Goal: Task Accomplishment & Management: Use online tool/utility

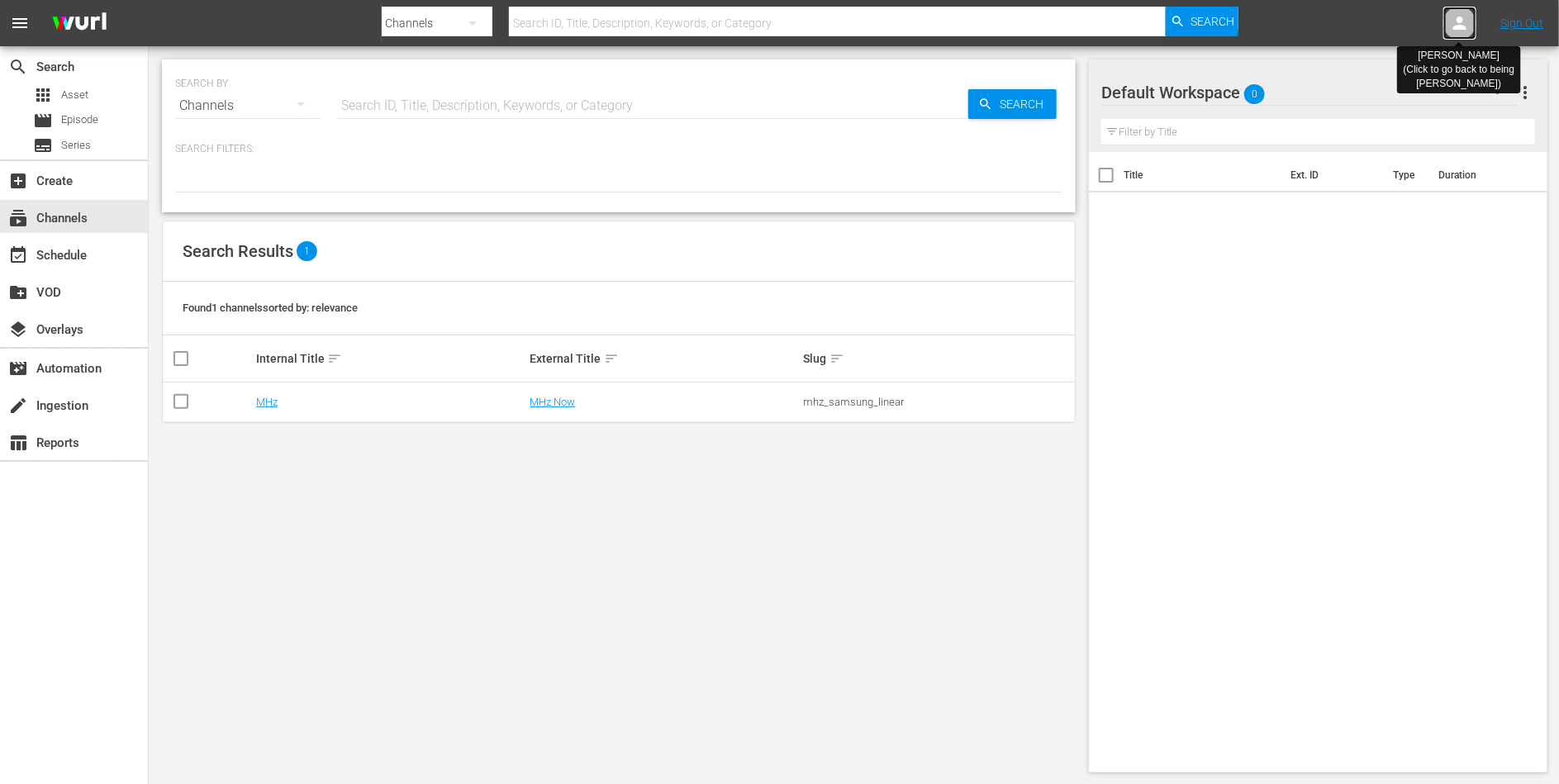
click at [1465, 24] on icon at bounding box center [1460, 23] width 20 height 20
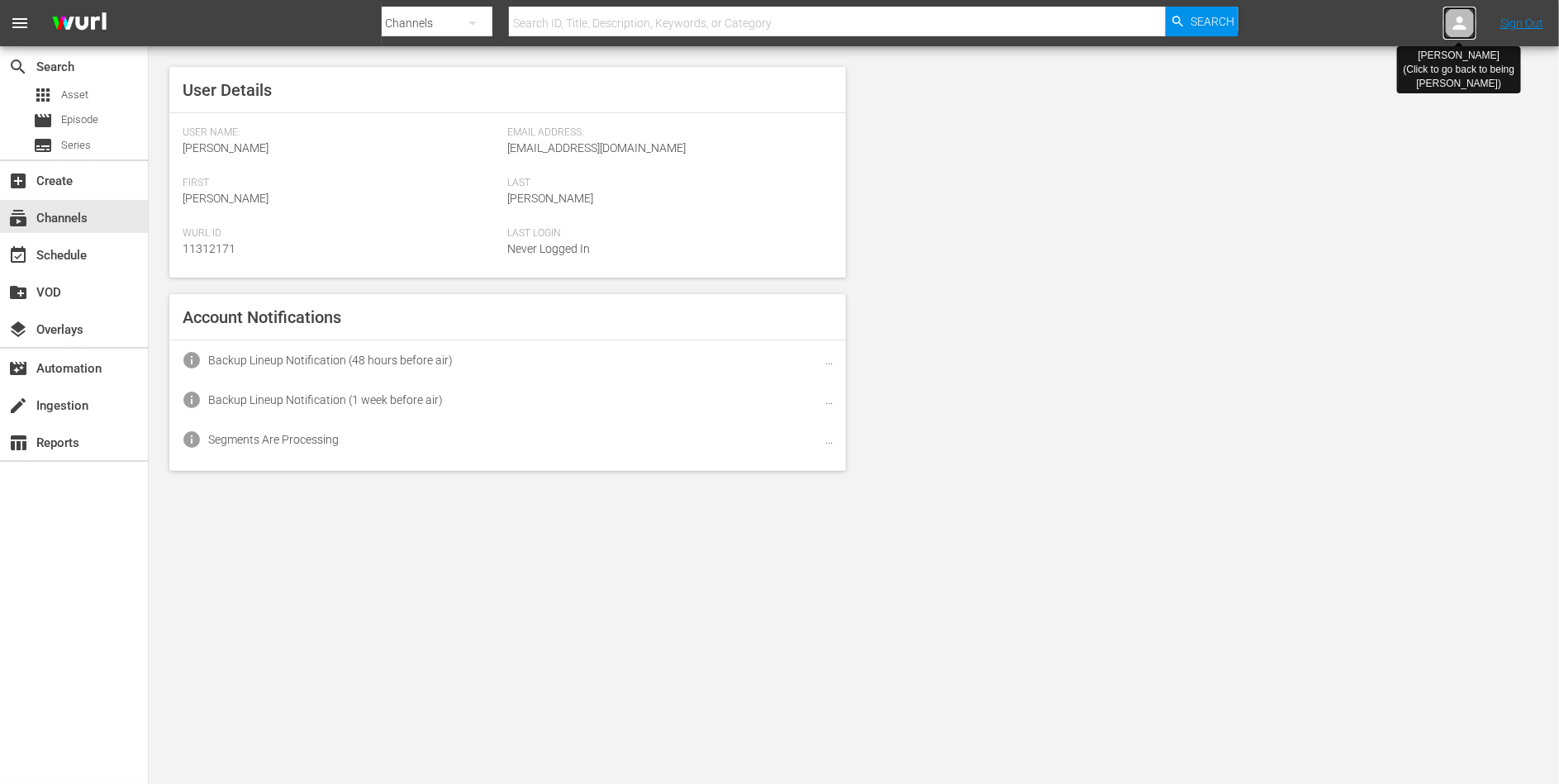
click at [1465, 24] on icon at bounding box center [1460, 23] width 20 height 20
click at [1459, 29] on icon at bounding box center [1460, 23] width 14 height 14
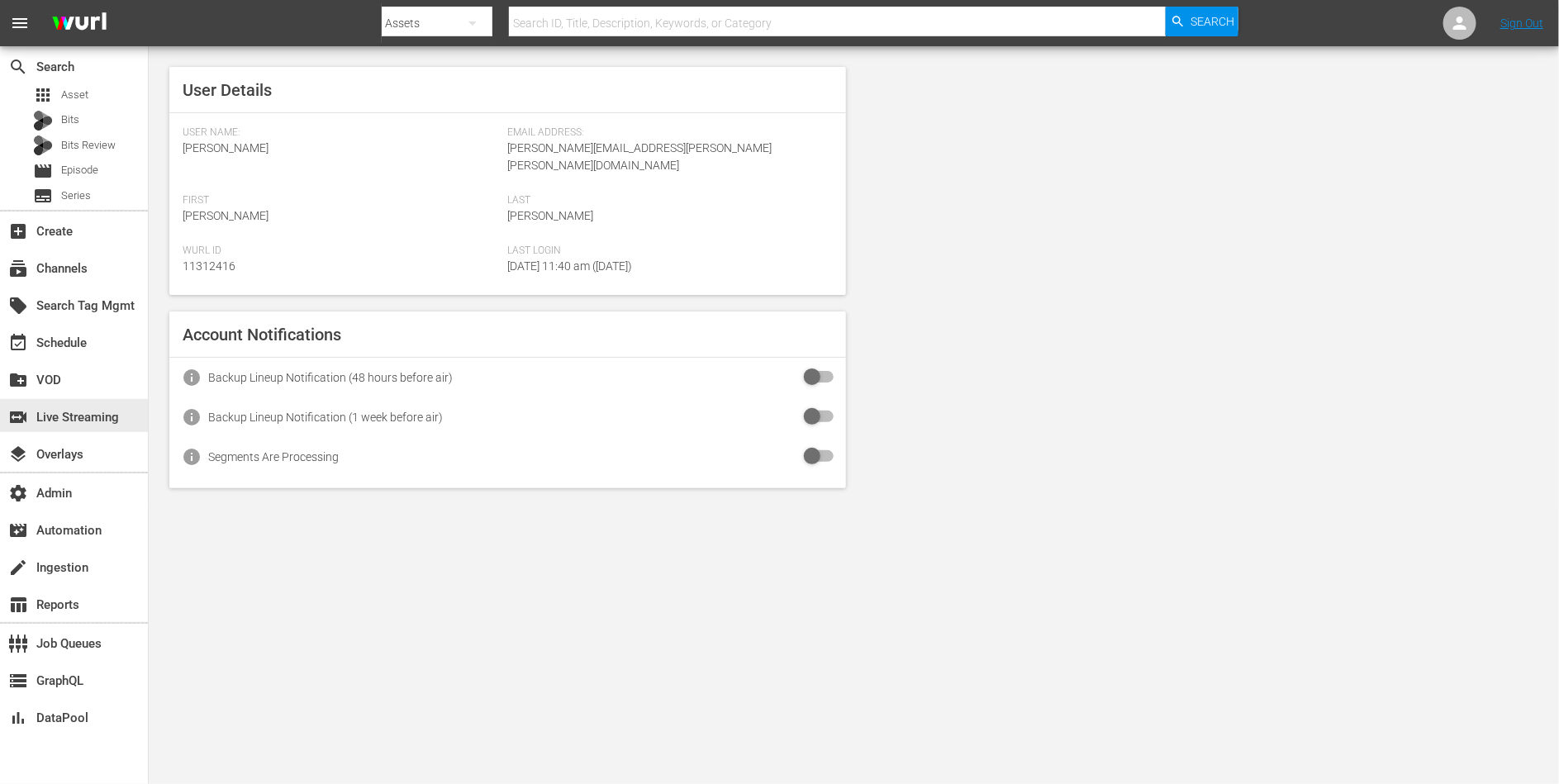
click at [43, 394] on div "create_new_folder VOD" at bounding box center [74, 378] width 148 height 37
click at [45, 385] on div "create_new_folder VOD" at bounding box center [46, 377] width 93 height 14
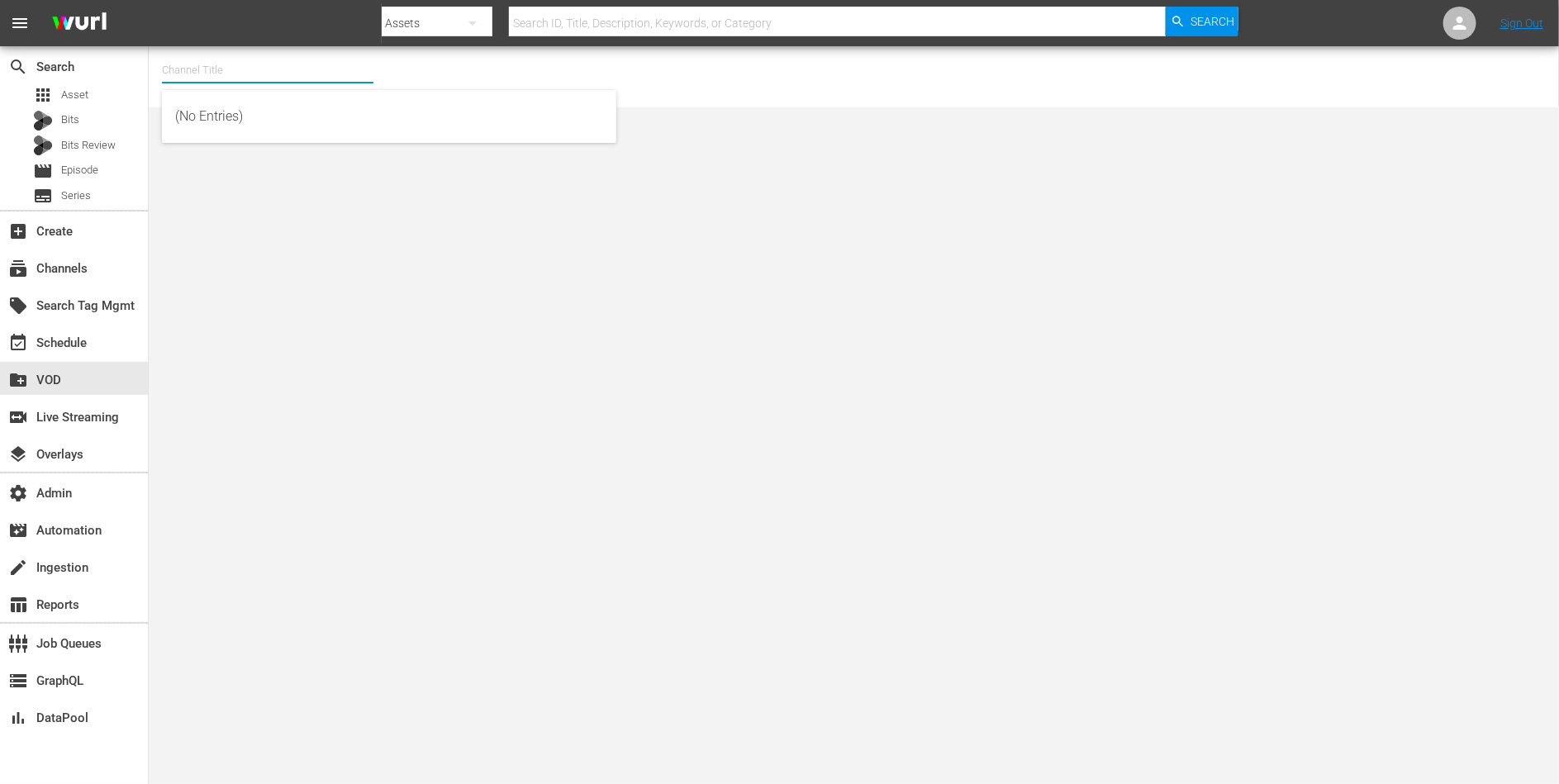
click at [249, 64] on input "text" at bounding box center [267, 70] width 211 height 40
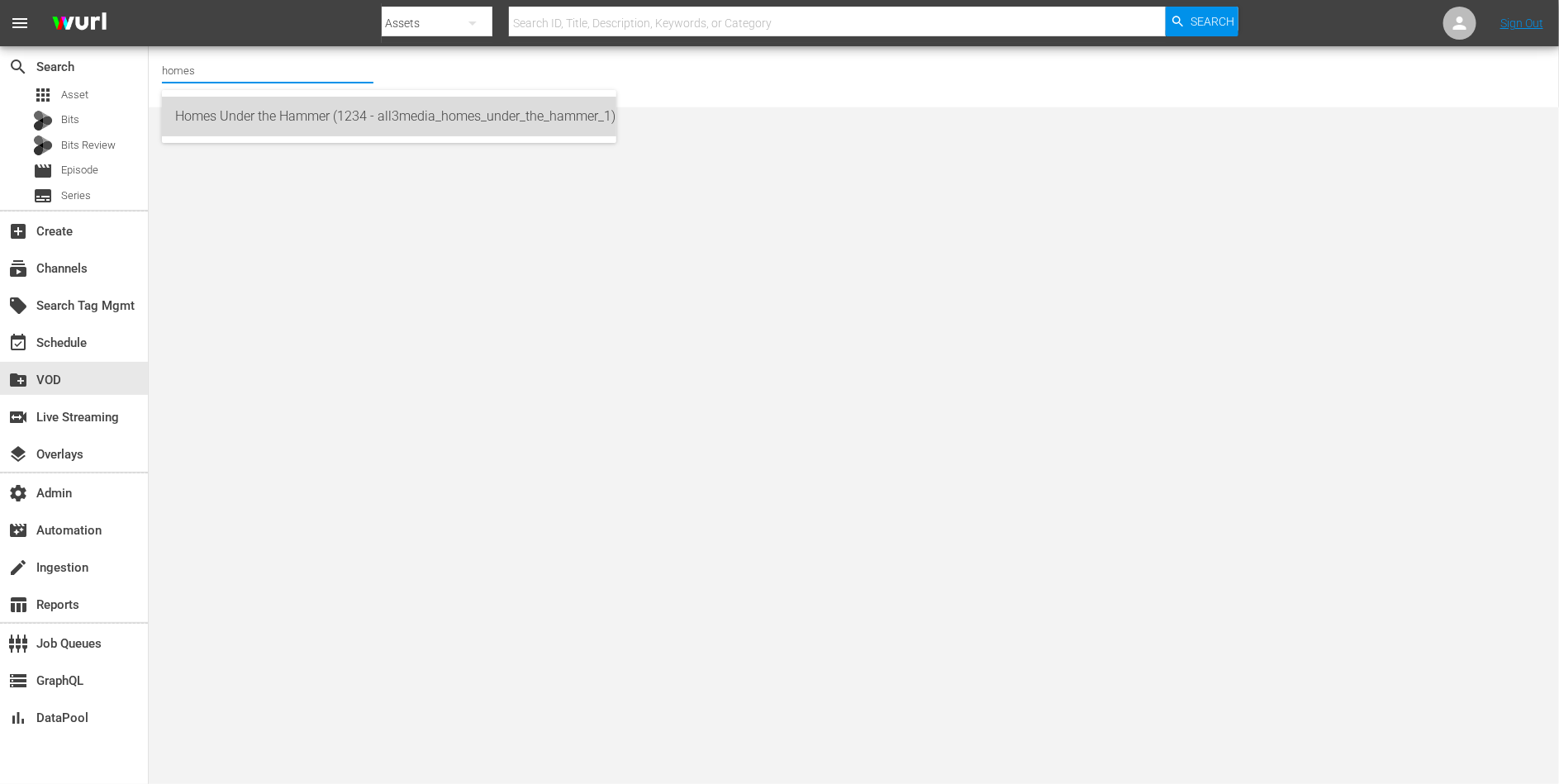
click at [264, 103] on div "Homes Under the Hammer (1234 - all3media_homes_under_the_hammer_1)" at bounding box center [389, 116] width 428 height 40
type input "Homes Under the Hammer (1234 - all3media_homes_under_the_hammer_1)"
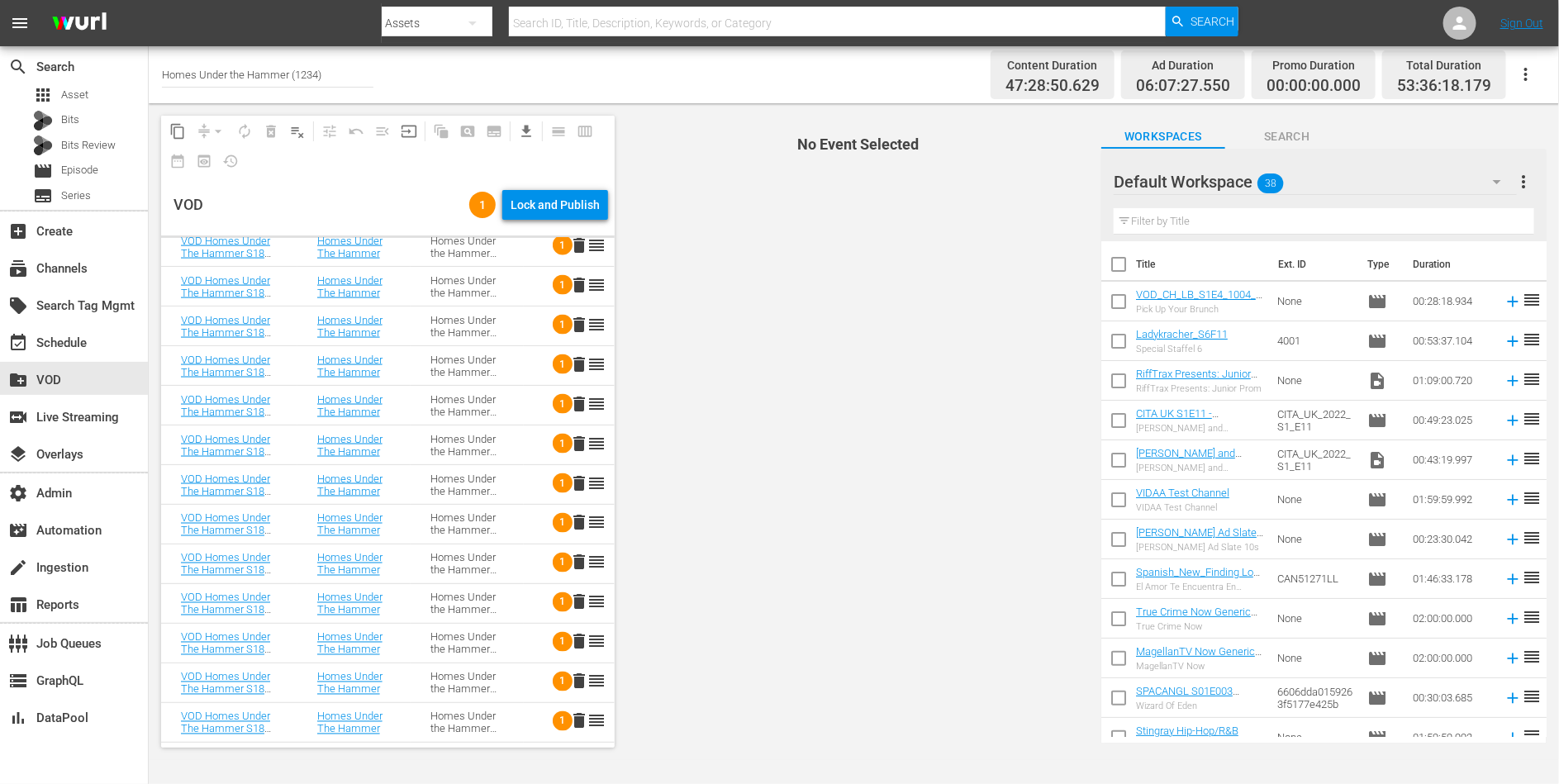
scroll to position [1480, 0]
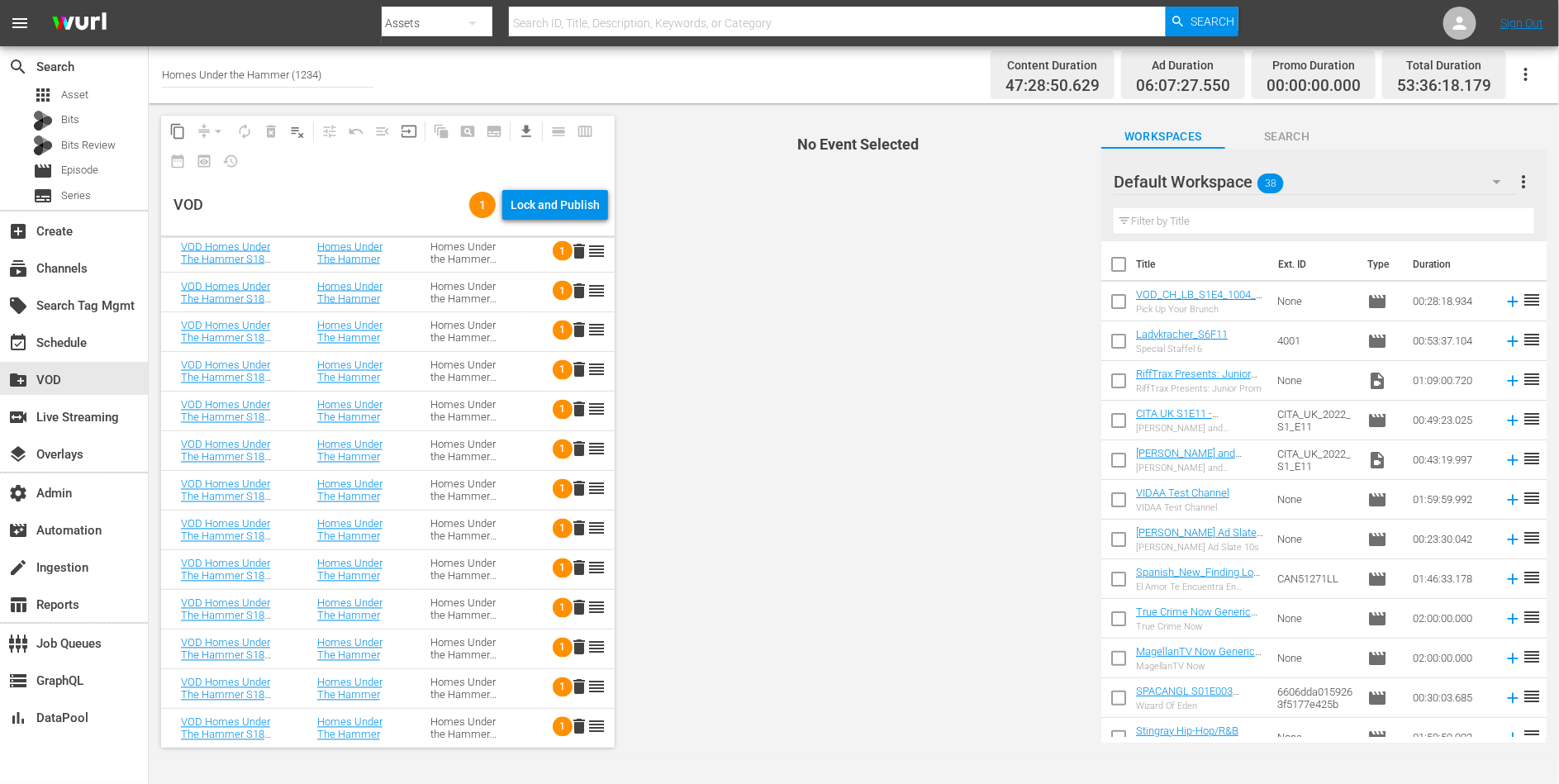
click at [467, 317] on td "Homes Under the Hammer S18" at bounding box center [466, 332] width 113 height 40
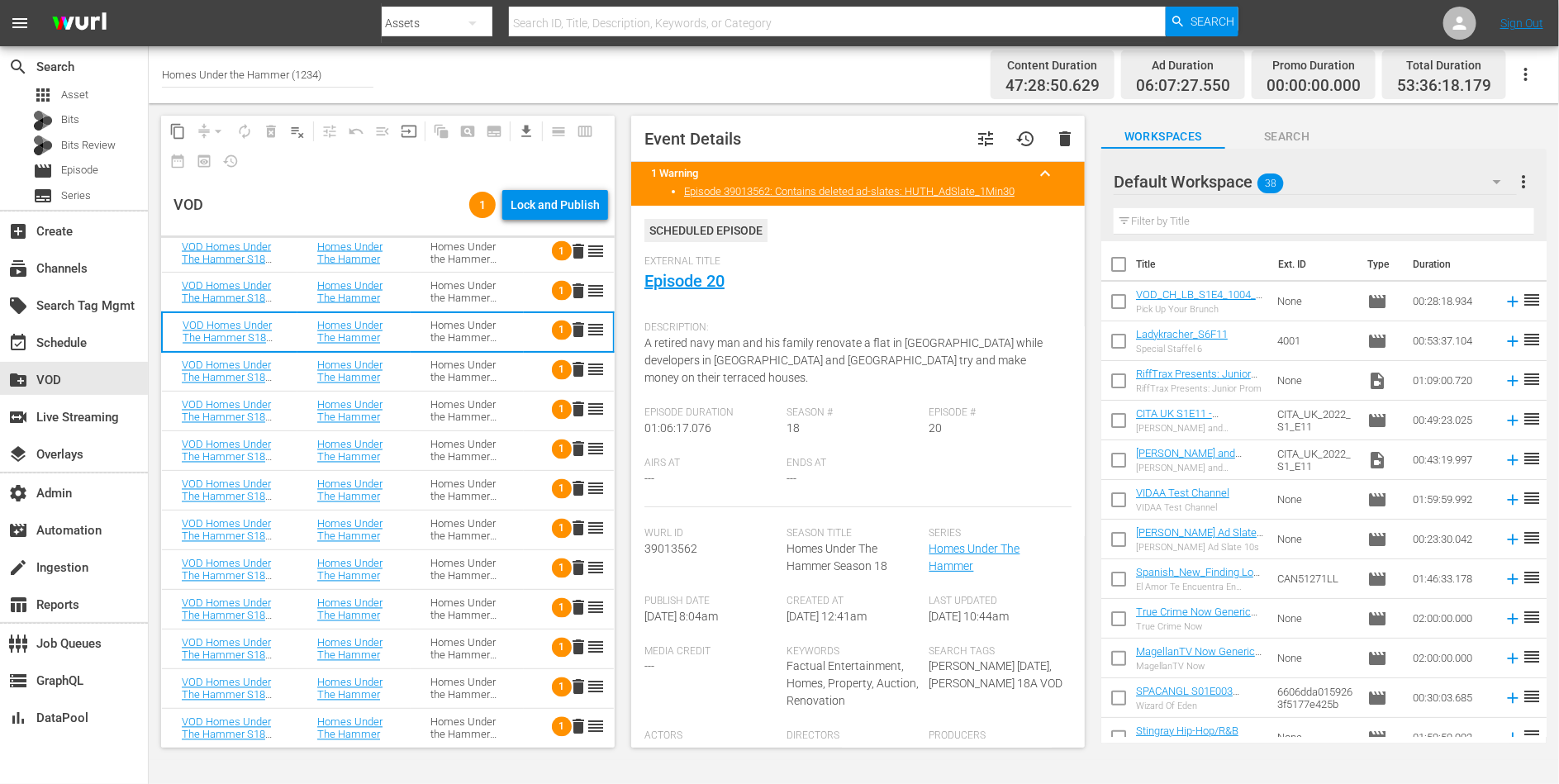
click at [465, 607] on div "Homes Under the Hammer S18" at bounding box center [466, 609] width 73 height 24
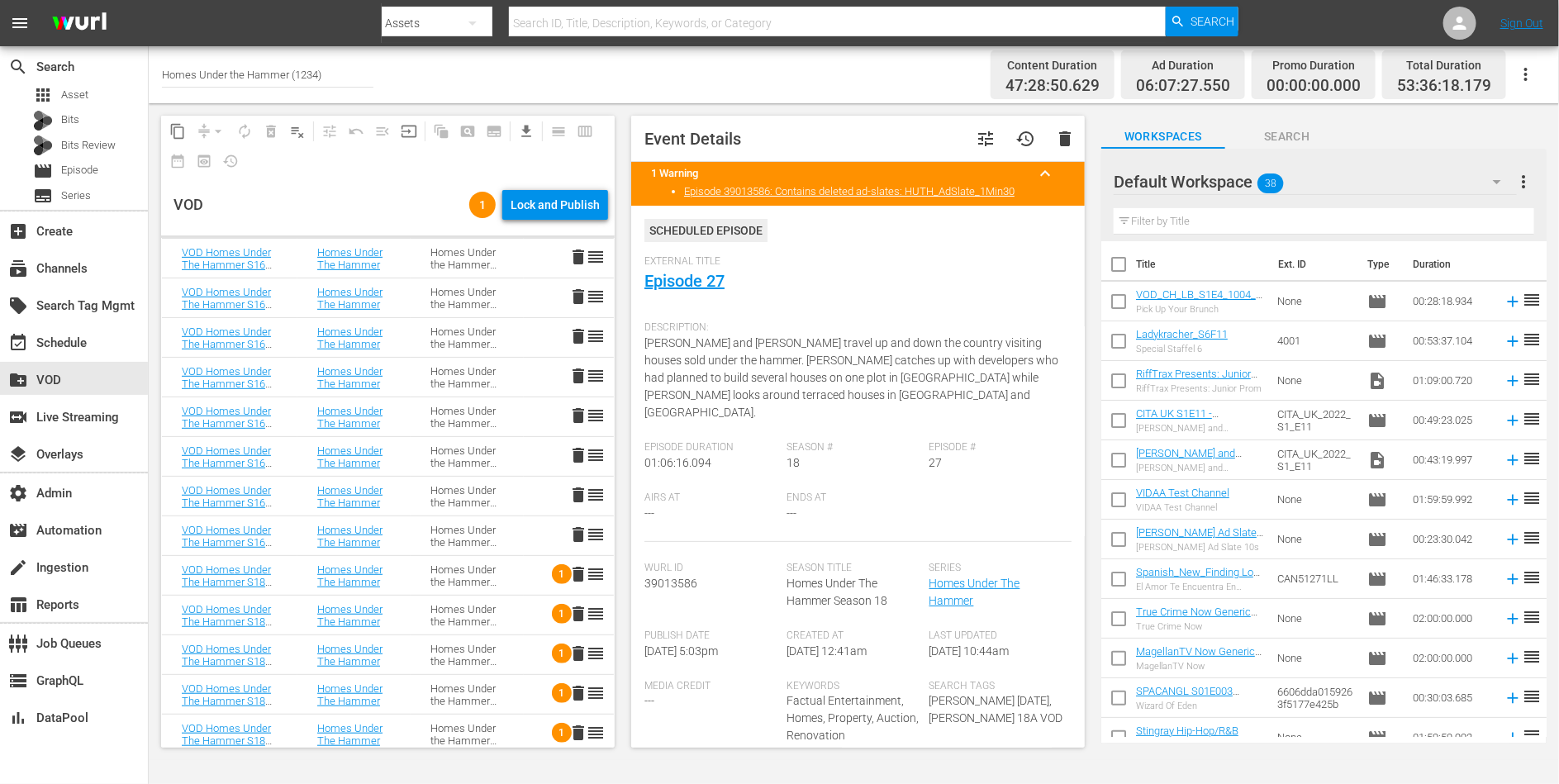
scroll to position [0, 0]
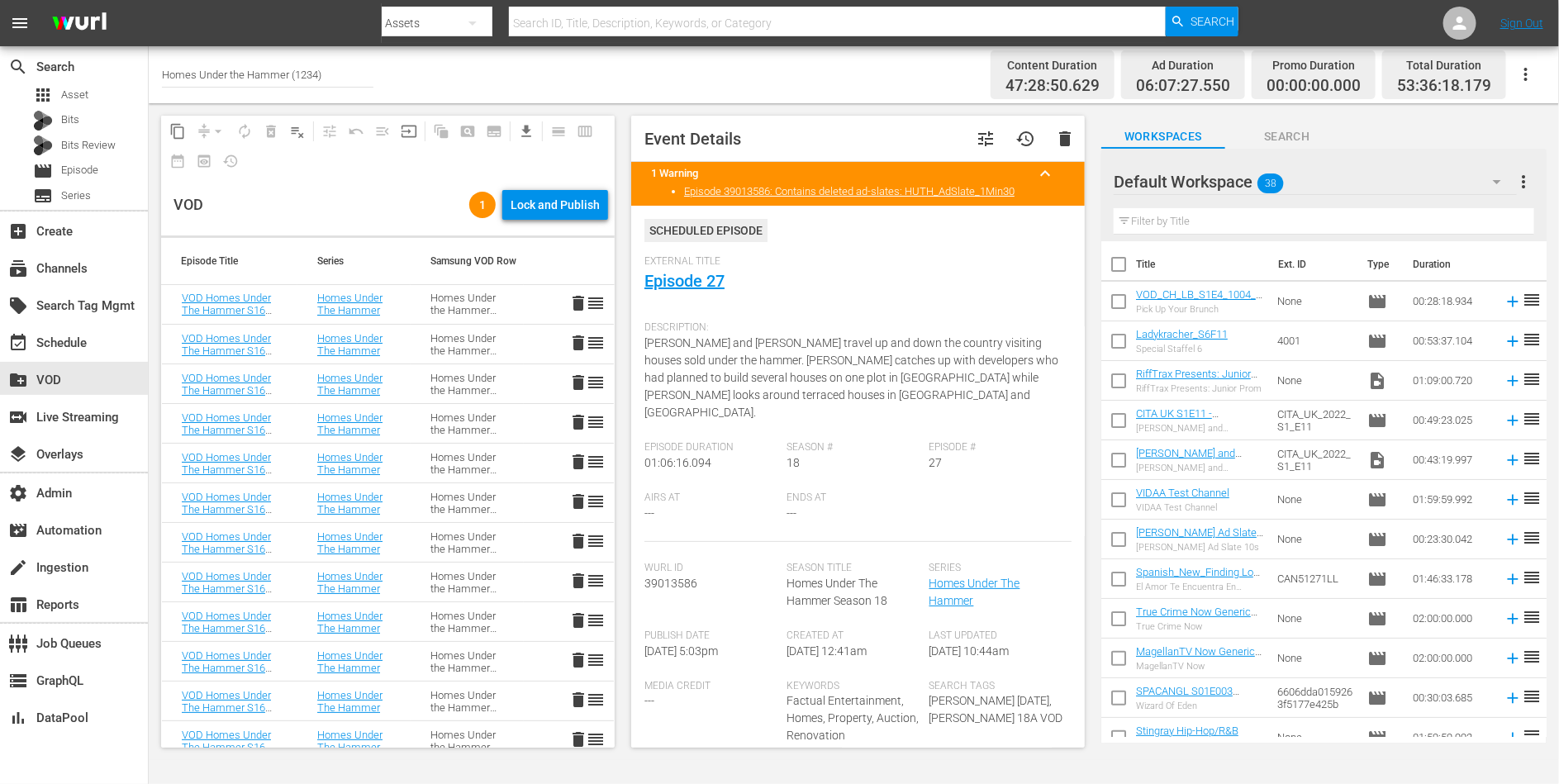
click at [447, 293] on div "Homes Under the Hammer S16" at bounding box center [466, 303] width 73 height 24
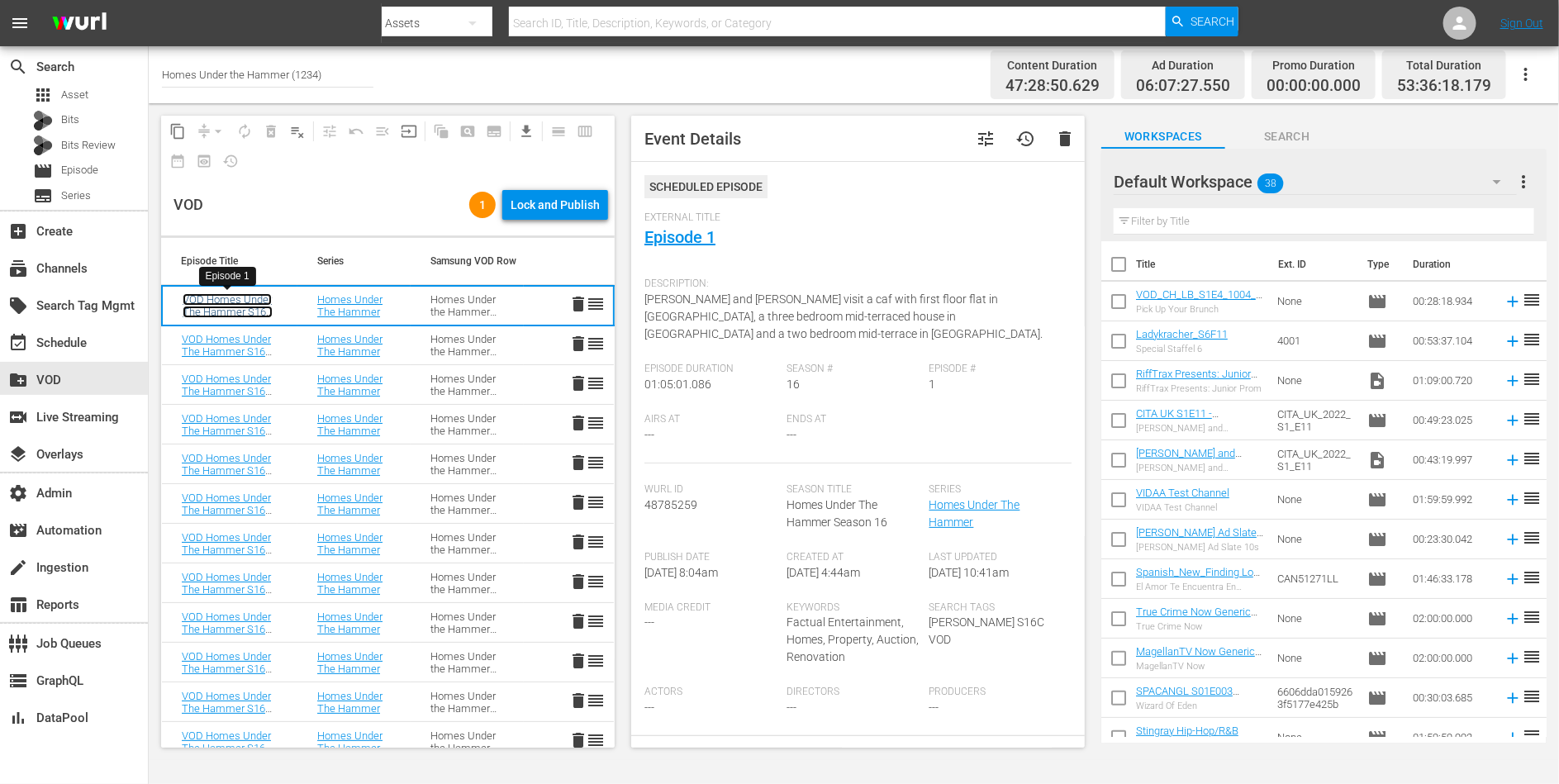
click at [244, 309] on link "VOD Homes Under The Hammer S16C E01: Episode 1" at bounding box center [227, 311] width 90 height 37
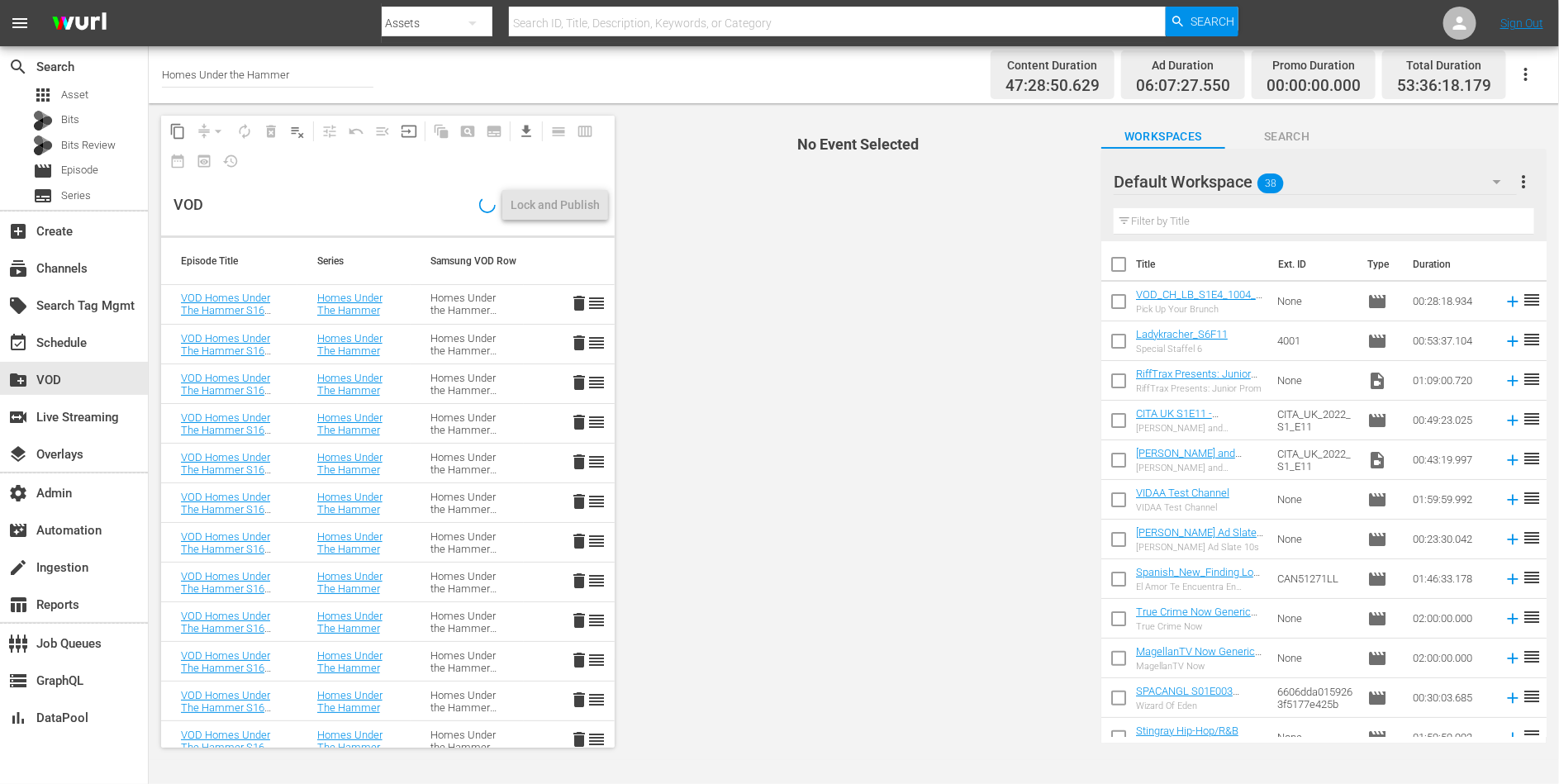
click at [281, 309] on td "VOD Homes Under The Hammer S16C E01: Episode 1" at bounding box center [229, 305] width 136 height 40
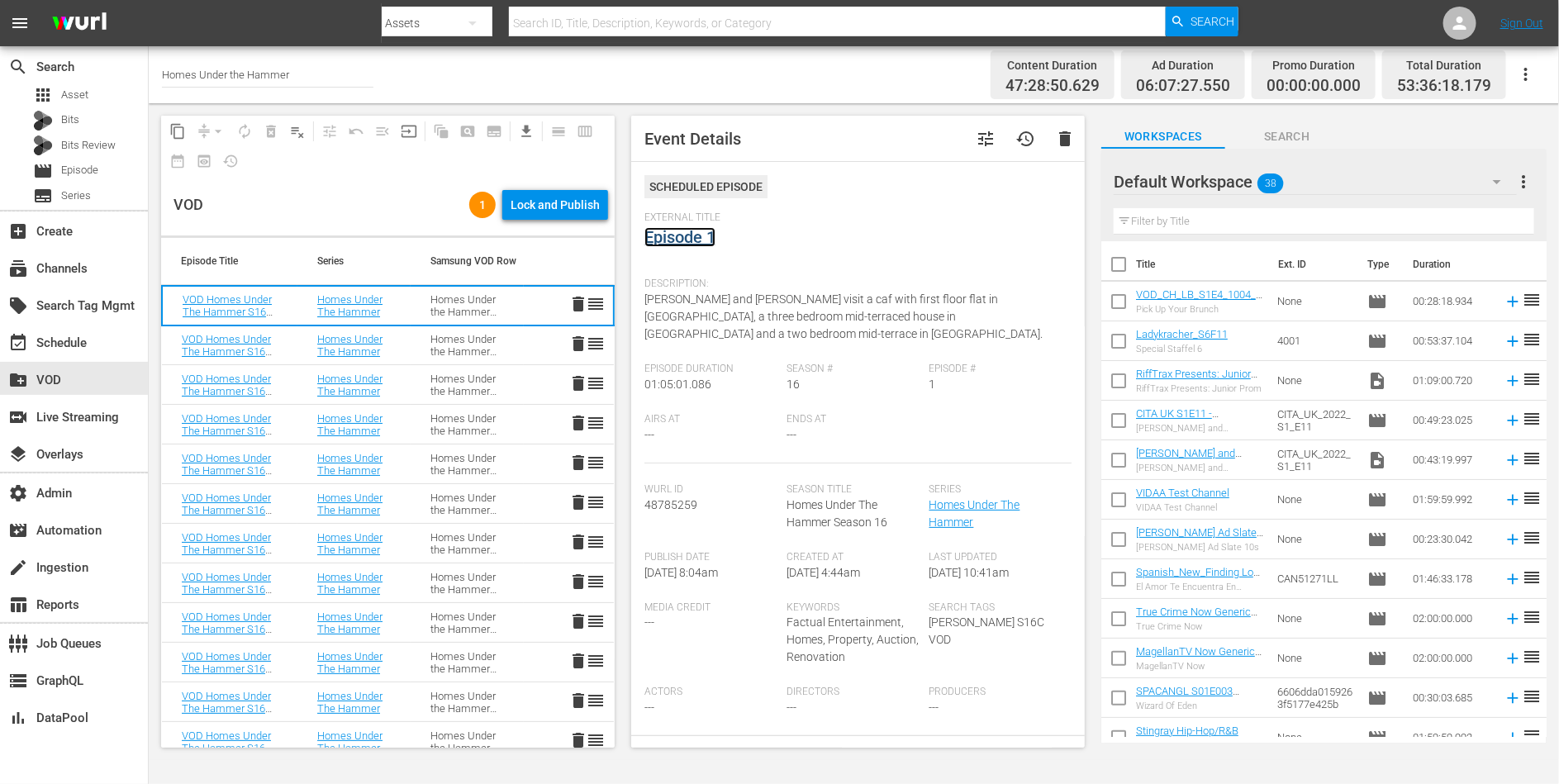
click at [681, 238] on link "Episode 1" at bounding box center [679, 237] width 71 height 20
click at [291, 348] on td "VOD Homes Under The Hammer S16C E03: Episode 3" at bounding box center [229, 346] width 135 height 40
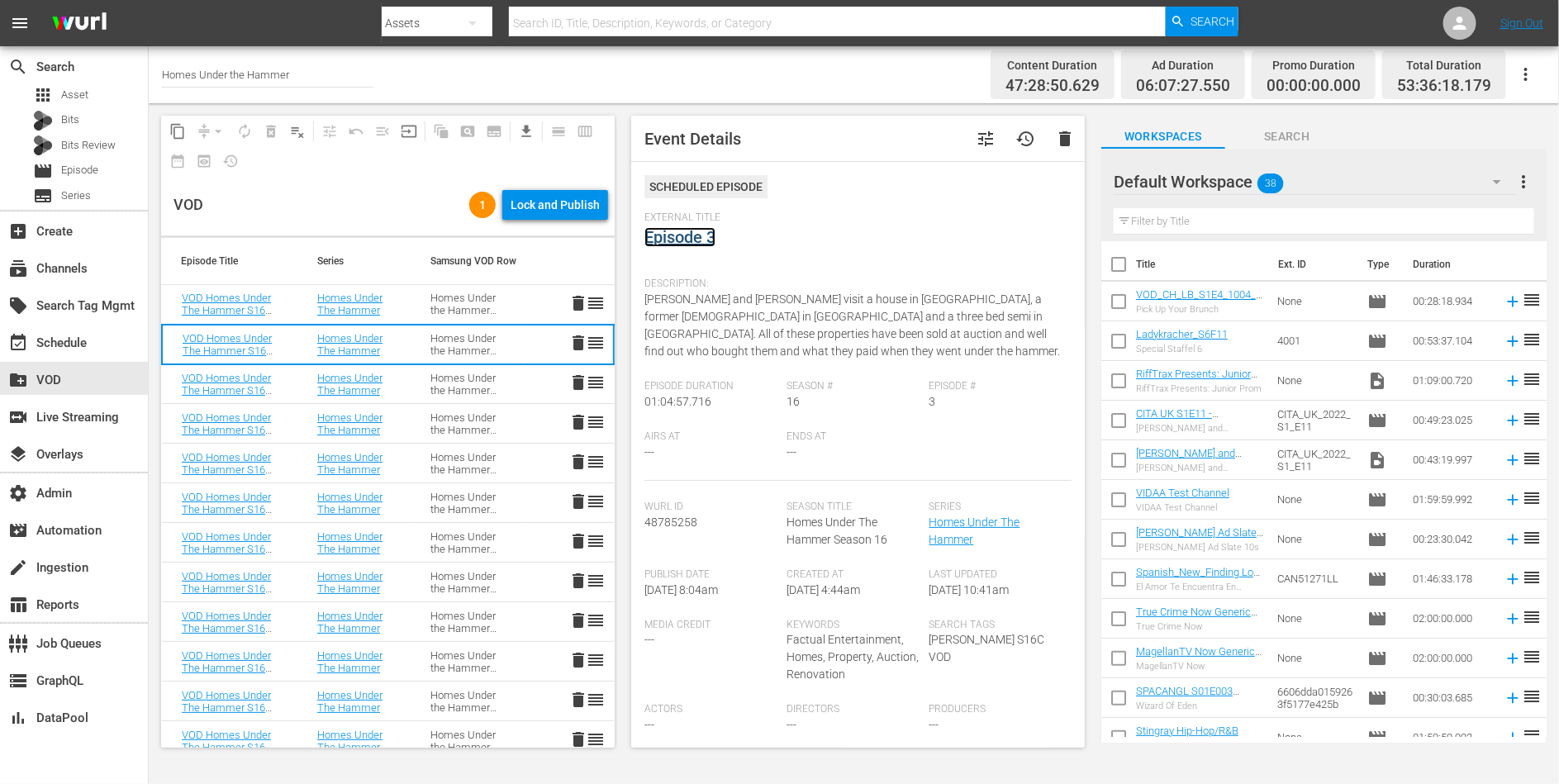
click at [694, 233] on link "Episode 3" at bounding box center [679, 237] width 71 height 20
click at [411, 383] on td "Homes Under the Hammer S16" at bounding box center [466, 384] width 113 height 40
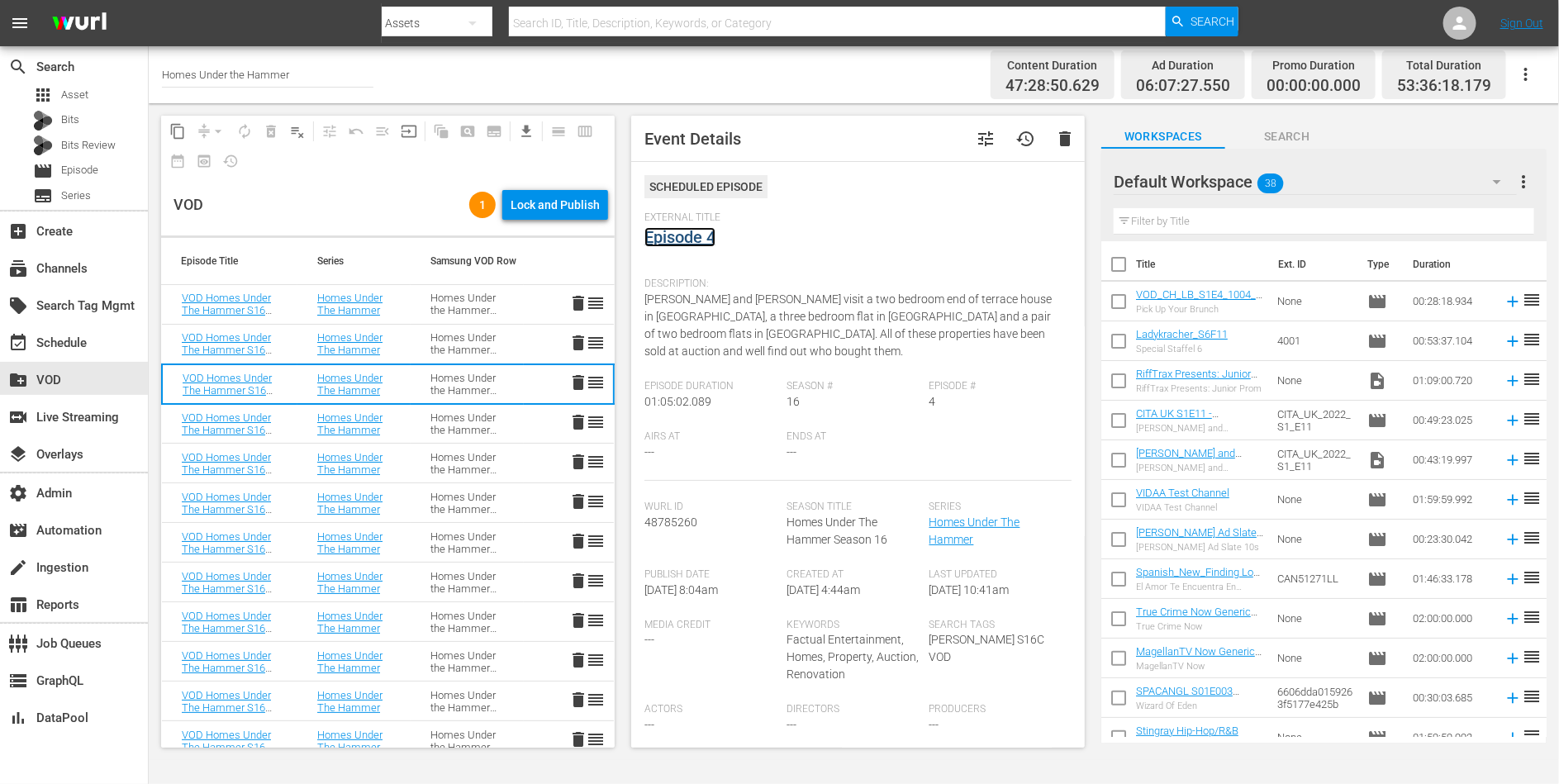
click at [684, 240] on link "Episode 4" at bounding box center [679, 237] width 71 height 20
click at [471, 429] on div "Homes Under the Hammer S16" at bounding box center [466, 423] width 73 height 24
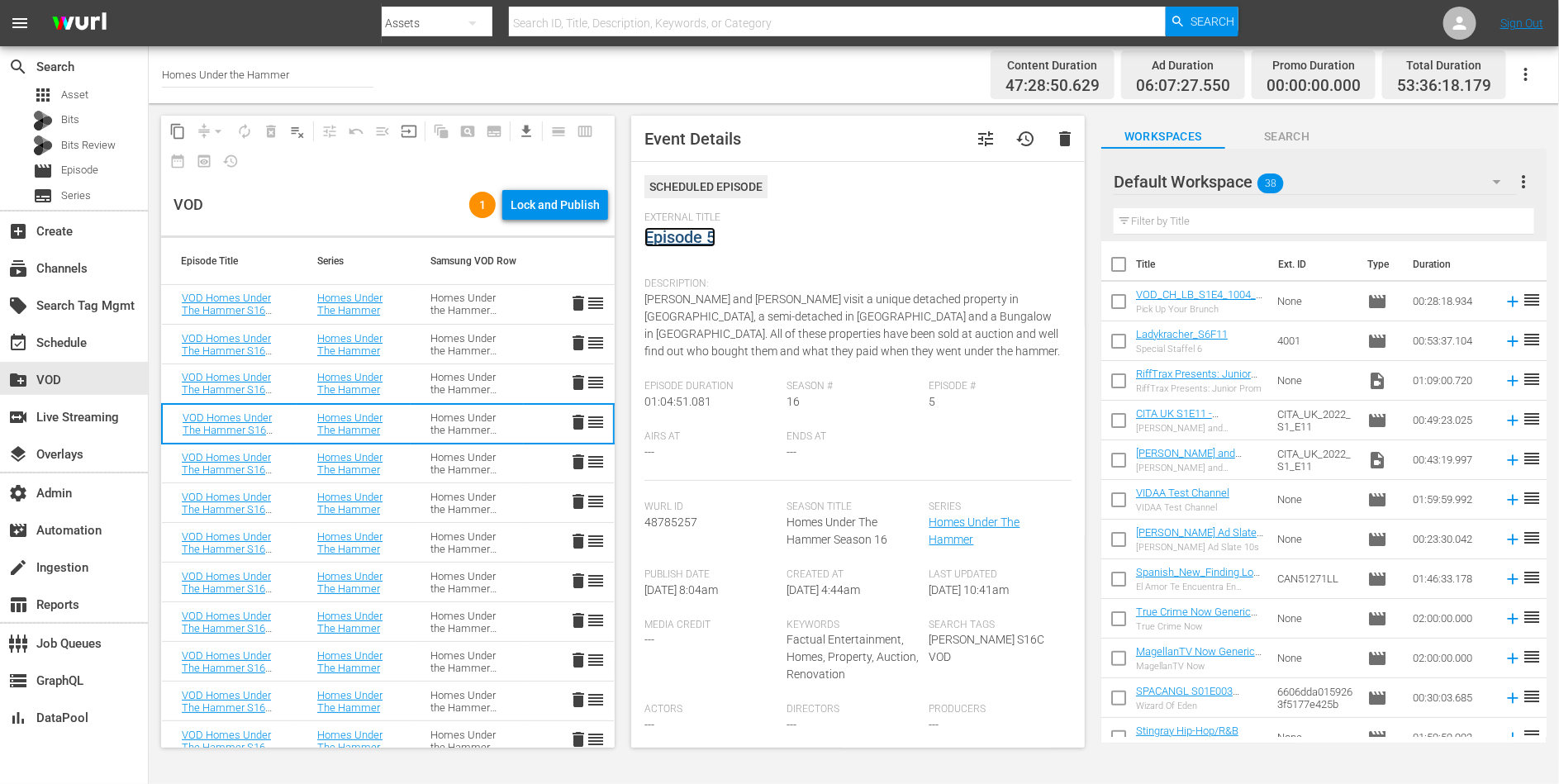
click at [684, 237] on link "Episode 5" at bounding box center [679, 237] width 71 height 20
click at [436, 465] on div "Homes Under the Hammer S16" at bounding box center [466, 463] width 73 height 24
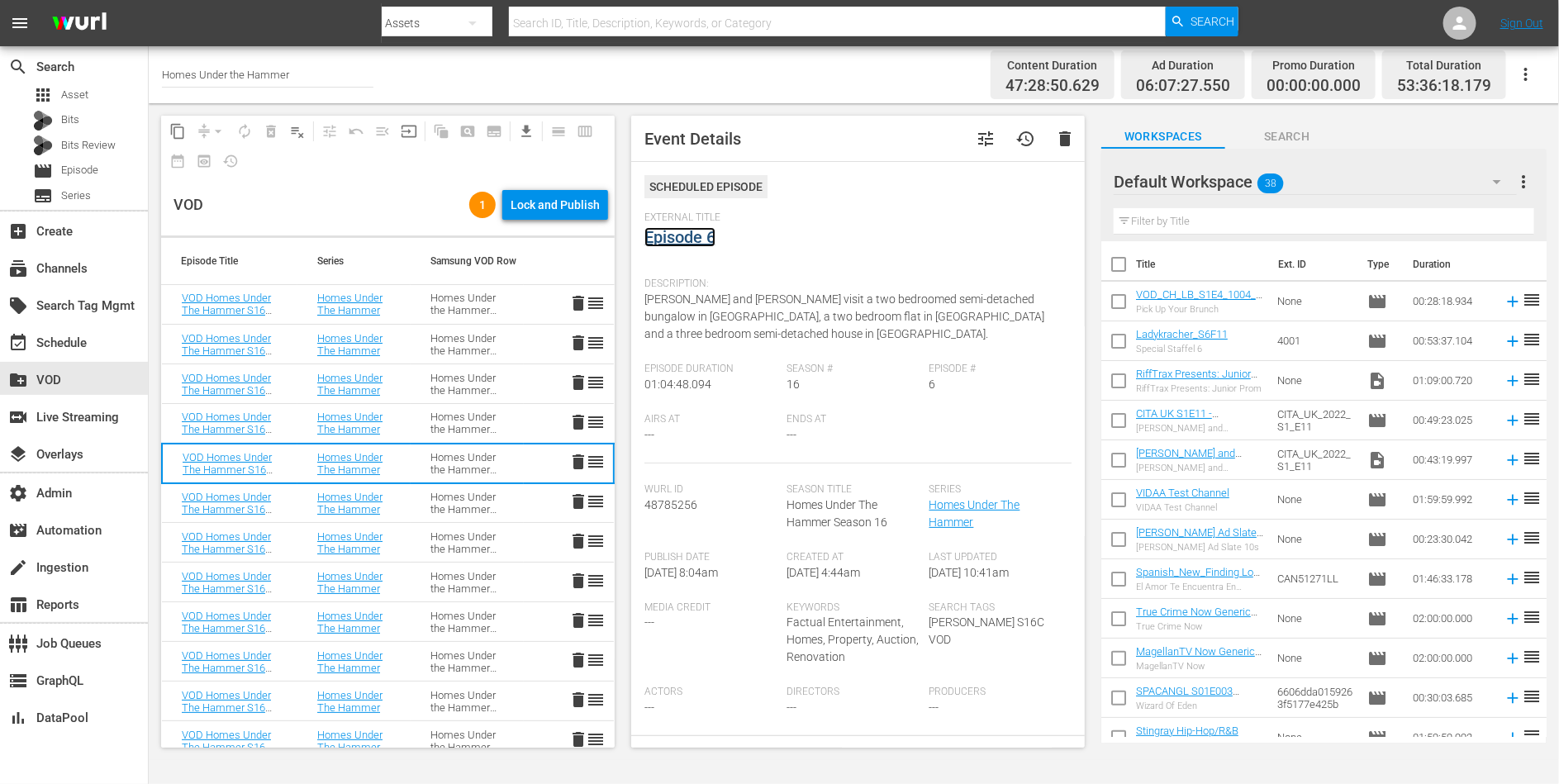
click at [684, 240] on link "Episode 6" at bounding box center [679, 237] width 71 height 20
click at [442, 504] on div "Homes Under the Hammer S16" at bounding box center [466, 503] width 73 height 24
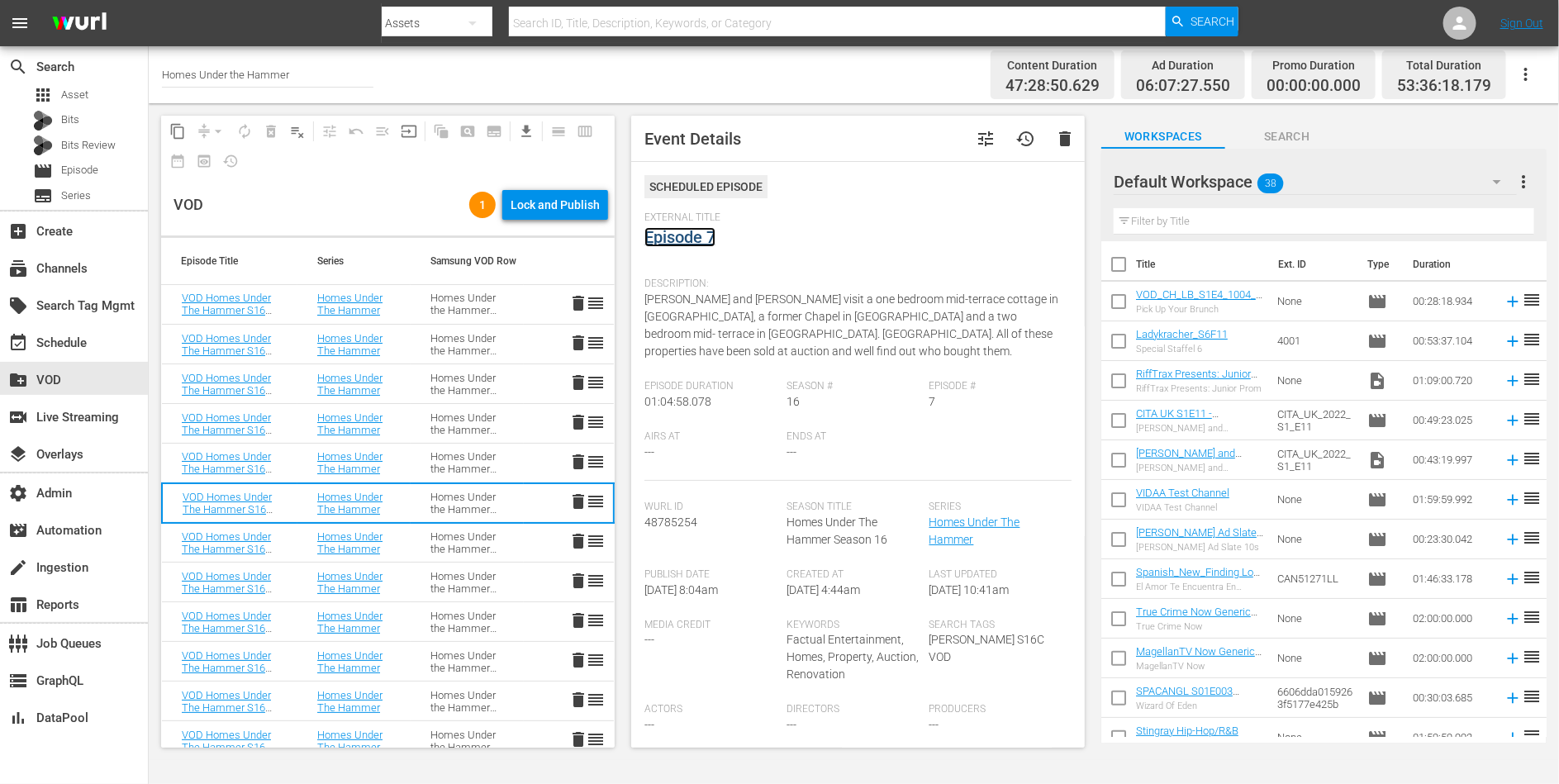
click at [682, 238] on link "Episode 7" at bounding box center [679, 237] width 71 height 20
click at [430, 534] on div "Homes Under the Hammer S16" at bounding box center [466, 542] width 73 height 24
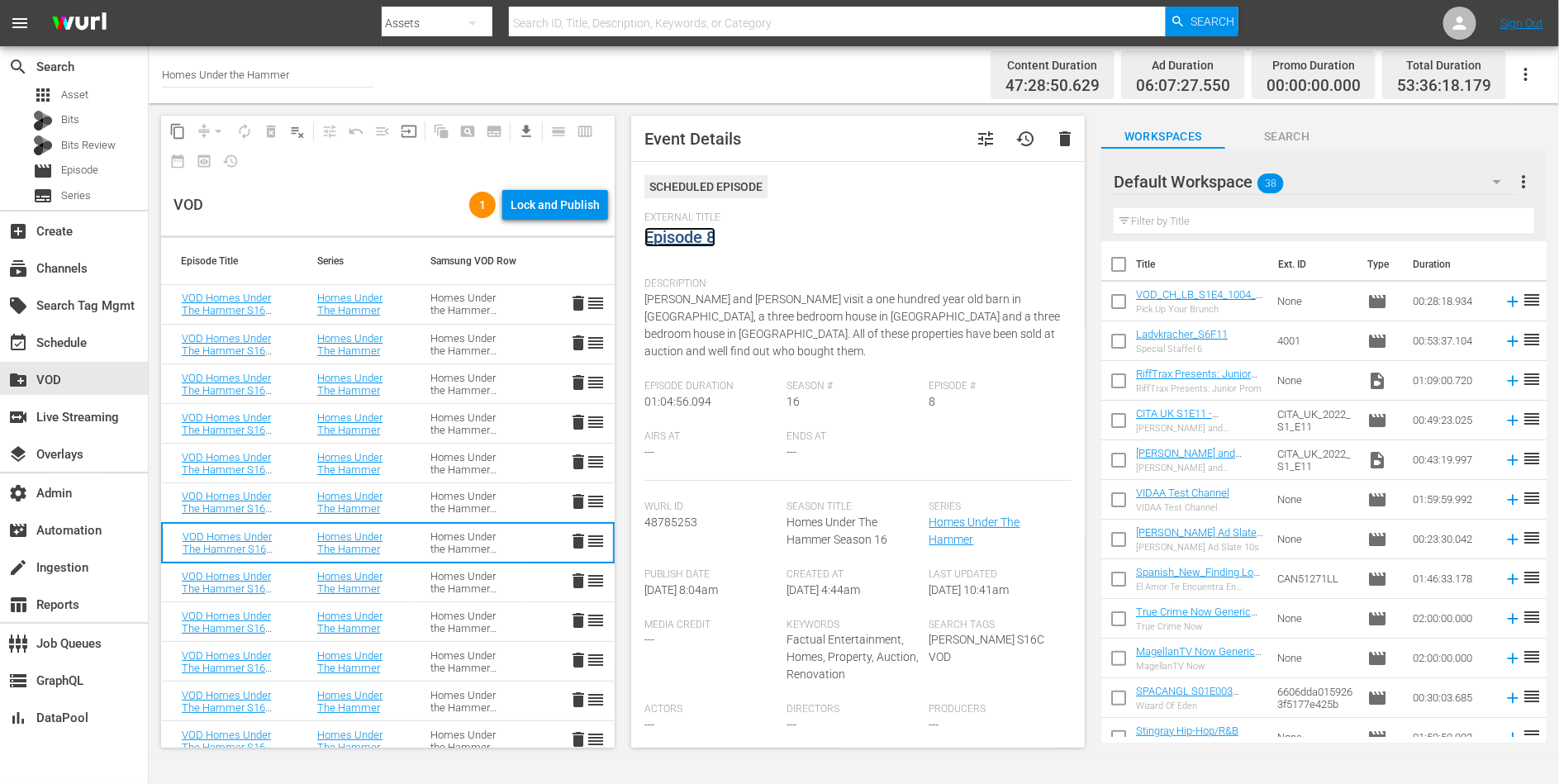
click at [673, 234] on link "Episode 8" at bounding box center [679, 237] width 71 height 20
click at [415, 582] on td "Homes Under the Hammer S16" at bounding box center [466, 583] width 113 height 40
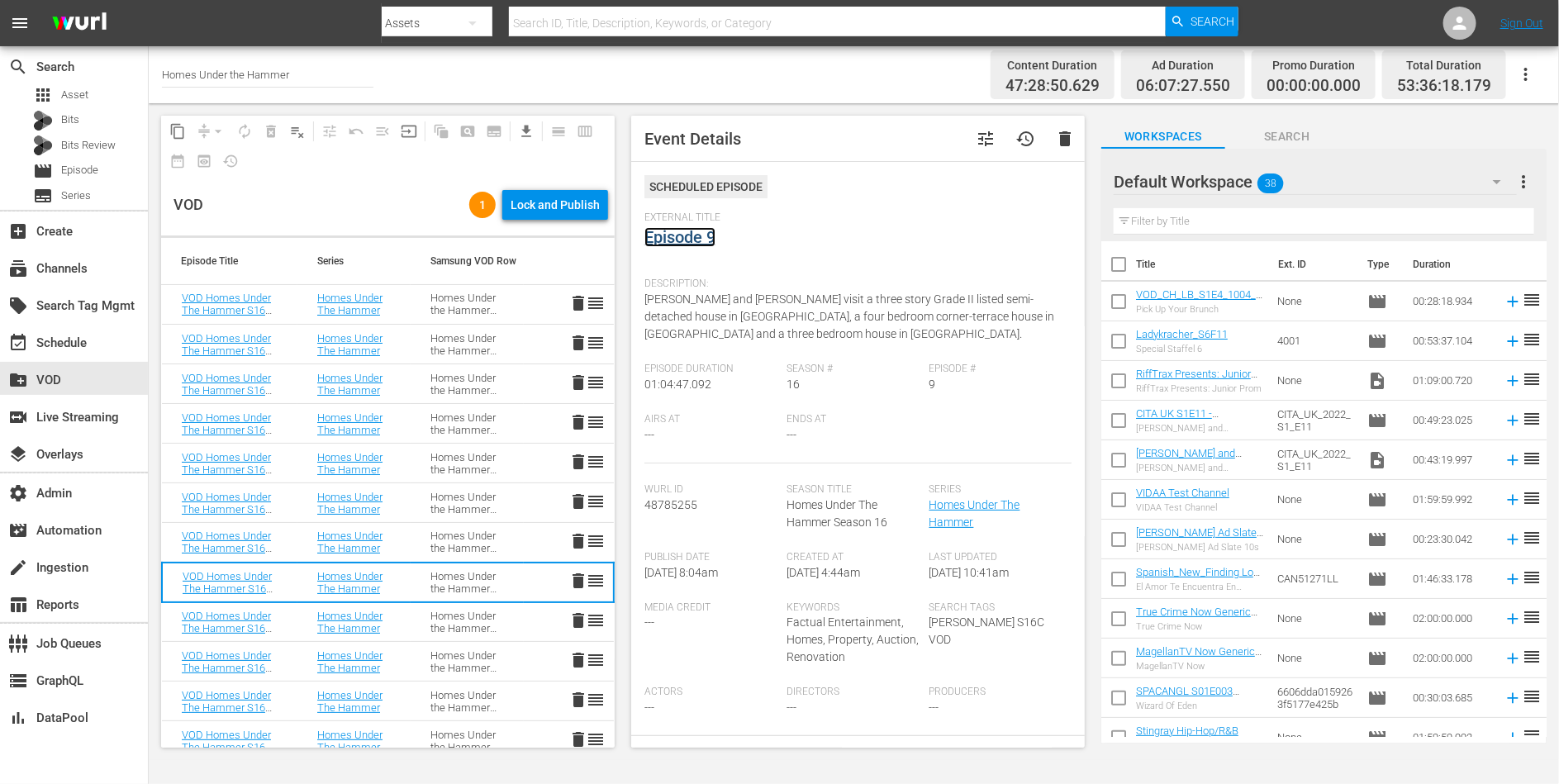
click at [688, 245] on link "Episode 9" at bounding box center [679, 237] width 71 height 20
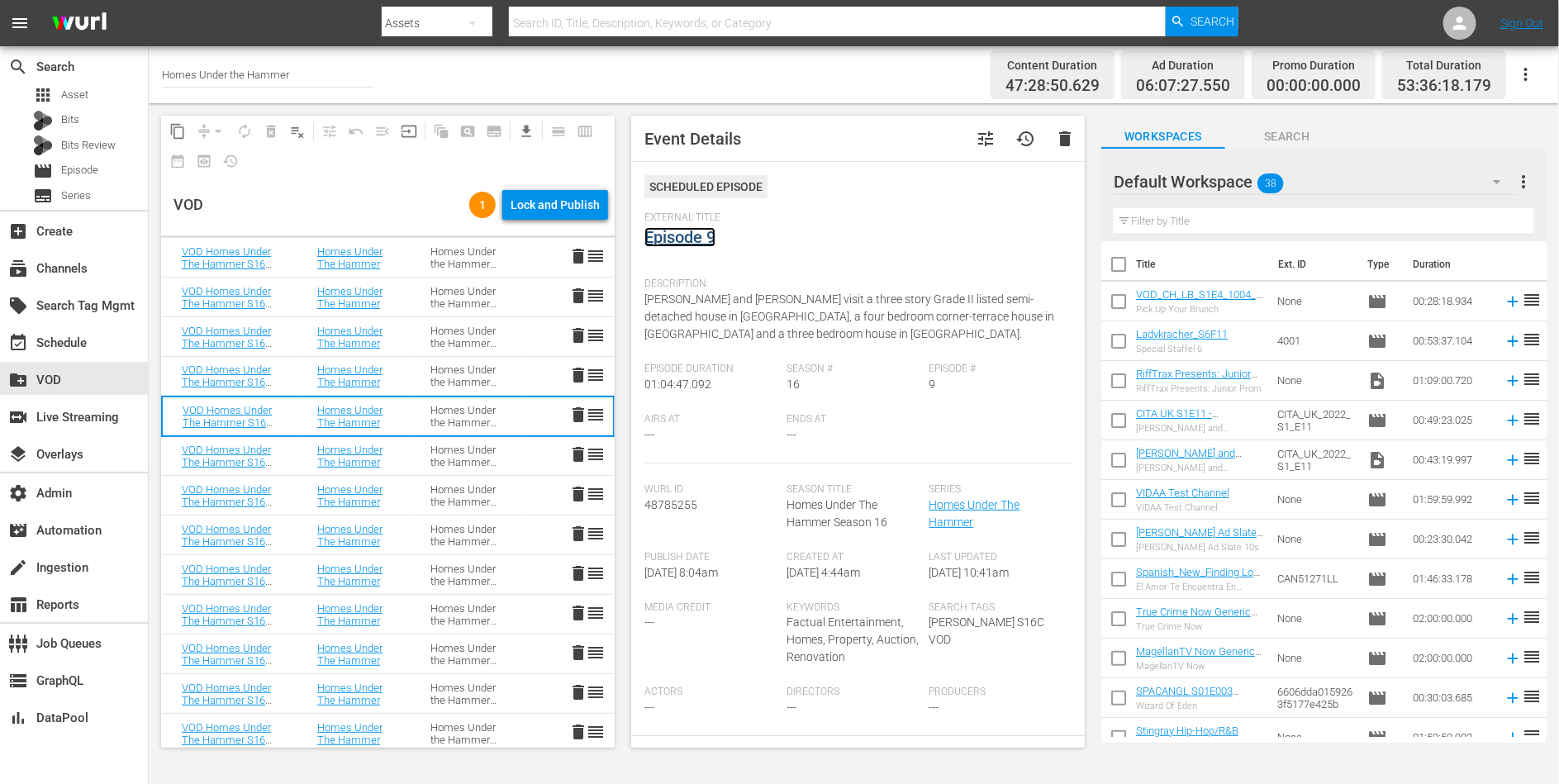
scroll to position [183, 0]
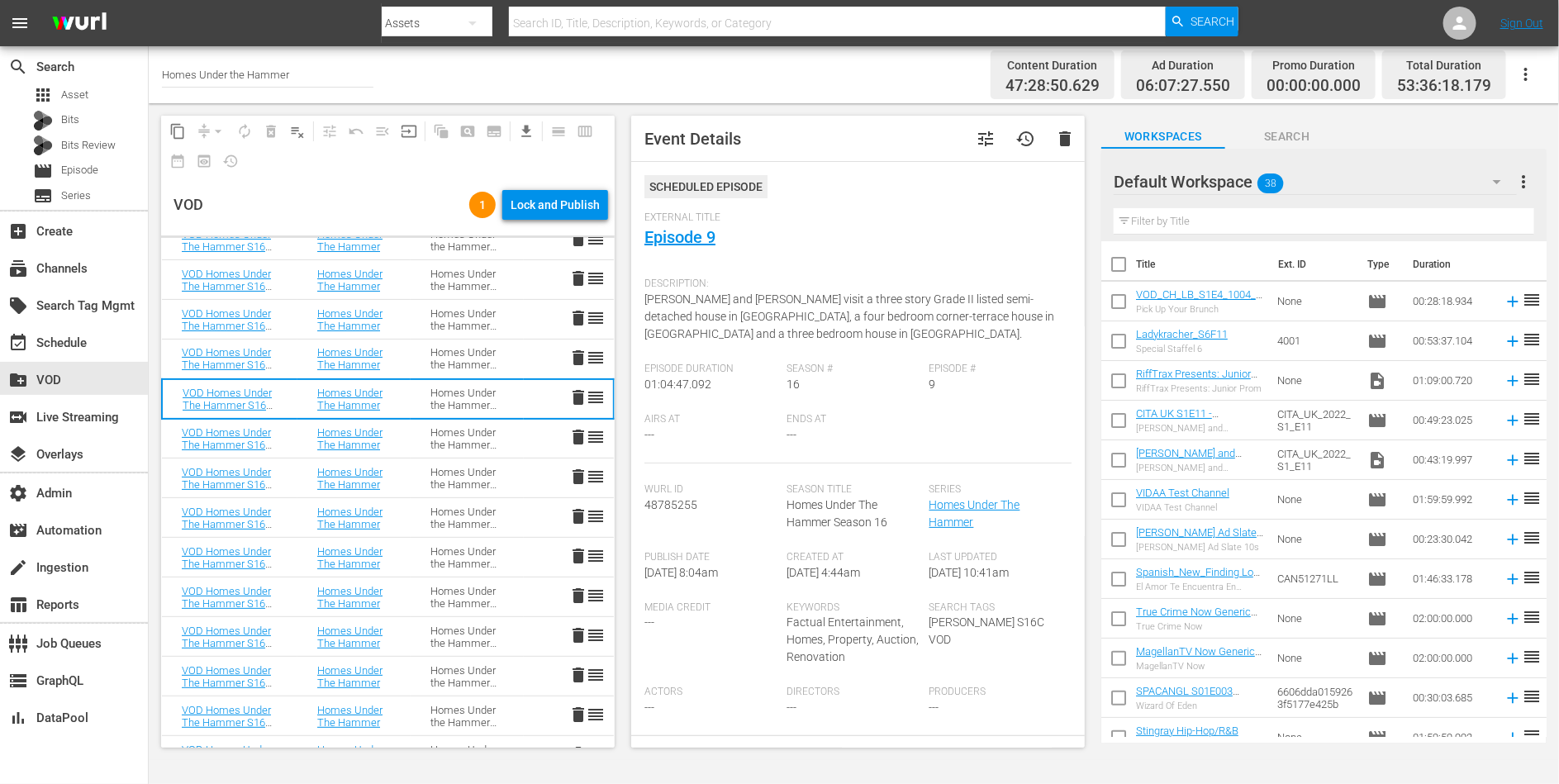
click at [447, 441] on div "Homes Under the Hammer S16" at bounding box center [466, 438] width 73 height 24
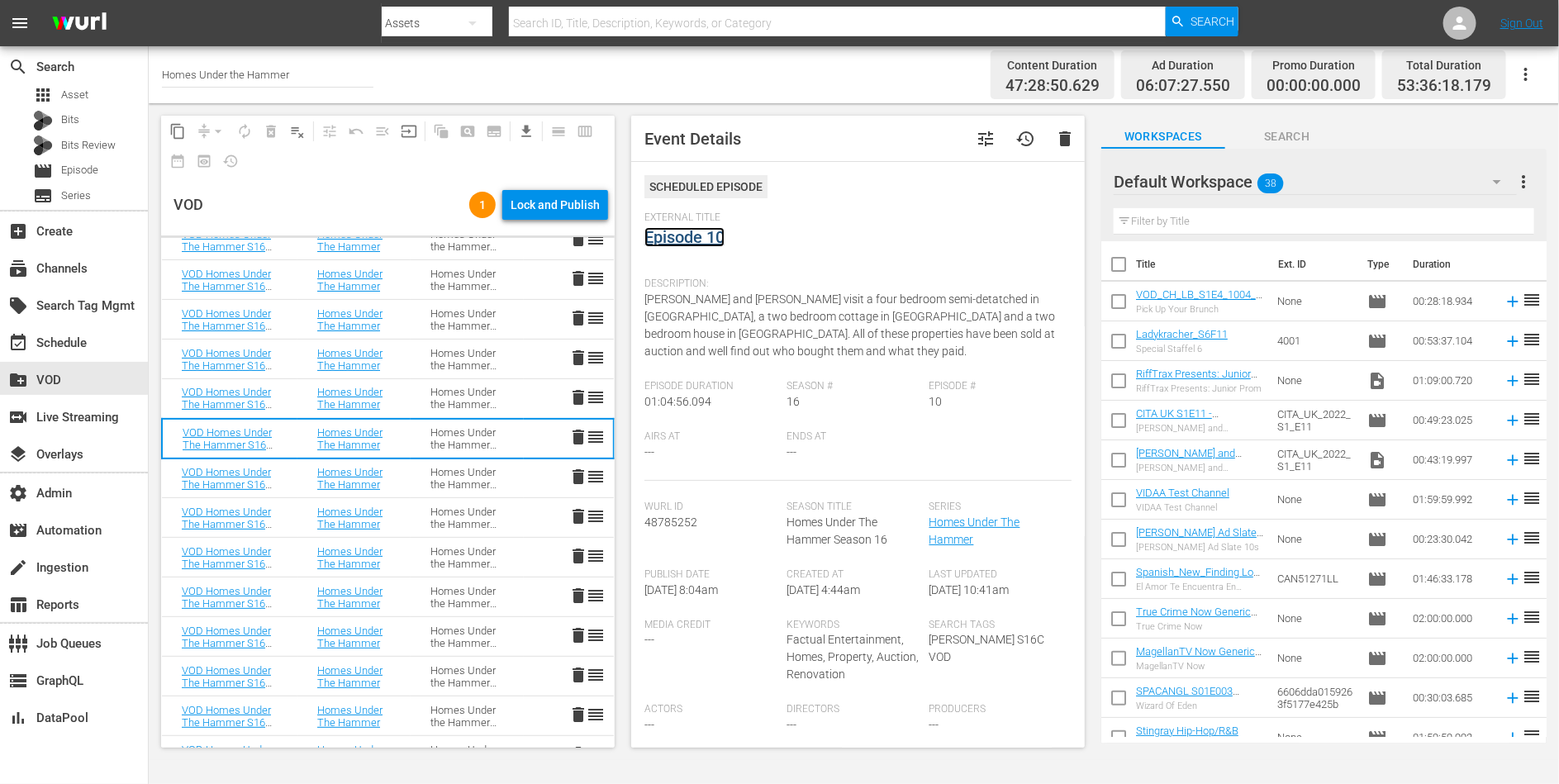
click at [678, 236] on link "Episode 10" at bounding box center [684, 237] width 80 height 20
click at [462, 475] on div "Homes Under the Hammer S16" at bounding box center [466, 477] width 73 height 24
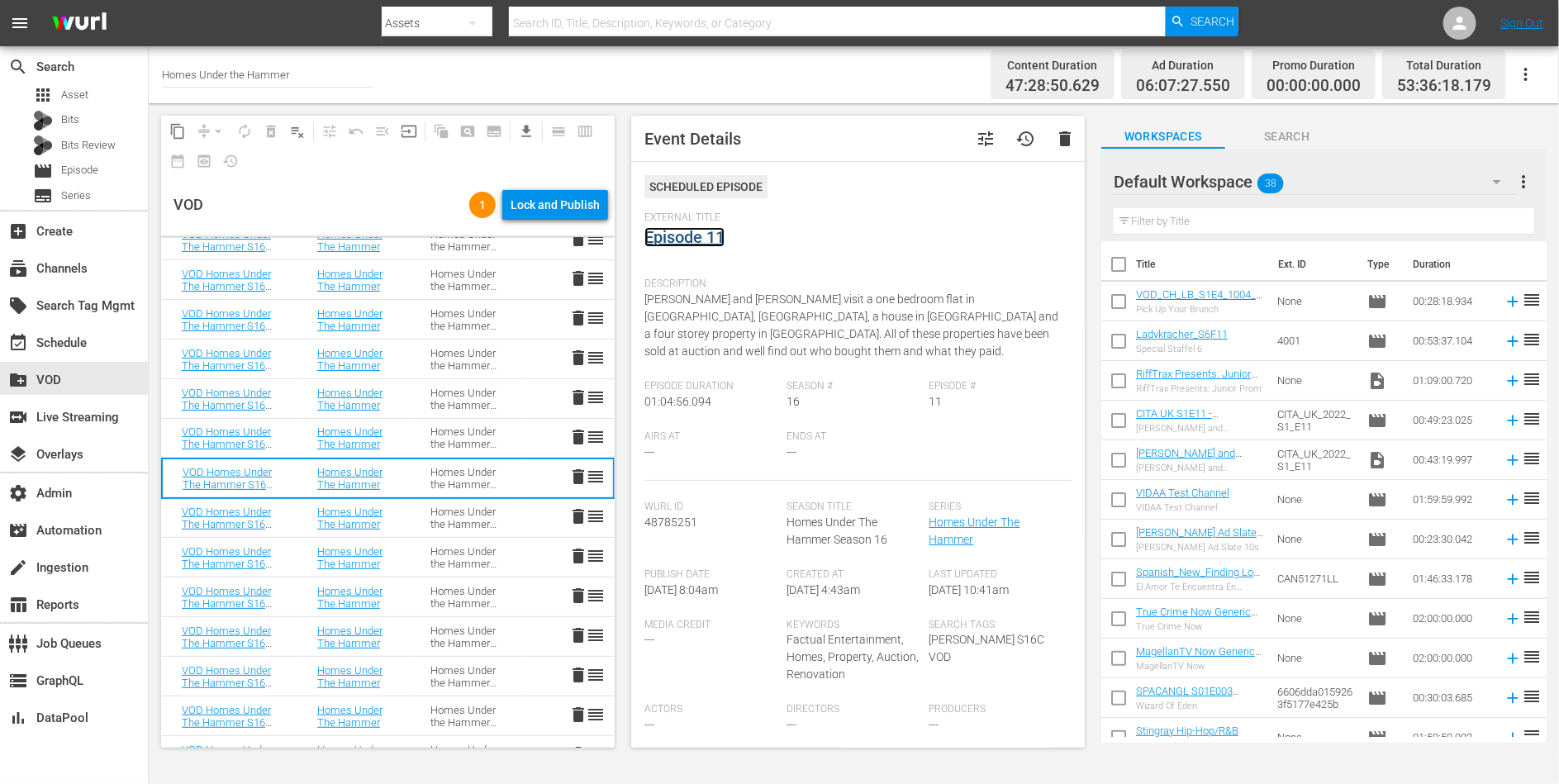
click at [699, 237] on link "Episode 11" at bounding box center [684, 237] width 80 height 20
click at [456, 524] on div "Homes Under the Hammer S16" at bounding box center [466, 517] width 73 height 24
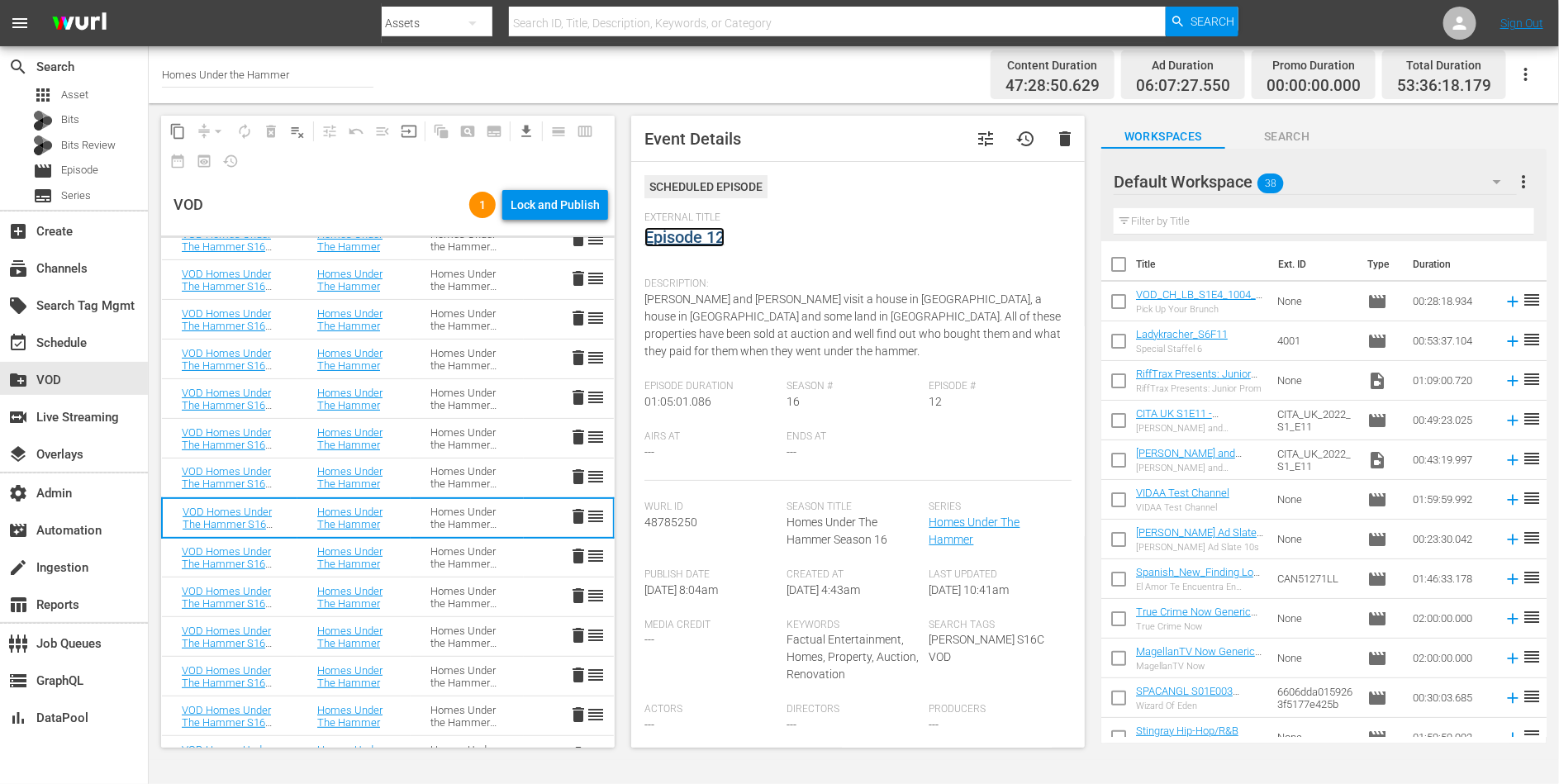
click at [696, 233] on link "Episode 12" at bounding box center [684, 237] width 80 height 20
click at [436, 546] on div "Homes Under the Hammer S16" at bounding box center [466, 557] width 73 height 24
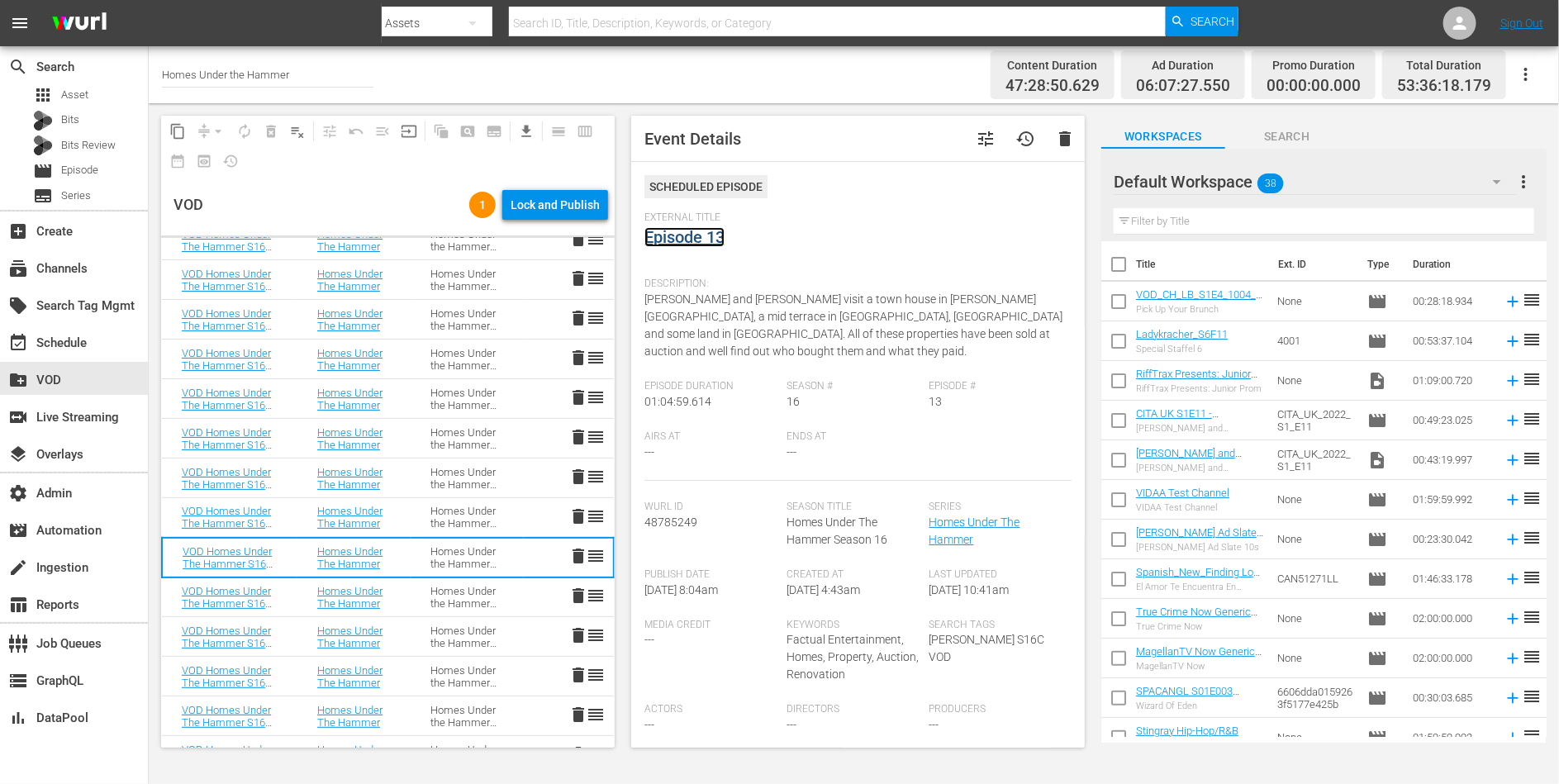
click at [664, 239] on link "Episode 13" at bounding box center [684, 237] width 80 height 20
click at [427, 589] on td "Homes Under the Hammer S16" at bounding box center [466, 597] width 113 height 40
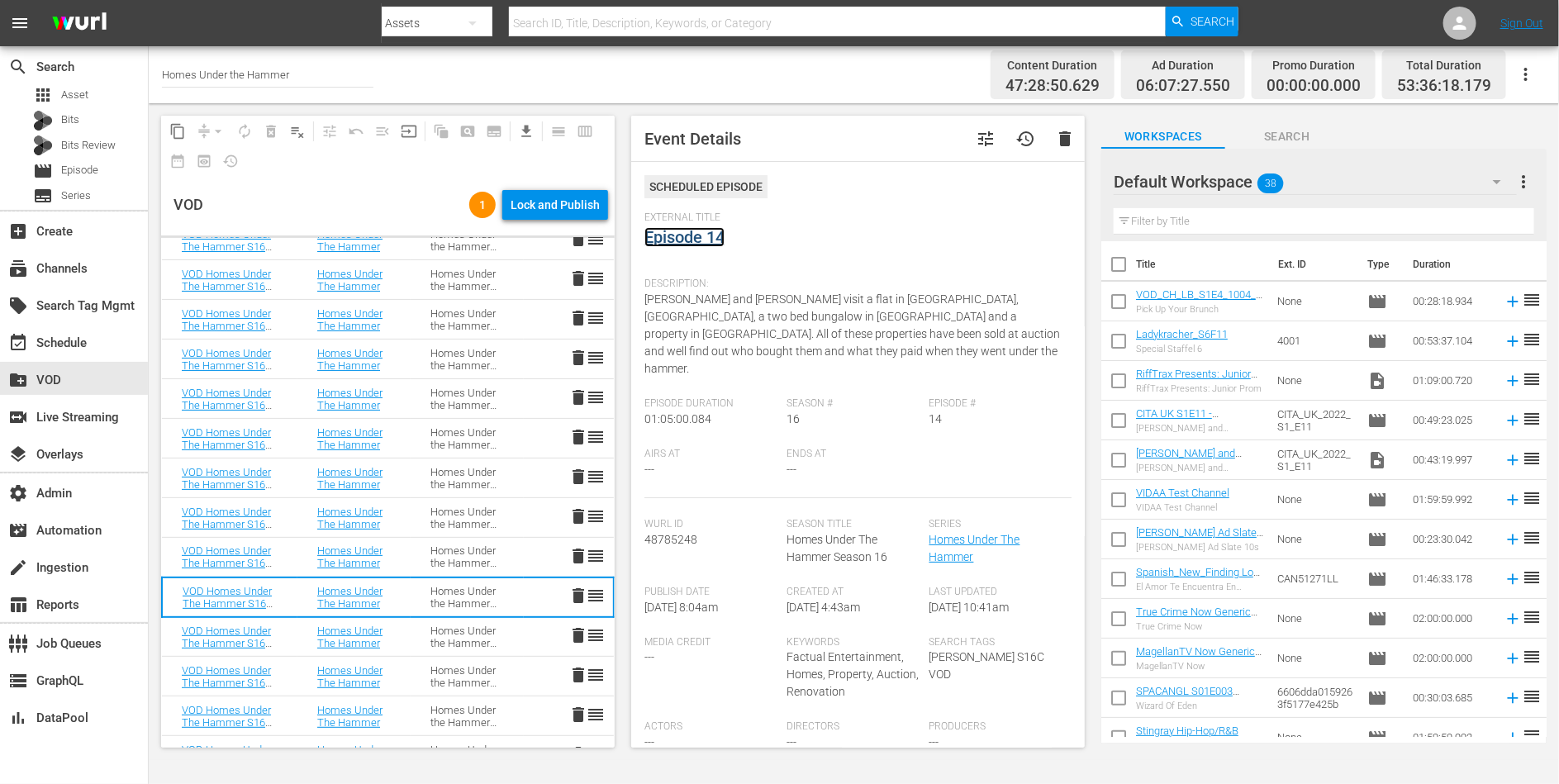
click at [682, 236] on link "Episode 14" at bounding box center [684, 237] width 80 height 20
click at [431, 629] on div "Homes Under the Hammer S16" at bounding box center [466, 636] width 73 height 24
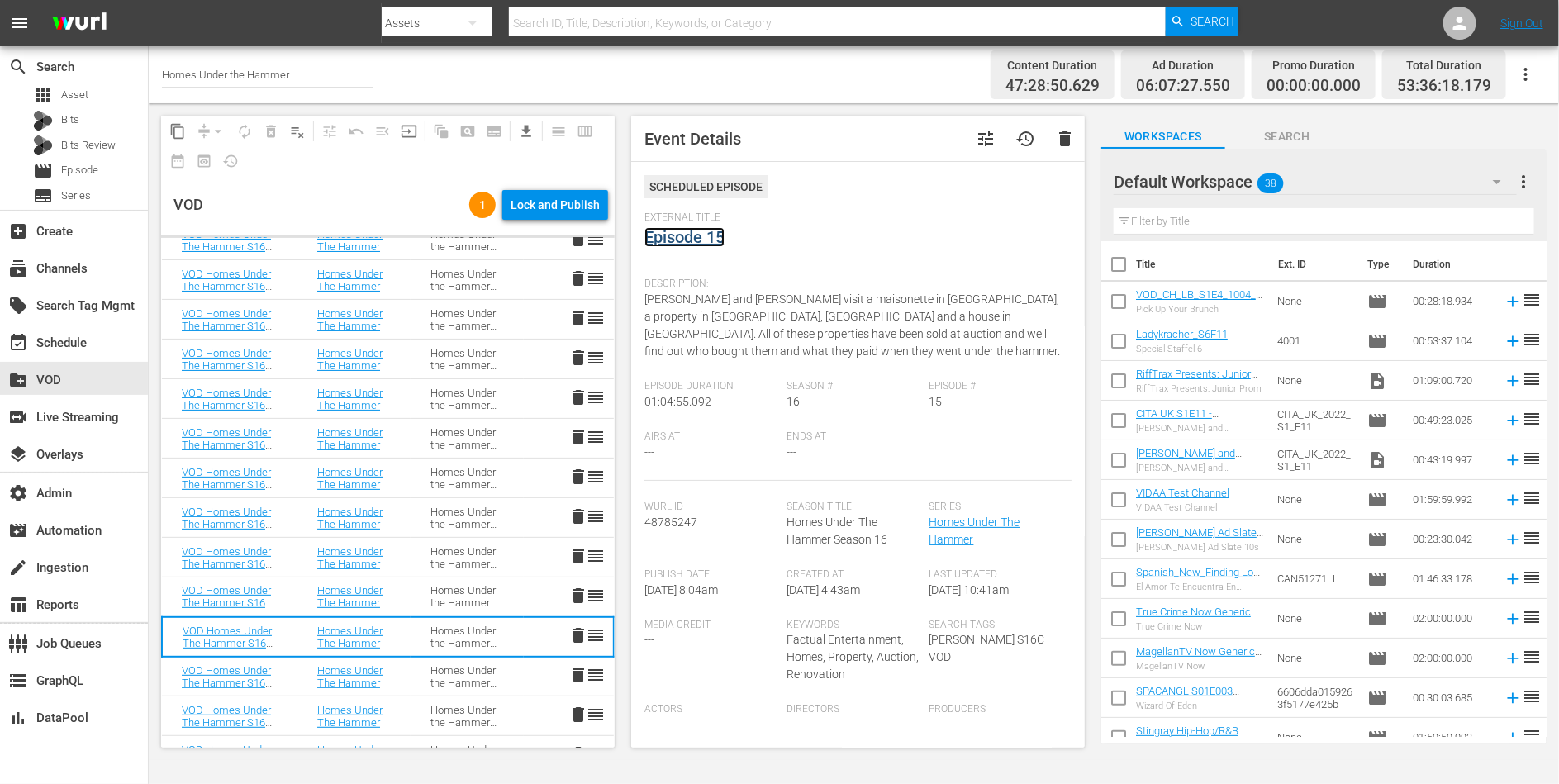
click at [690, 236] on link "Episode 15" at bounding box center [684, 237] width 80 height 20
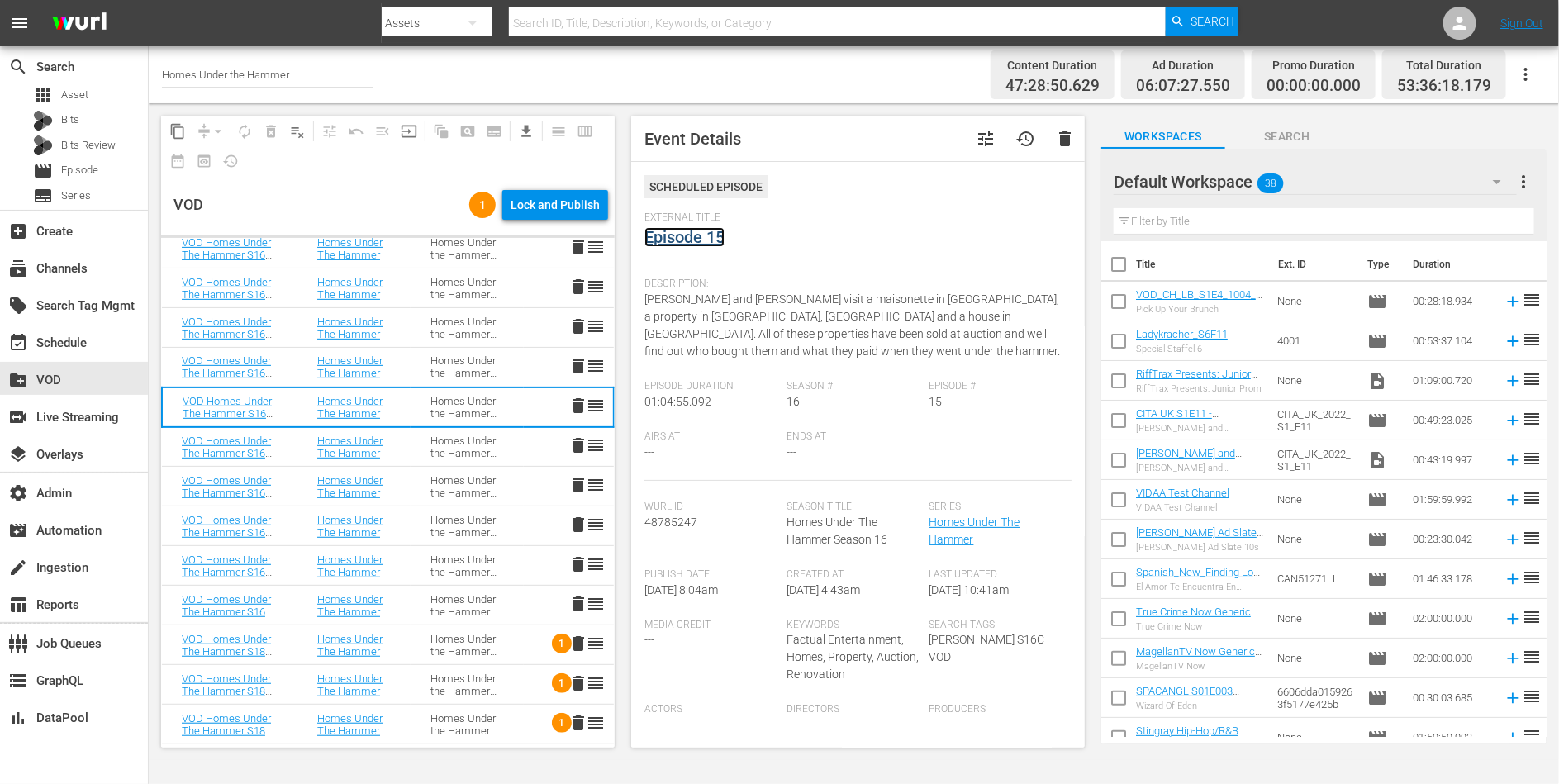
scroll to position [426, 0]
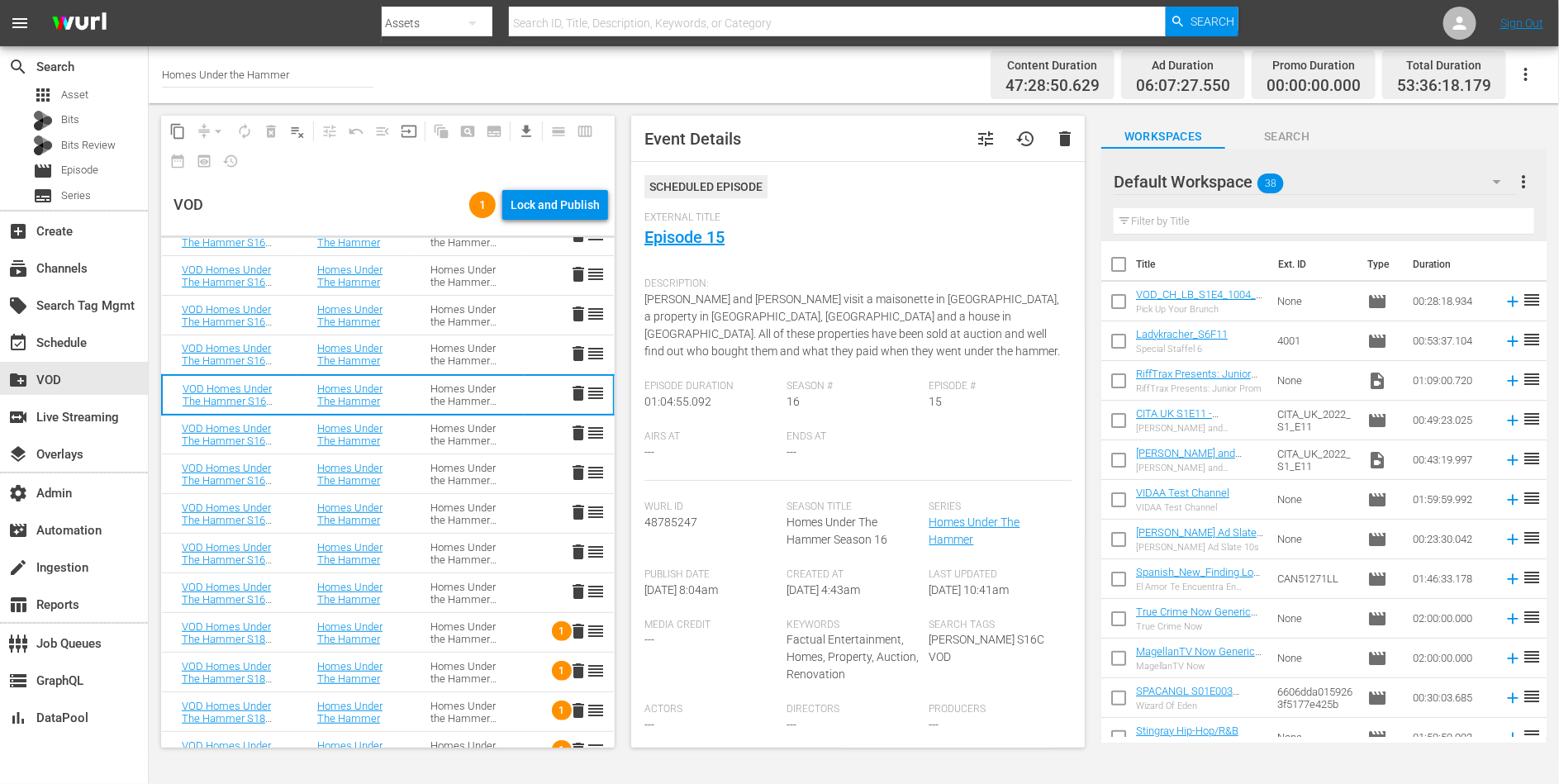
click at [486, 437] on div "Homes Under the Hammer S16" at bounding box center [466, 434] width 73 height 24
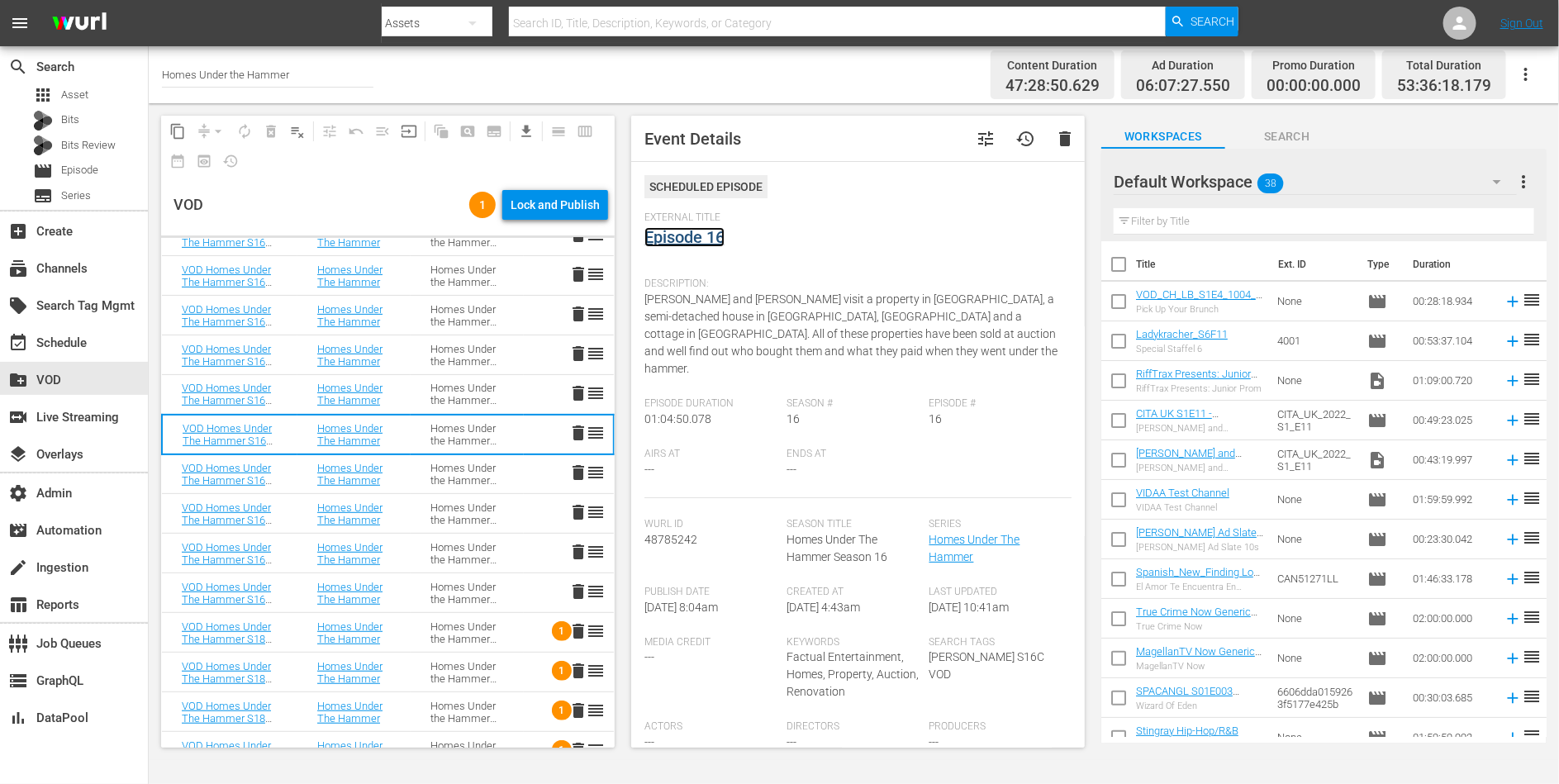
click at [697, 238] on link "Episode 16" at bounding box center [684, 237] width 80 height 20
click at [459, 468] on div "Homes Under the Hammer S16" at bounding box center [466, 474] width 73 height 24
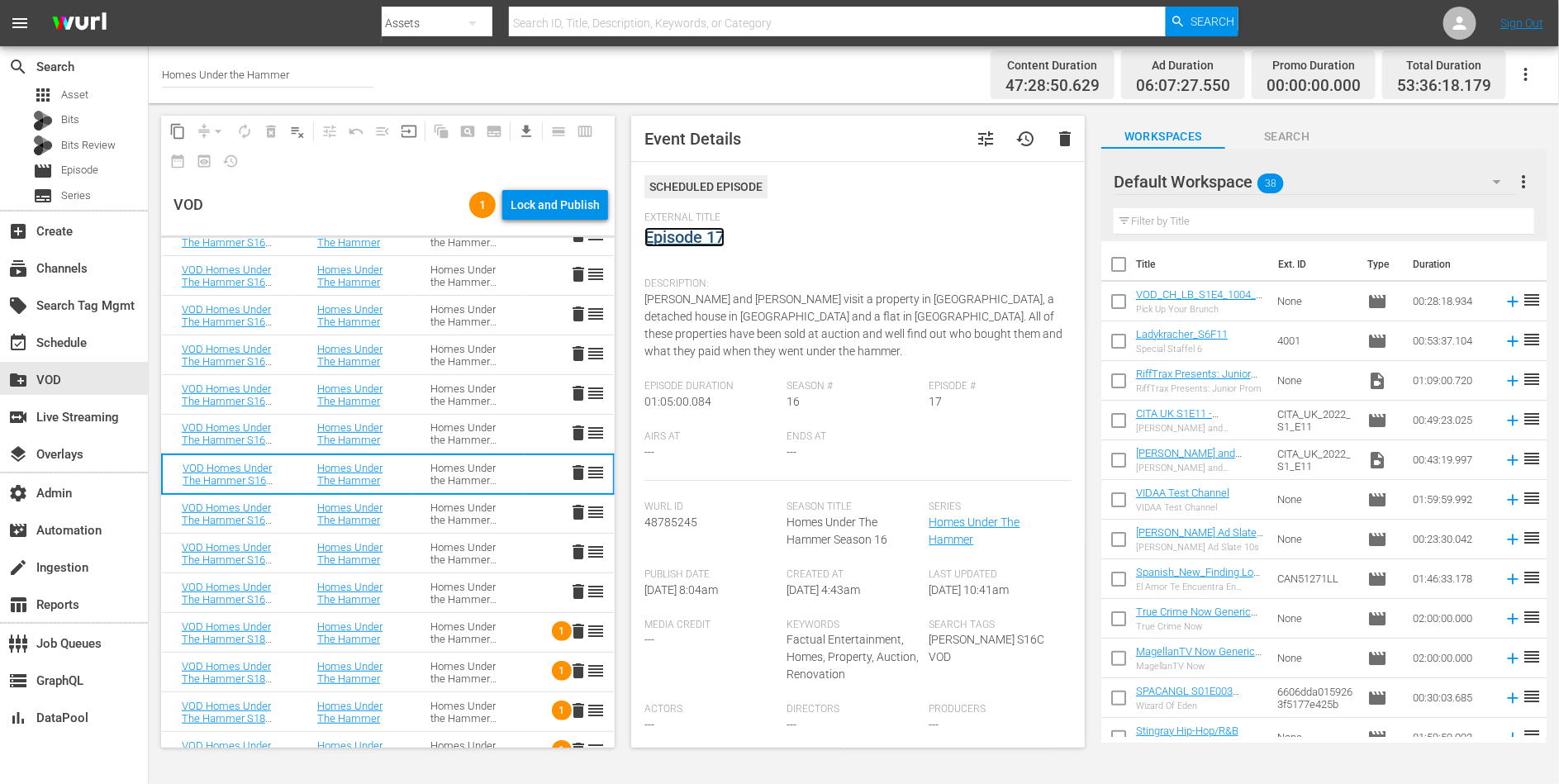
click at [706, 237] on link "Episode 17" at bounding box center [684, 237] width 80 height 20
click at [438, 512] on div "Homes Under the Hammer S16" at bounding box center [466, 513] width 73 height 24
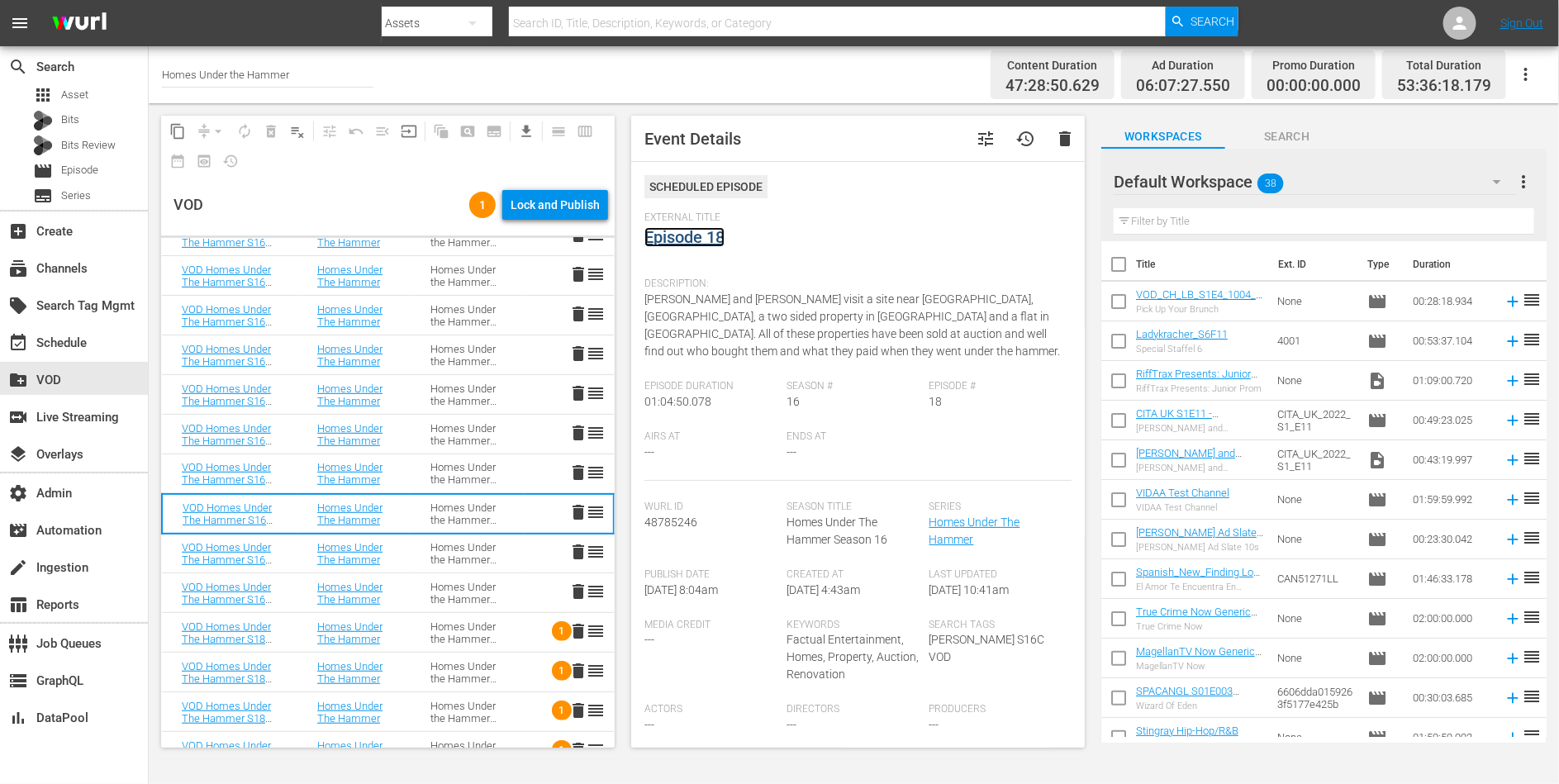
click at [697, 235] on link "Episode 18" at bounding box center [684, 237] width 80 height 20
click at [436, 555] on div "Homes Under the Hammer S16" at bounding box center [466, 553] width 73 height 24
click at [681, 240] on link "Episode 19" at bounding box center [684, 237] width 80 height 20
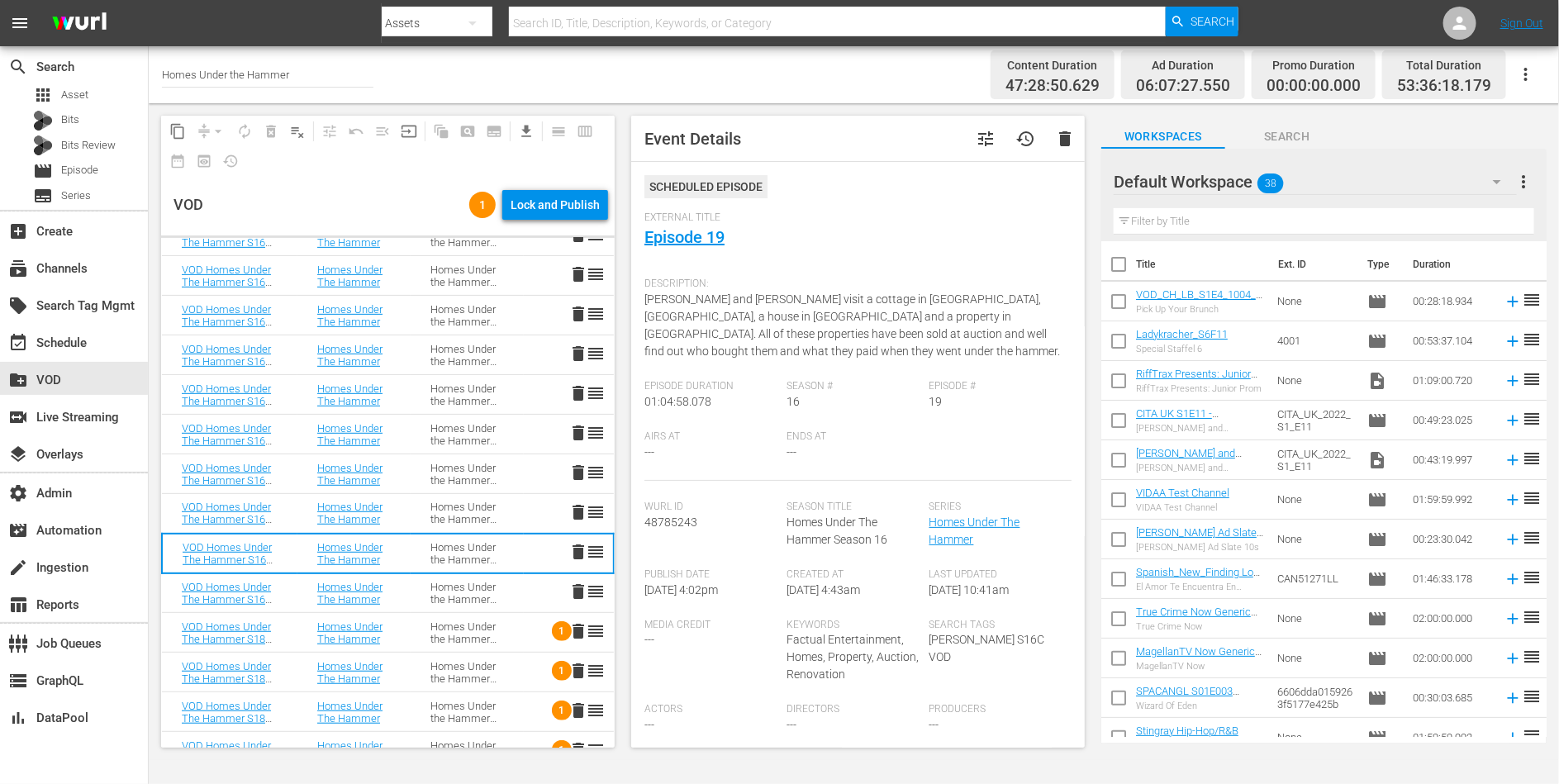
click at [422, 595] on td "Homes Under the Hammer S16" at bounding box center [466, 594] width 113 height 40
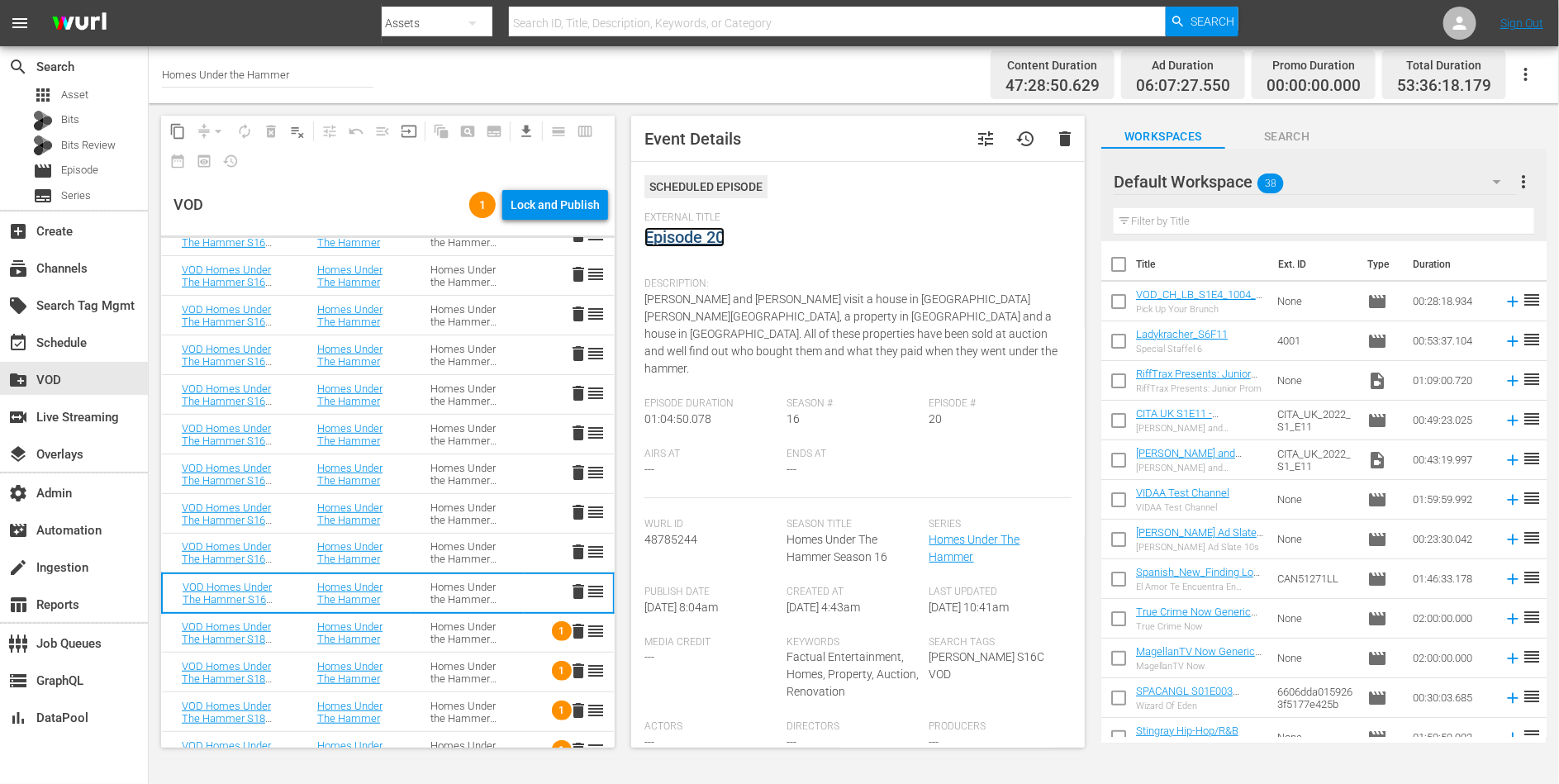
click at [687, 230] on link "Episode 20" at bounding box center [684, 237] width 80 height 20
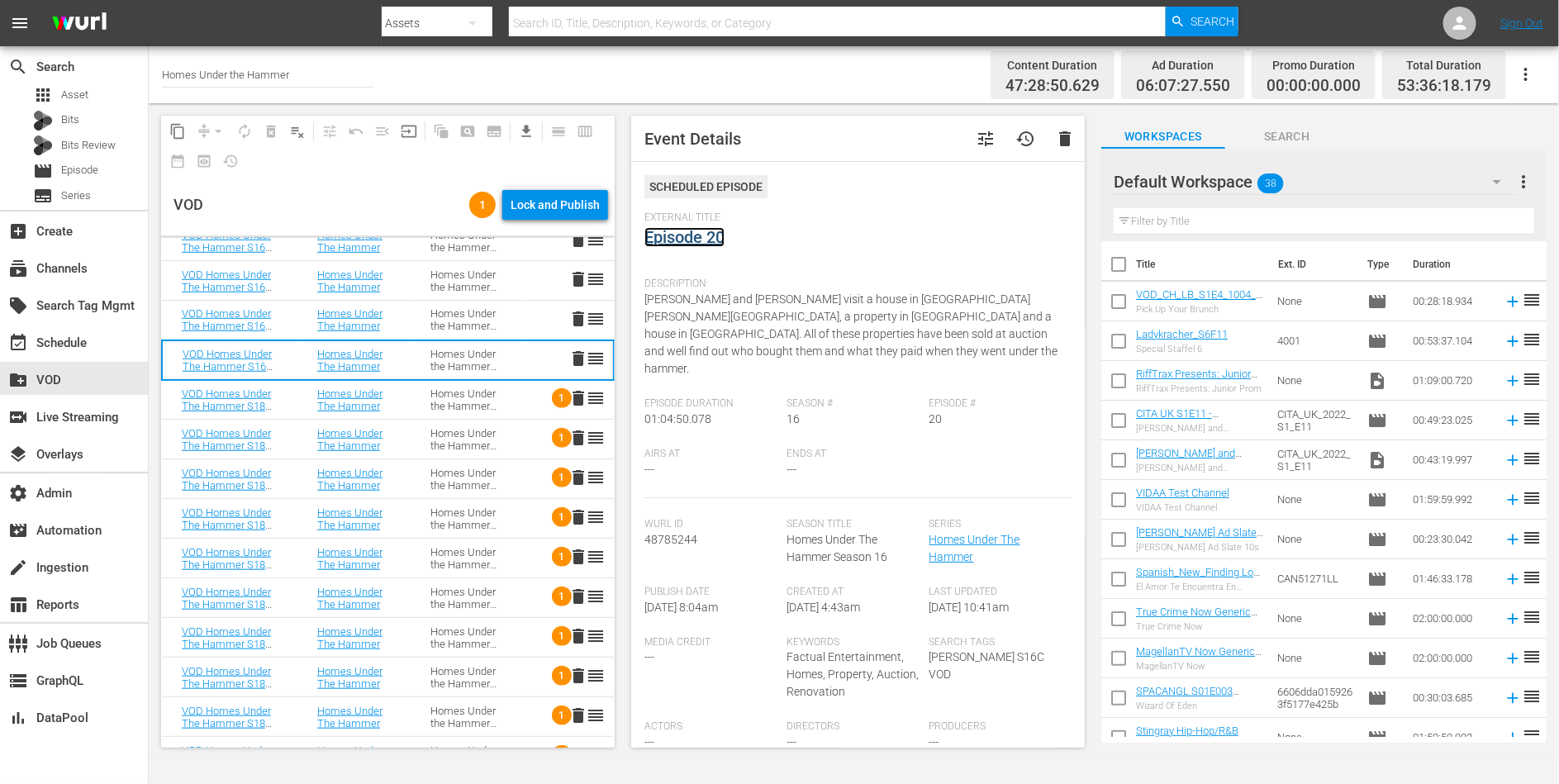
scroll to position [636, 0]
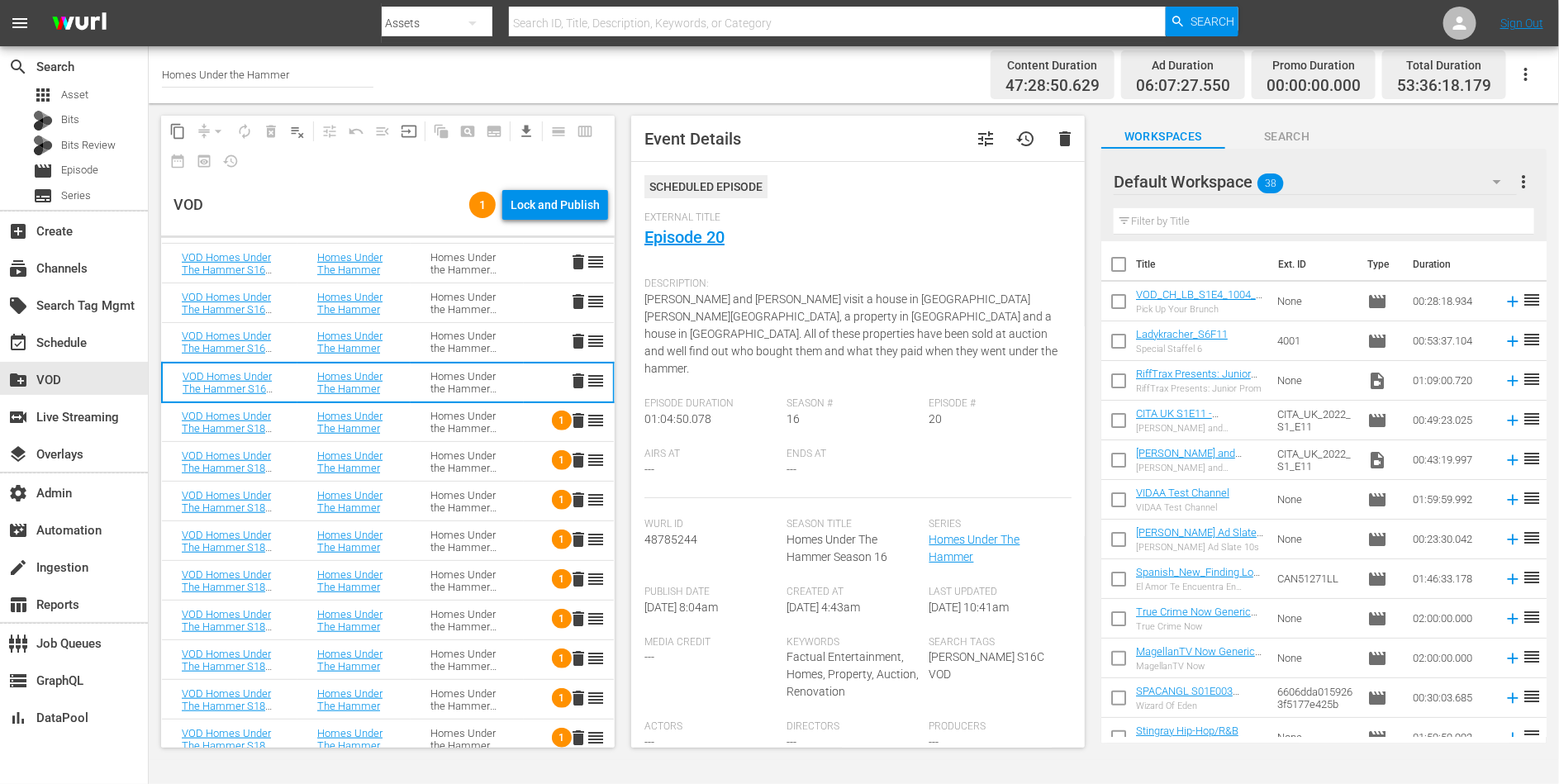
click at [478, 430] on div "Homes Under the Hammer S18" at bounding box center [466, 421] width 73 height 24
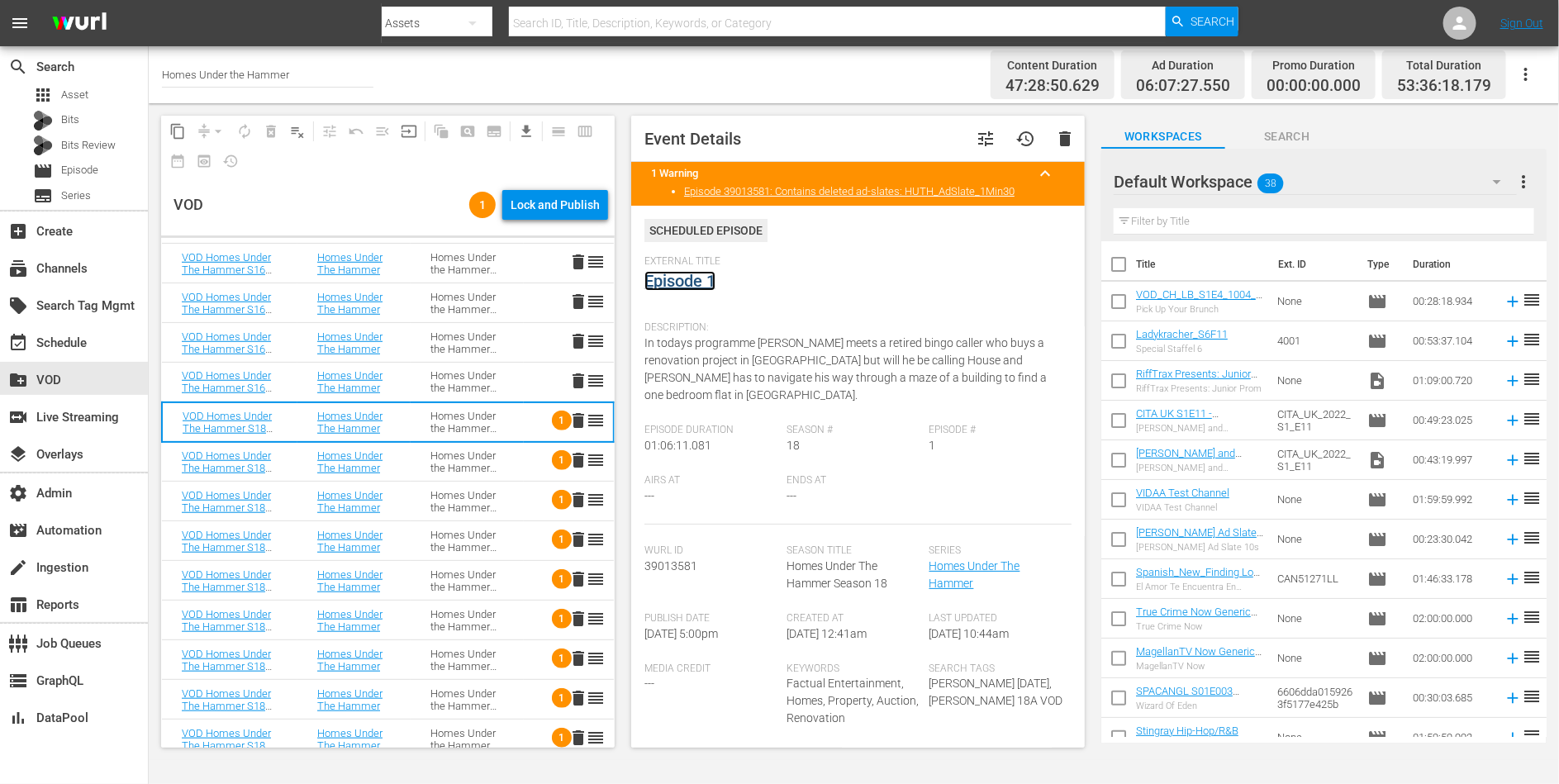
click at [675, 282] on link "Episode 1" at bounding box center [679, 281] width 71 height 20
click at [492, 458] on div "Homes Under the Hammer S18" at bounding box center [466, 461] width 73 height 24
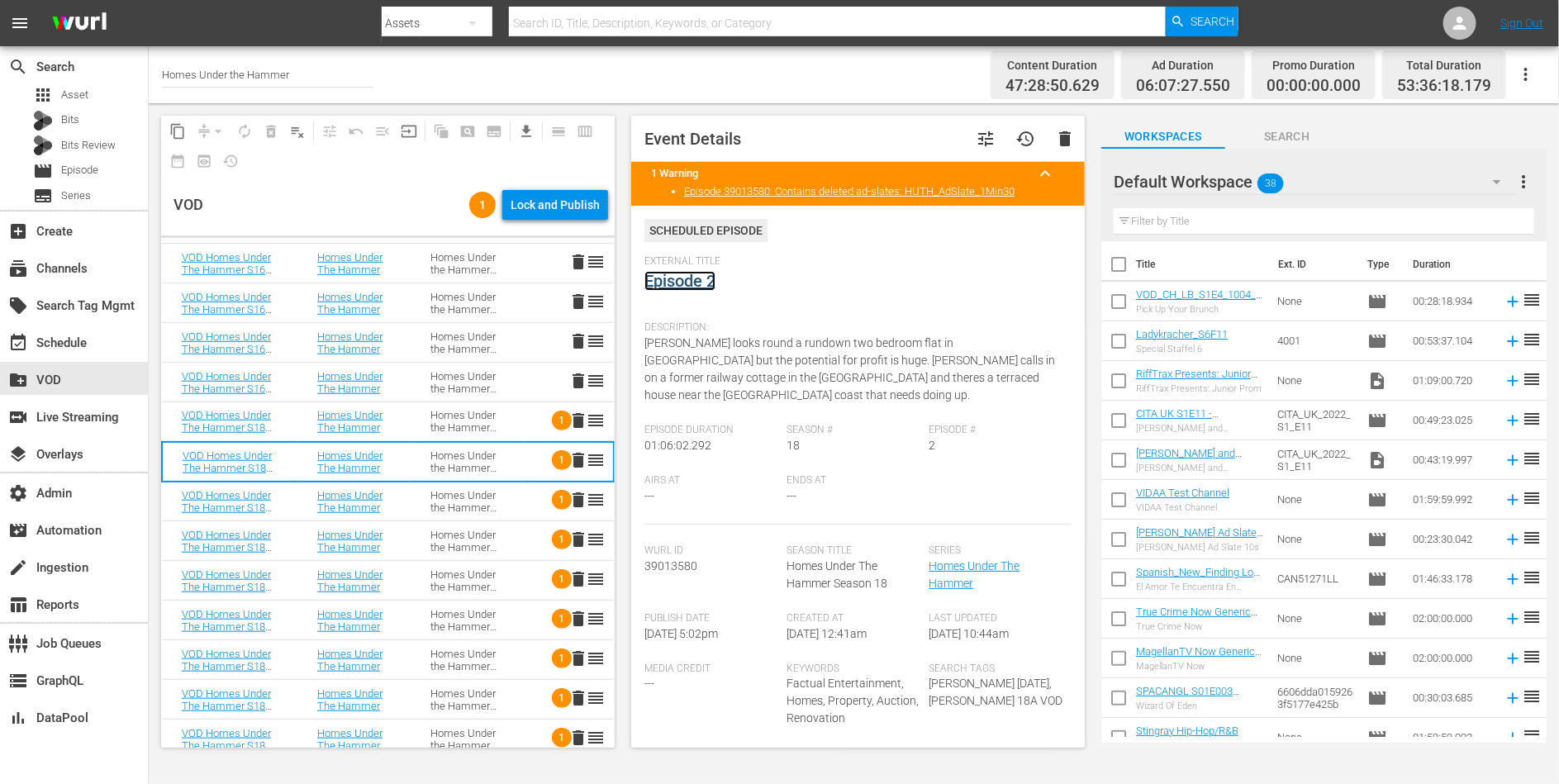
click at [669, 277] on link "Episode 2" at bounding box center [679, 281] width 71 height 20
click at [490, 497] on div "Homes Under the Hammer S18" at bounding box center [466, 501] width 73 height 24
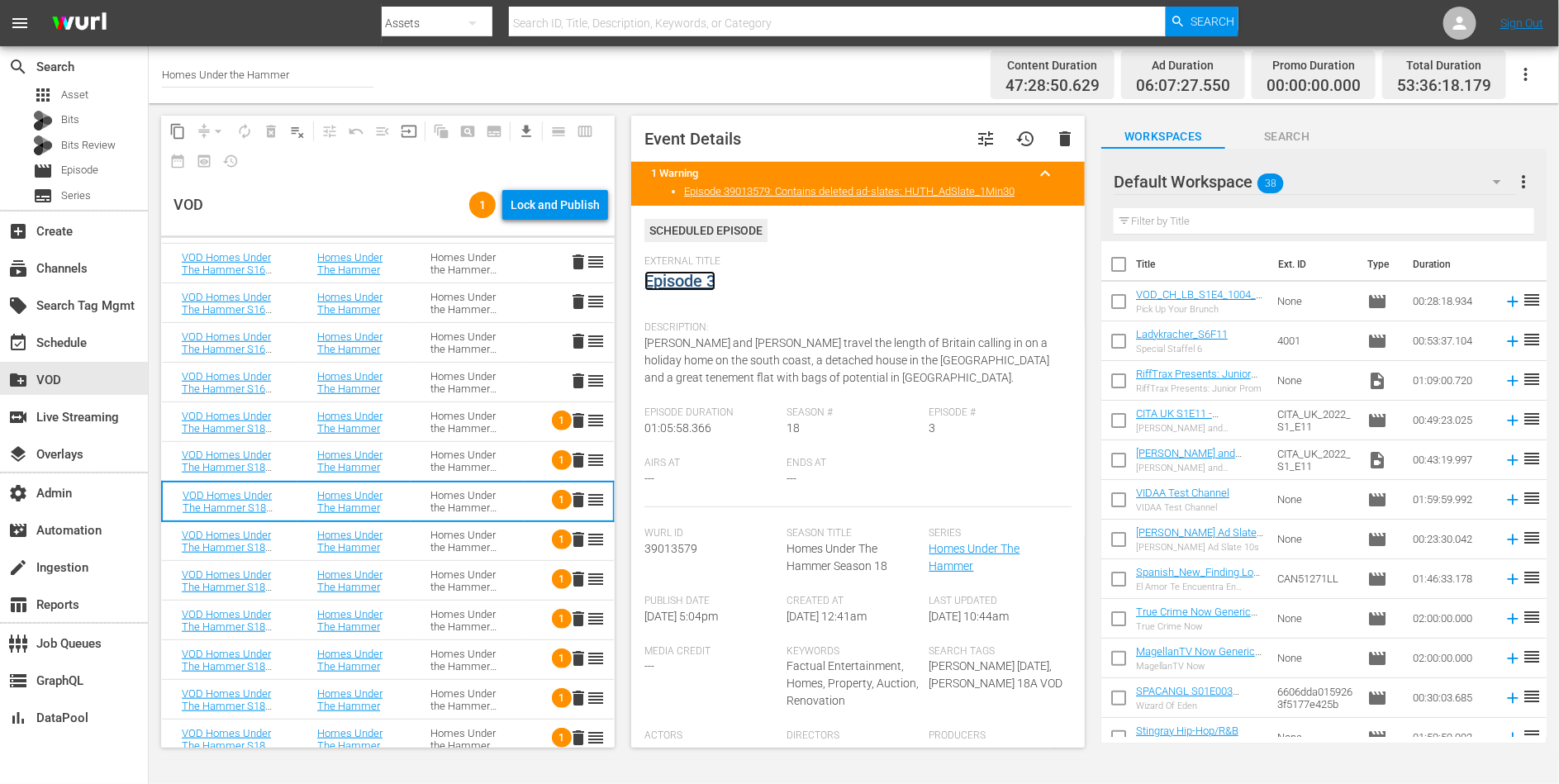
click at [681, 281] on link "Episode 3" at bounding box center [679, 281] width 71 height 20
click at [482, 540] on div "Homes Under the Hammer S18" at bounding box center [466, 540] width 73 height 24
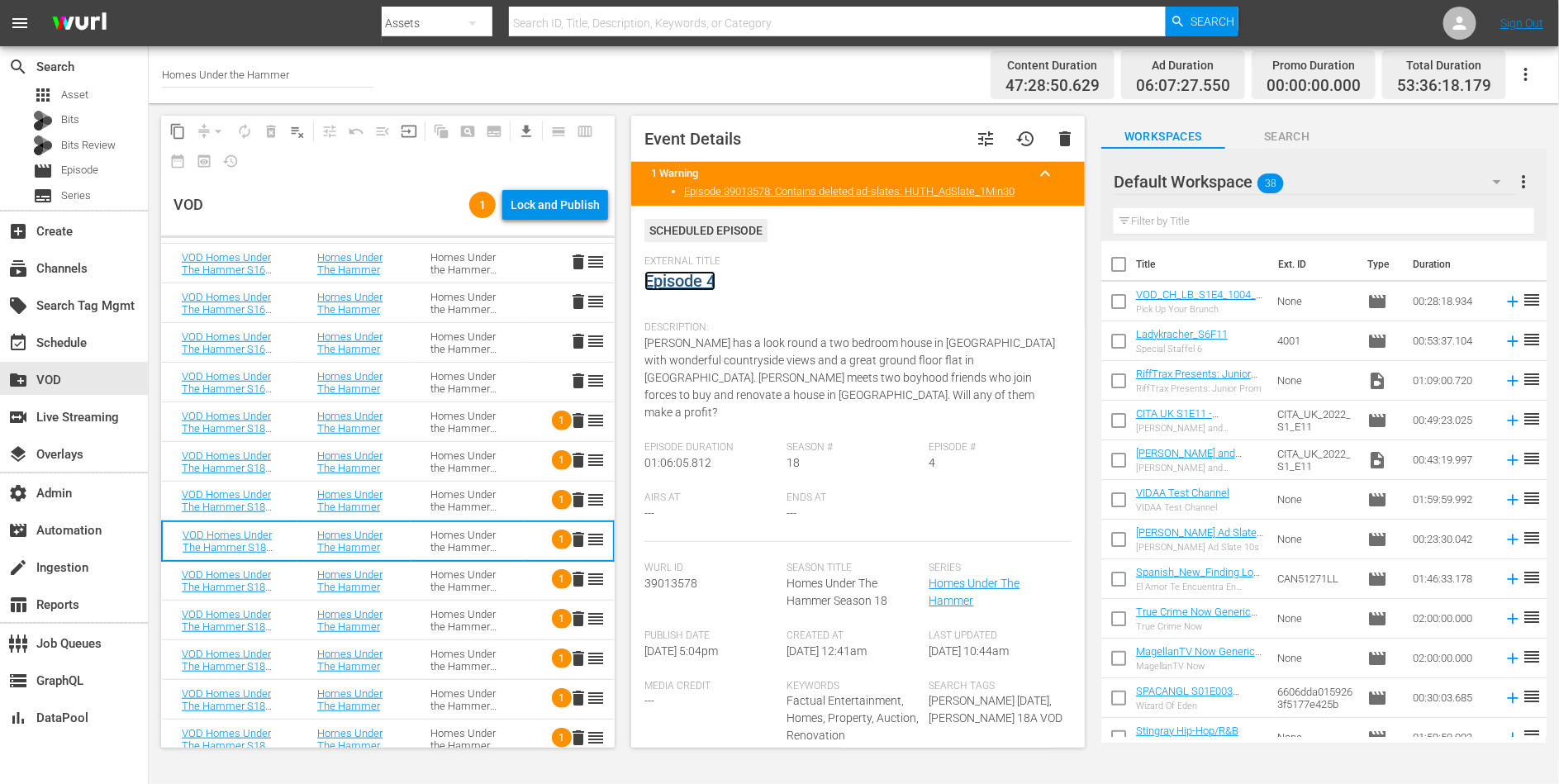
click at [693, 279] on link "Episode 4" at bounding box center [679, 281] width 71 height 20
click at [447, 584] on div "Homes Under the Hammer S18" at bounding box center [466, 580] width 73 height 24
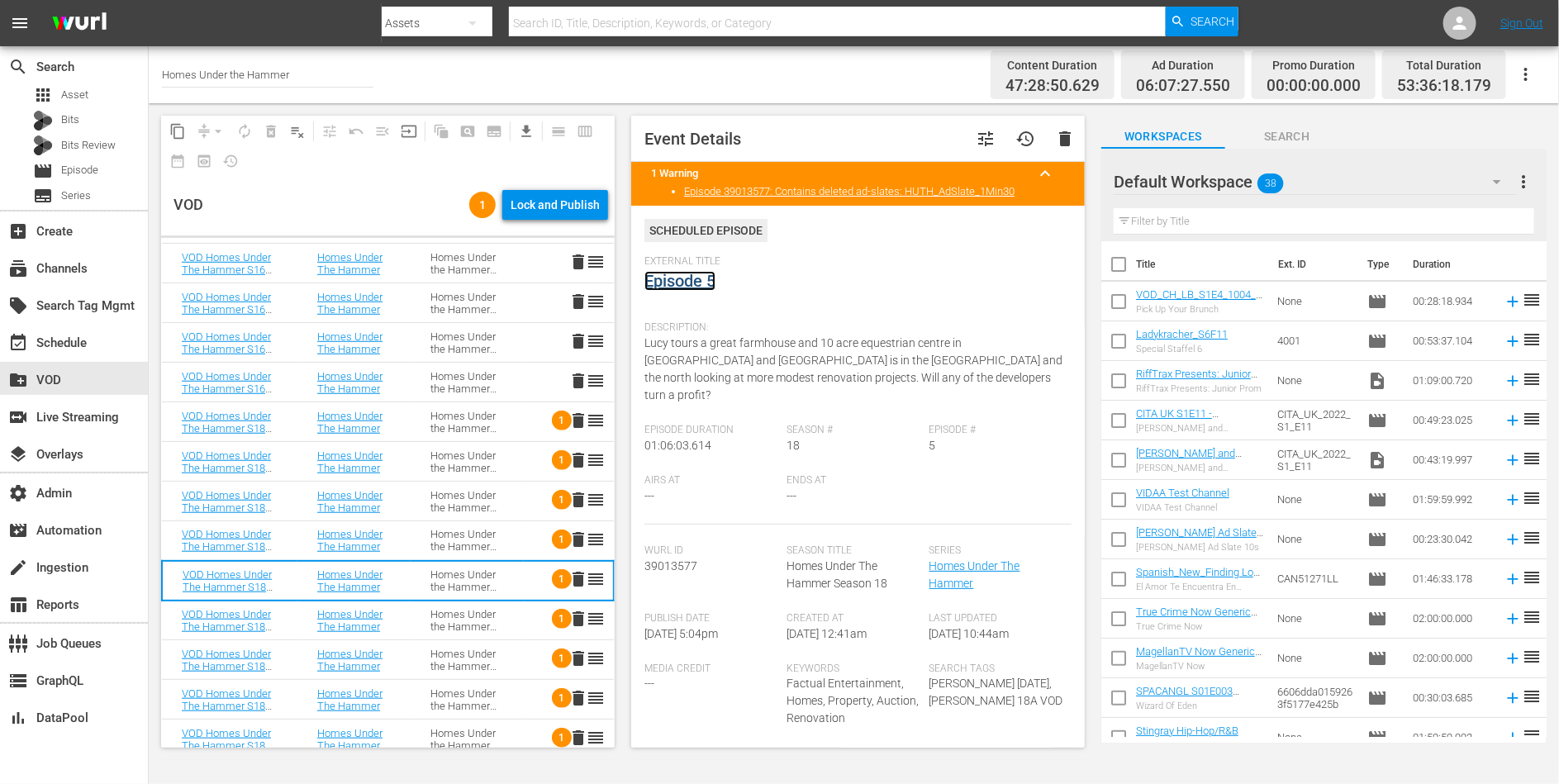
click at [688, 284] on link "Episode 5" at bounding box center [679, 281] width 71 height 20
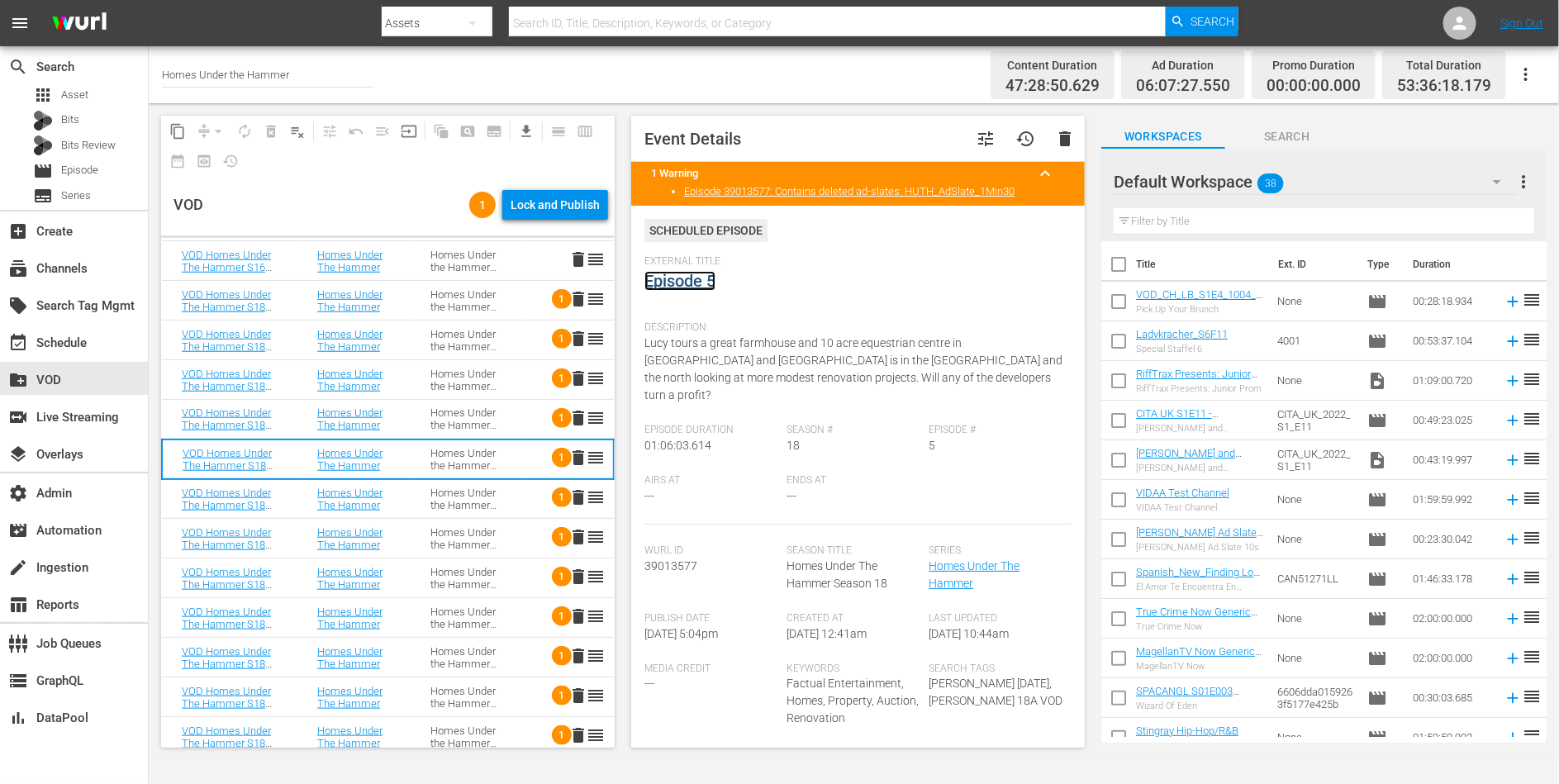
scroll to position [812, 0]
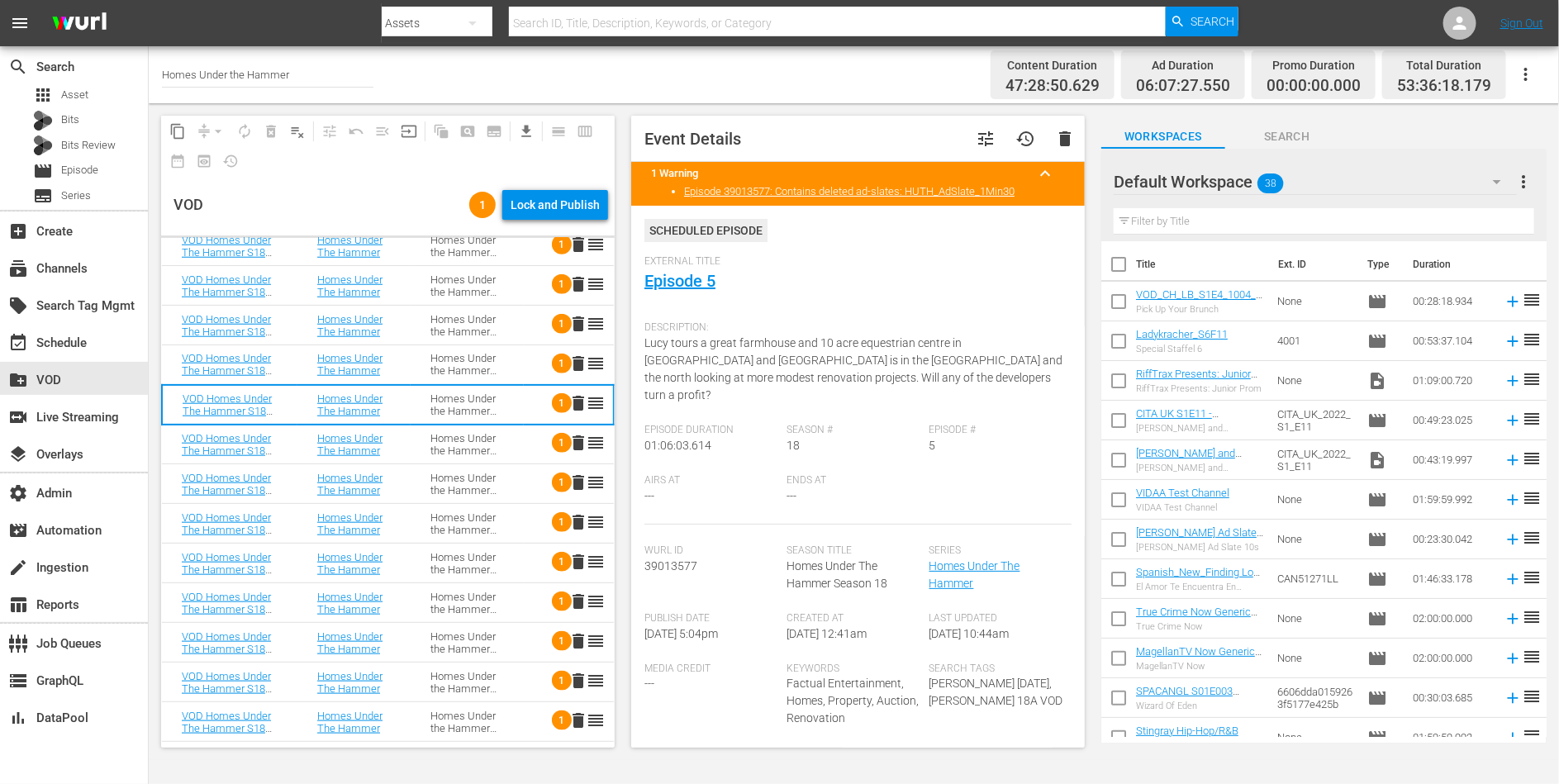
click at [463, 446] on div "Homes Under the Hammer S18" at bounding box center [466, 444] width 73 height 24
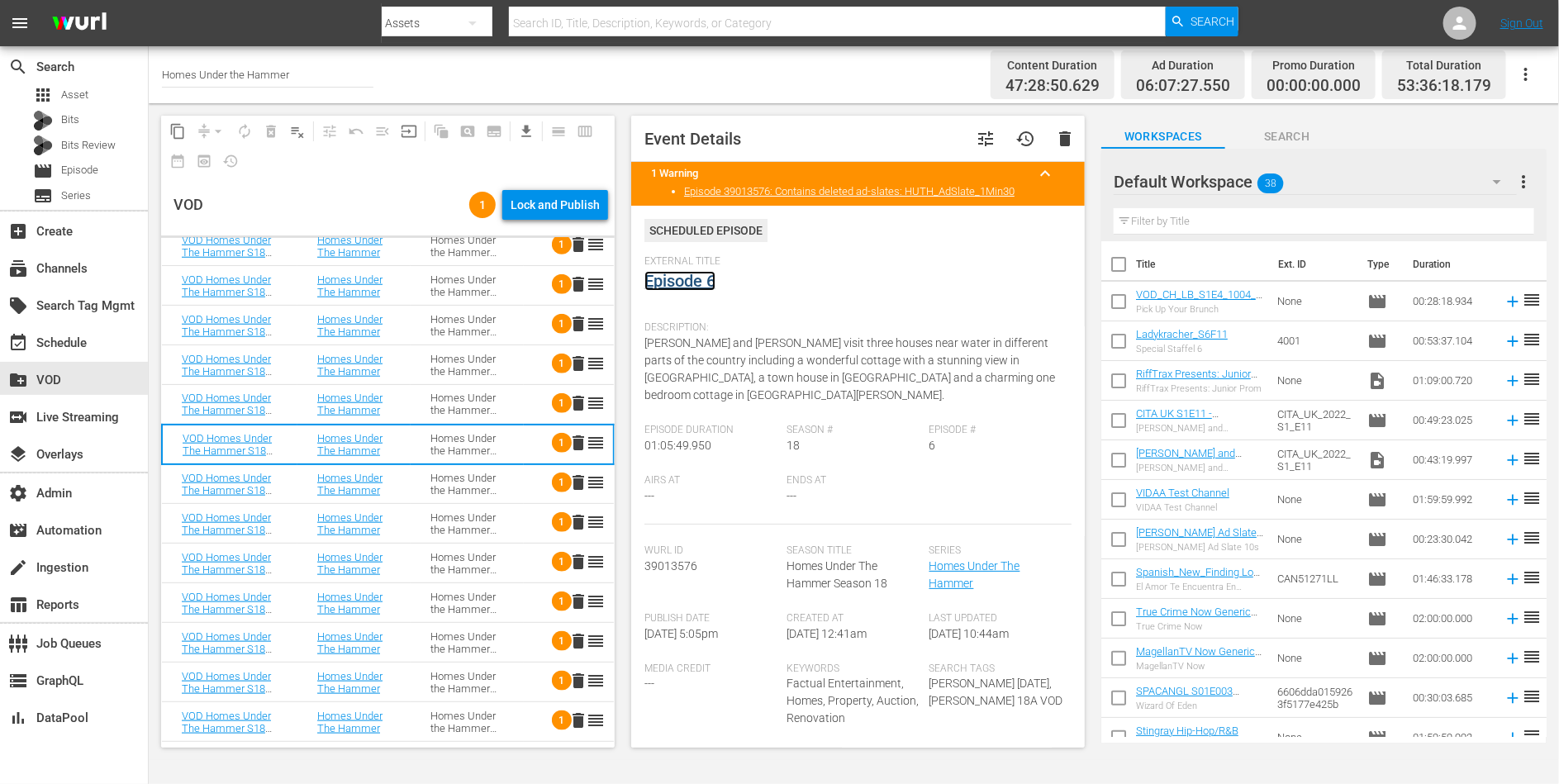
click at [681, 280] on link "Episode 6" at bounding box center [679, 281] width 71 height 20
click at [471, 478] on div "Homes Under the Hammer S18" at bounding box center [466, 484] width 73 height 24
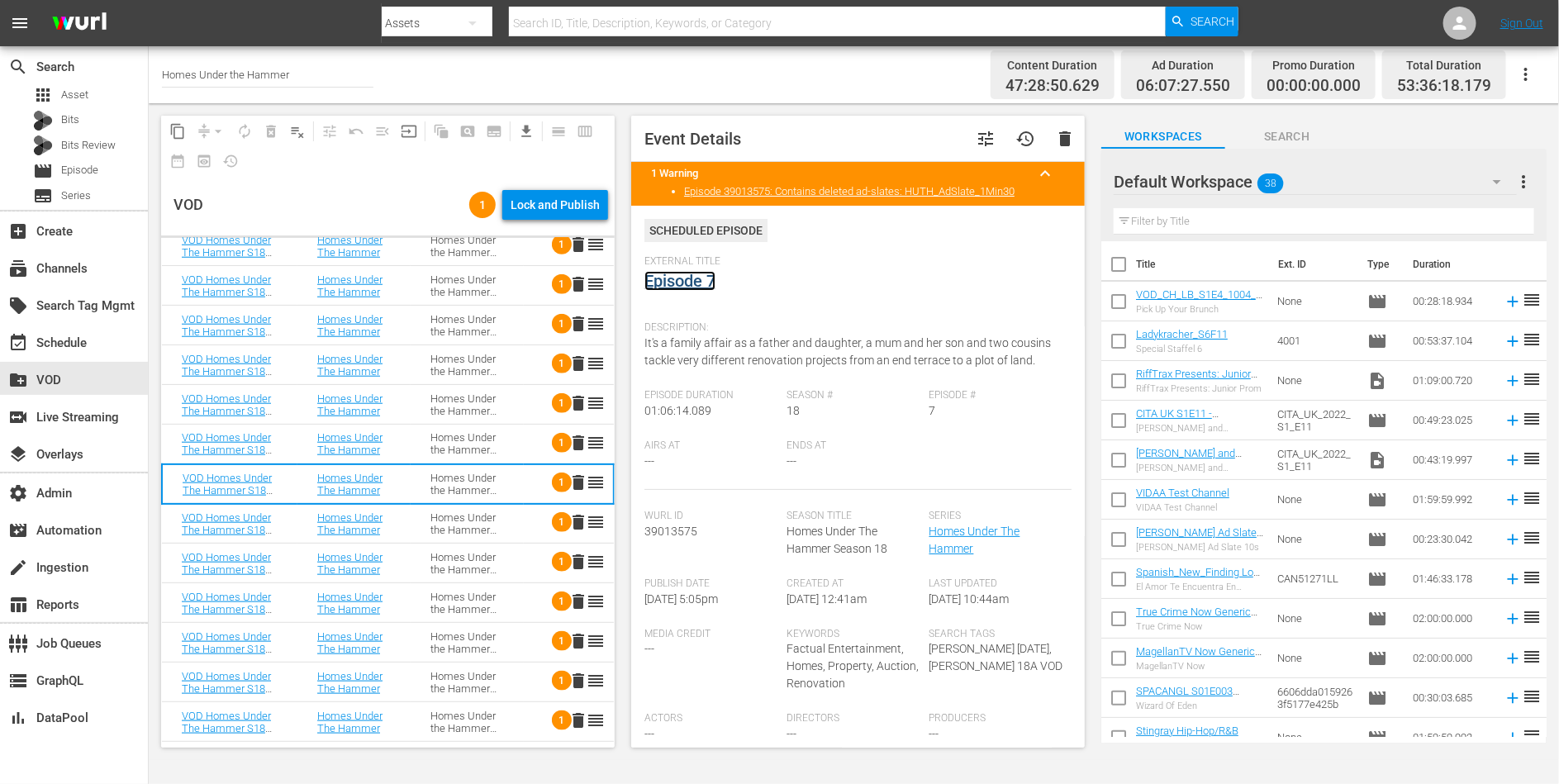
click at [680, 272] on link "Episode 7" at bounding box center [679, 281] width 71 height 20
click at [432, 524] on div "Homes Under the Hammer S18" at bounding box center [466, 523] width 73 height 24
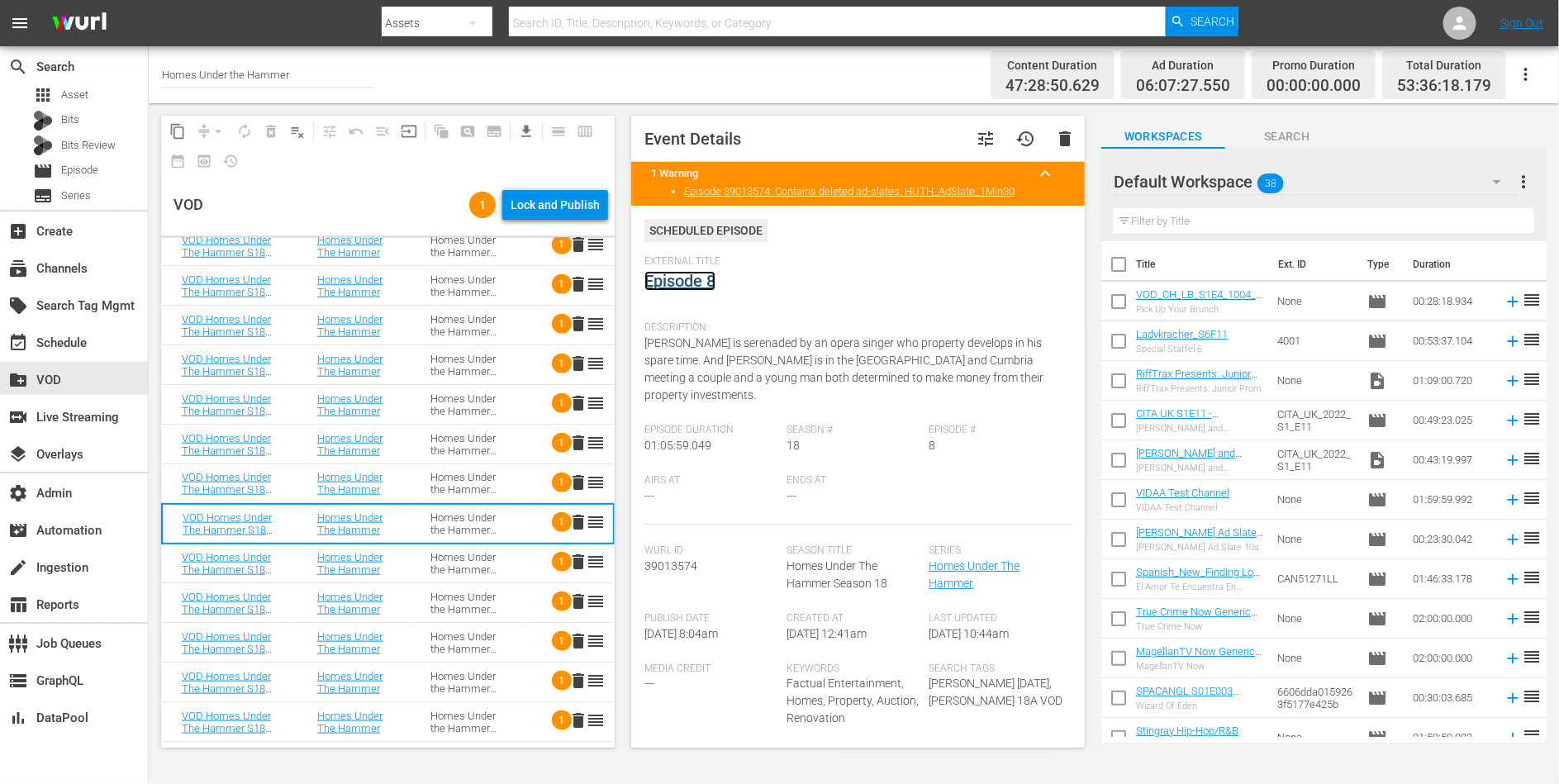
click at [678, 280] on link "Episode 8" at bounding box center [679, 281] width 71 height 20
click at [432, 567] on div "Homes Under the Hammer S18" at bounding box center [466, 563] width 73 height 24
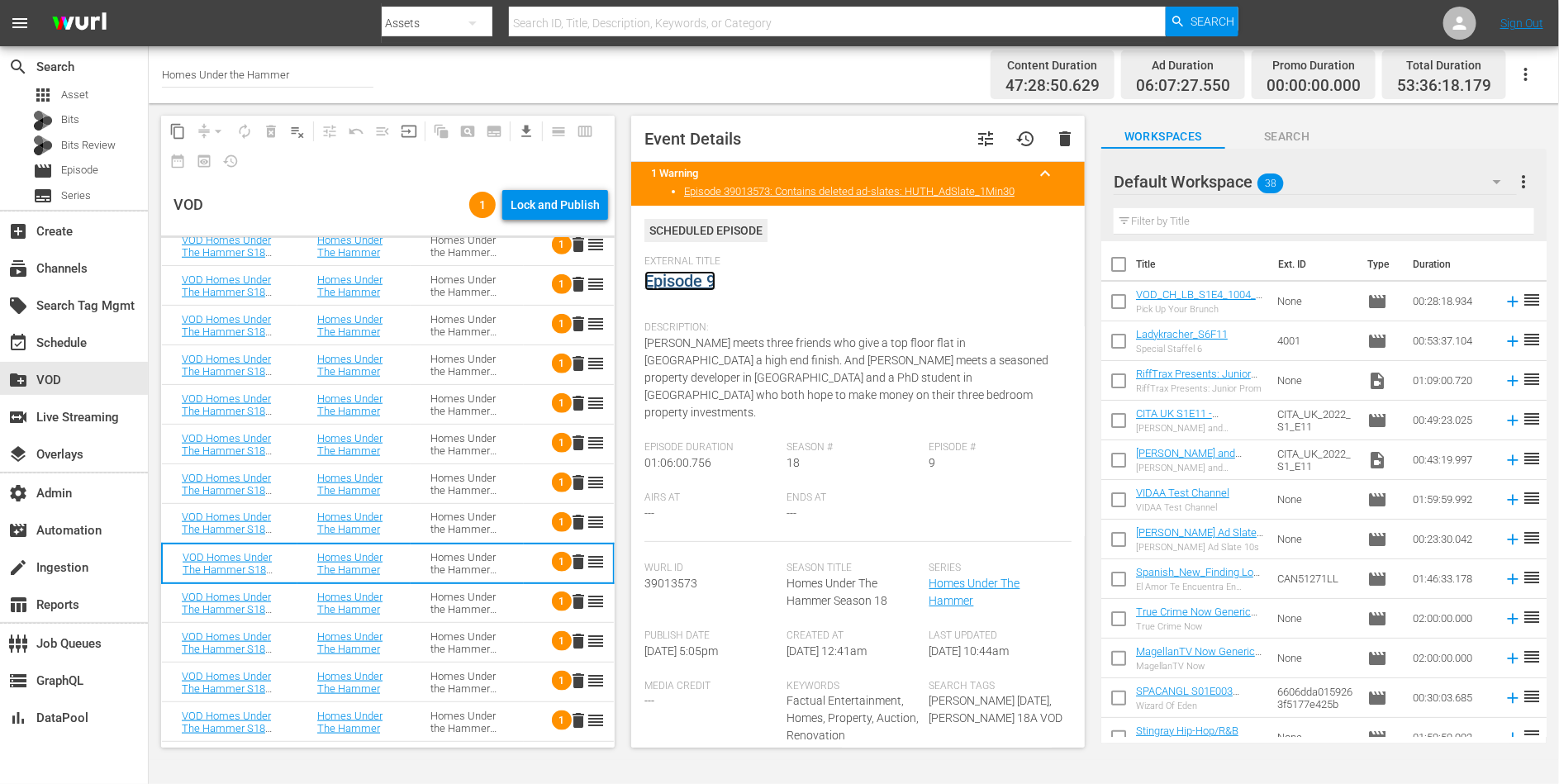
click at [688, 280] on link "Episode 9" at bounding box center [679, 281] width 71 height 20
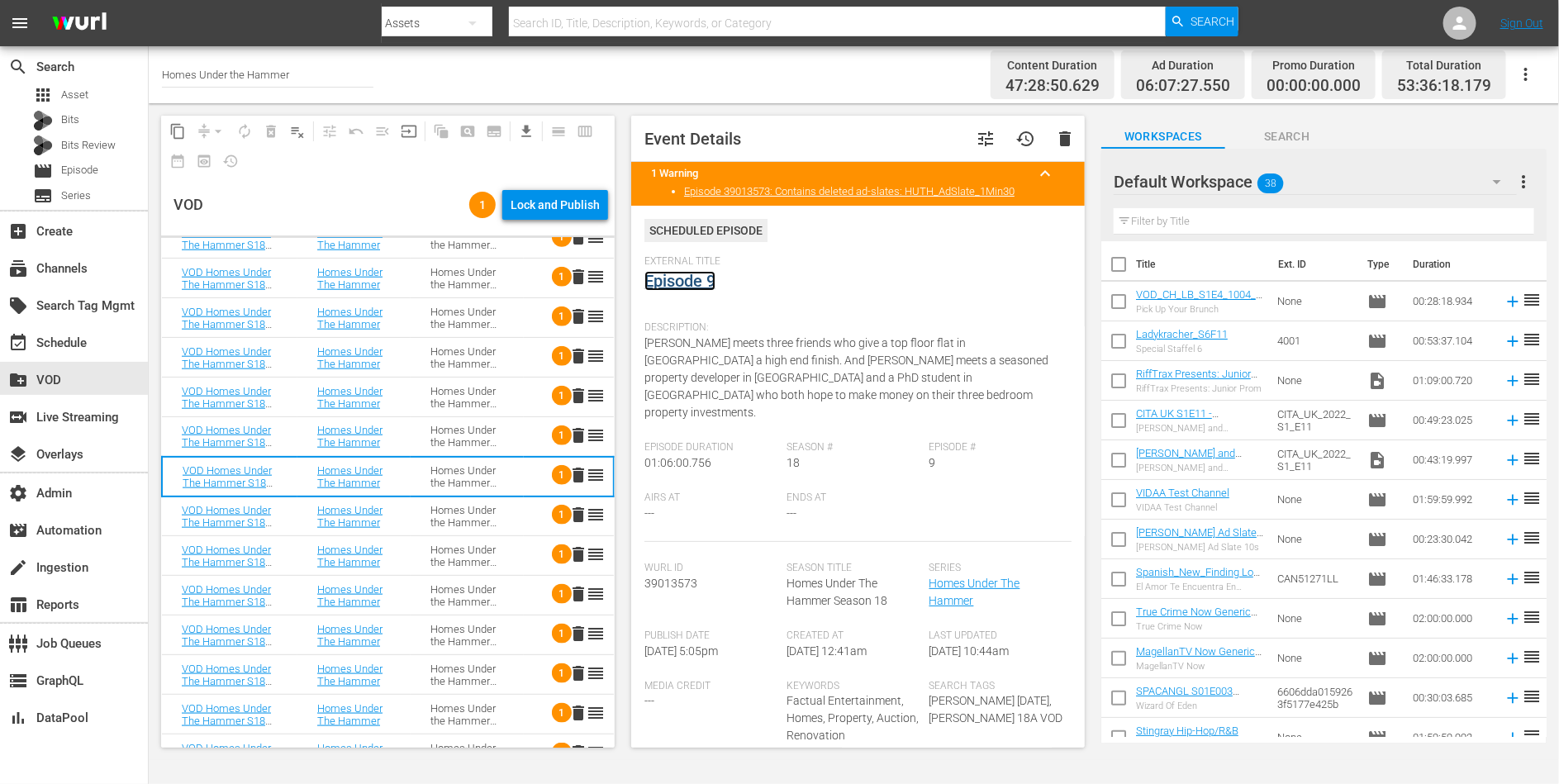
scroll to position [960, 0]
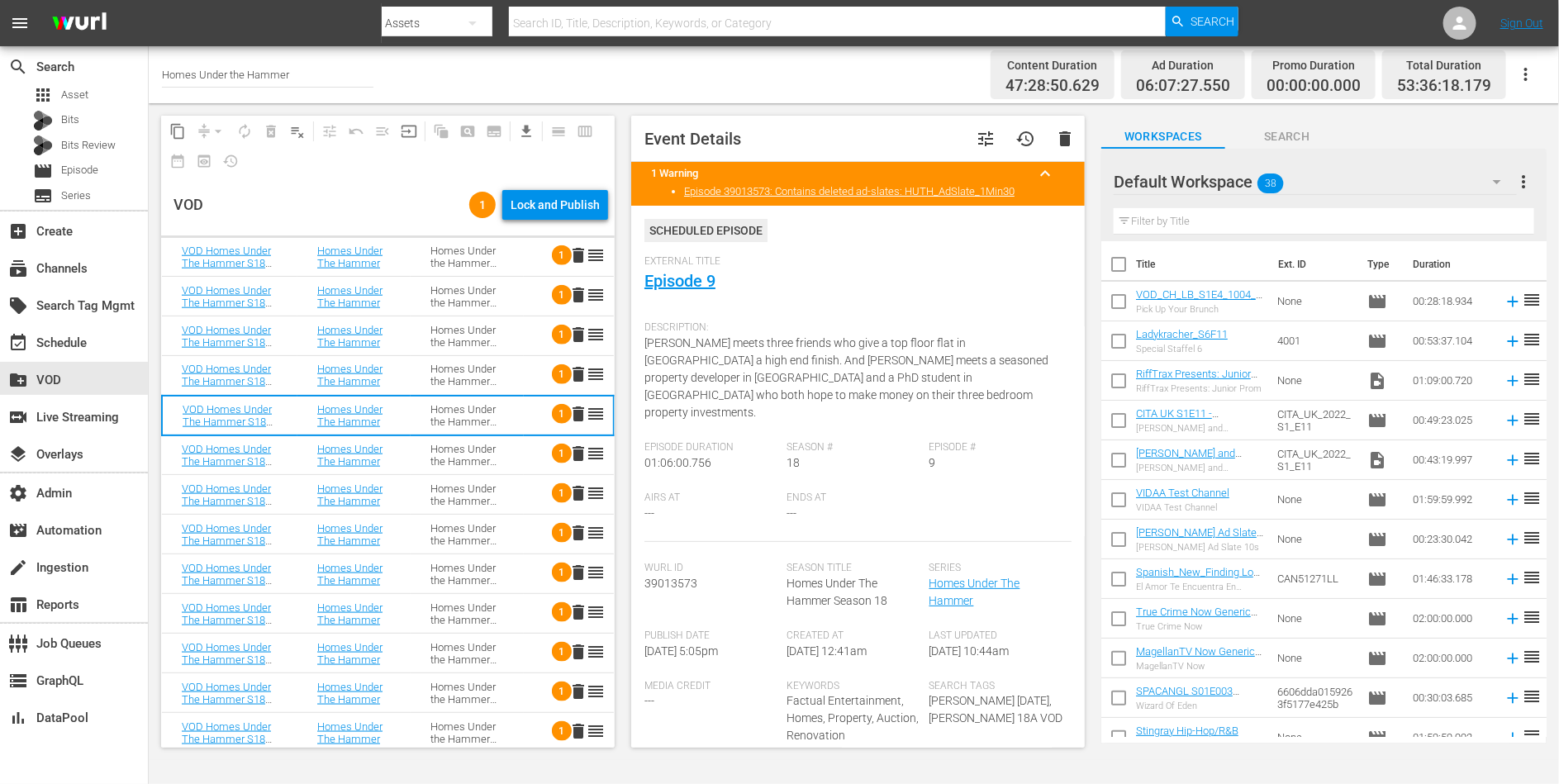
click at [467, 447] on div "Homes Under the Hammer S18" at bounding box center [466, 455] width 73 height 24
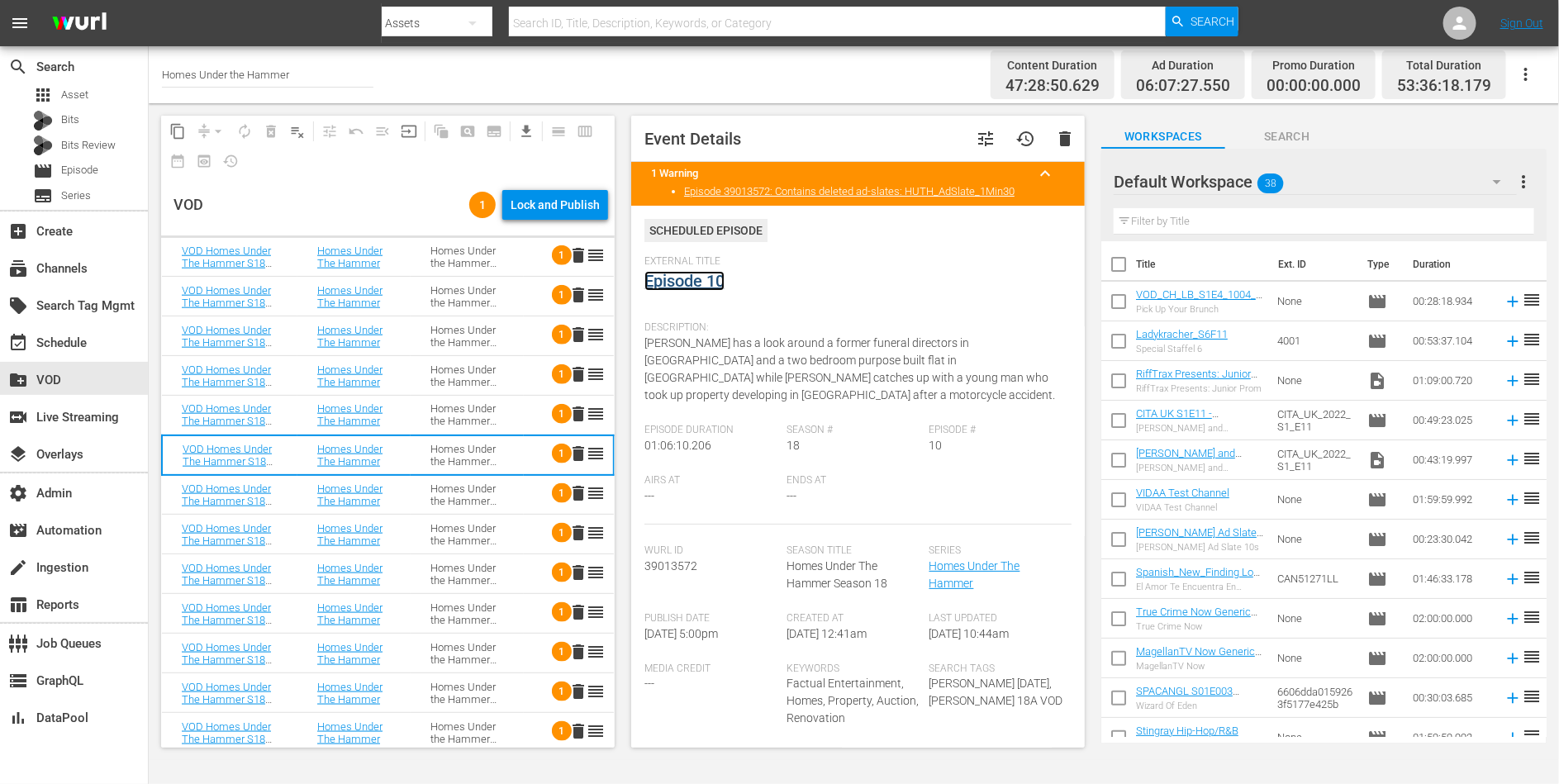
click at [694, 279] on link "Episode 10" at bounding box center [684, 281] width 80 height 20
click at [469, 496] on div "Homes Under the Hammer S18" at bounding box center [466, 494] width 73 height 24
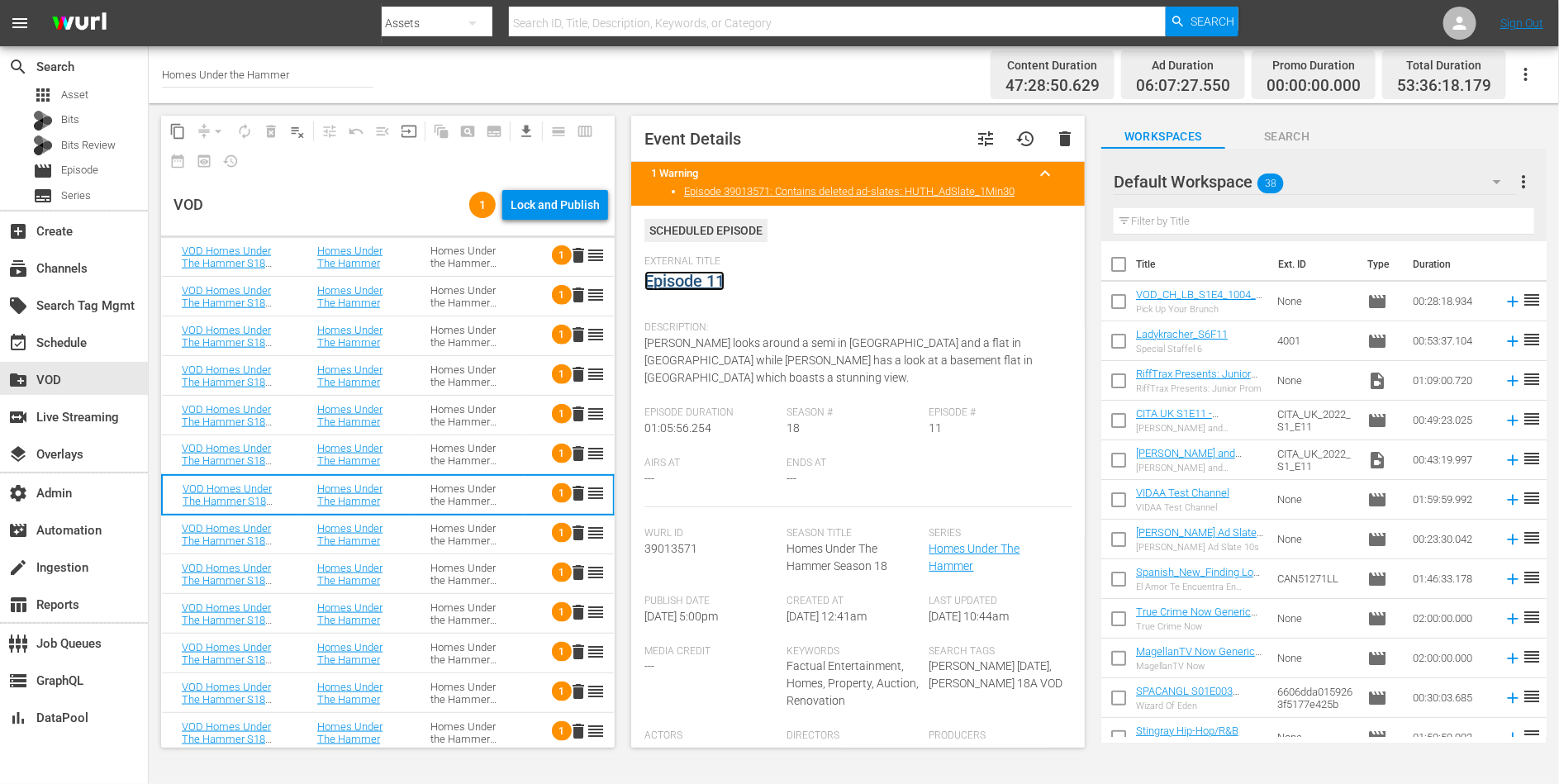
click at [698, 280] on link "Episode 11" at bounding box center [684, 281] width 80 height 20
click at [462, 528] on div "Homes Under the Hammer S18" at bounding box center [466, 534] width 73 height 24
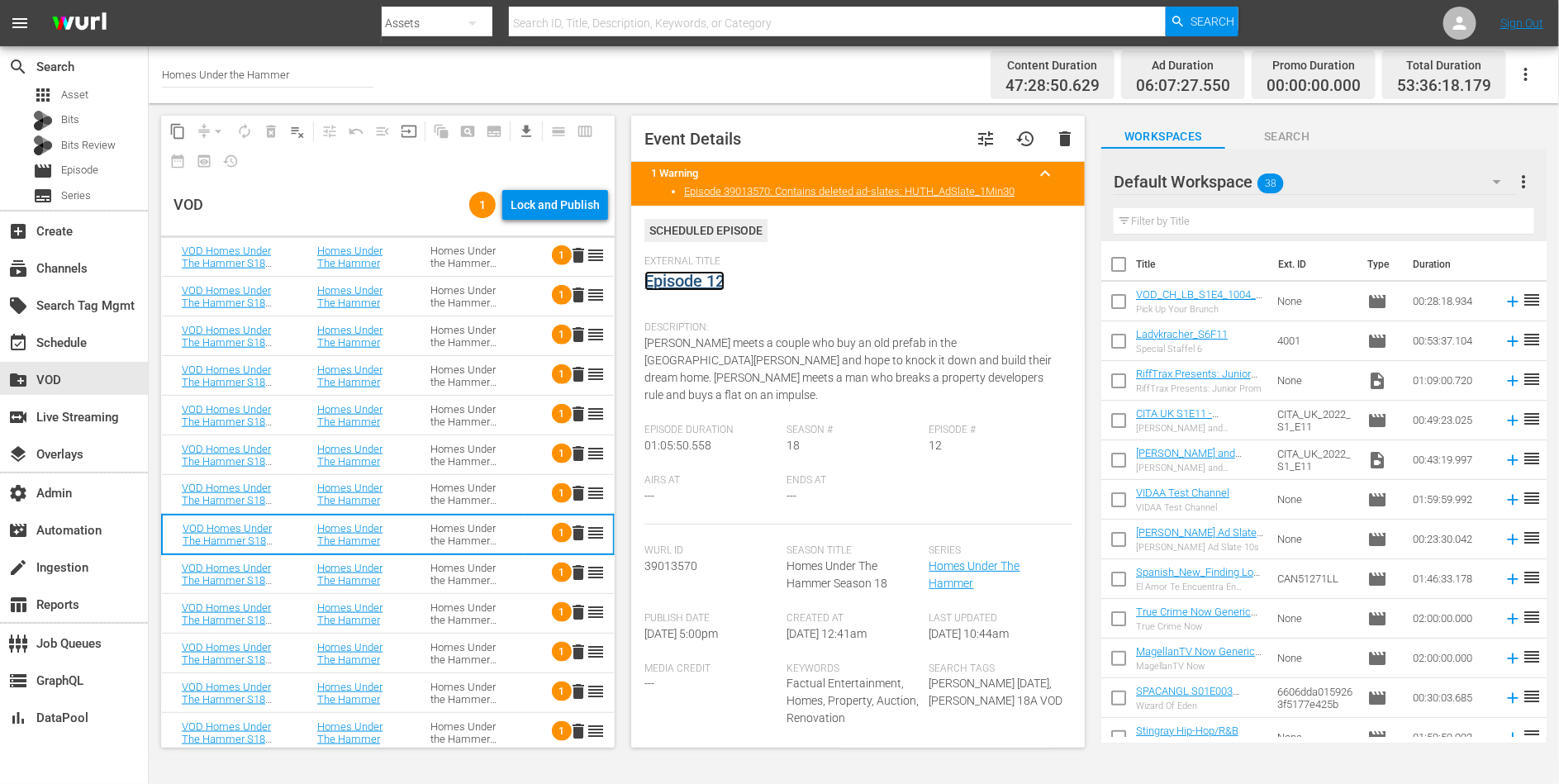
click at [678, 282] on link "Episode 12" at bounding box center [684, 281] width 80 height 20
click at [446, 564] on div "Homes Under the Hammer S18" at bounding box center [466, 574] width 73 height 24
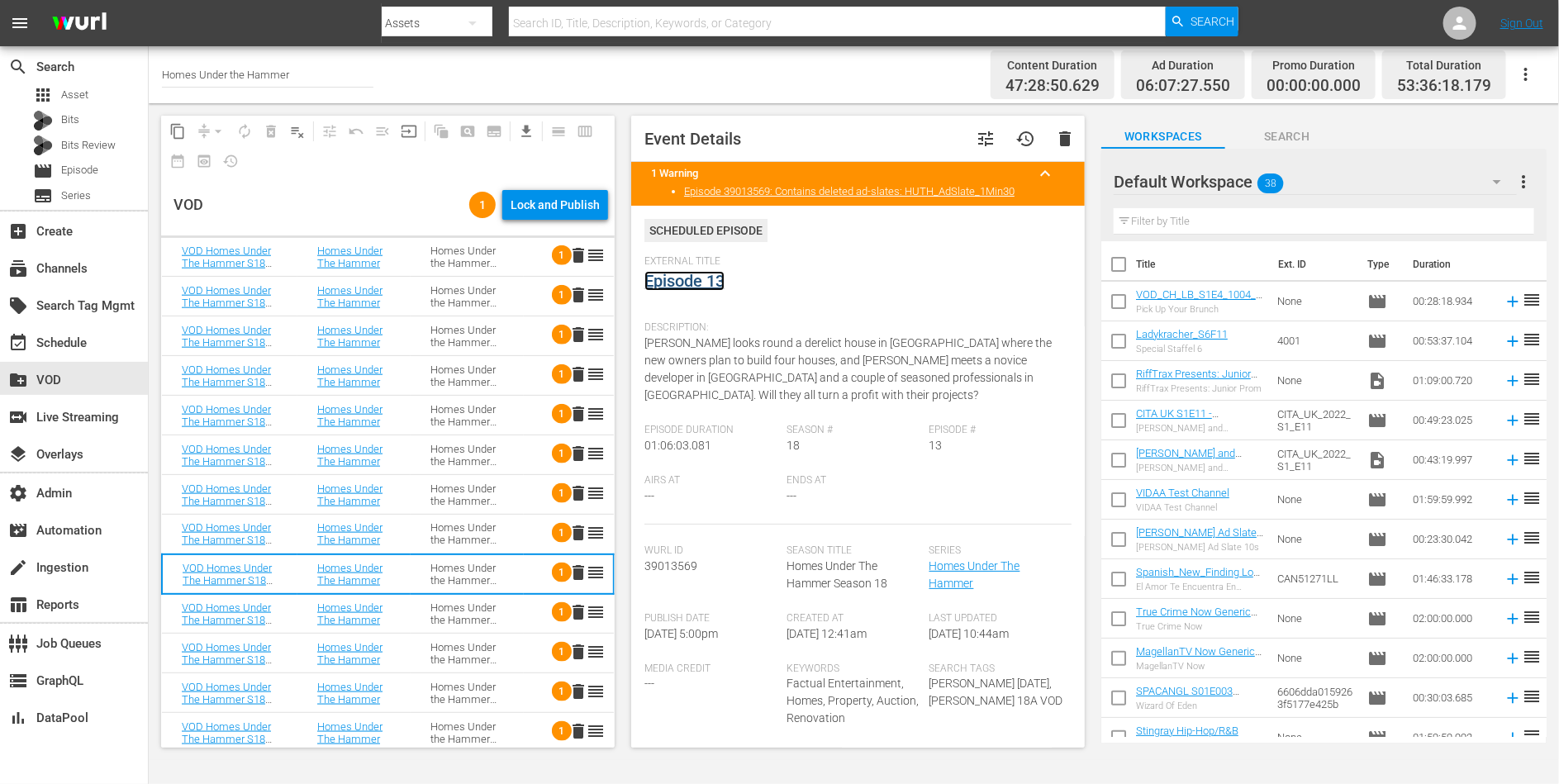
click at [683, 279] on link "Episode 13" at bounding box center [684, 281] width 80 height 20
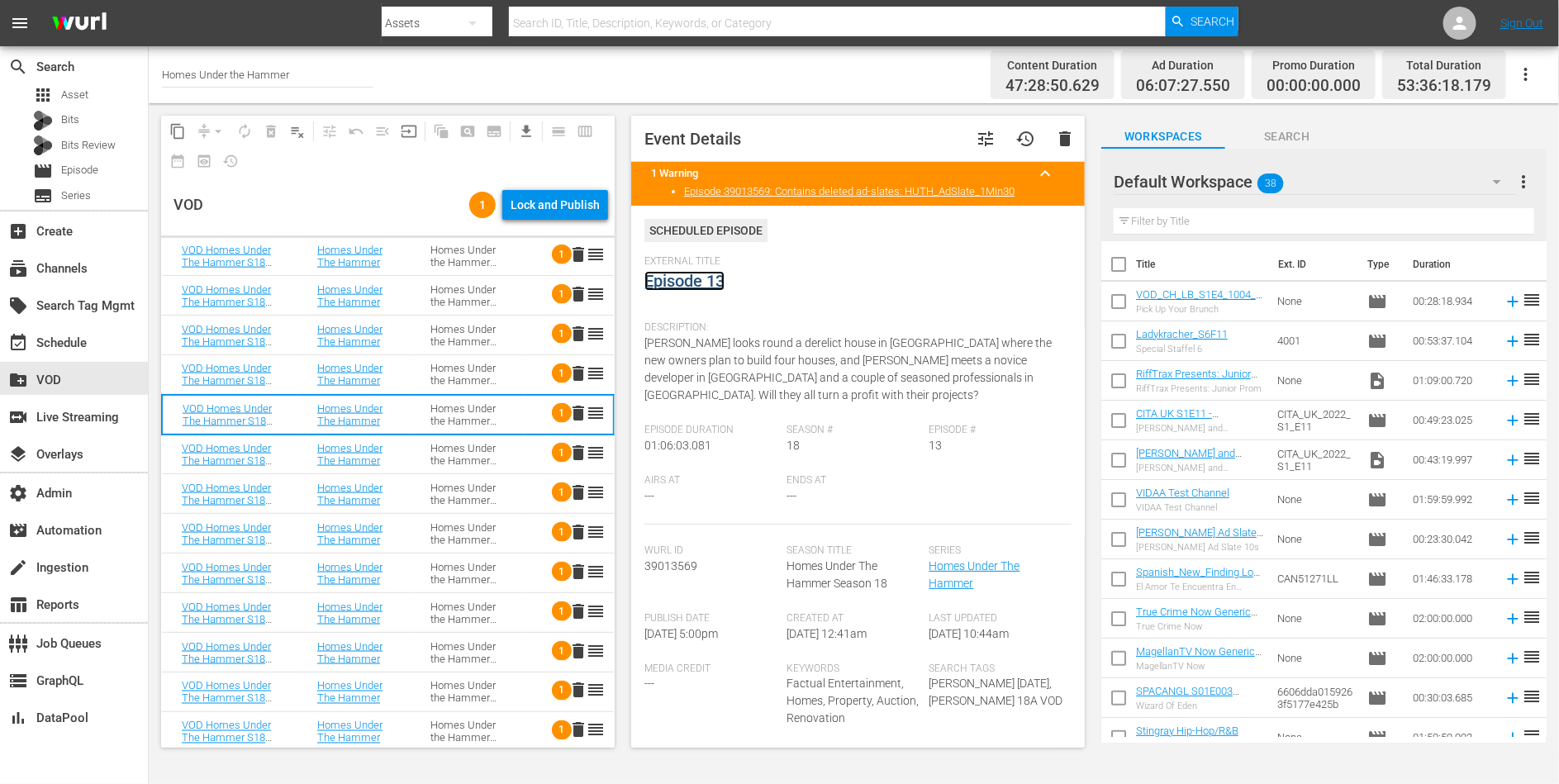
scroll to position [1132, 0]
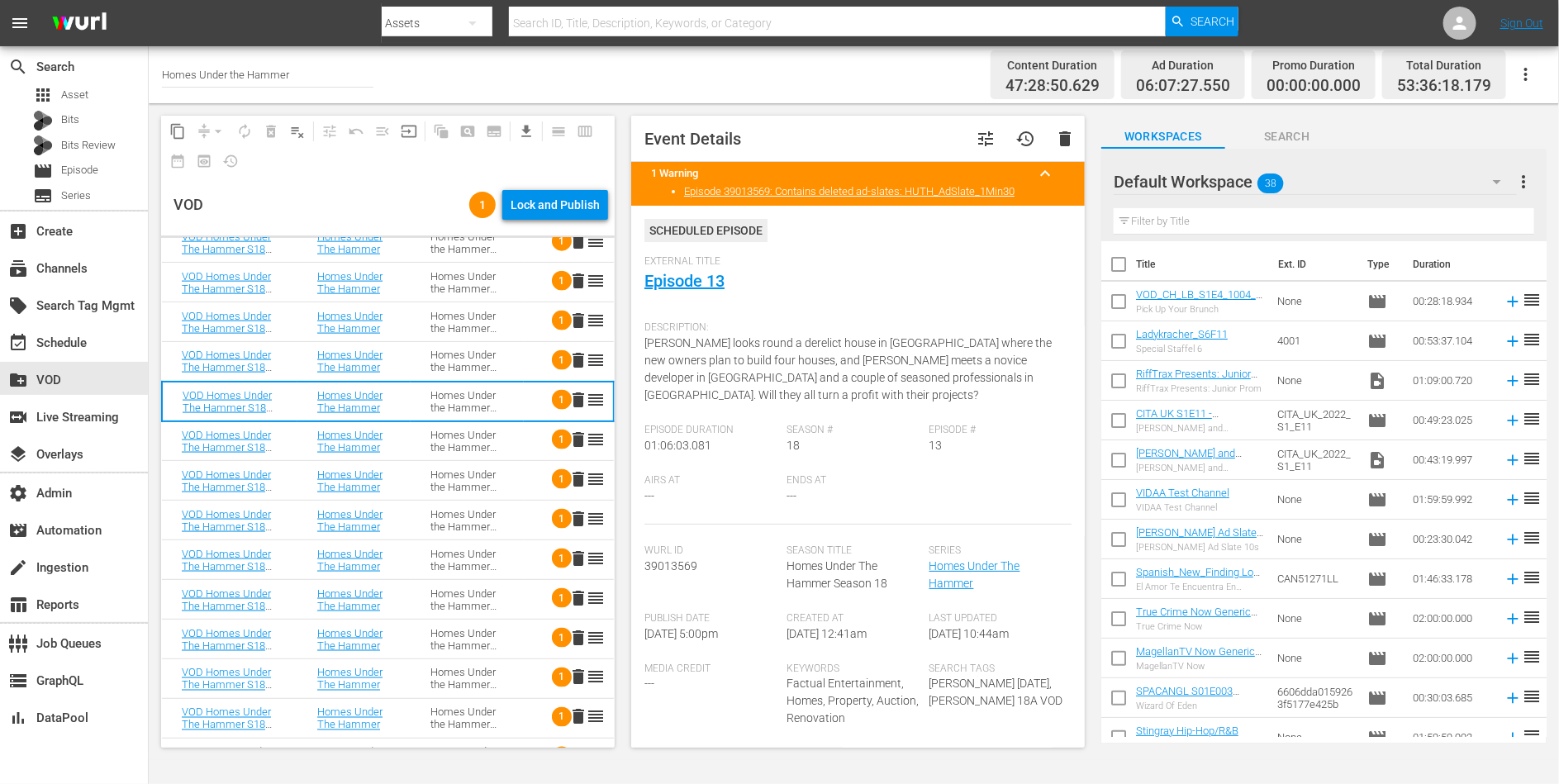
click at [488, 443] on div "Homes Under the Hammer S18" at bounding box center [466, 440] width 73 height 24
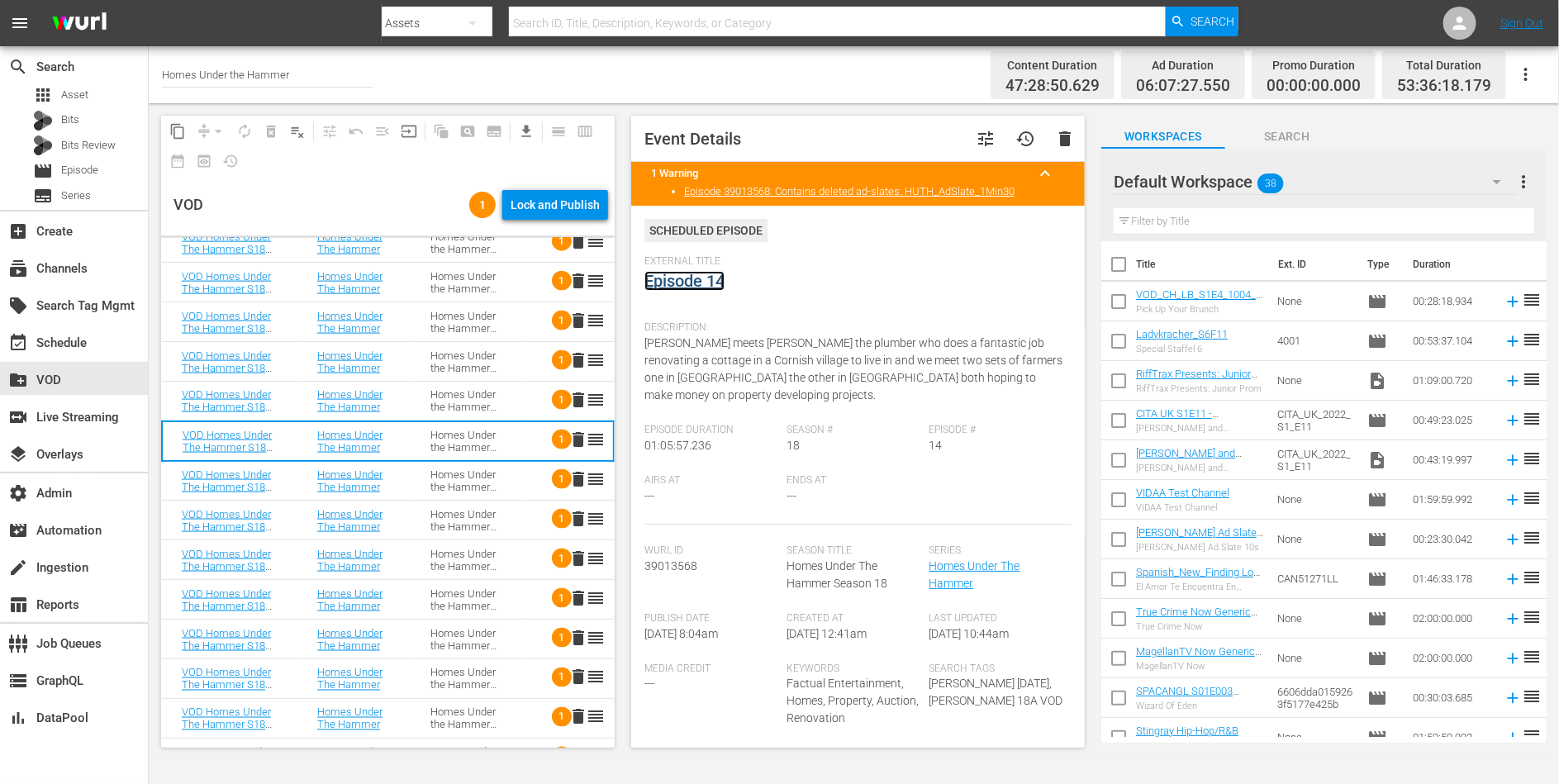
click at [694, 282] on link "Episode 14" at bounding box center [684, 281] width 80 height 20
click at [475, 472] on div "Homes Under the Hammer S18" at bounding box center [466, 480] width 73 height 24
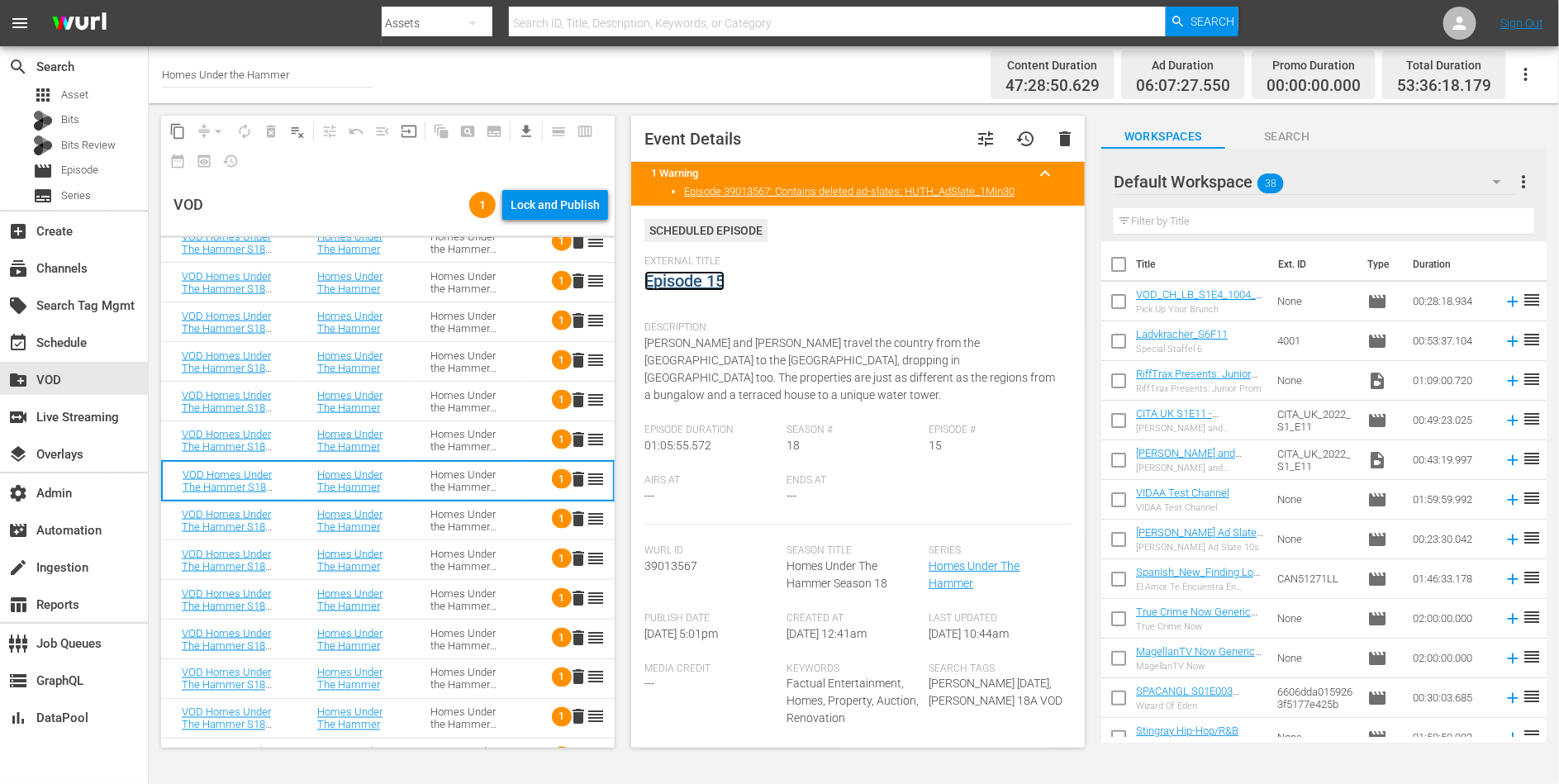
click at [681, 283] on link "Episode 15" at bounding box center [684, 281] width 80 height 20
click at [447, 515] on div "Homes Under the Hammer S18" at bounding box center [466, 520] width 73 height 24
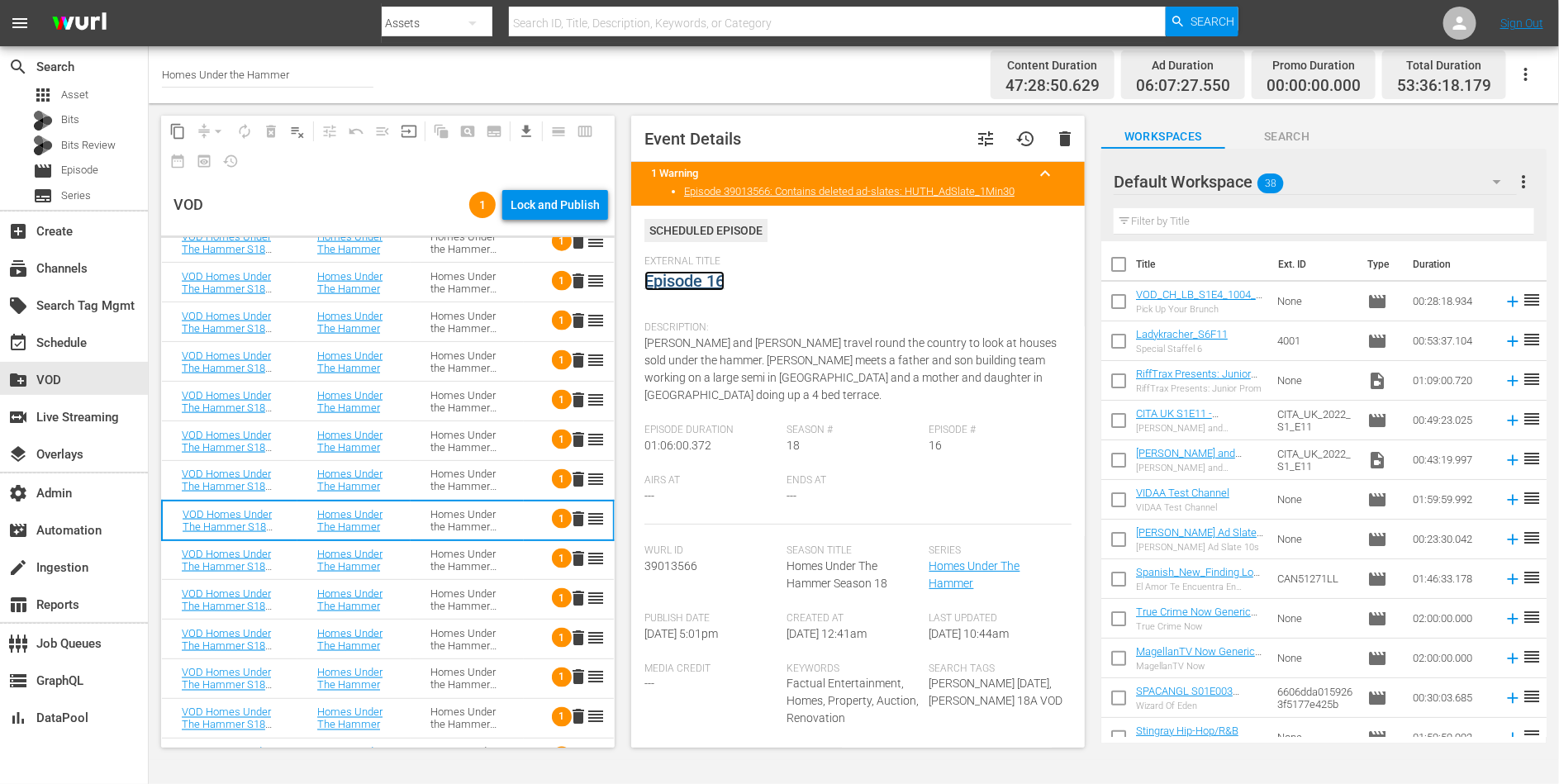
click at [687, 285] on link "Episode 16" at bounding box center [684, 281] width 80 height 20
click at [458, 552] on div "Homes Under the Hammer S18" at bounding box center [466, 559] width 73 height 24
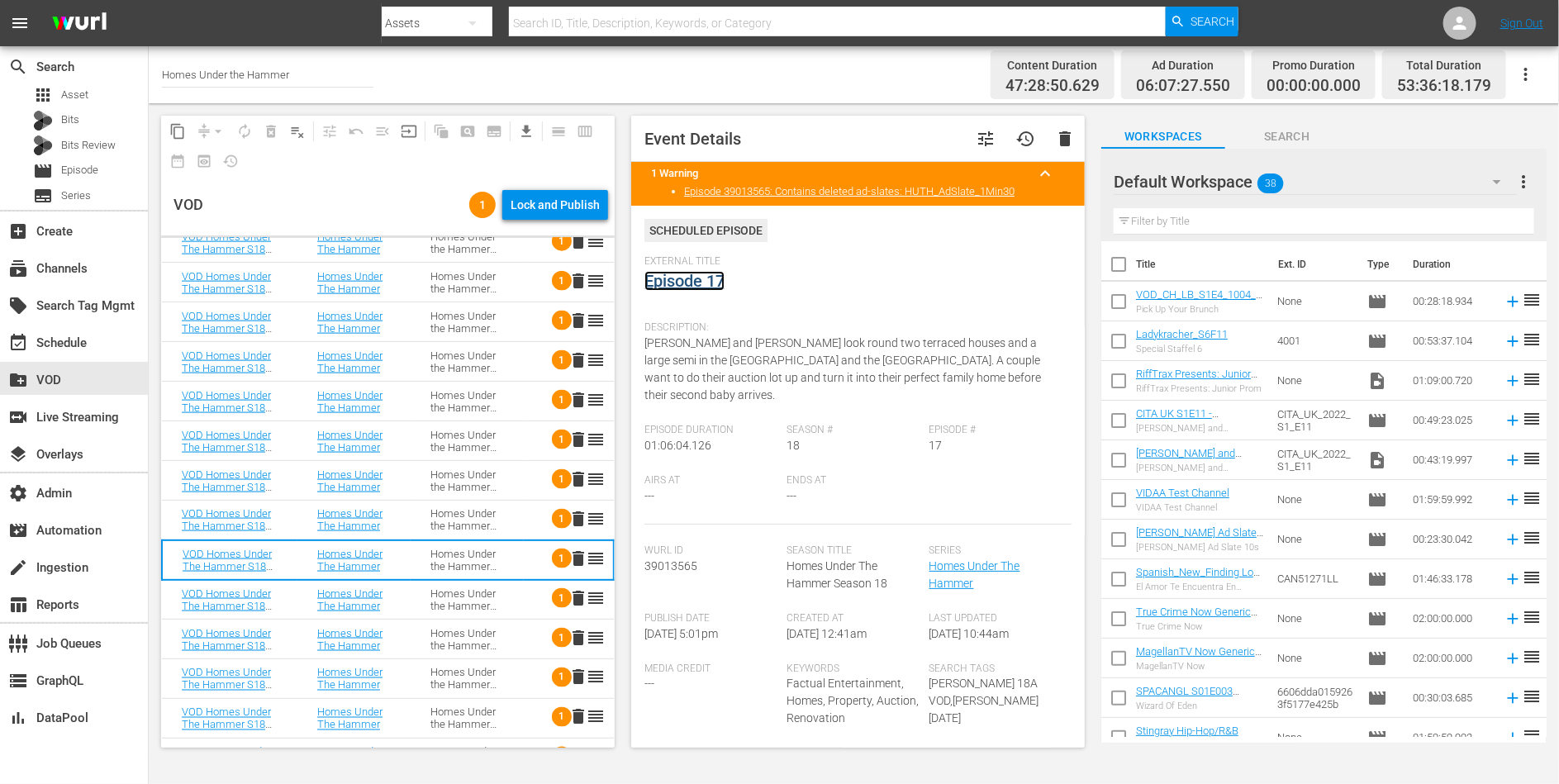
click at [682, 282] on link "Episode 17" at bounding box center [684, 281] width 80 height 20
click at [475, 593] on div "Homes Under the Hammer S18" at bounding box center [466, 599] width 73 height 24
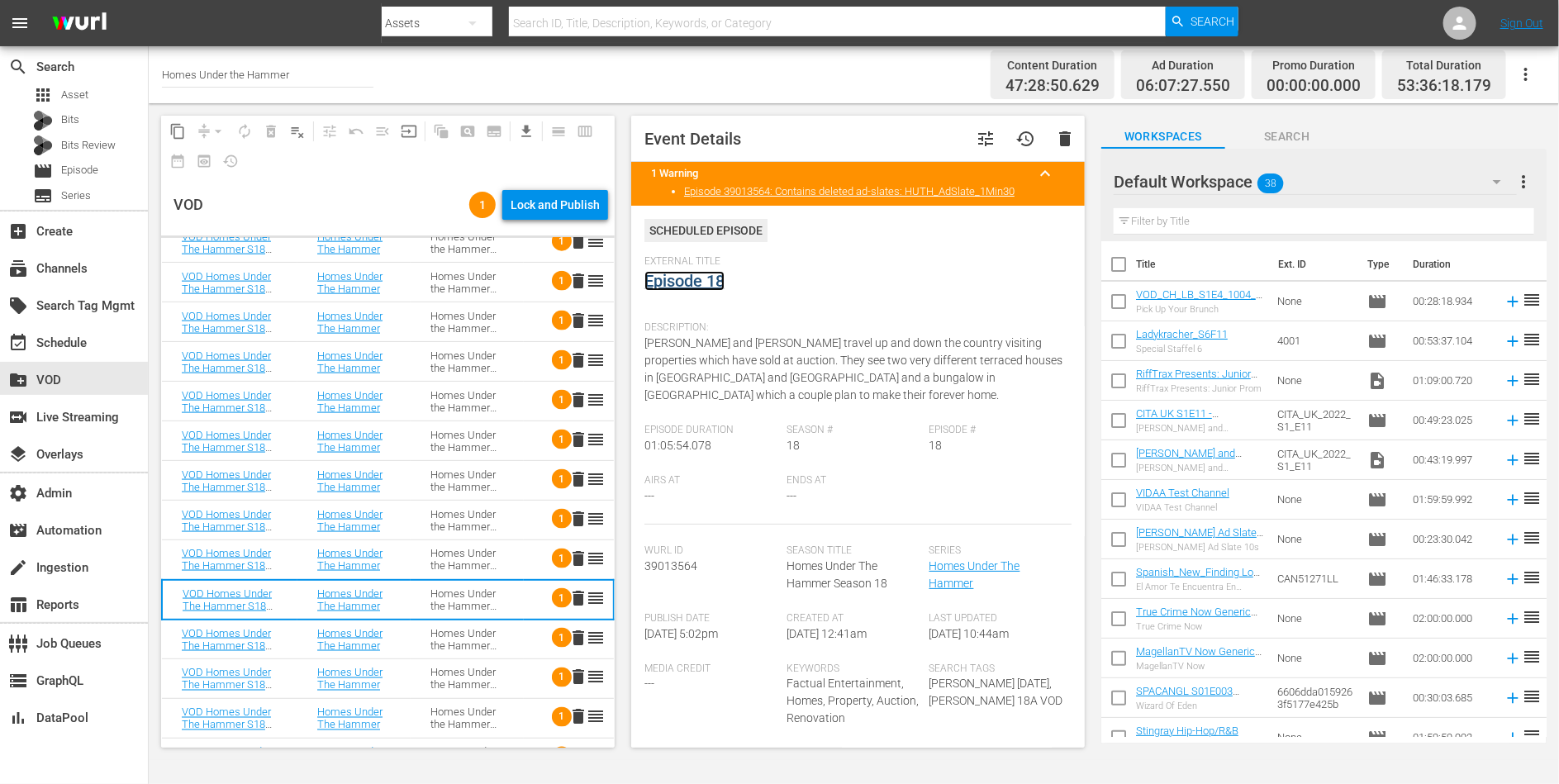
click at [695, 282] on link "Episode 18" at bounding box center [684, 281] width 80 height 20
click at [468, 643] on div "Homes Under the Hammer S18" at bounding box center [466, 639] width 73 height 24
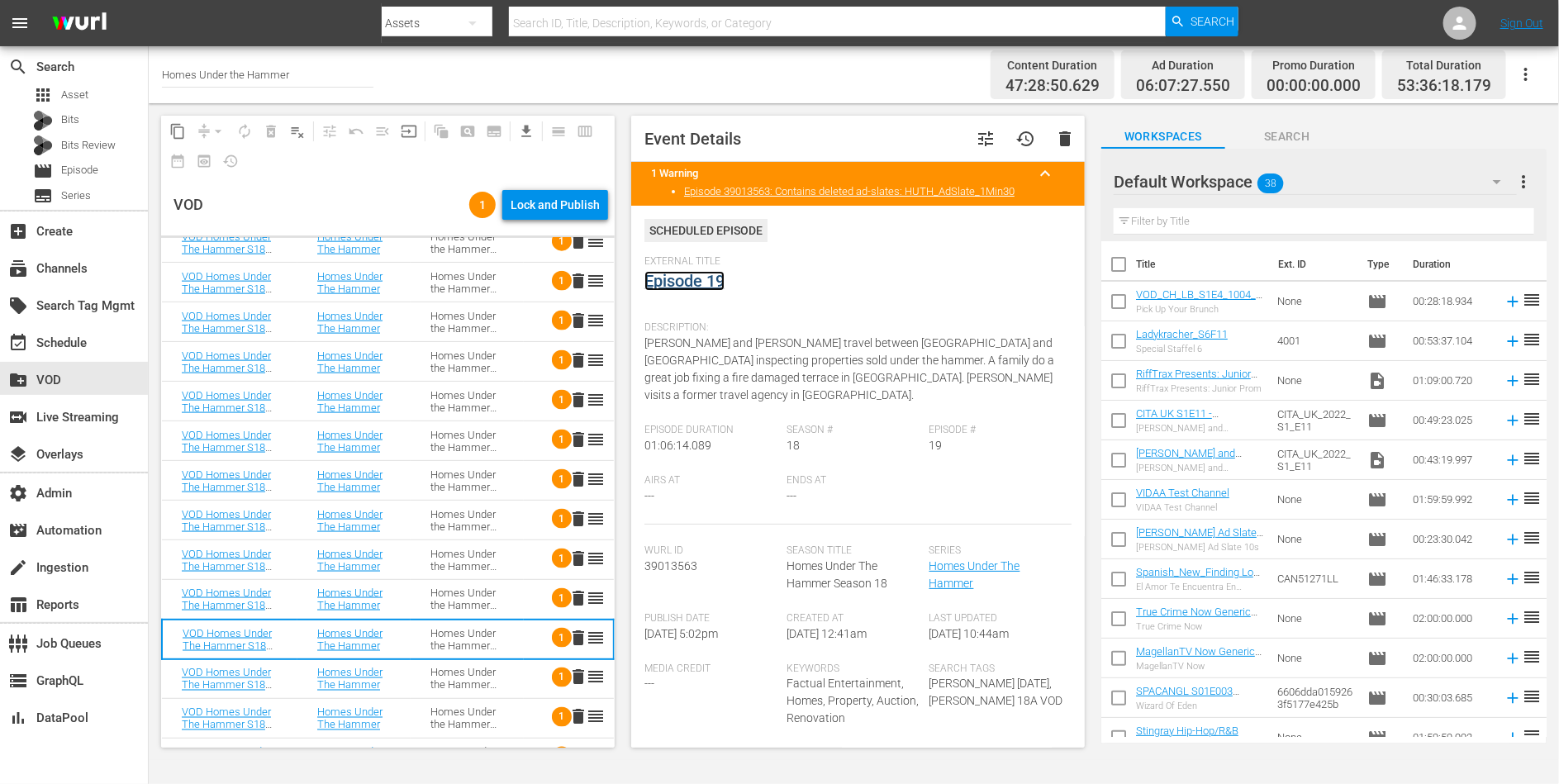
click at [706, 273] on link "Episode 19" at bounding box center [684, 281] width 80 height 20
click at [476, 667] on div "Homes Under the Hammer S18" at bounding box center [466, 678] width 73 height 24
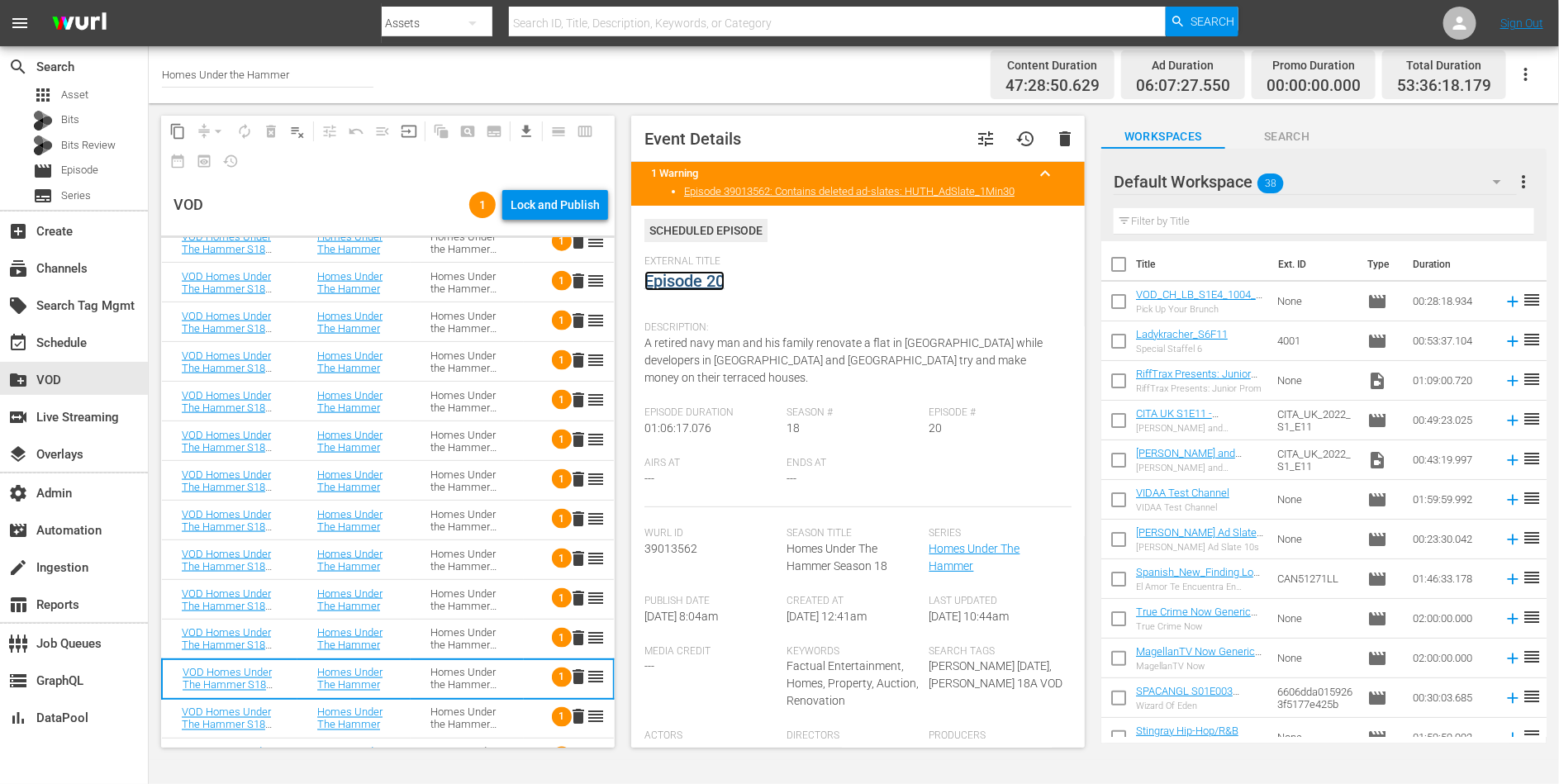
click at [704, 283] on link "Episode 20" at bounding box center [684, 281] width 80 height 20
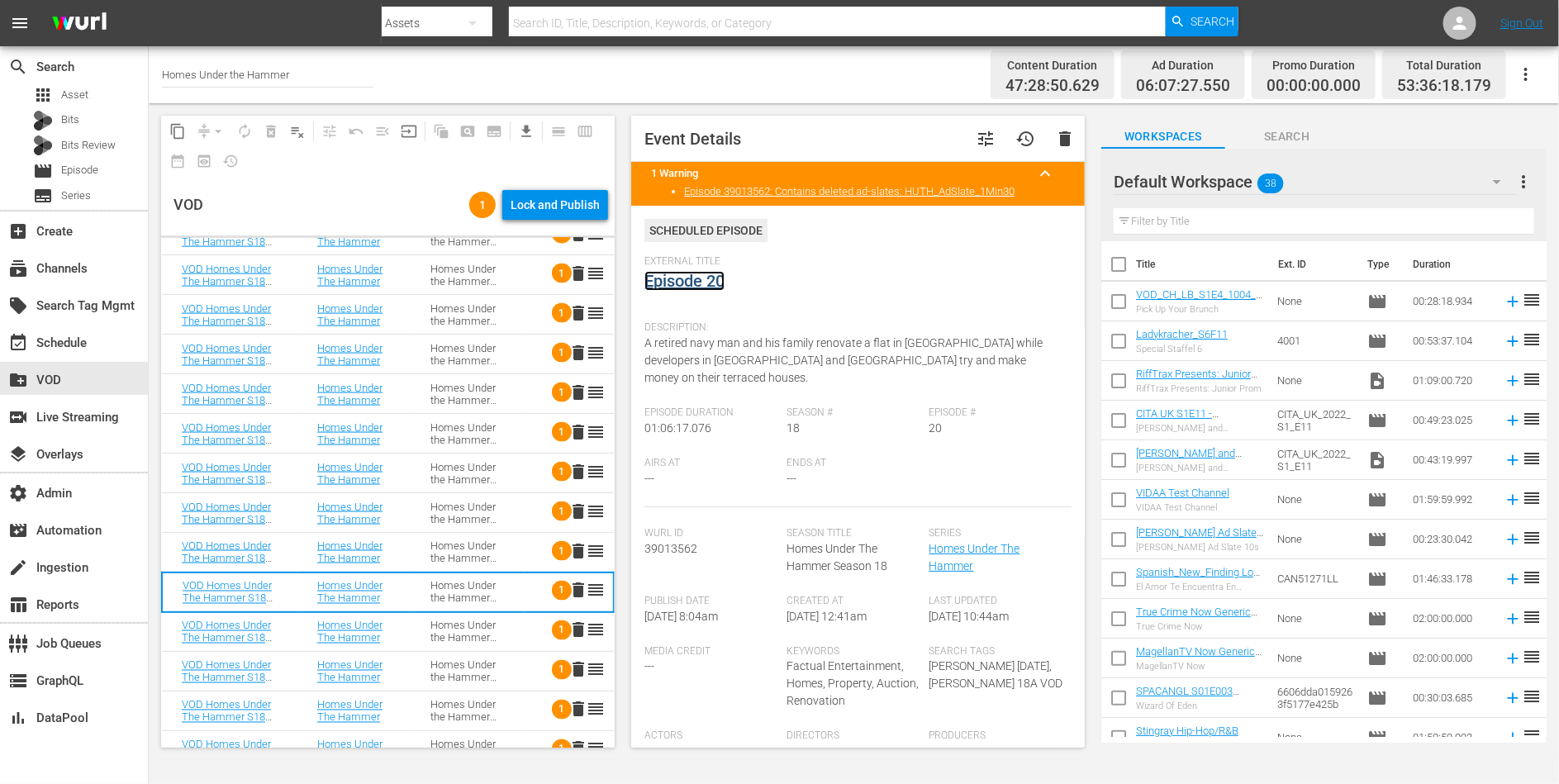
scroll to position [1294, 0]
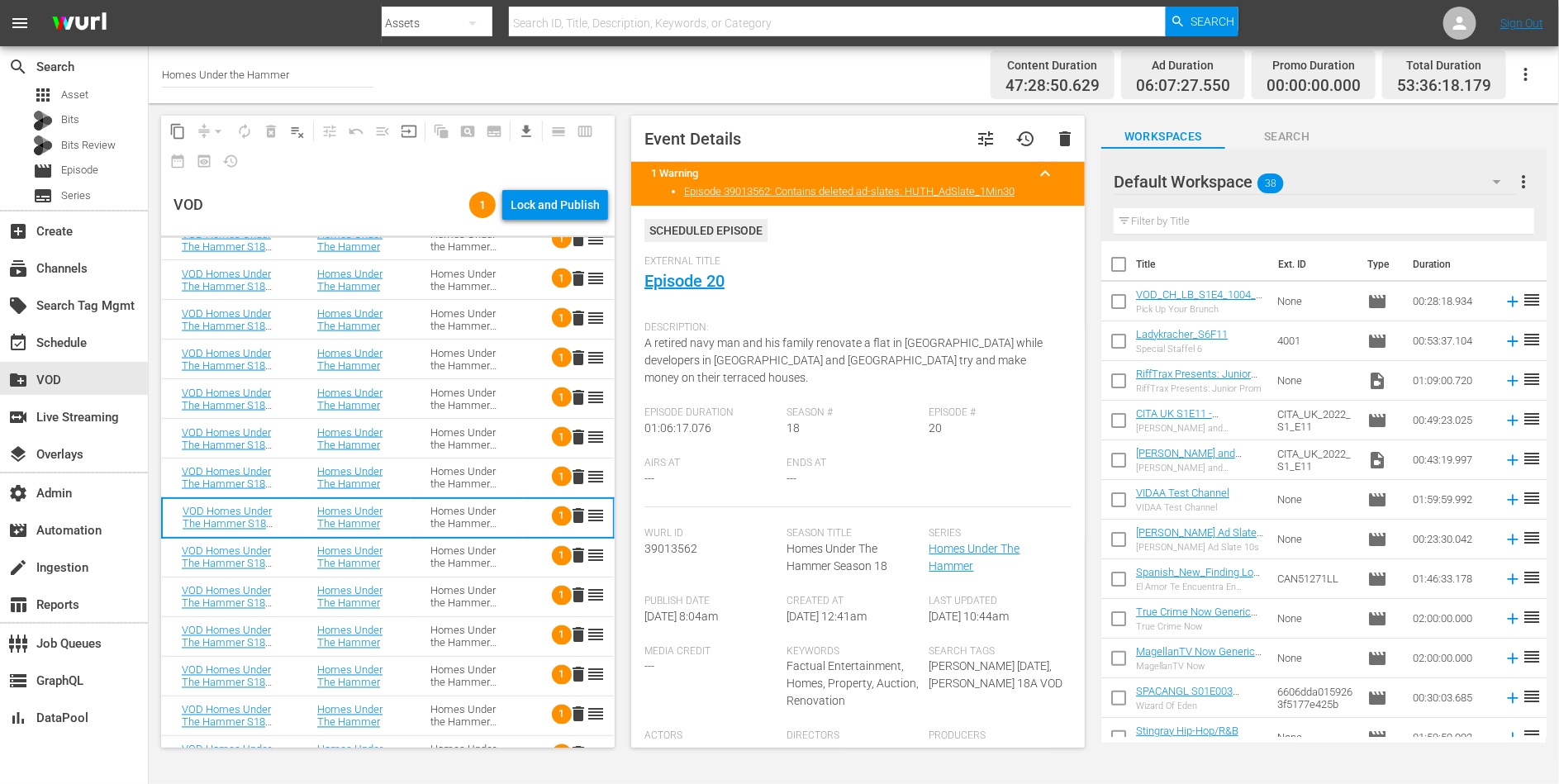
click at [475, 535] on td "Homes Under the Hammer S18" at bounding box center [466, 518] width 113 height 40
click at [475, 546] on div "Homes Under the Hammer S18" at bounding box center [466, 557] width 73 height 24
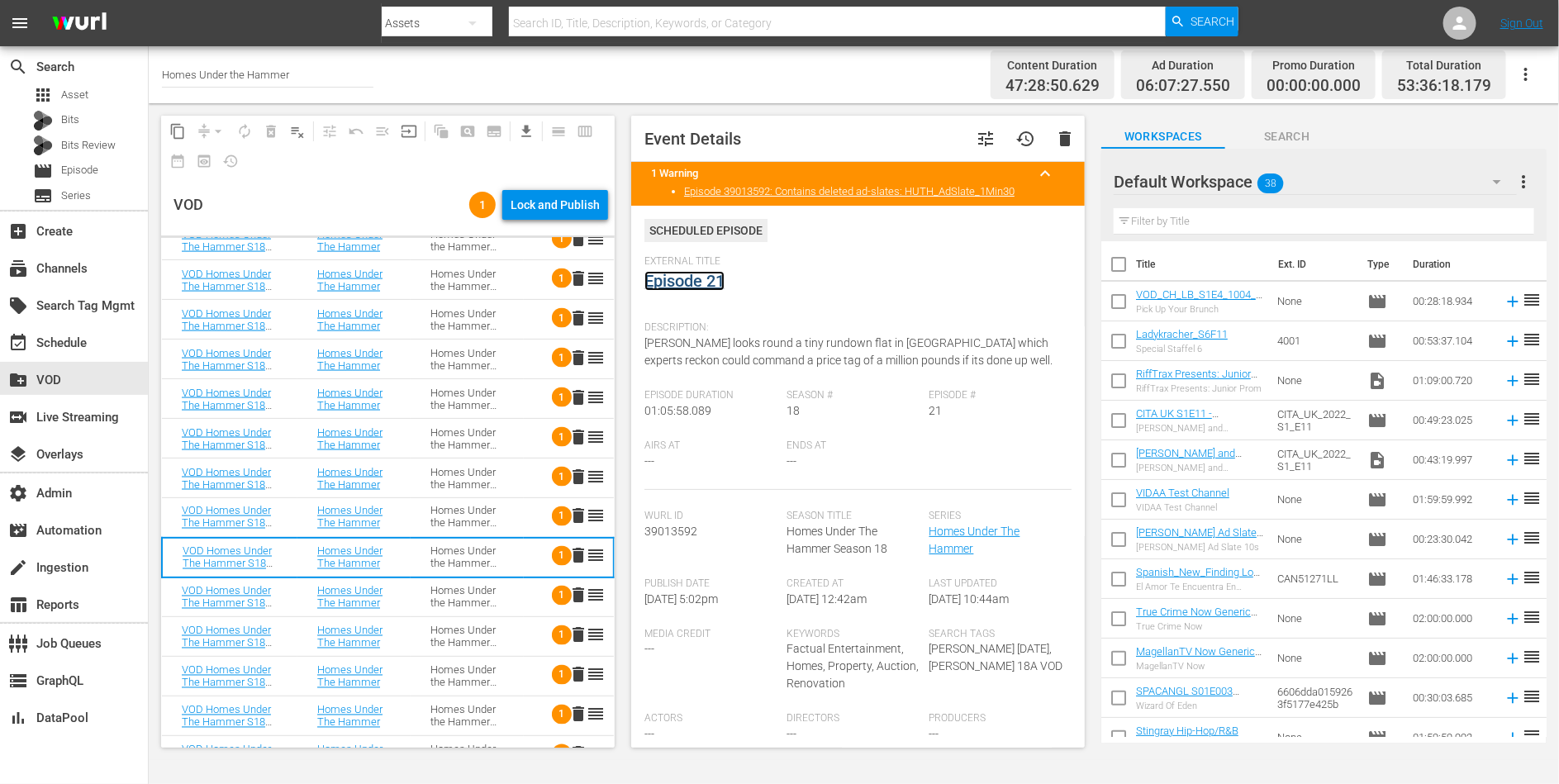
click at [697, 278] on link "Episode 21" at bounding box center [684, 281] width 80 height 20
click at [448, 598] on div "Homes Under the Hammer S18" at bounding box center [466, 596] width 73 height 24
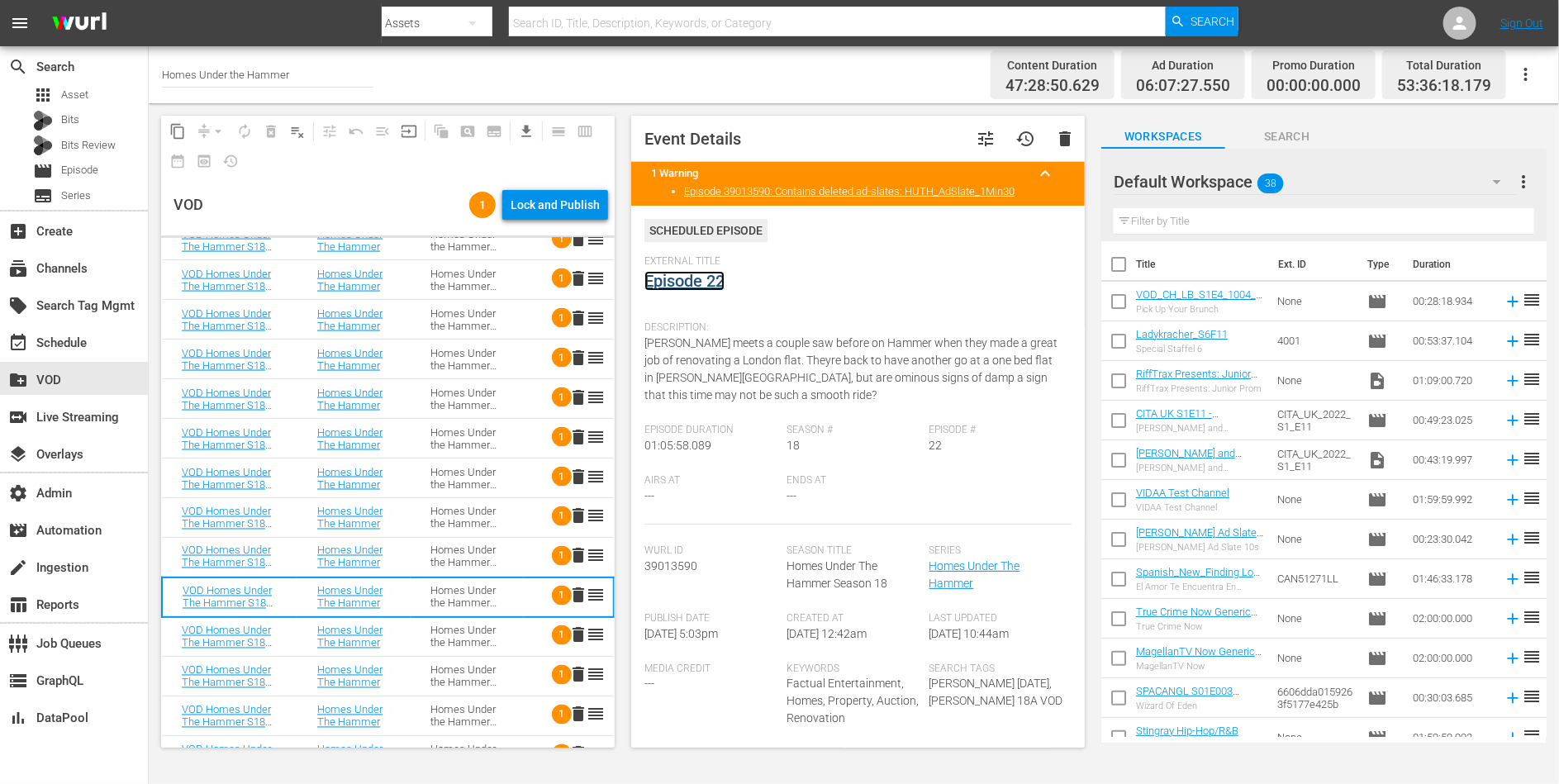
click at [693, 283] on link "Episode 22" at bounding box center [684, 281] width 80 height 20
click at [456, 635] on div "Homes Under the Hammer S18" at bounding box center [466, 636] width 73 height 24
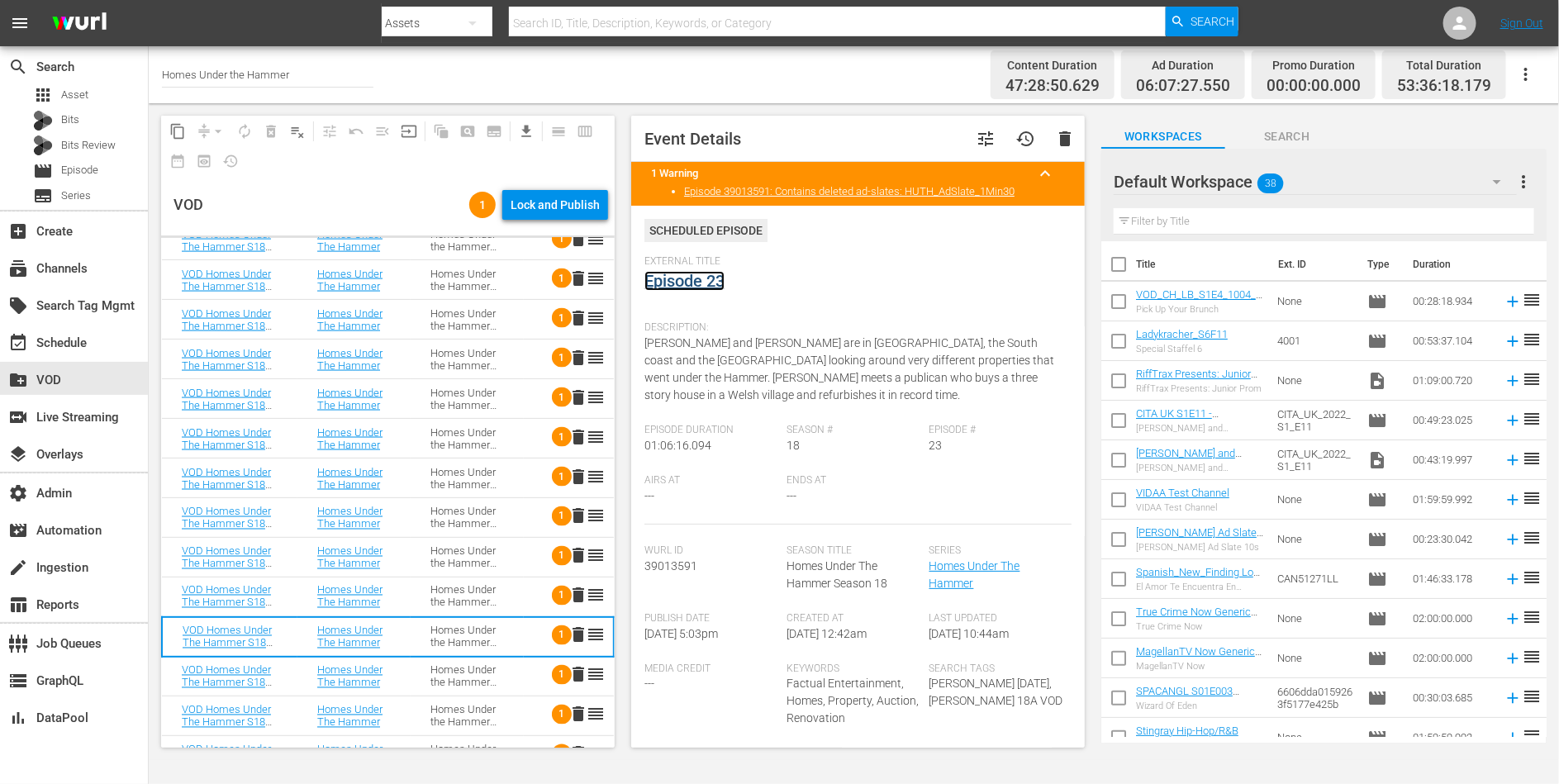
click at [691, 279] on link "Episode 23" at bounding box center [684, 281] width 80 height 20
click at [473, 678] on div "Homes Under the Hammer S18" at bounding box center [466, 676] width 73 height 24
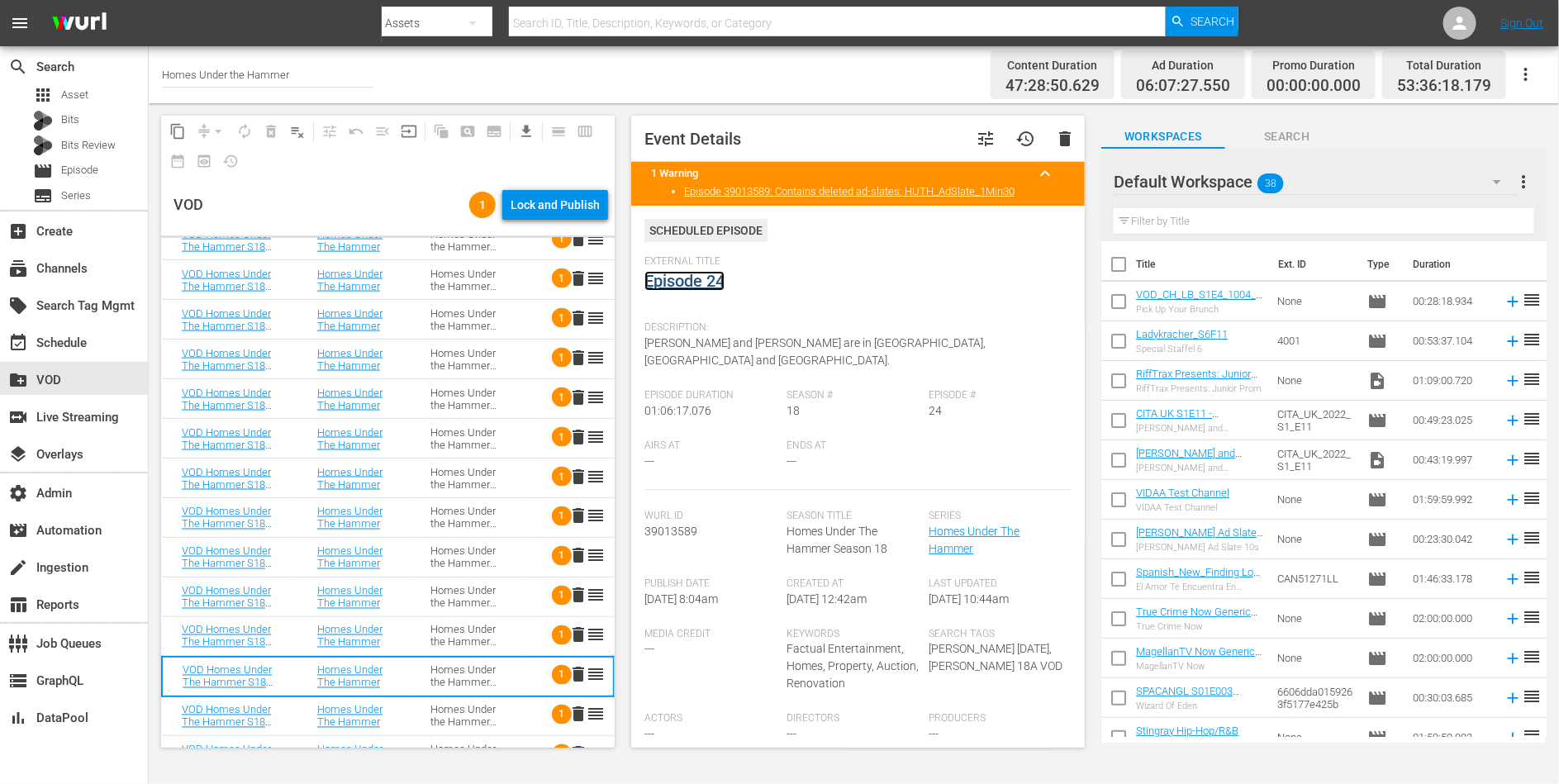
click at [699, 280] on link "Episode 24" at bounding box center [684, 281] width 80 height 20
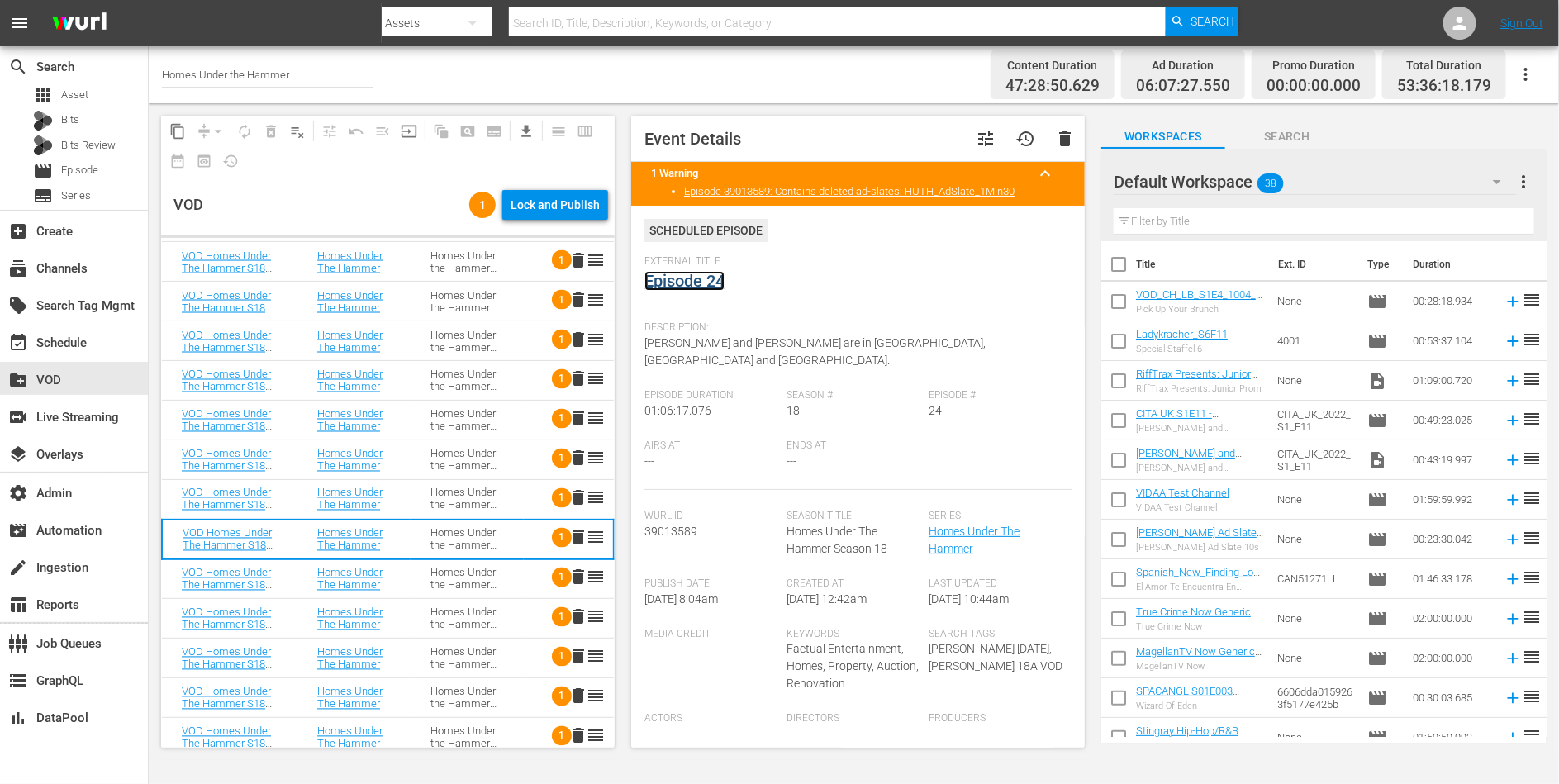
scroll to position [1480, 0]
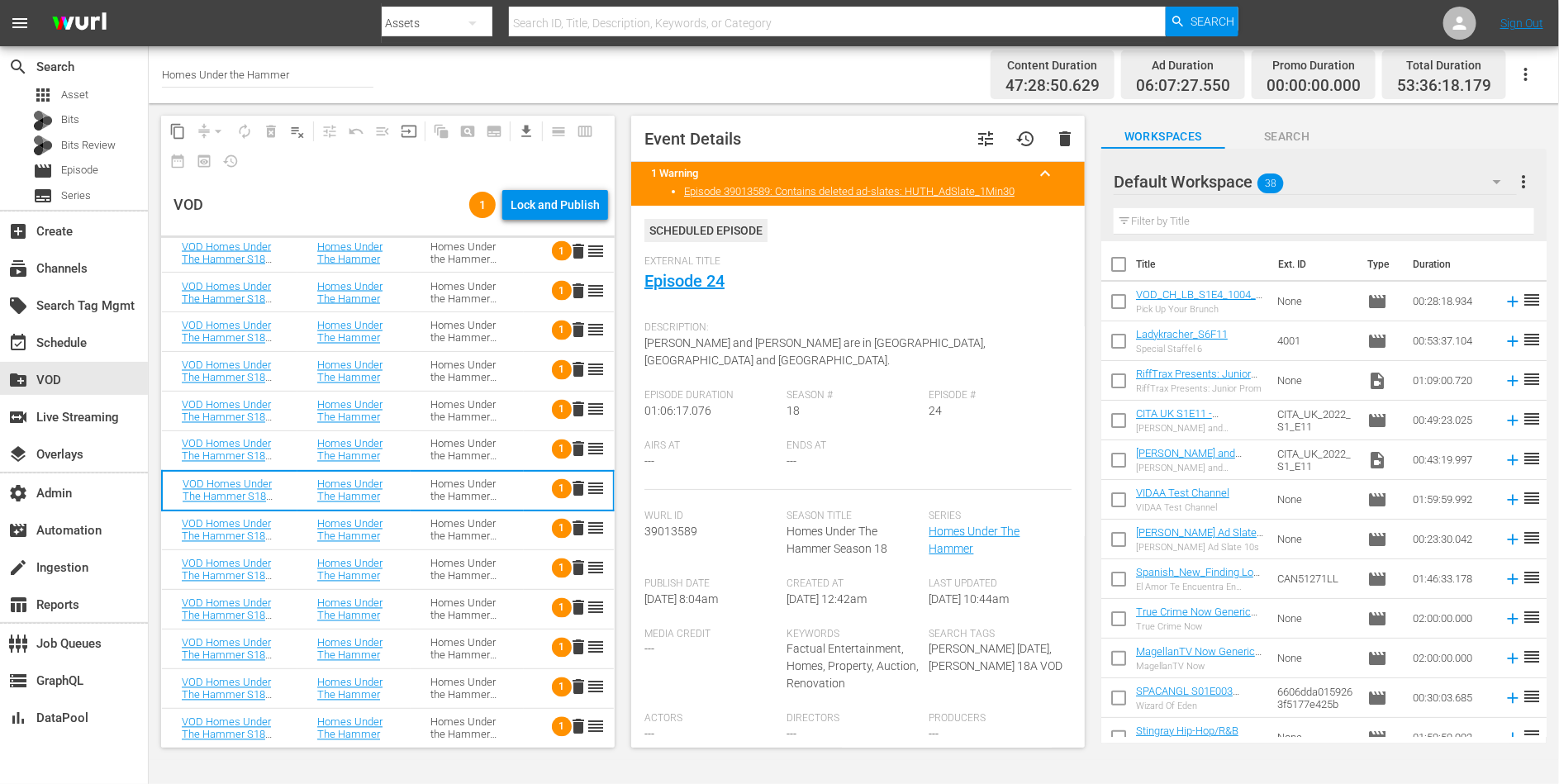
click at [466, 540] on div "Homes Under the Hammer S18" at bounding box center [466, 530] width 73 height 24
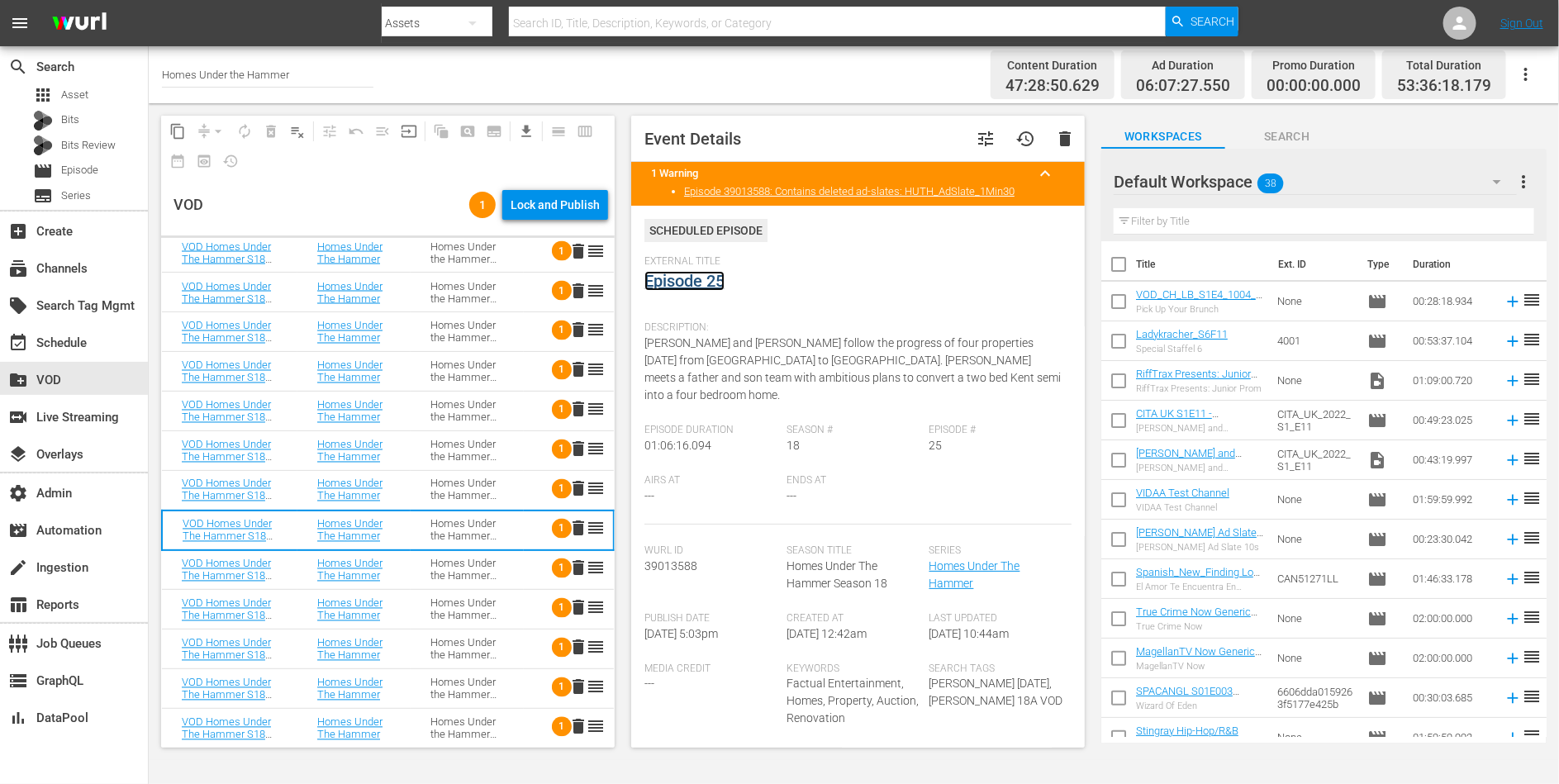
click at [684, 280] on link "Episode 25" at bounding box center [684, 281] width 80 height 20
click at [470, 569] on div "Homes Under the Hammer S18" at bounding box center [466, 569] width 73 height 24
click at [697, 278] on link "Episode 26" at bounding box center [684, 281] width 80 height 20
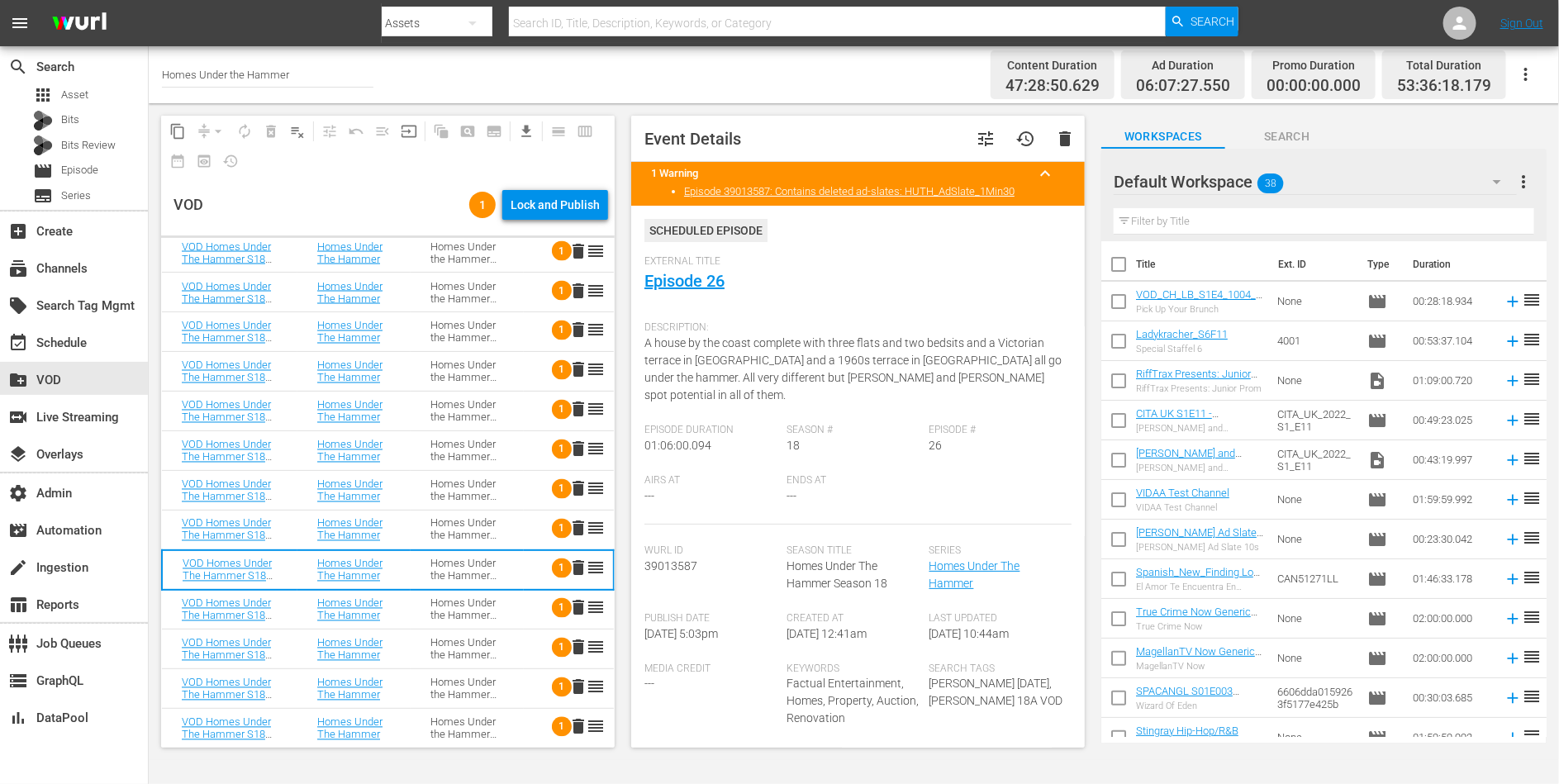
click at [487, 613] on div "Homes Under the Hammer S18" at bounding box center [466, 609] width 73 height 24
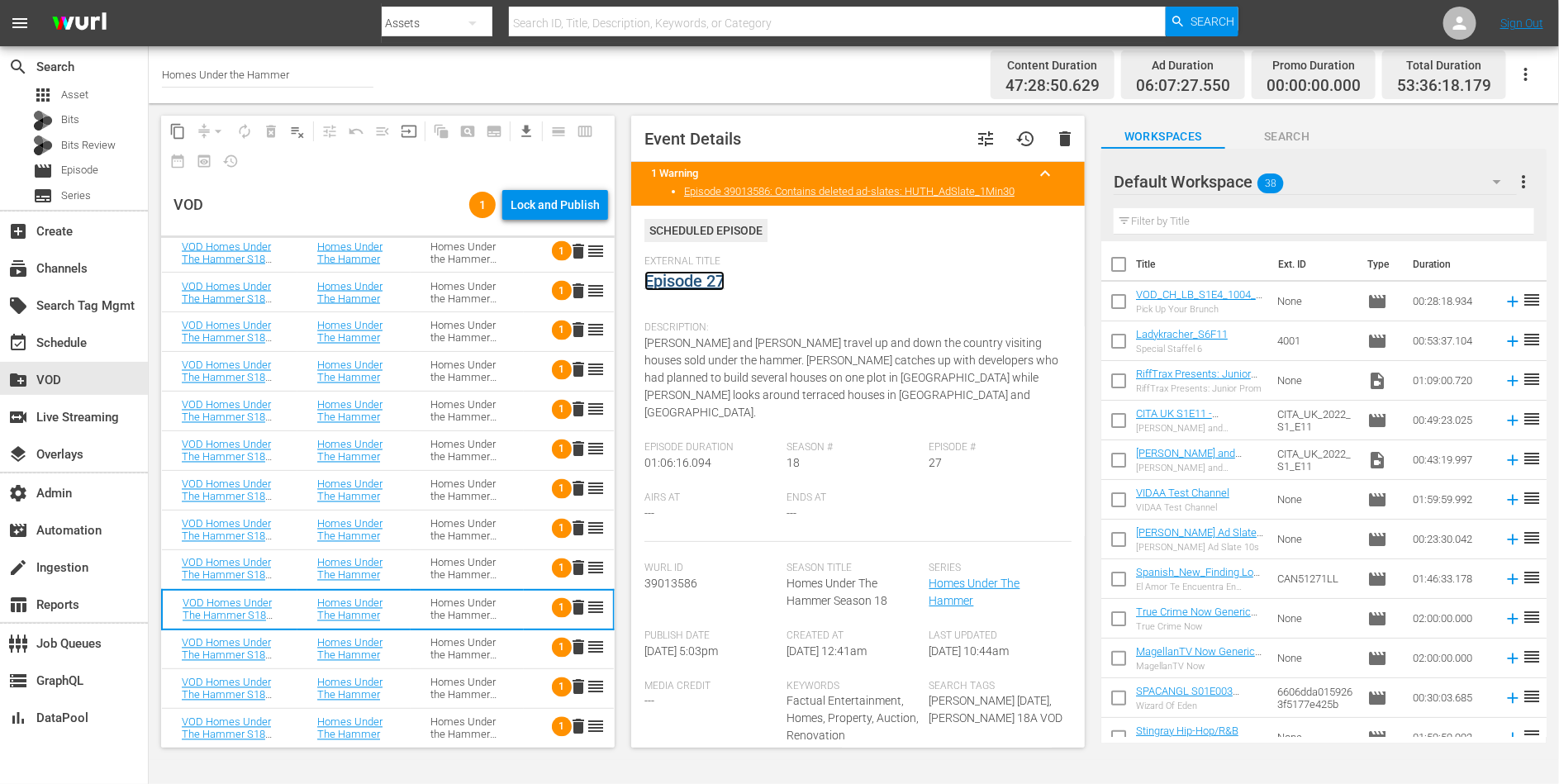
click at [705, 284] on link "Episode 27" at bounding box center [684, 281] width 80 height 20
click at [476, 653] on div "Homes Under the Hammer S18" at bounding box center [466, 649] width 73 height 24
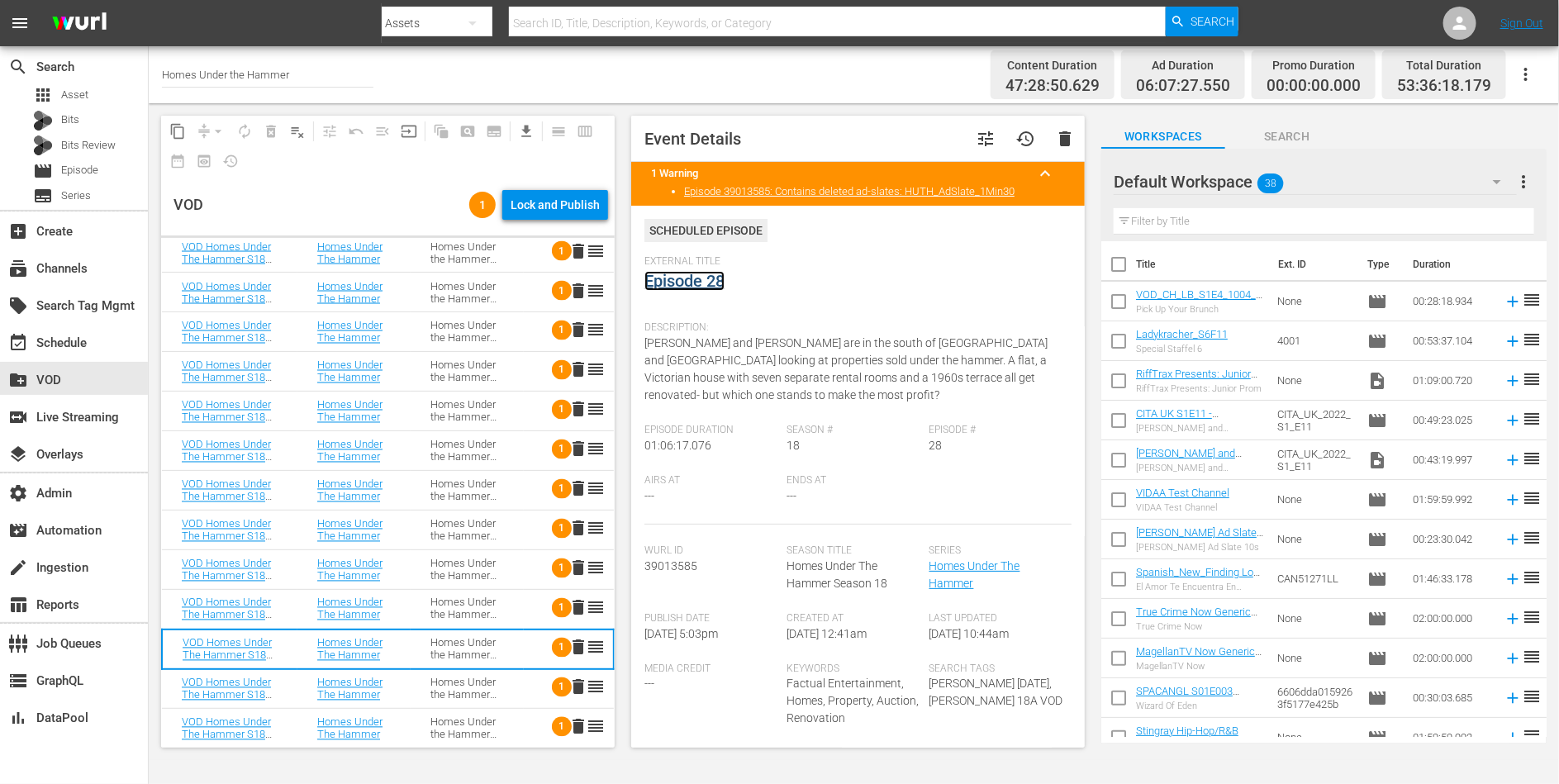
click at [689, 279] on link "Episode 28" at bounding box center [684, 281] width 80 height 20
click at [432, 683] on div "Homes Under the Hammer S18" at bounding box center [466, 688] width 73 height 24
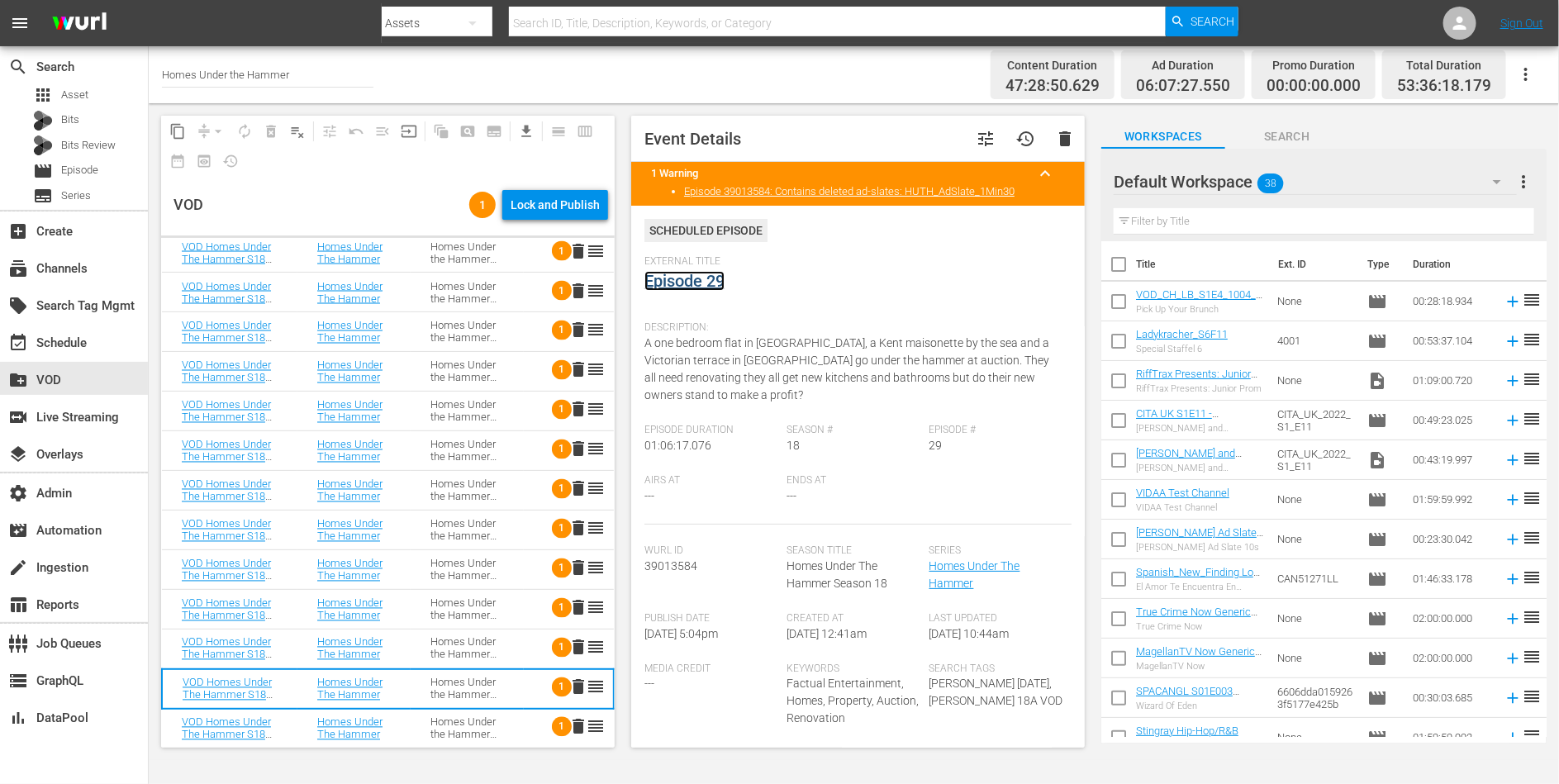
click at [695, 275] on link "Episode 29" at bounding box center [684, 281] width 80 height 20
click at [461, 727] on div "Homes Under the Hammer S18" at bounding box center [466, 728] width 73 height 24
click at [693, 281] on link "Episode 30" at bounding box center [684, 281] width 80 height 20
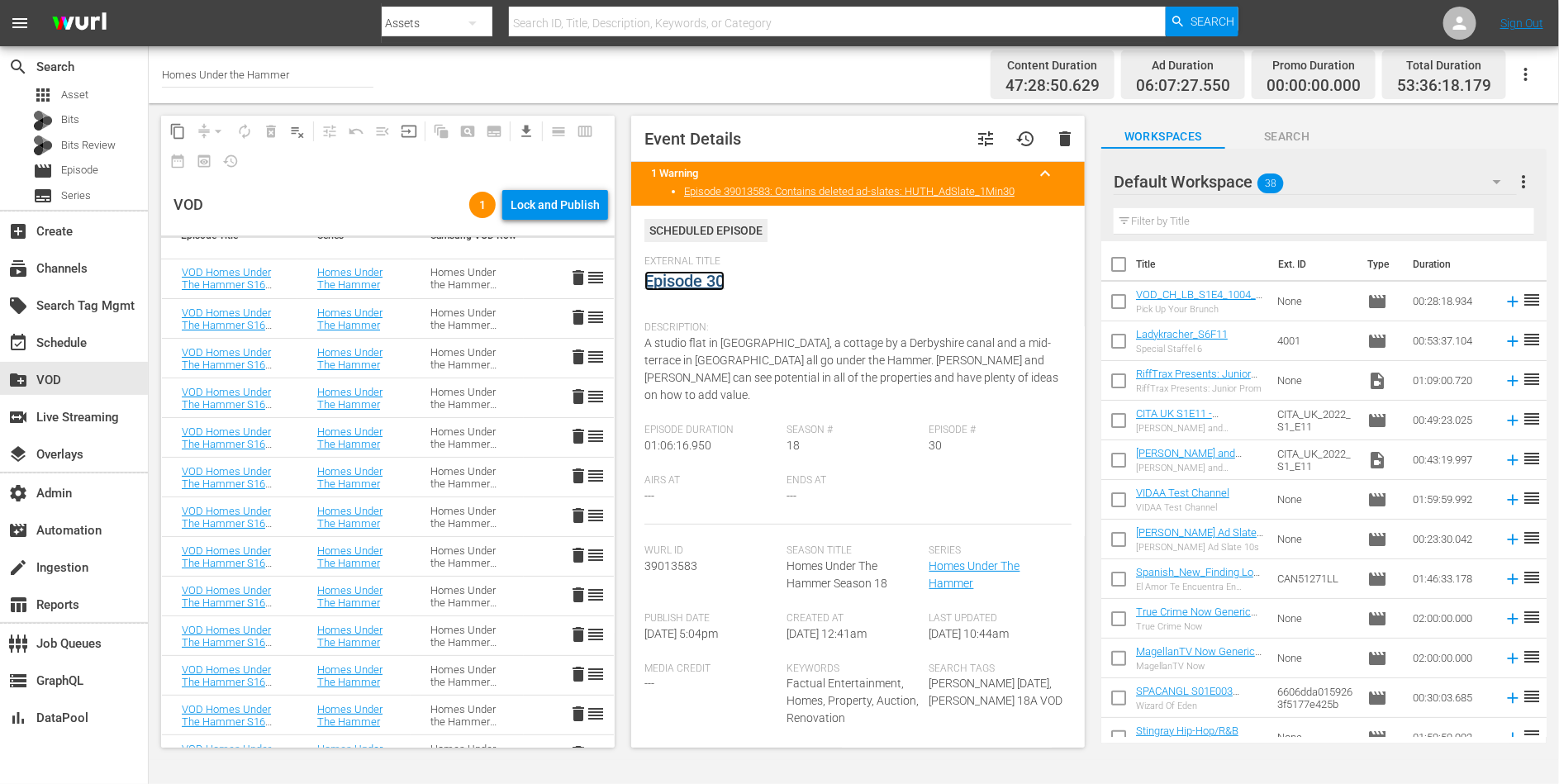
scroll to position [0, 0]
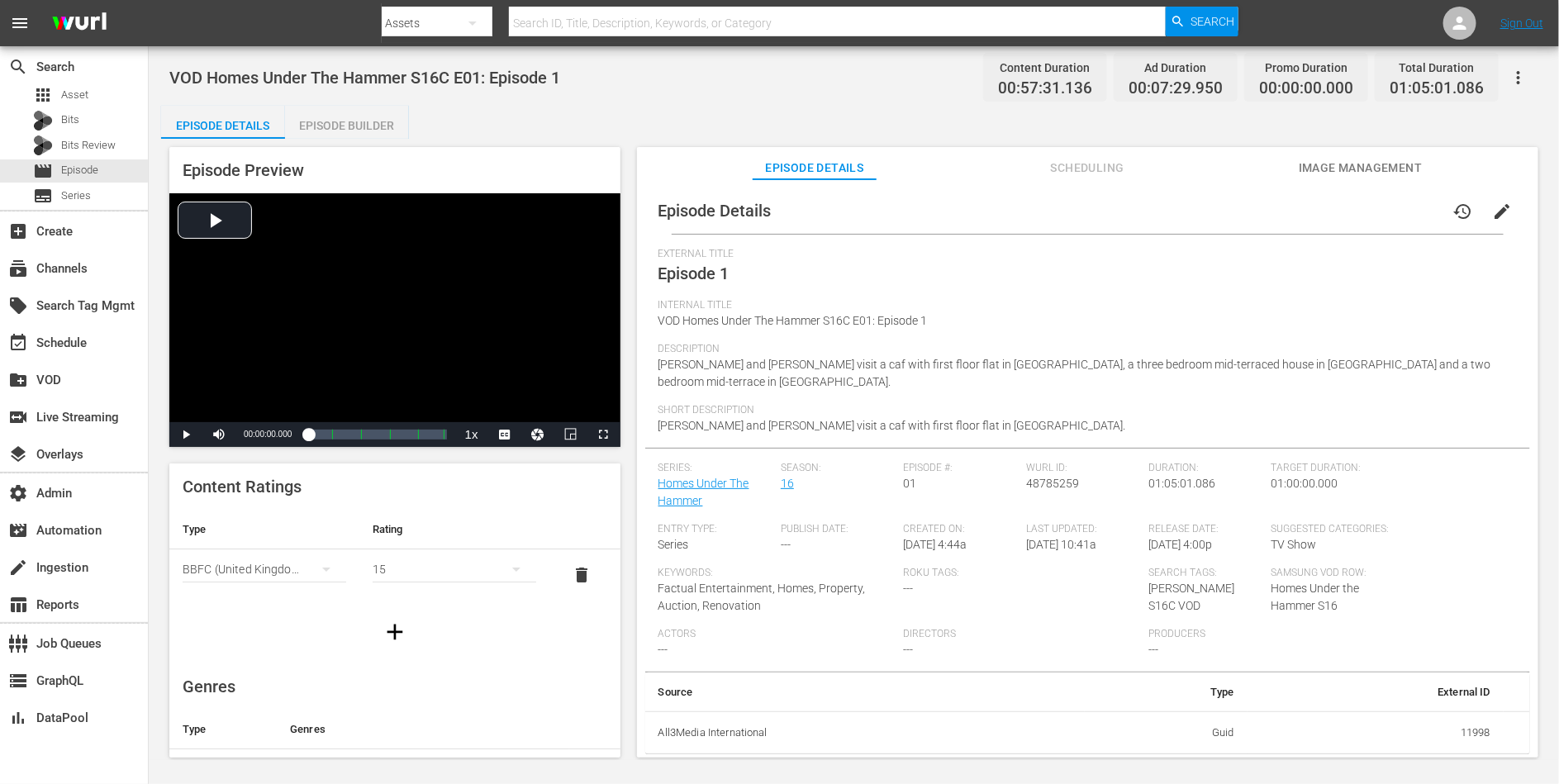
click at [466, 75] on span "VOD Homes Under The Hammer S16C E01: Episode 1" at bounding box center [364, 78] width 391 height 20
copy span "VOD Homes Under The Hammer S16C E01: Episode 1"
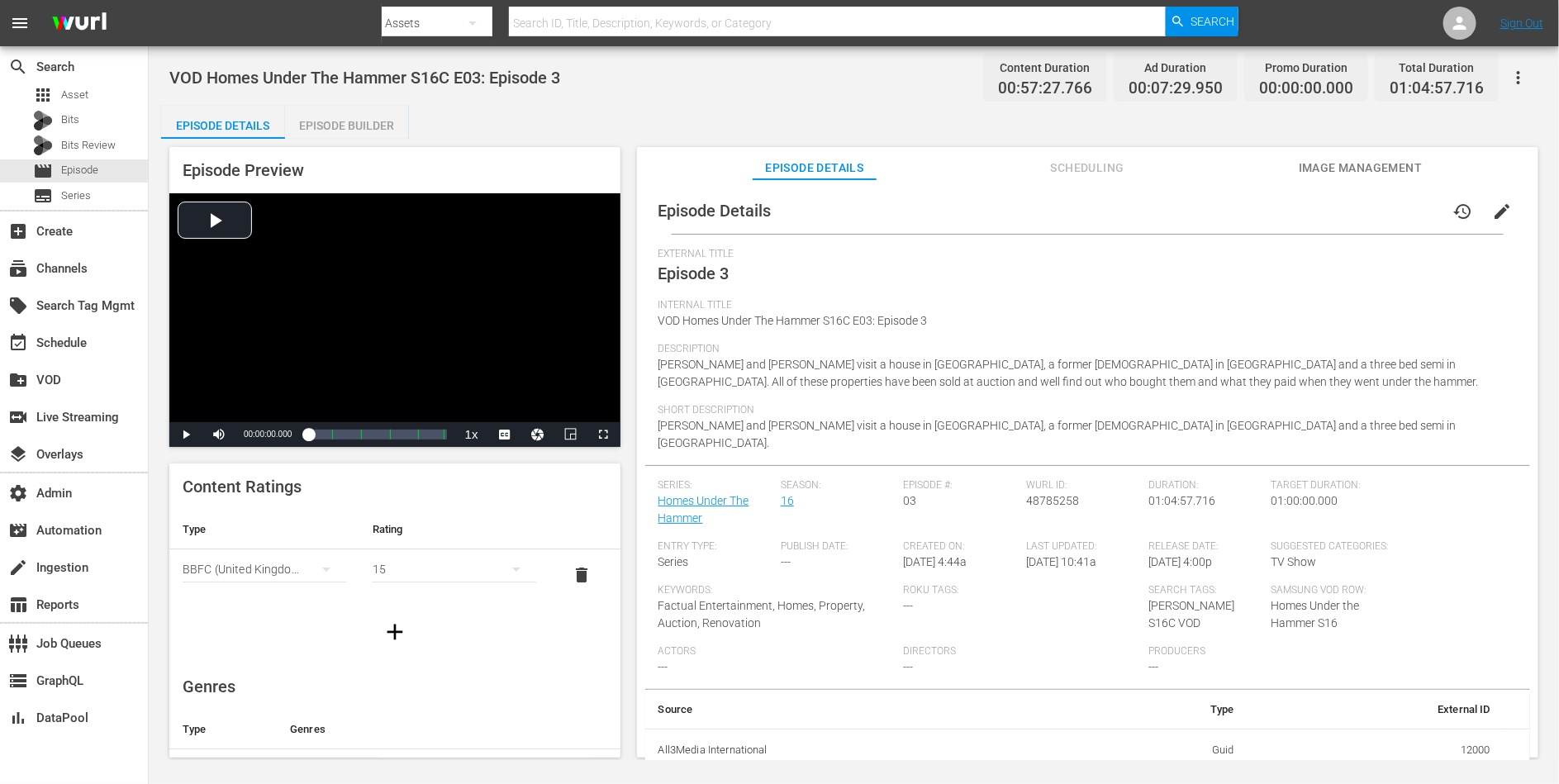
click at [512, 78] on span "VOD Homes Under The Hammer S16C E03: Episode 3" at bounding box center [364, 78] width 391 height 20
copy span "VOD Homes Under The Hammer S16C E03: Episode 3"
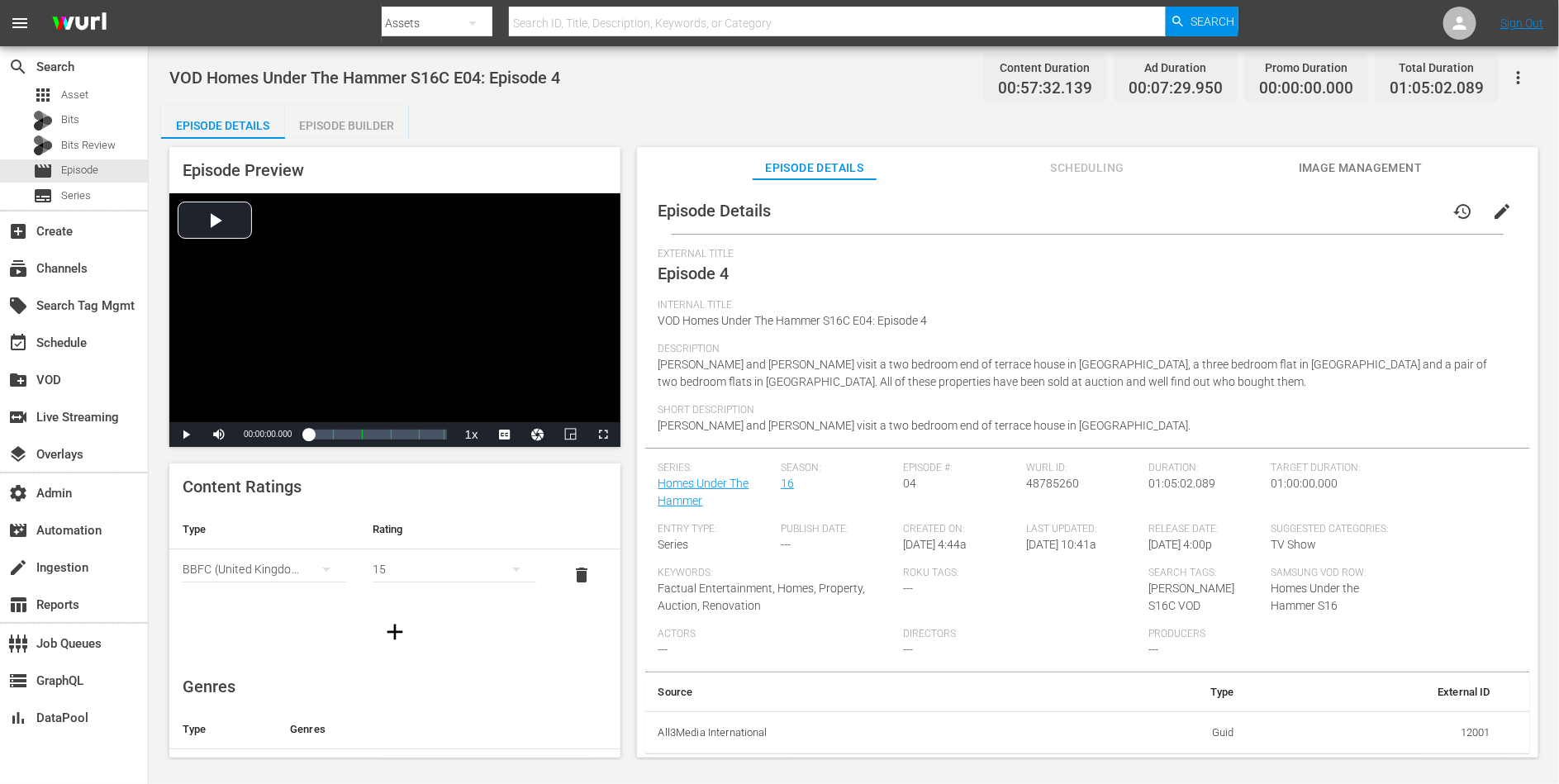
click at [551, 76] on span "VOD Homes Under The Hammer S16C E04: Episode 4" at bounding box center [364, 78] width 391 height 20
copy span "VOD Homes Under The Hammer S16C E04: Episode 4"
click at [534, 78] on span "VOD Homes Under The Hammer S16C E05: Episode 5" at bounding box center [364, 78] width 391 height 20
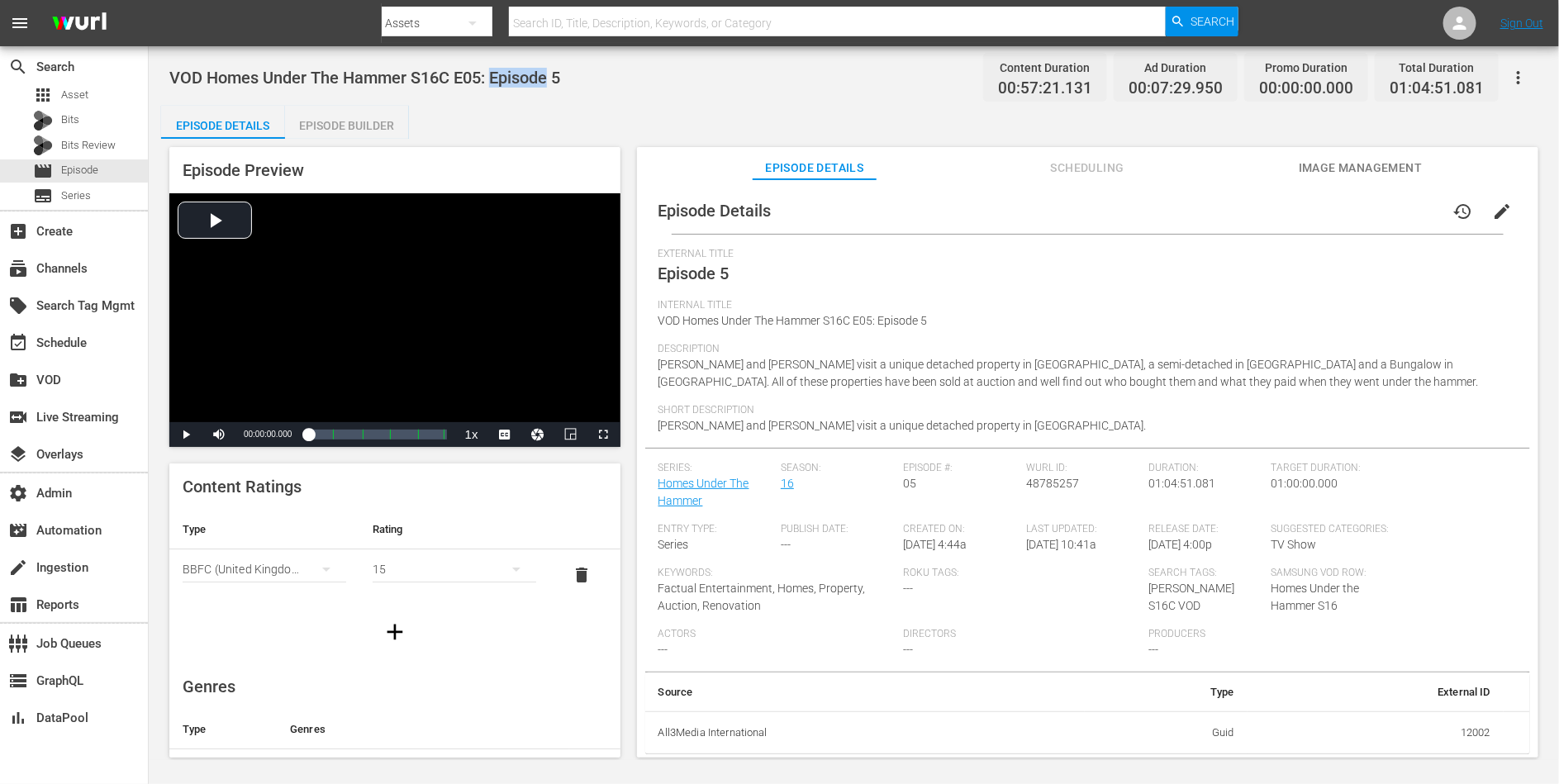
click at [534, 78] on span "VOD Homes Under The Hammer S16C E05: Episode 5" at bounding box center [364, 78] width 391 height 20
copy span "VOD Homes Under The Hammer S16C E05: Episode 5"
click at [526, 74] on span "VOD Homes Under The Hammer S16C E06: Episode 6" at bounding box center [364, 78] width 391 height 20
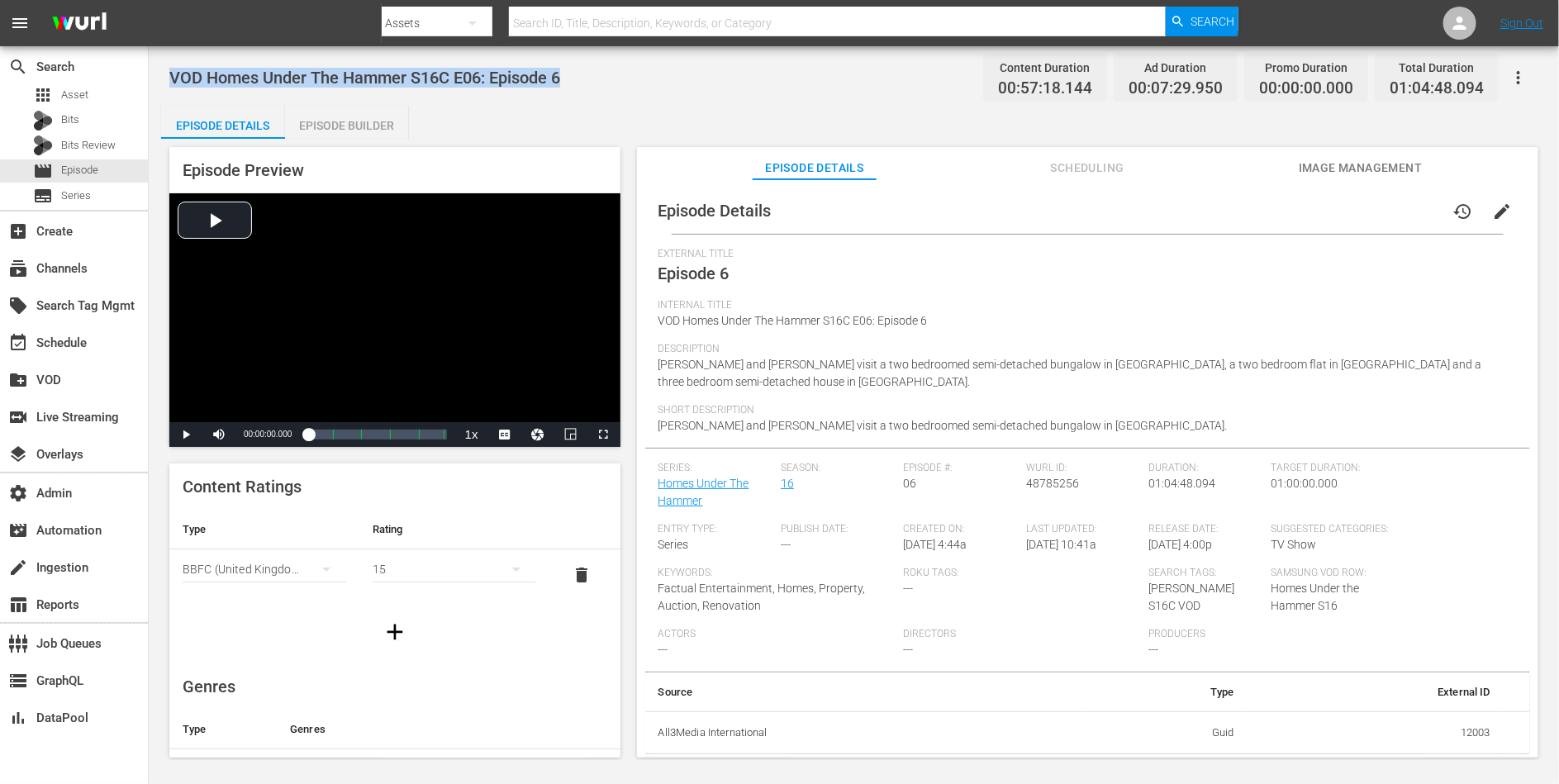
click at [526, 74] on span "VOD Homes Under The Hammer S16C E06: Episode 6" at bounding box center [364, 78] width 391 height 20
copy span "VOD Homes Under The Hammer S16C E06: Episode 6"
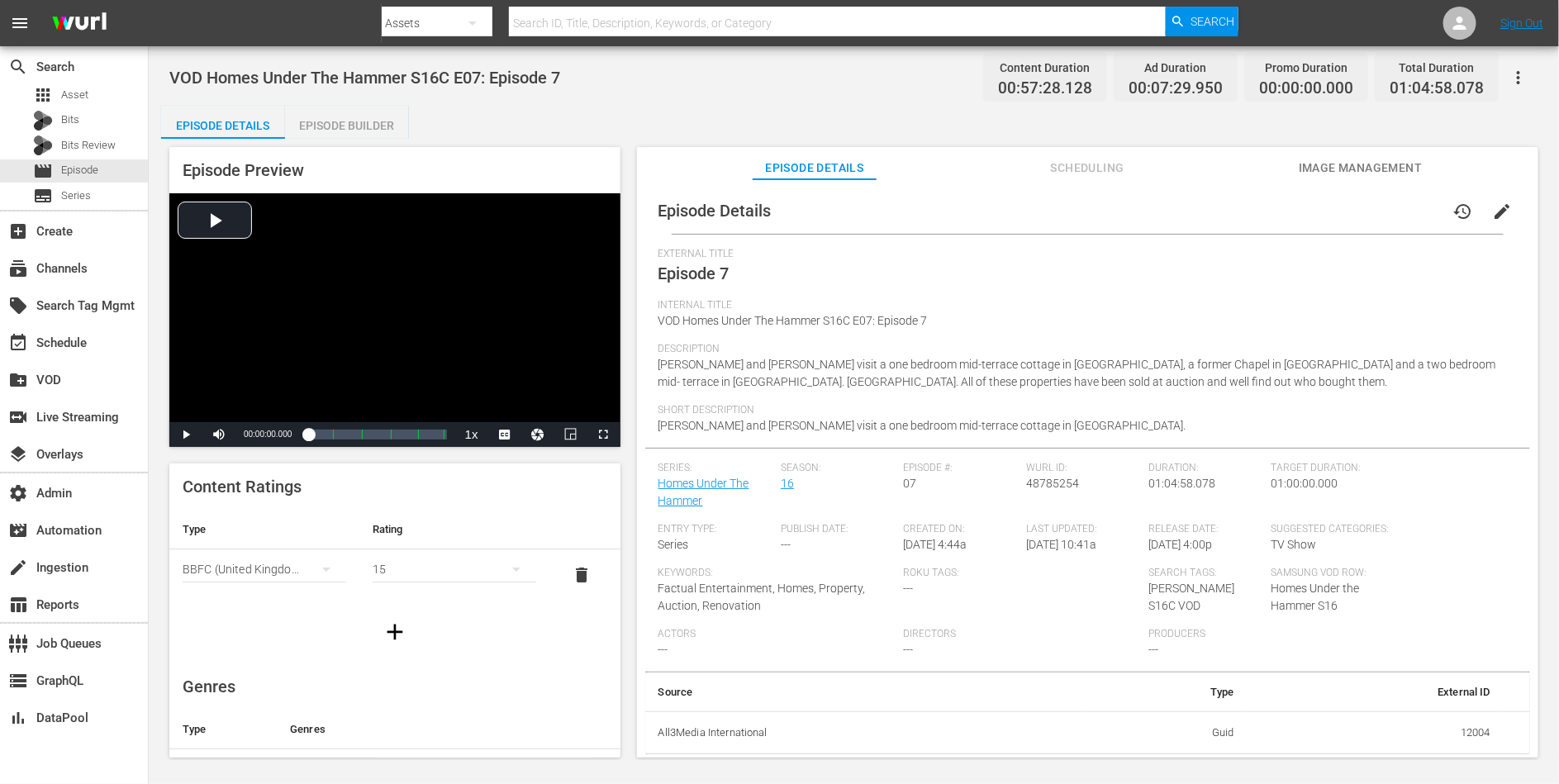
click at [528, 80] on span "VOD Homes Under The Hammer S16C E07: Episode 7" at bounding box center [364, 78] width 391 height 20
copy span "VOD Homes Under The Hammer S16C E07: Episode 7"
click at [551, 79] on span "VOD Homes Under The Hammer S16C E08: Episode 8" at bounding box center [364, 78] width 391 height 20
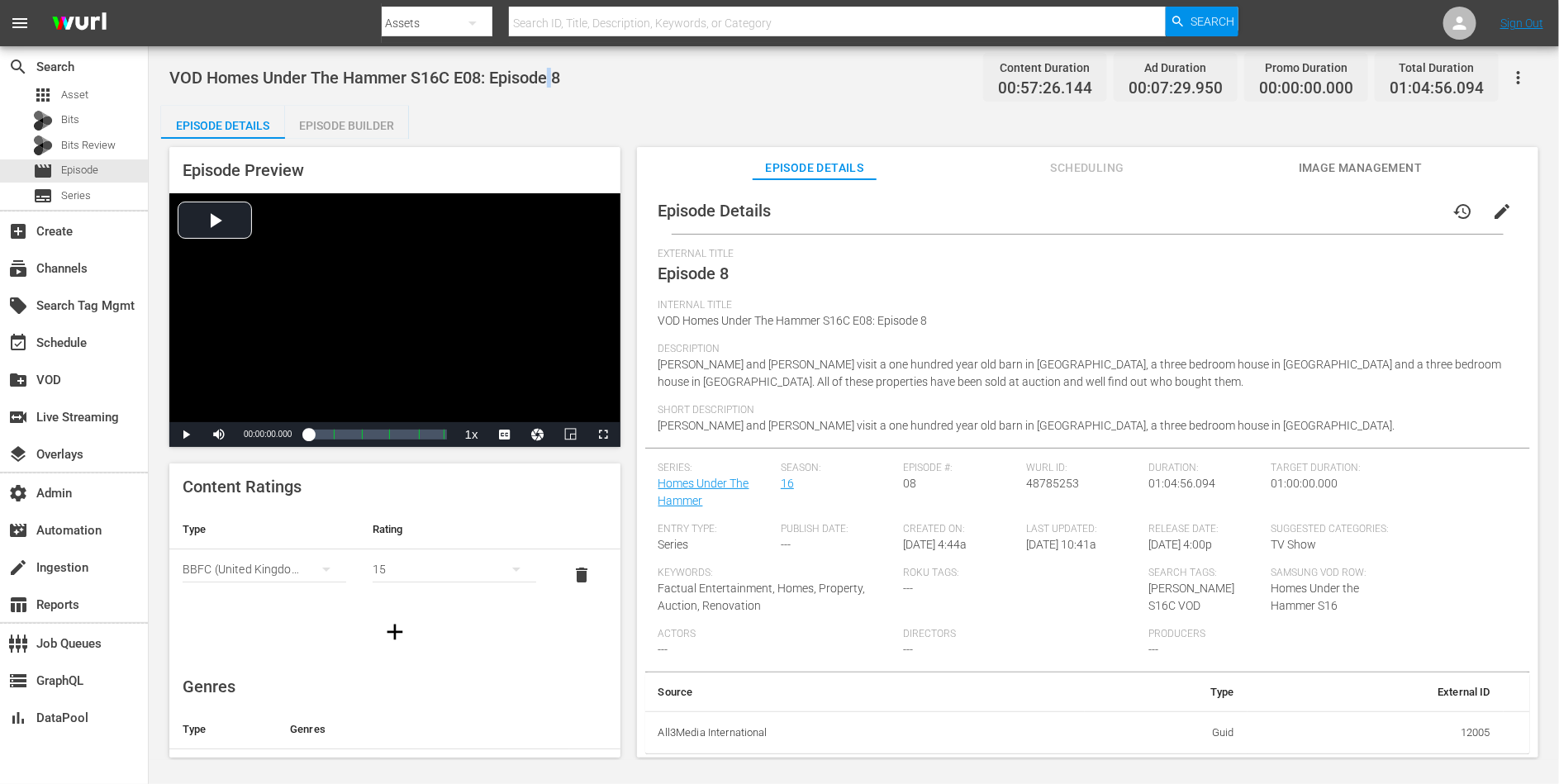
click at [551, 79] on span "VOD Homes Under The Hammer S16C E08: Episode 8" at bounding box center [364, 78] width 391 height 20
copy span "VOD Homes Under The Hammer S16C E08: Episode 8"
click at [550, 78] on span "VOD Homes Under The Hammer S16C E09: Episode 9" at bounding box center [364, 78] width 391 height 20
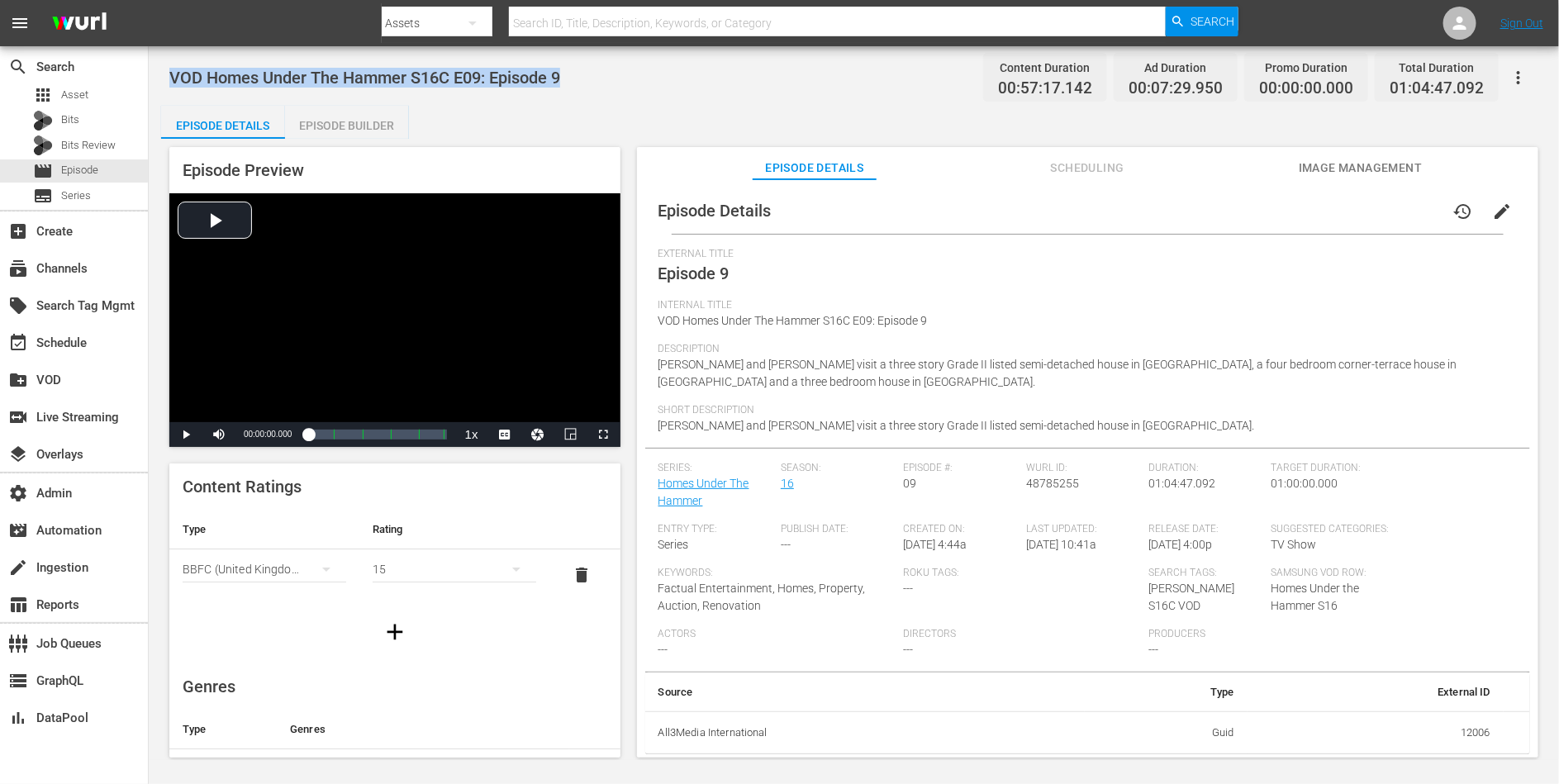
click at [550, 78] on span "VOD Homes Under The Hammer S16C E09: Episode 9" at bounding box center [364, 78] width 391 height 20
copy span "VOD Homes Under The Hammer S16C E09: Episode 9"
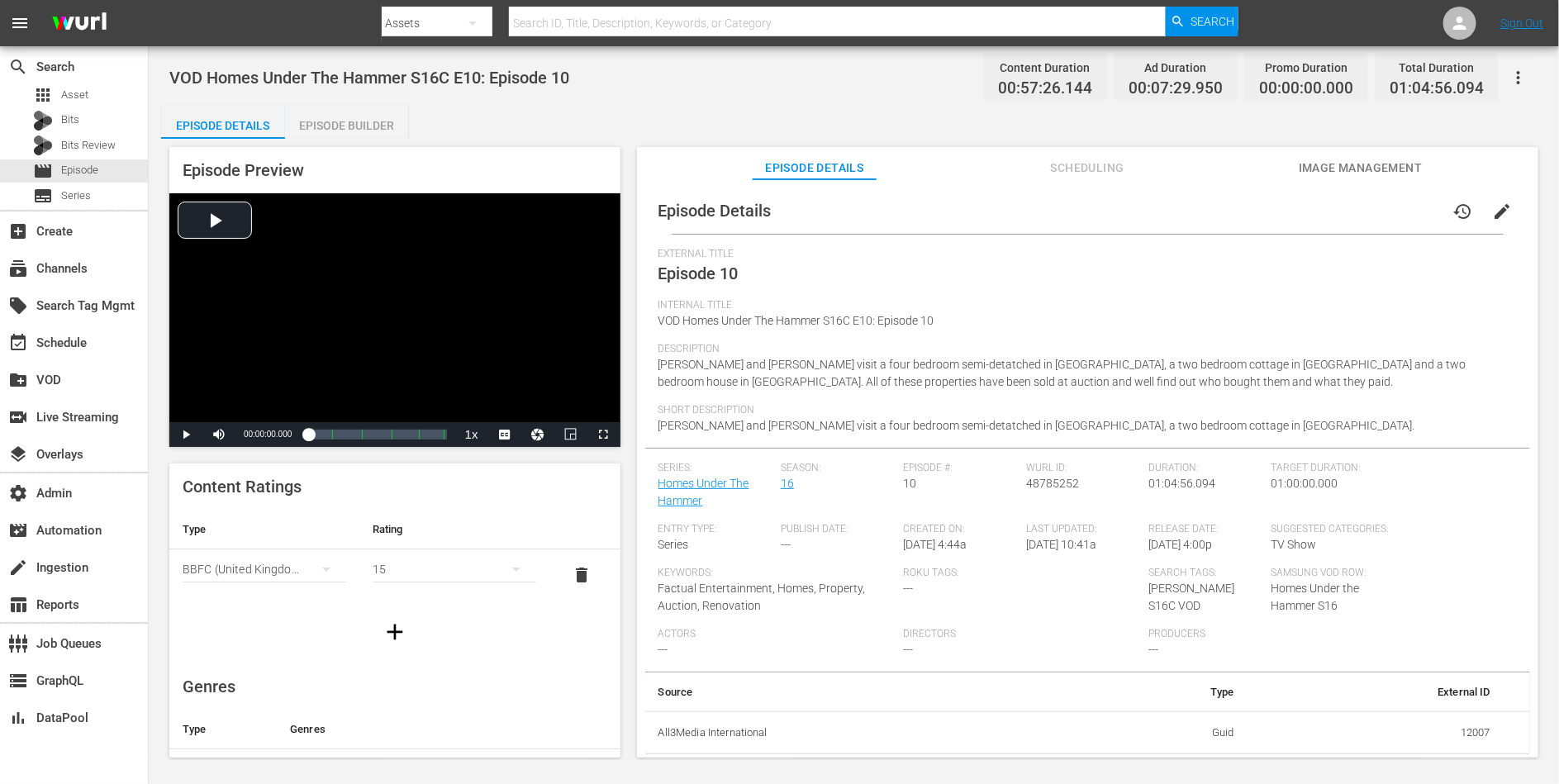
click at [565, 73] on span "VOD Homes Under The Hammer S16C E10: Episode 10" at bounding box center [369, 78] width 400 height 20
copy span "VOD Homes Under The Hammer S16C E10: Episode 10"
click at [558, 82] on span "VOD Homes Under The Hammer S16C E11: Episode 11" at bounding box center [369, 78] width 400 height 20
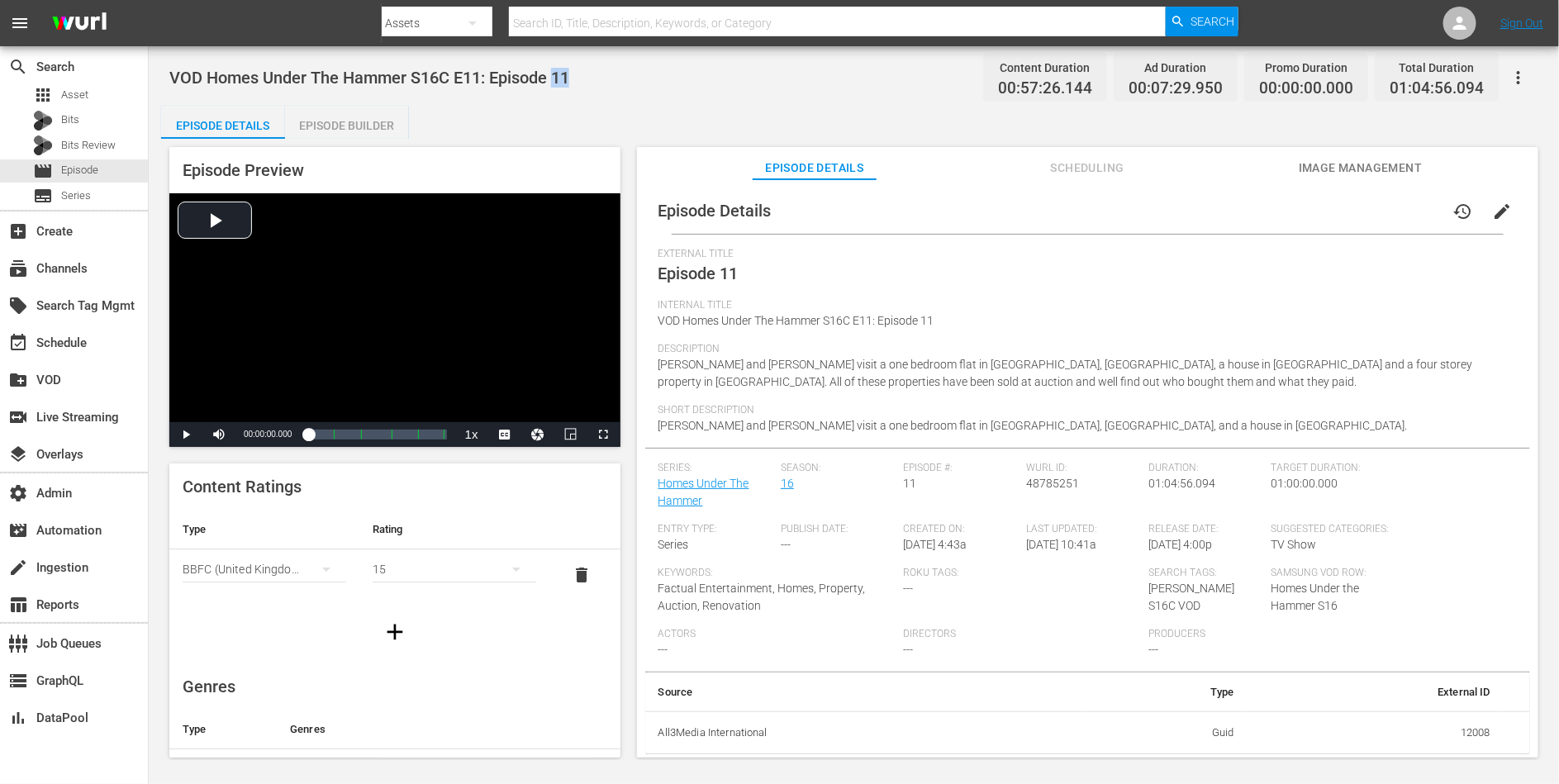
click at [558, 82] on span "VOD Homes Under The Hammer S16C E11: Episode 11" at bounding box center [369, 78] width 400 height 20
copy span "VOD Homes Under The Hammer S16C E11: Episode 11"
click at [533, 74] on span "VOD Homes Under The Hammer S16C E12: Episode 12" at bounding box center [369, 78] width 400 height 20
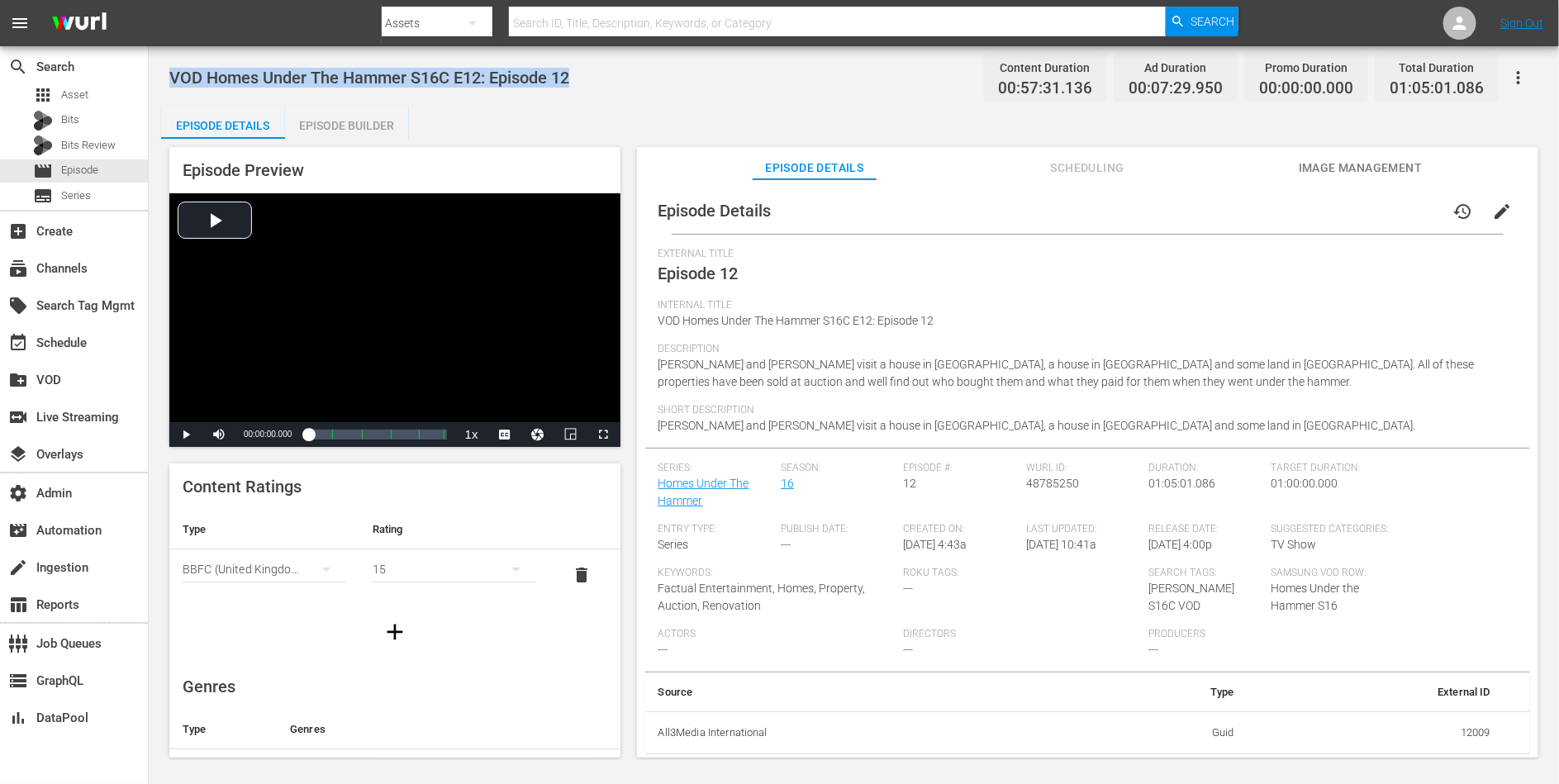
click at [533, 74] on span "VOD Homes Under The Hammer S16C E12: Episode 12" at bounding box center [369, 78] width 400 height 20
copy span "VOD Homes Under The Hammer S16C E12: Episode 12"
click at [562, 75] on span "VOD Homes Under The Hammer S16C E13: Episode 13" at bounding box center [369, 78] width 400 height 20
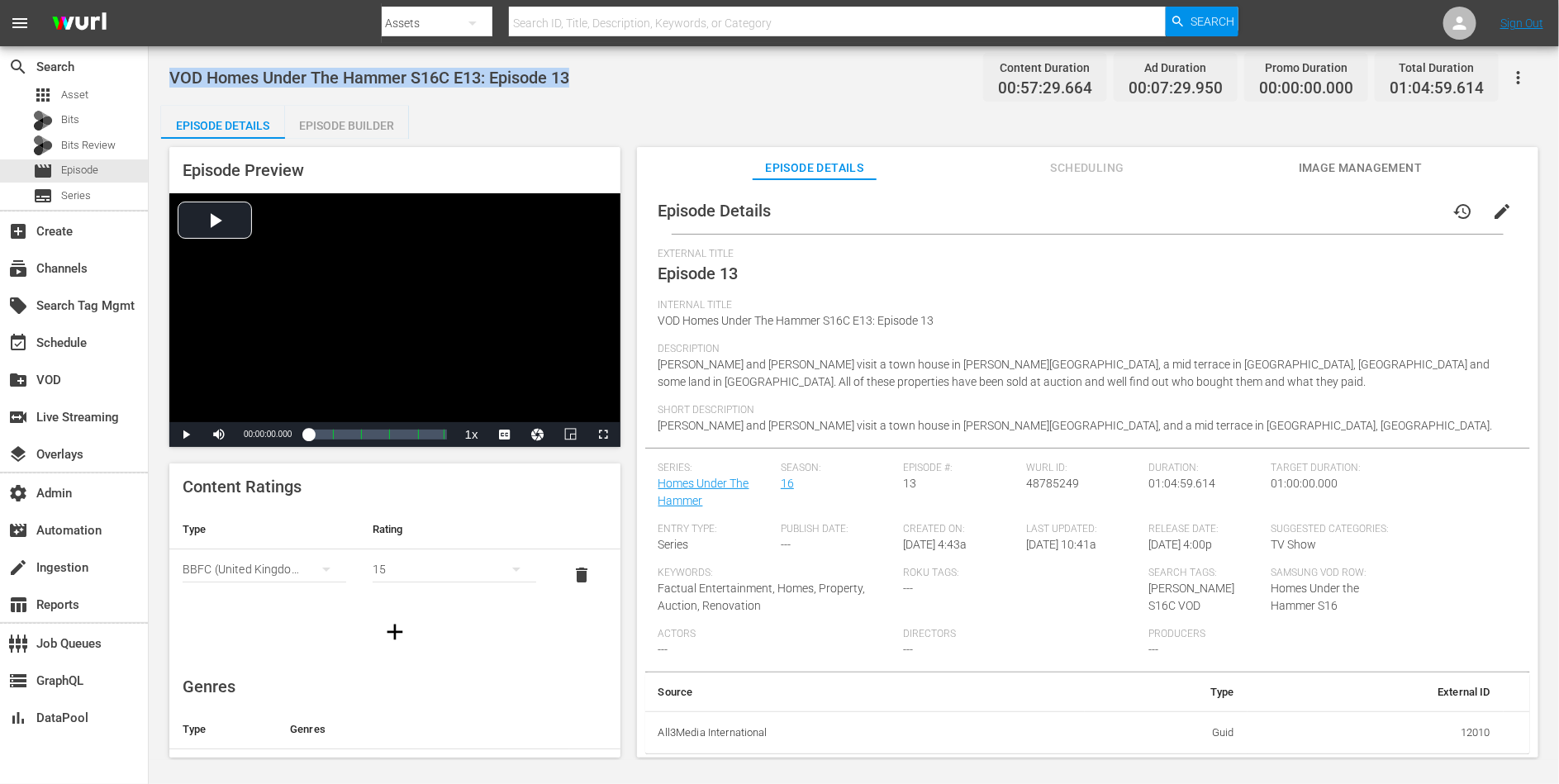
copy span "VOD Homes Under The Hammer S16C E13: Episode 13"
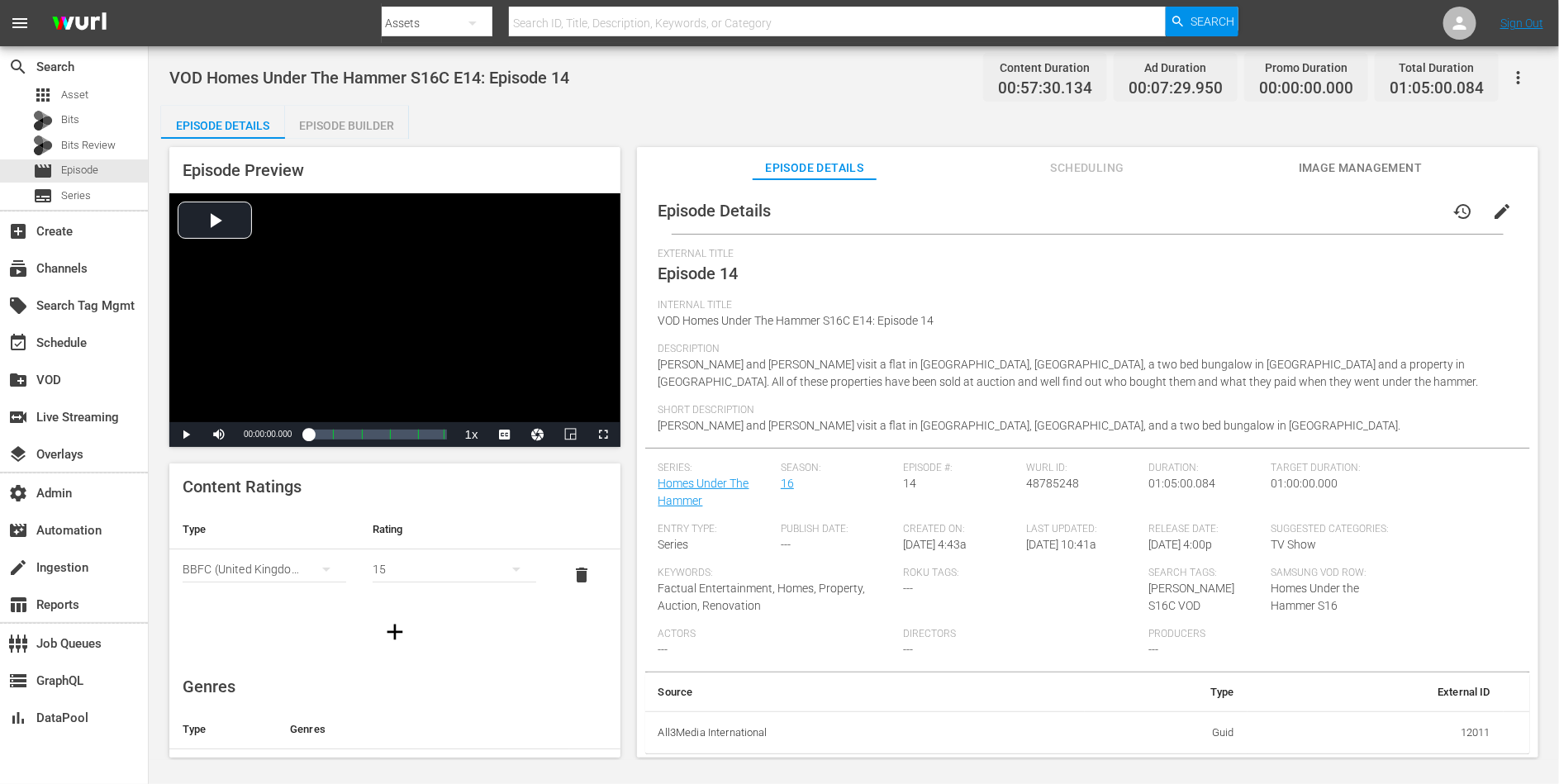
click at [547, 73] on span "VOD Homes Under The Hammer S16C E14: Episode 14" at bounding box center [369, 78] width 400 height 20
copy span "VOD Homes Under The Hammer S16C E14: Episode 14"
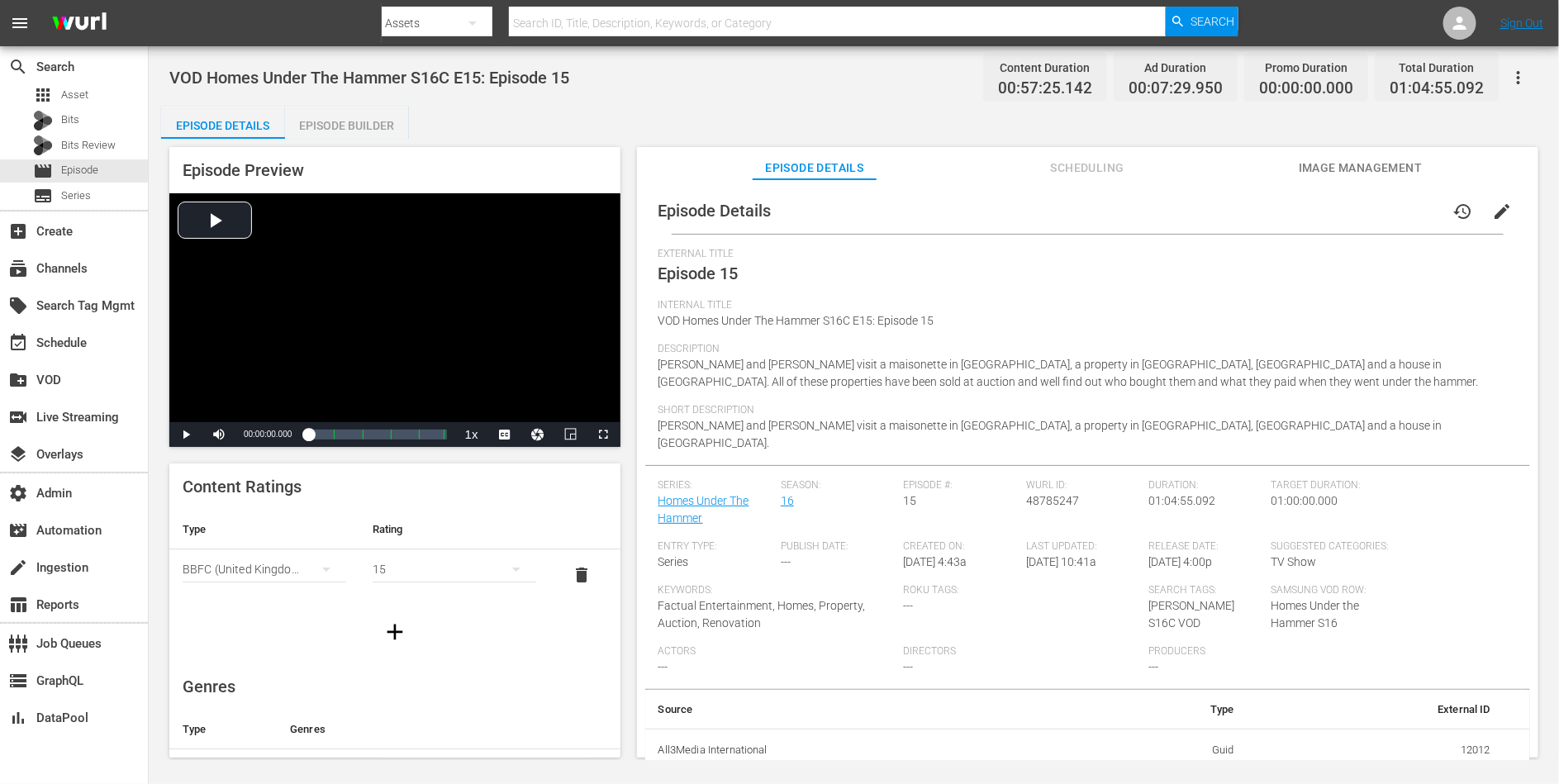
click at [543, 79] on span "VOD Homes Under The Hammer S16C E15: Episode 15" at bounding box center [369, 78] width 400 height 20
copy span "VOD Homes Under The Hammer S16C E15: Episode 15"
click at [558, 78] on span "VOD Homes Under The Hammer S16C E16: Episode 16" at bounding box center [369, 78] width 400 height 20
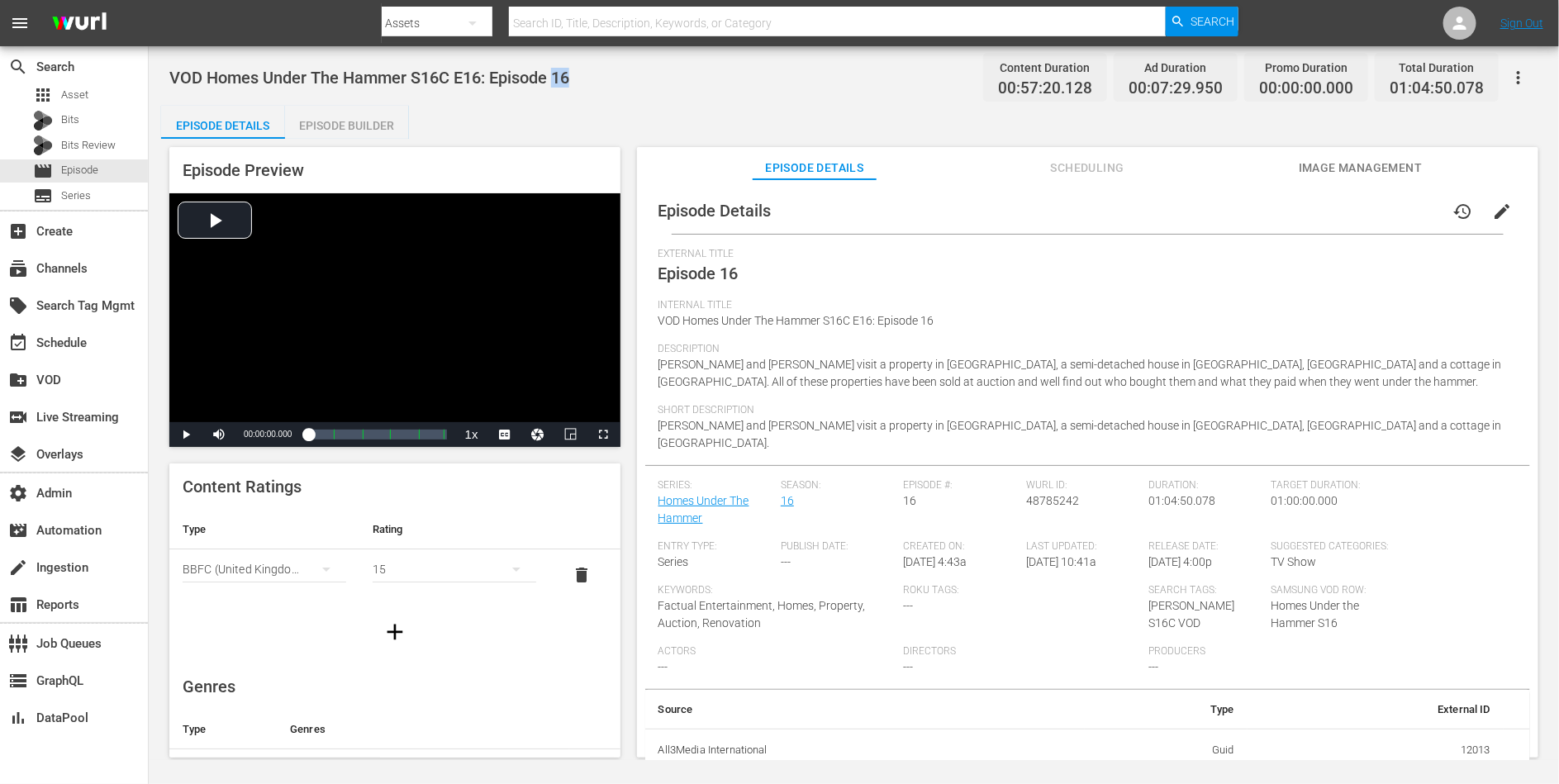
click at [558, 78] on span "VOD Homes Under The Hammer S16C E16: Episode 16" at bounding box center [369, 78] width 400 height 20
copy span "VOD Homes Under The Hammer S16C E16: Episode 16"
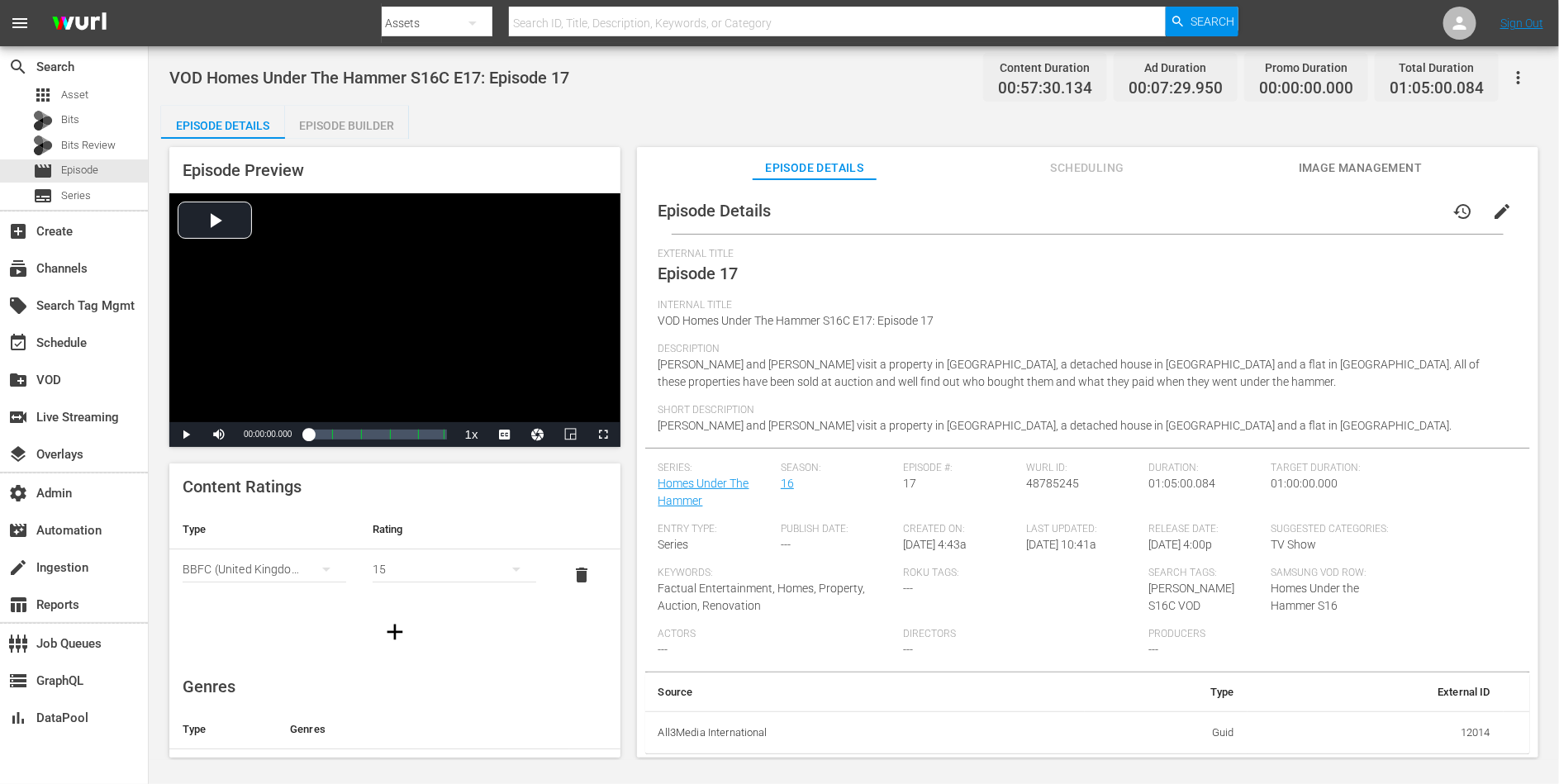
click at [544, 78] on span "VOD Homes Under The Hammer S16C E17: Episode 17" at bounding box center [369, 78] width 400 height 20
copy span "VOD Homes Under The Hammer S16C E17: Episode 17"
click at [541, 74] on span "VOD Homes Under The Hammer S16C E18: Episode 18" at bounding box center [369, 78] width 400 height 20
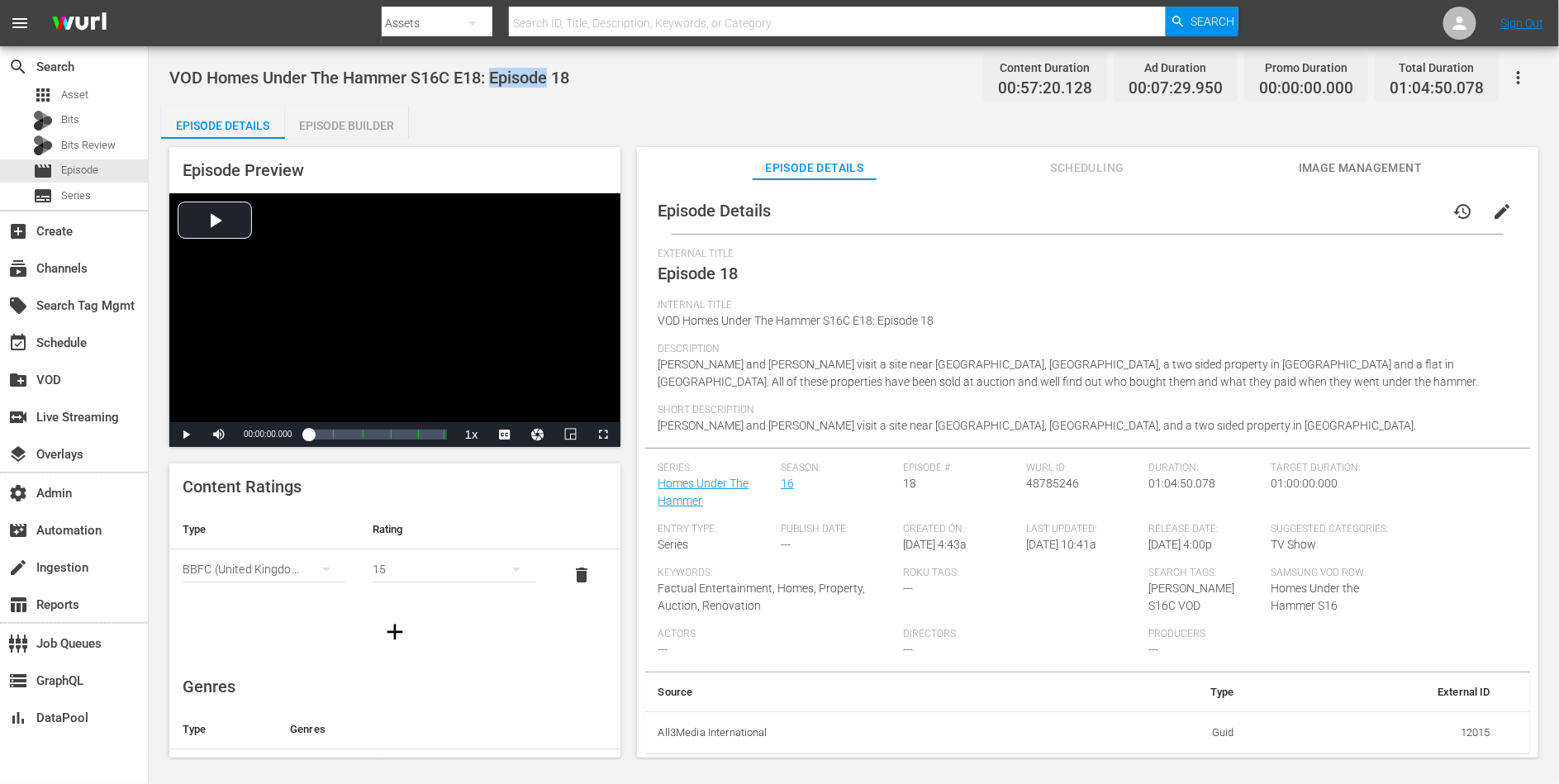
click at [541, 74] on span "VOD Homes Under The Hammer S16C E18: Episode 18" at bounding box center [369, 78] width 400 height 20
copy span "VOD Homes Under The Hammer S16C E18: Episode 18"
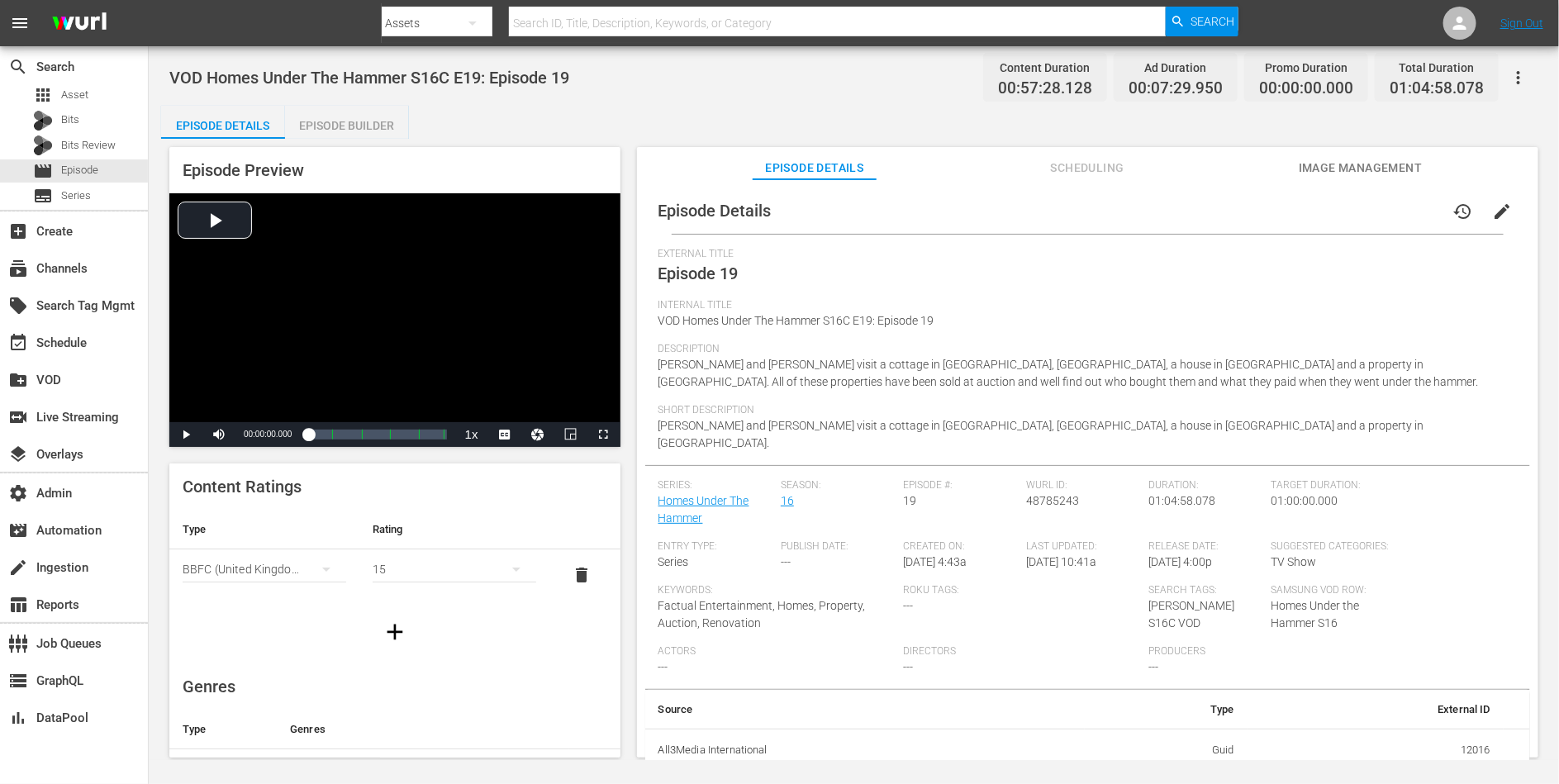
click at [530, 72] on span "VOD Homes Under The Hammer S16C E19: Episode 19" at bounding box center [369, 78] width 400 height 20
copy span "VOD Homes Under The Hammer S16C E19: Episode 19"
click at [549, 73] on span "VOD Homes Under The Hammer S16C E20: Episode 20" at bounding box center [369, 78] width 400 height 20
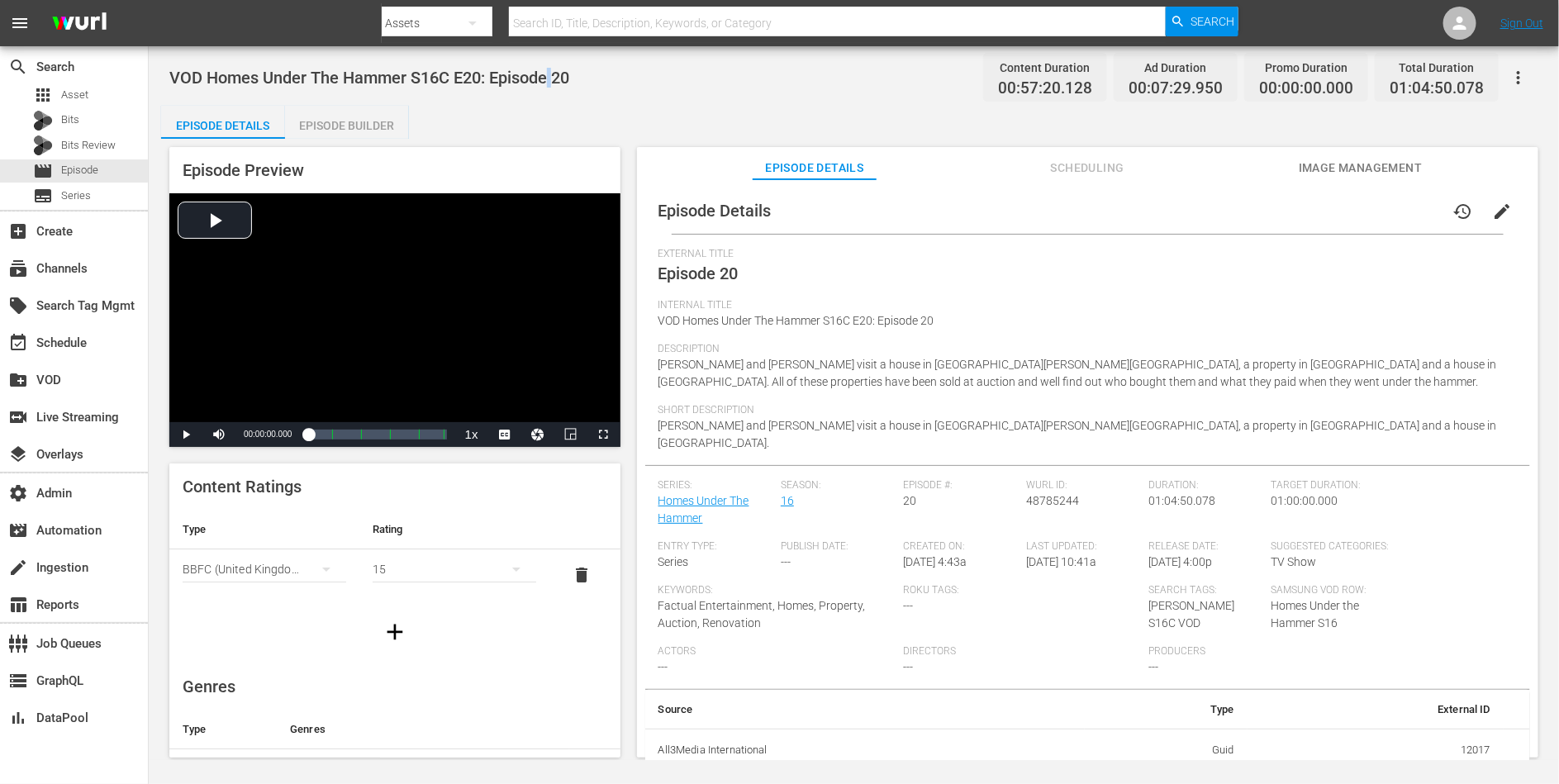
click at [549, 73] on span "VOD Homes Under The Hammer S16C E20: Episode 20" at bounding box center [369, 78] width 400 height 20
copy span "VOD Homes Under The Hammer S16C E20: Episode 20"
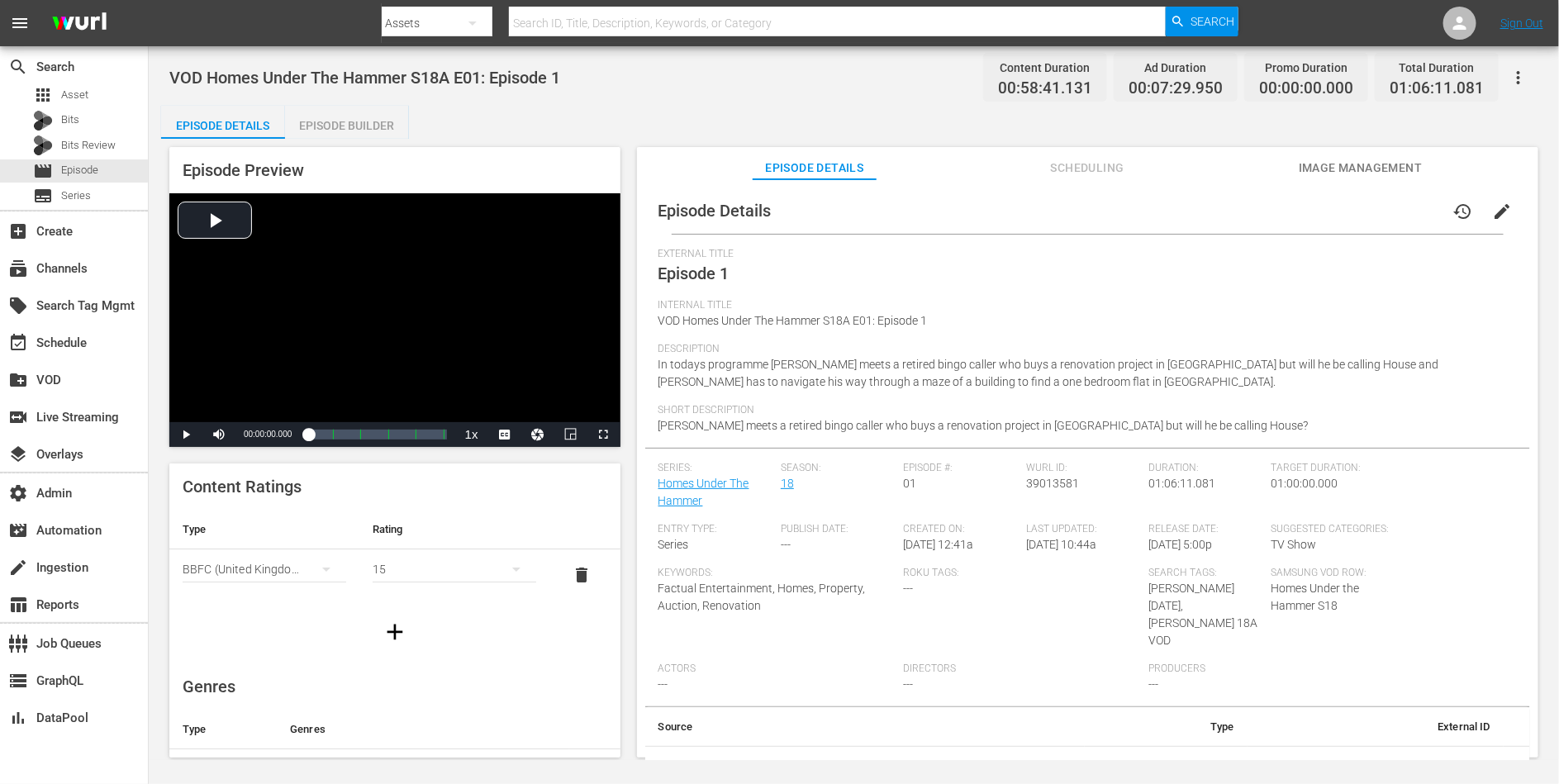
click at [447, 78] on span "VOD Homes Under The Hammer S18A E01: Episode 1" at bounding box center [364, 78] width 391 height 20
copy span "VOD Homes Under The Hammer S18A E01: Episode 1"
click at [548, 81] on span "VOD Homes Under The Hammer S18A E02: Episode 2" at bounding box center [364, 78] width 391 height 20
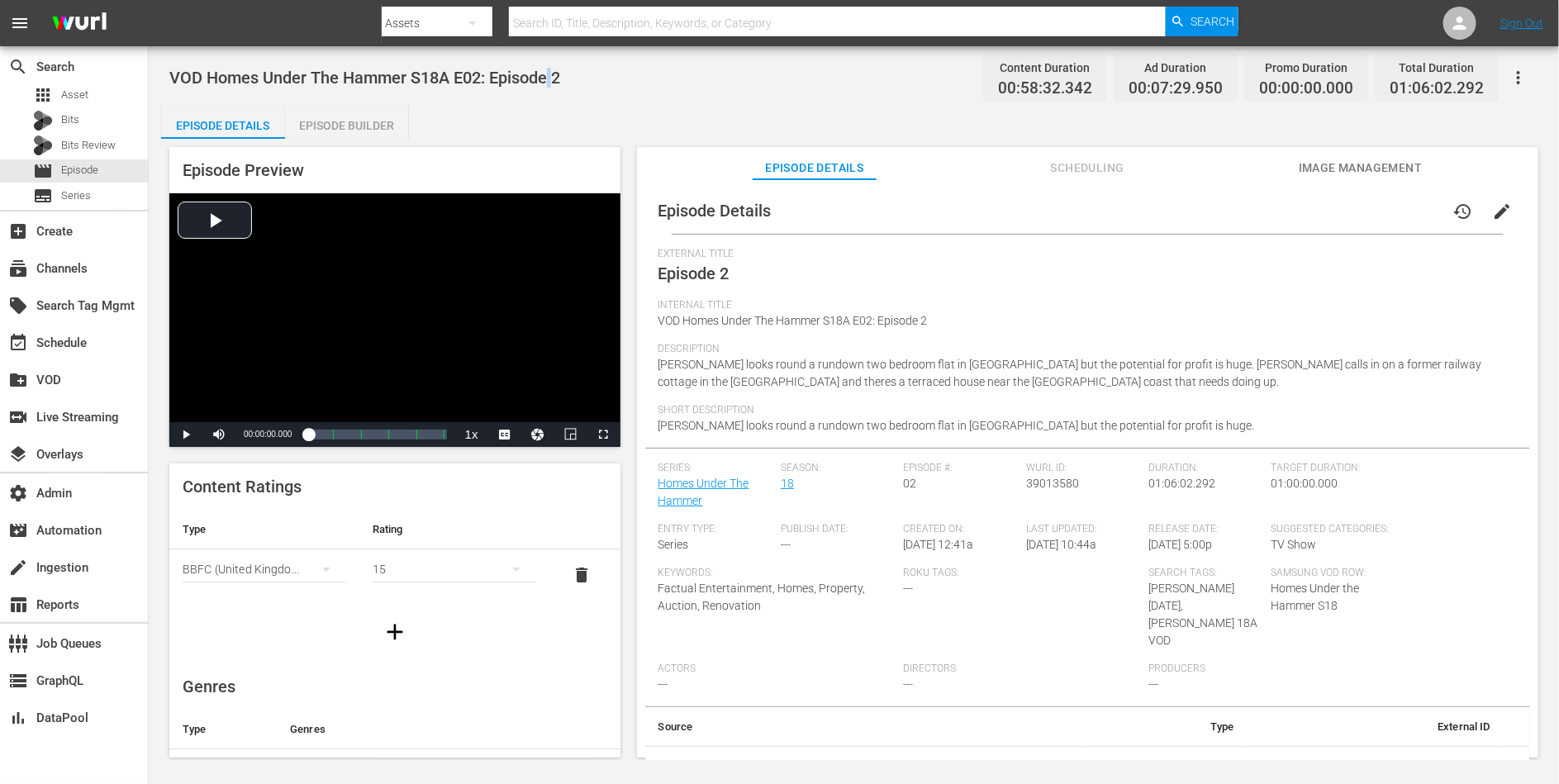
click at [548, 81] on span "VOD Homes Under The Hammer S18A E02: Episode 2" at bounding box center [364, 78] width 391 height 20
copy span "VOD Homes Under The Hammer S18A E02: Episode 2"
click at [515, 76] on span "VOD Homes Under The Hammer S18A E02: Episode 2" at bounding box center [364, 78] width 391 height 20
click at [550, 81] on span "VOD Homes Under The Hammer S18A E03: Episode 3" at bounding box center [364, 78] width 391 height 20
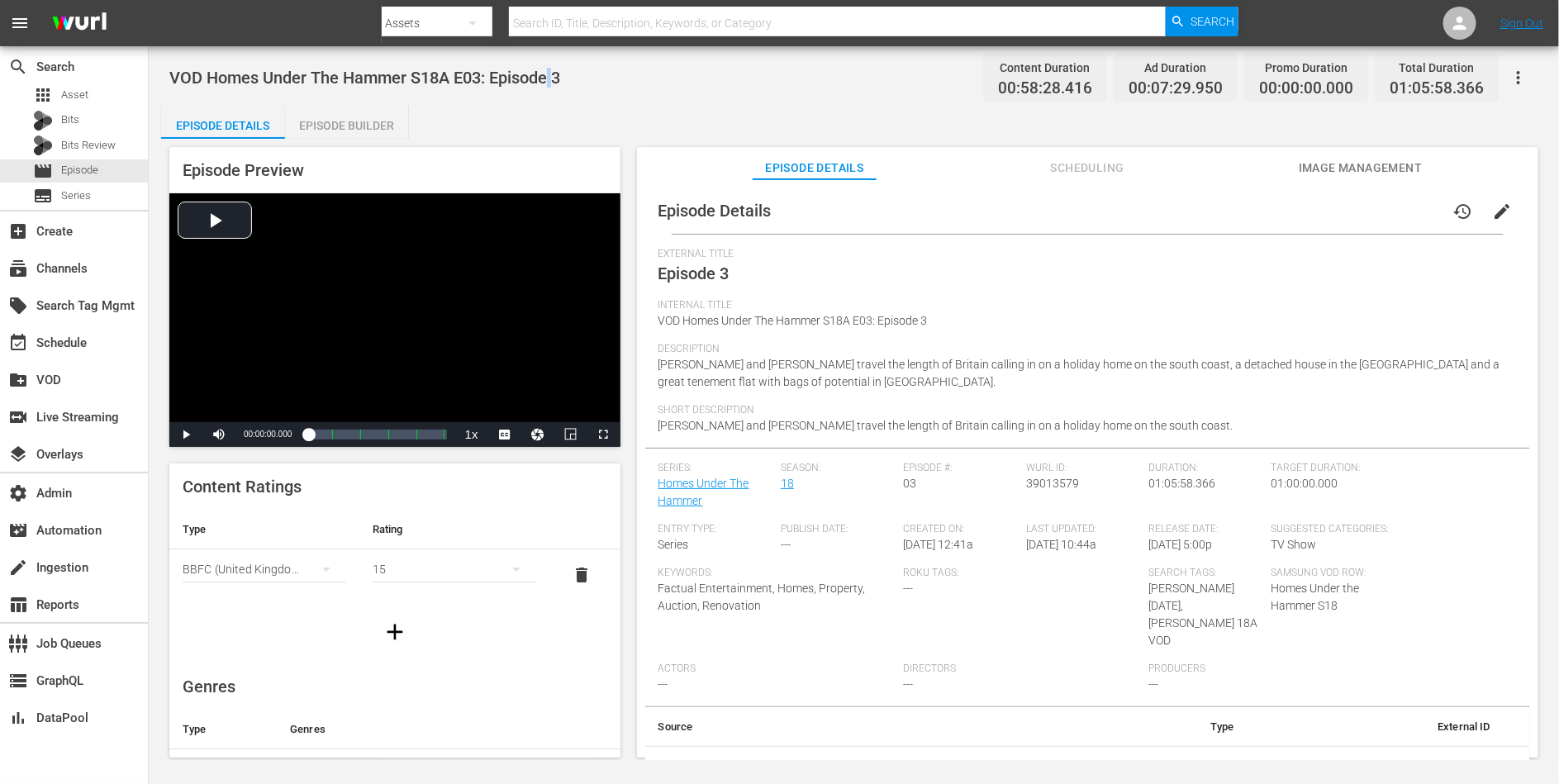
click at [550, 81] on span "VOD Homes Under The Hammer S18A E03: Episode 3" at bounding box center [364, 78] width 391 height 20
copy span "VOD Homes Under The Hammer S18A E03: Episode 3"
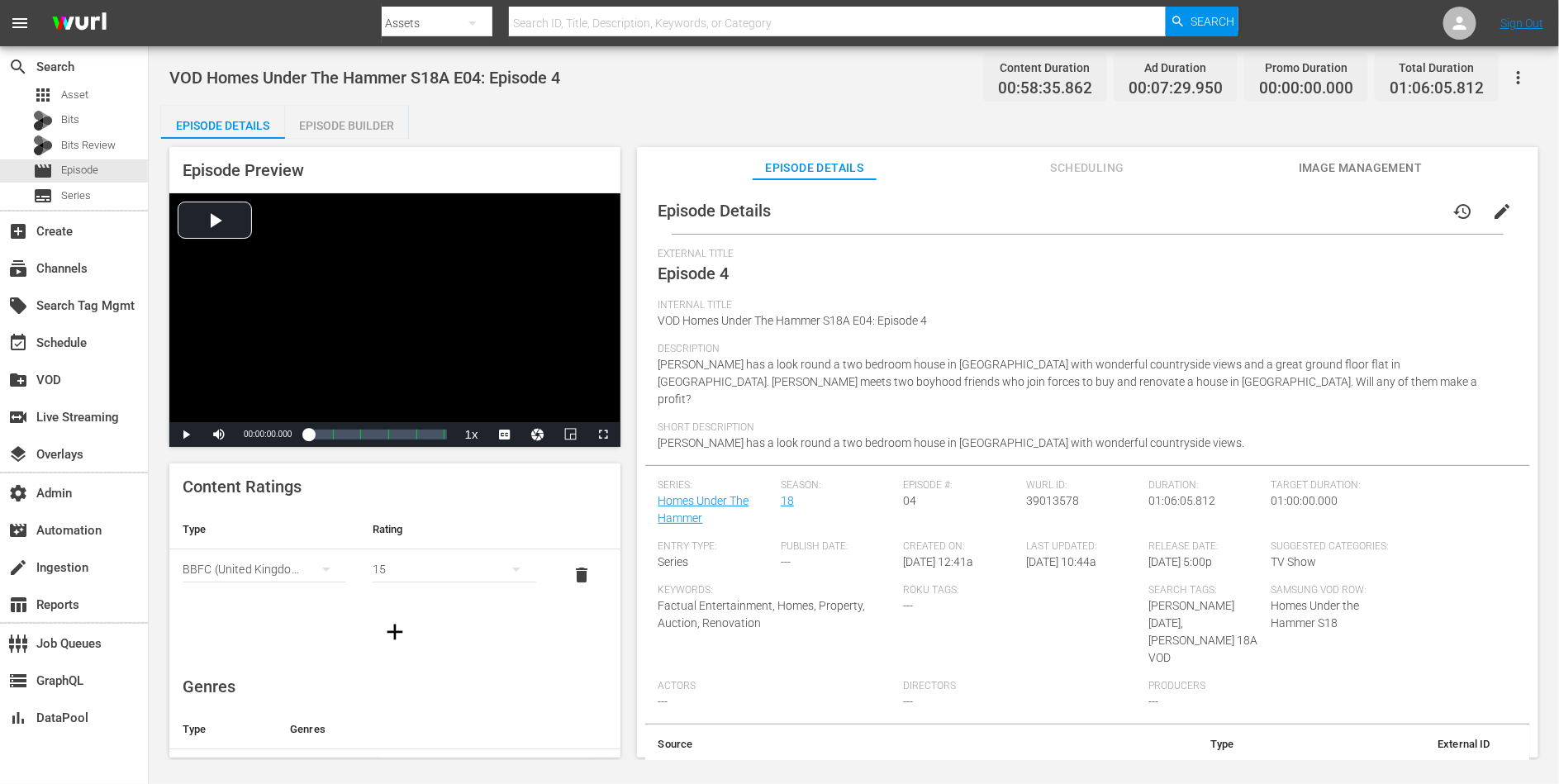
click at [514, 85] on span "VOD Homes Under The Hammer S18A E04: Episode 4" at bounding box center [364, 78] width 391 height 20
copy span "VOD Homes Under The Hammer S18A E04: Episode 4"
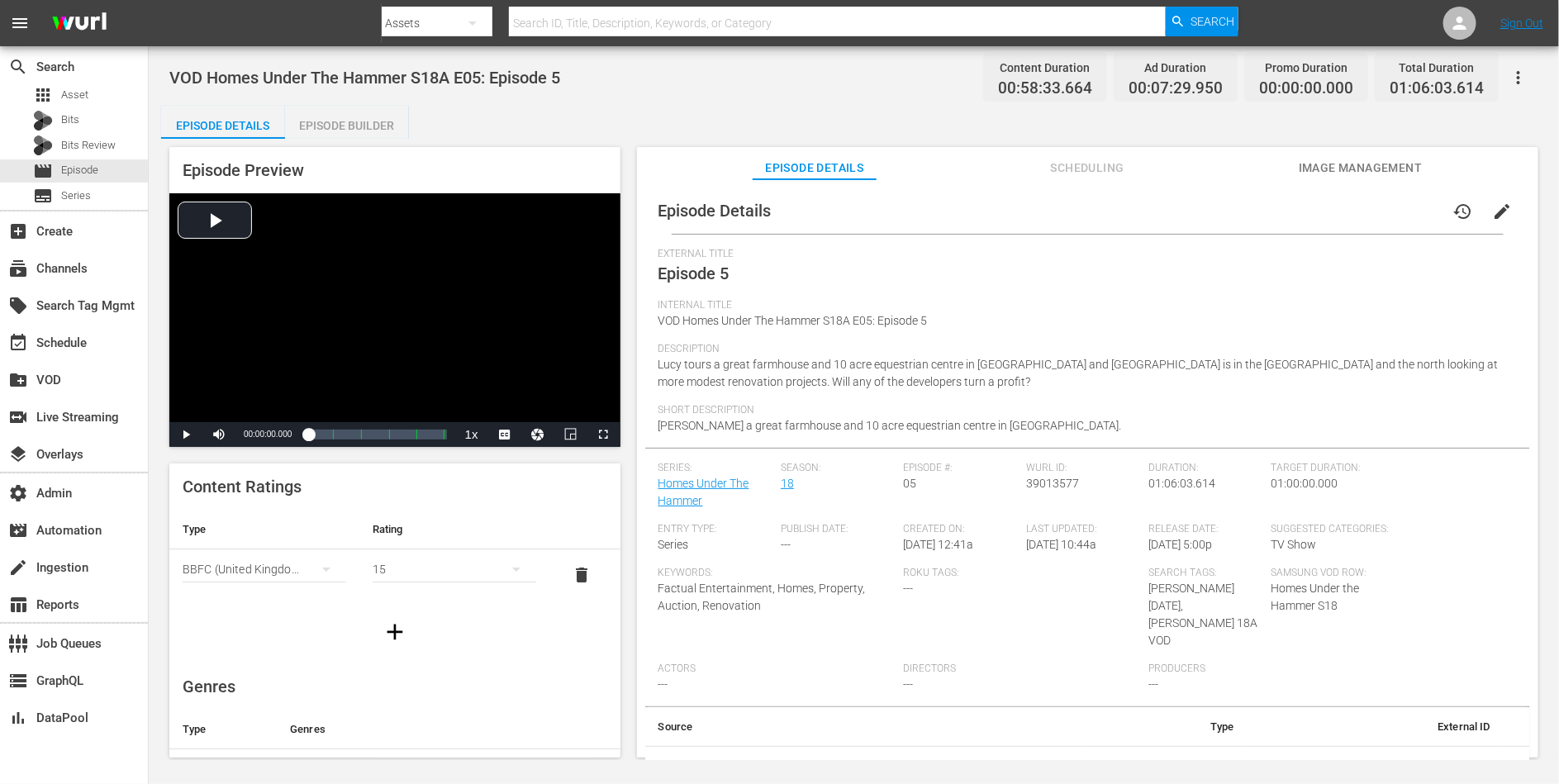
click at [454, 78] on span "VOD Homes Under The Hammer S18A E05: Episode 5" at bounding box center [364, 78] width 391 height 20
copy span "VOD Homes Under The Hammer S18A E05: Episode 5"
click at [514, 78] on span "VOD Homes Under The Hammer S18A E06: Episode 6" at bounding box center [364, 78] width 391 height 20
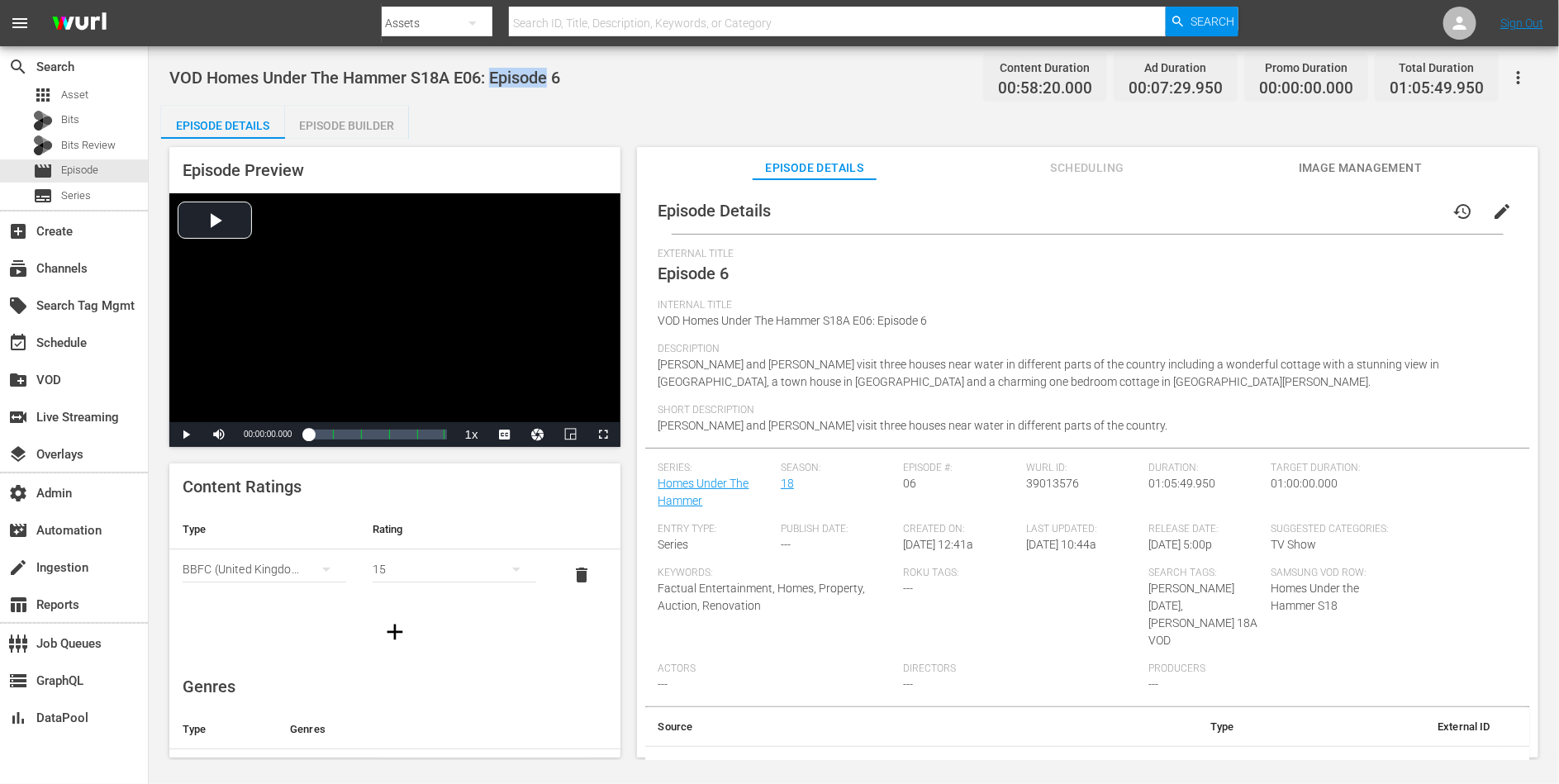
click at [514, 78] on span "VOD Homes Under The Hammer S18A E06: Episode 6" at bounding box center [364, 78] width 391 height 20
copy span "VOD Homes Under The Hammer S18A E06: Episode 6"
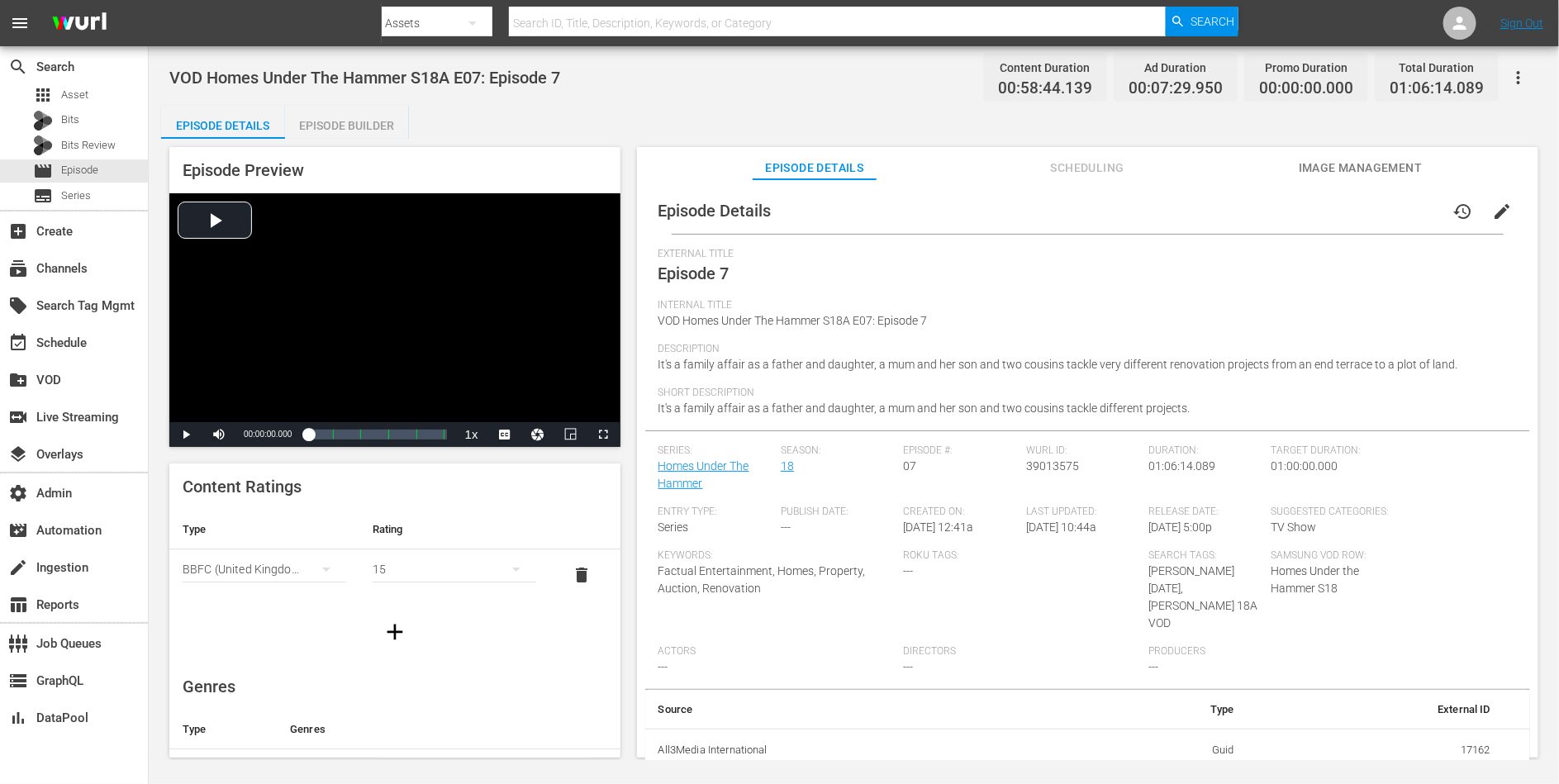
click at [506, 75] on span "VOD Homes Under The Hammer S18A E07: Episode 7" at bounding box center [364, 78] width 391 height 20
copy span "VOD Homes Under The Hammer S18A E07: Episode 7"
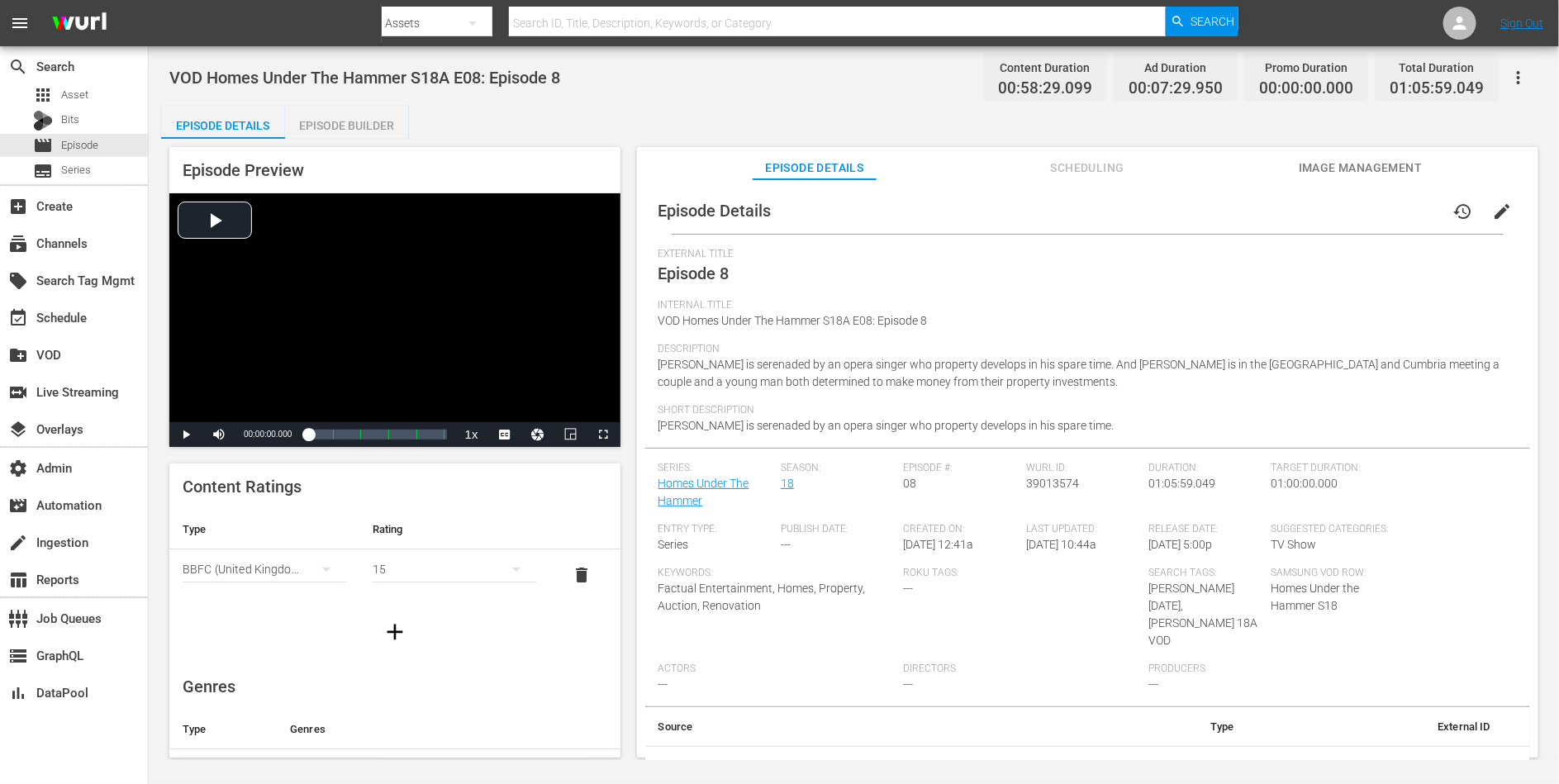
click at [533, 91] on div "VOD Homes Under The Hammer S18A E08: Episode 8 Content Duration 00:58:29.099 Ad…" at bounding box center [853, 77] width 1369 height 37
click at [533, 71] on span "VOD Homes Under The Hammer S18A E08: Episode 8" at bounding box center [364, 78] width 391 height 20
copy span "VOD Homes Under The Hammer S18A E08: Episode 8"
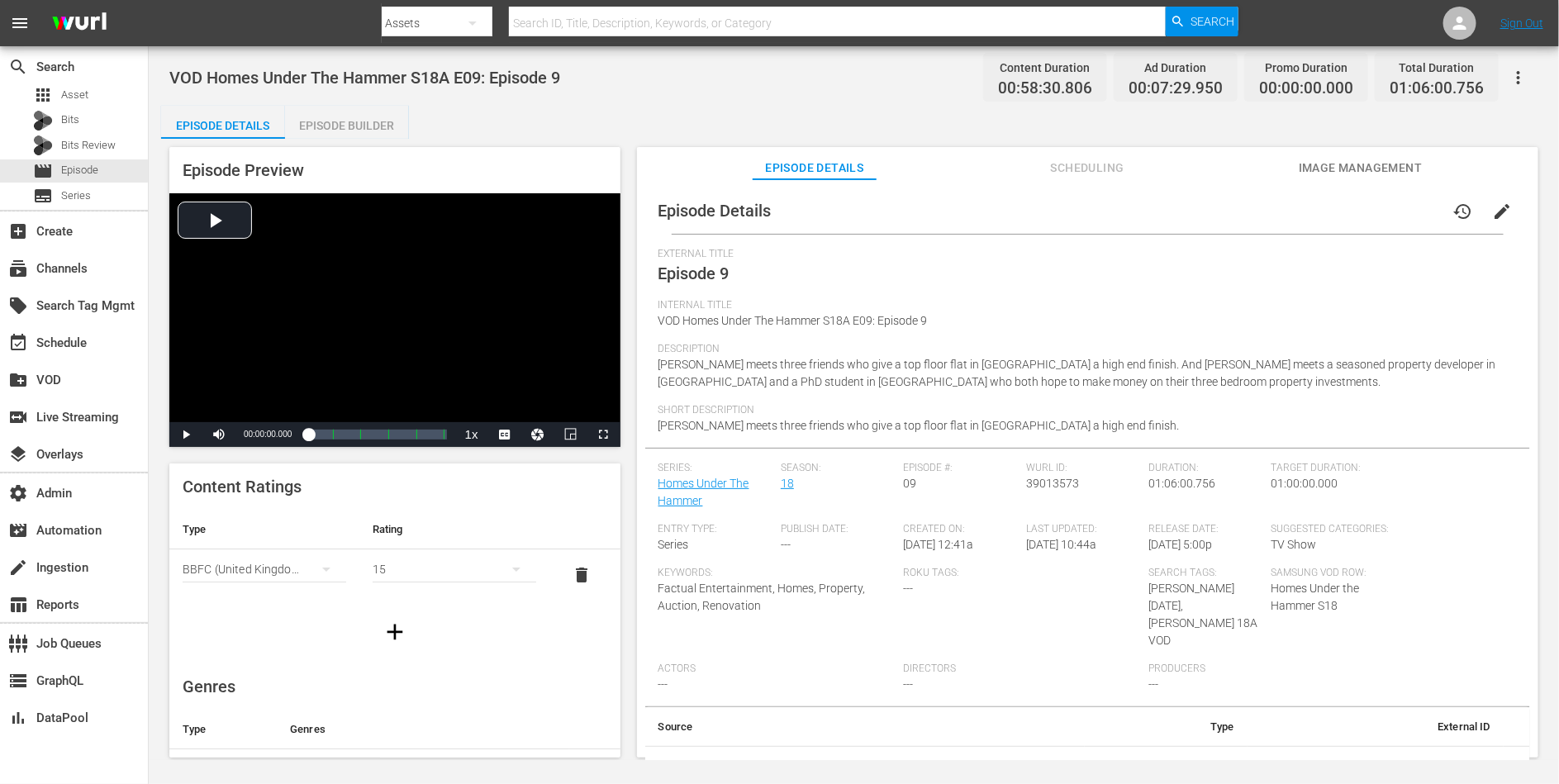
click at [544, 78] on span "VOD Homes Under The Hammer S18A E09: Episode 9" at bounding box center [364, 78] width 391 height 20
copy span "VOD Homes Under The Hammer S18A E09: Episode 9"
click at [558, 74] on span "VOD Homes Under The Hammer S18A E10: Episode 10" at bounding box center [369, 78] width 400 height 20
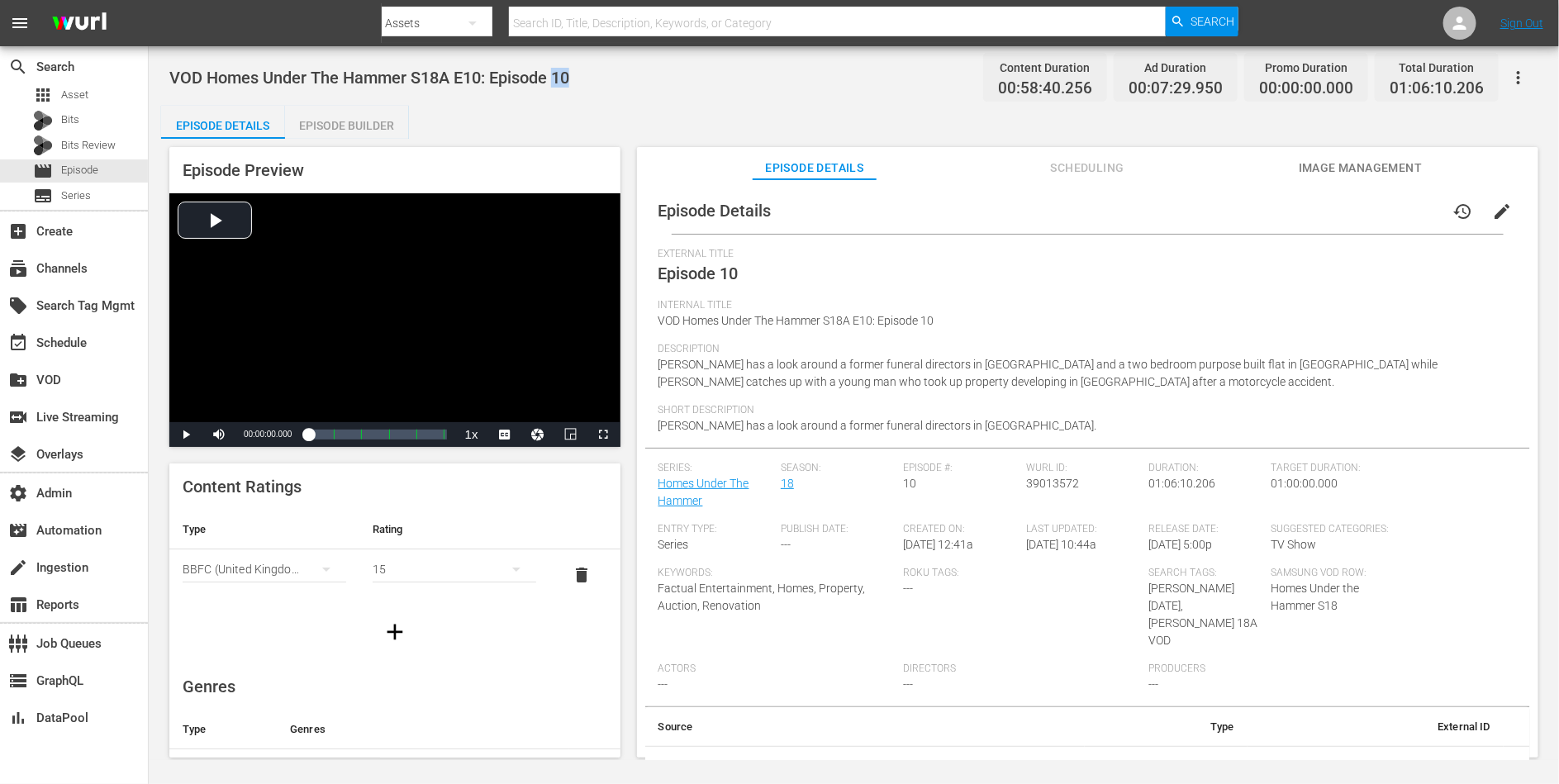
click at [558, 74] on span "VOD Homes Under The Hammer S18A E10: Episode 10" at bounding box center [369, 78] width 400 height 20
copy span "VOD Homes Under The Hammer S18A E10: Episode 10"
click at [525, 90] on div "VOD Homes Under The Hammer S18A E11: Episode 11 Content Duration 00:58:26.304 A…" at bounding box center [853, 77] width 1369 height 37
click at [525, 82] on span "VOD Homes Under The Hammer S18A E11: Episode 11" at bounding box center [369, 78] width 400 height 20
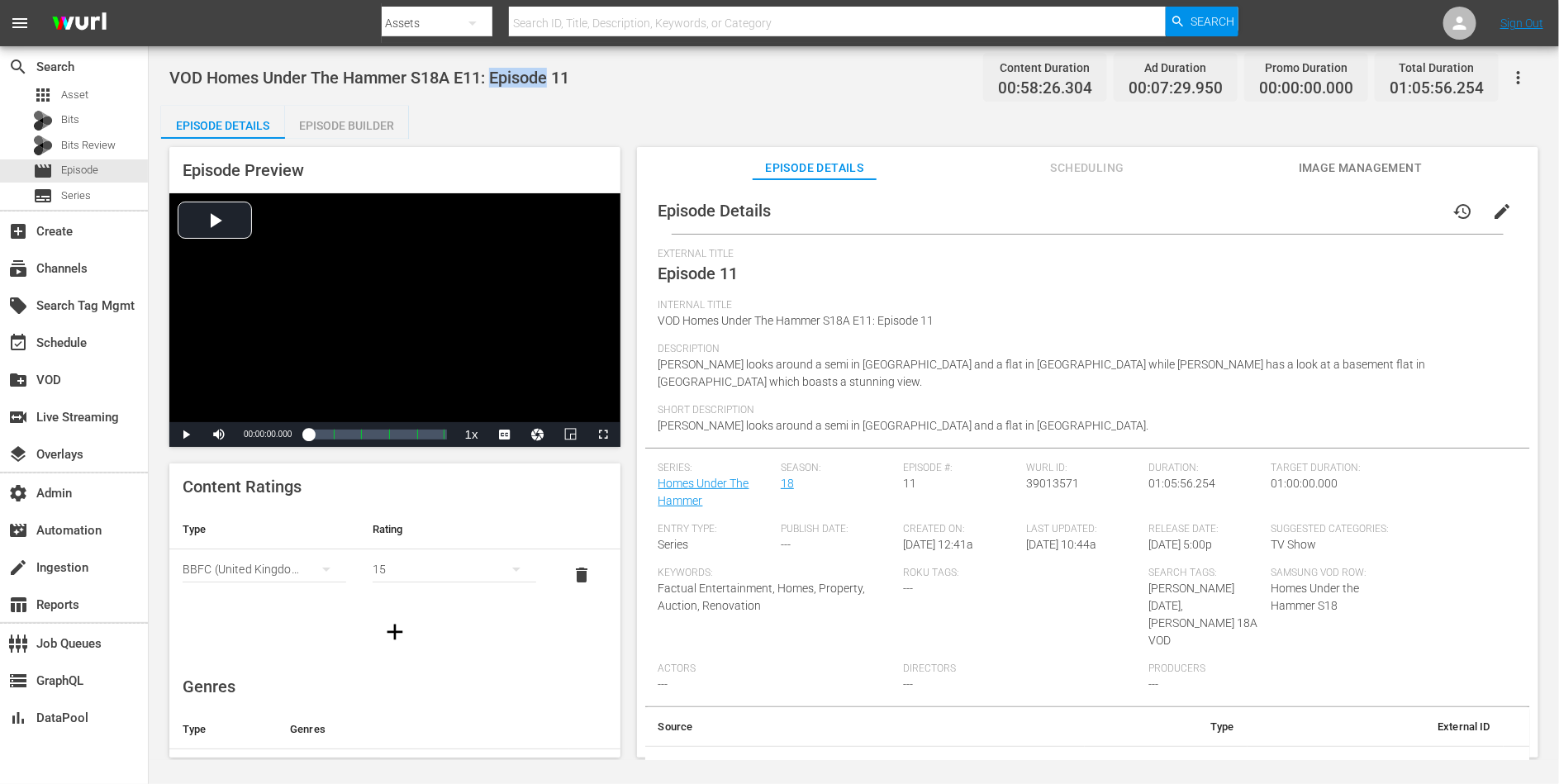
click at [525, 82] on span "VOD Homes Under The Hammer S18A E11: Episode 11" at bounding box center [369, 78] width 400 height 20
copy span "VOD Homes Under The Hammer S18A E11: Episode 11"
click at [512, 83] on span "VOD Homes Under The Hammer S18A E12: Episode 12" at bounding box center [369, 78] width 400 height 20
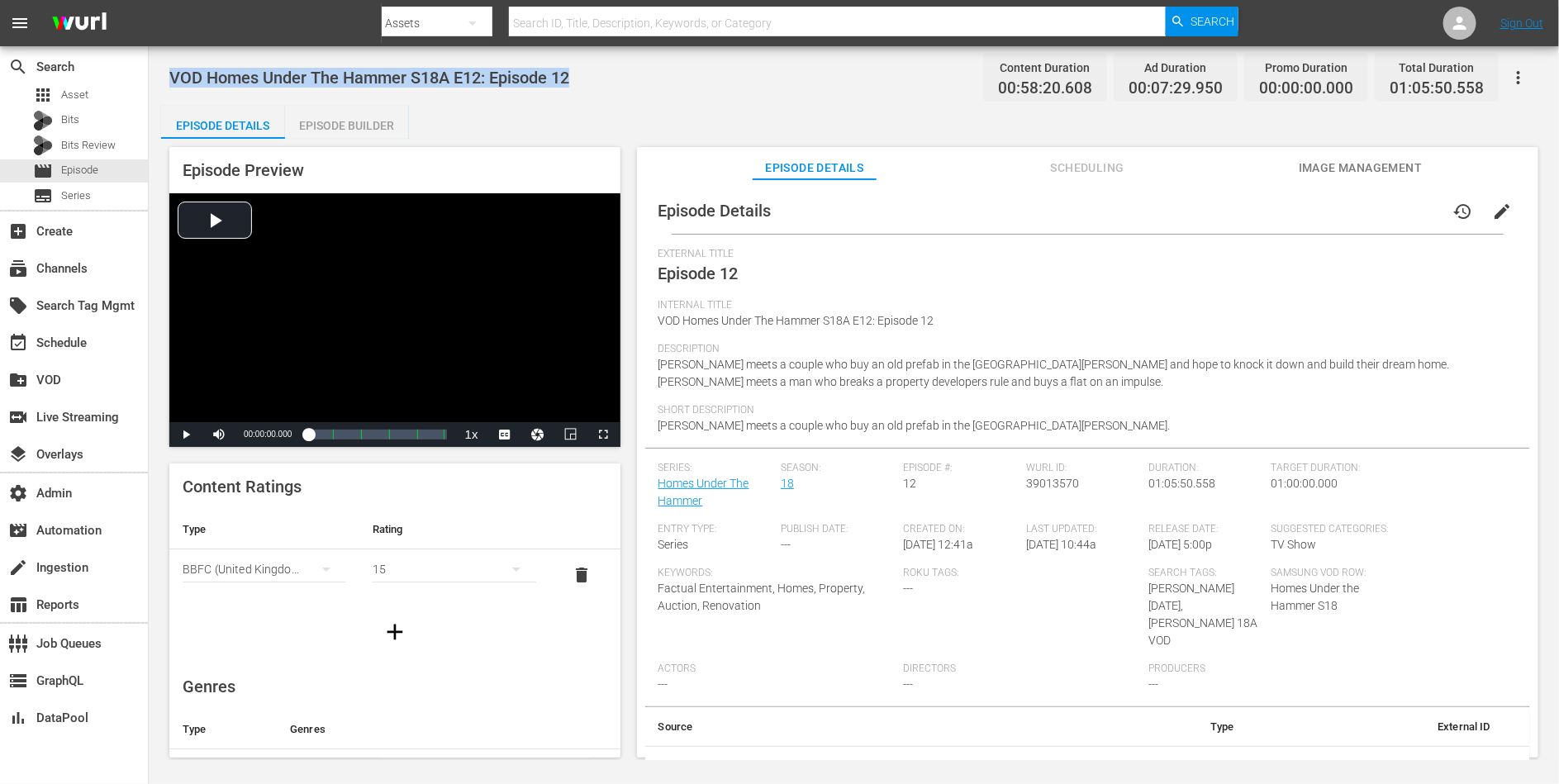
click at [512, 83] on span "VOD Homes Under The Hammer S18A E12: Episode 12" at bounding box center [369, 78] width 400 height 20
copy span "VOD Homes Under The Hammer S18A E12: Episode 12"
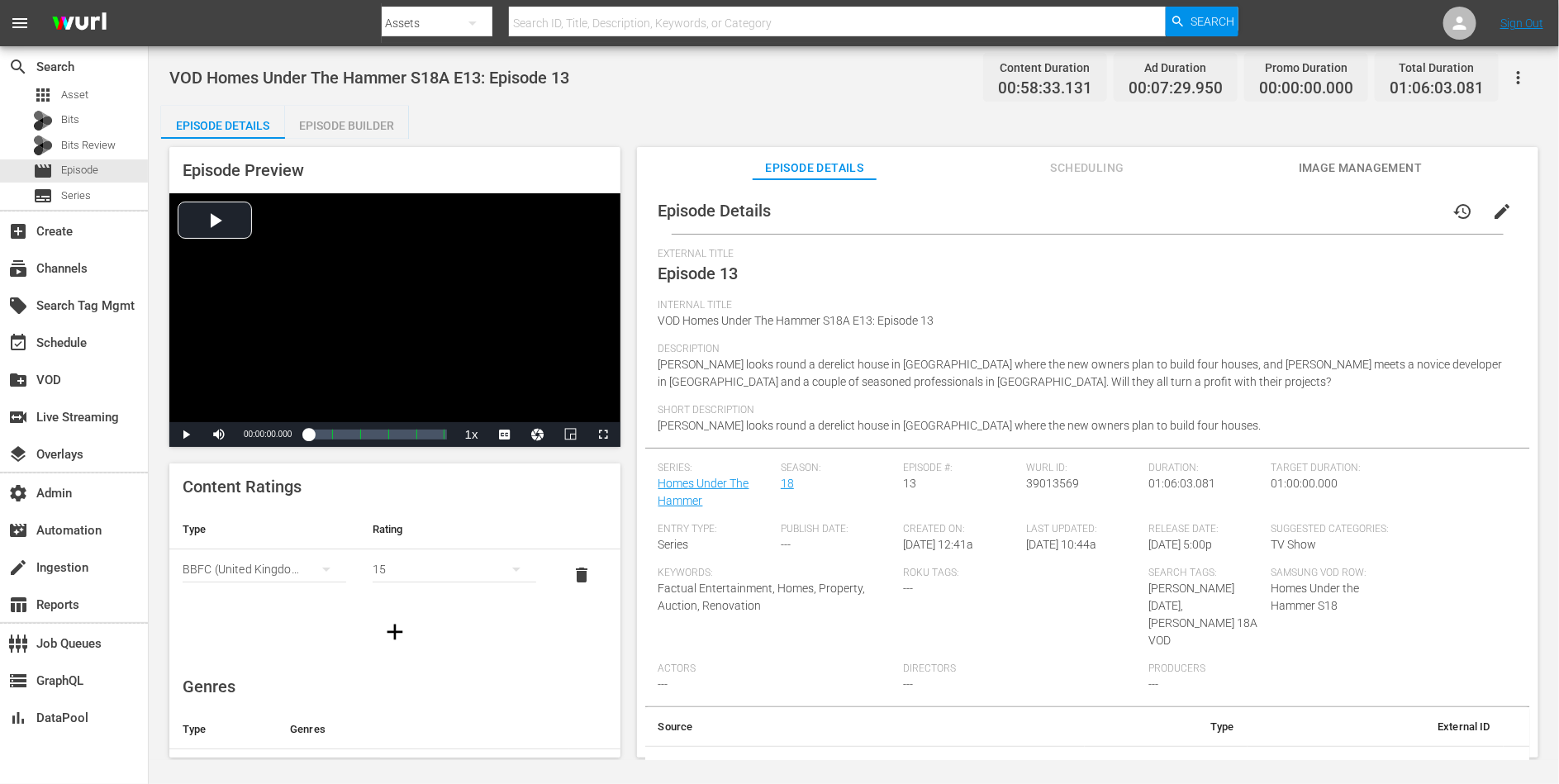
click at [539, 73] on span "VOD Homes Under The Hammer S18A E13: Episode 13" at bounding box center [369, 78] width 400 height 20
copy span "VOD Homes Under The Hammer S18A E13: Episode 13"
click at [532, 78] on span "VOD Homes Under The Hammer S18A E14: Episode 14" at bounding box center [369, 78] width 400 height 20
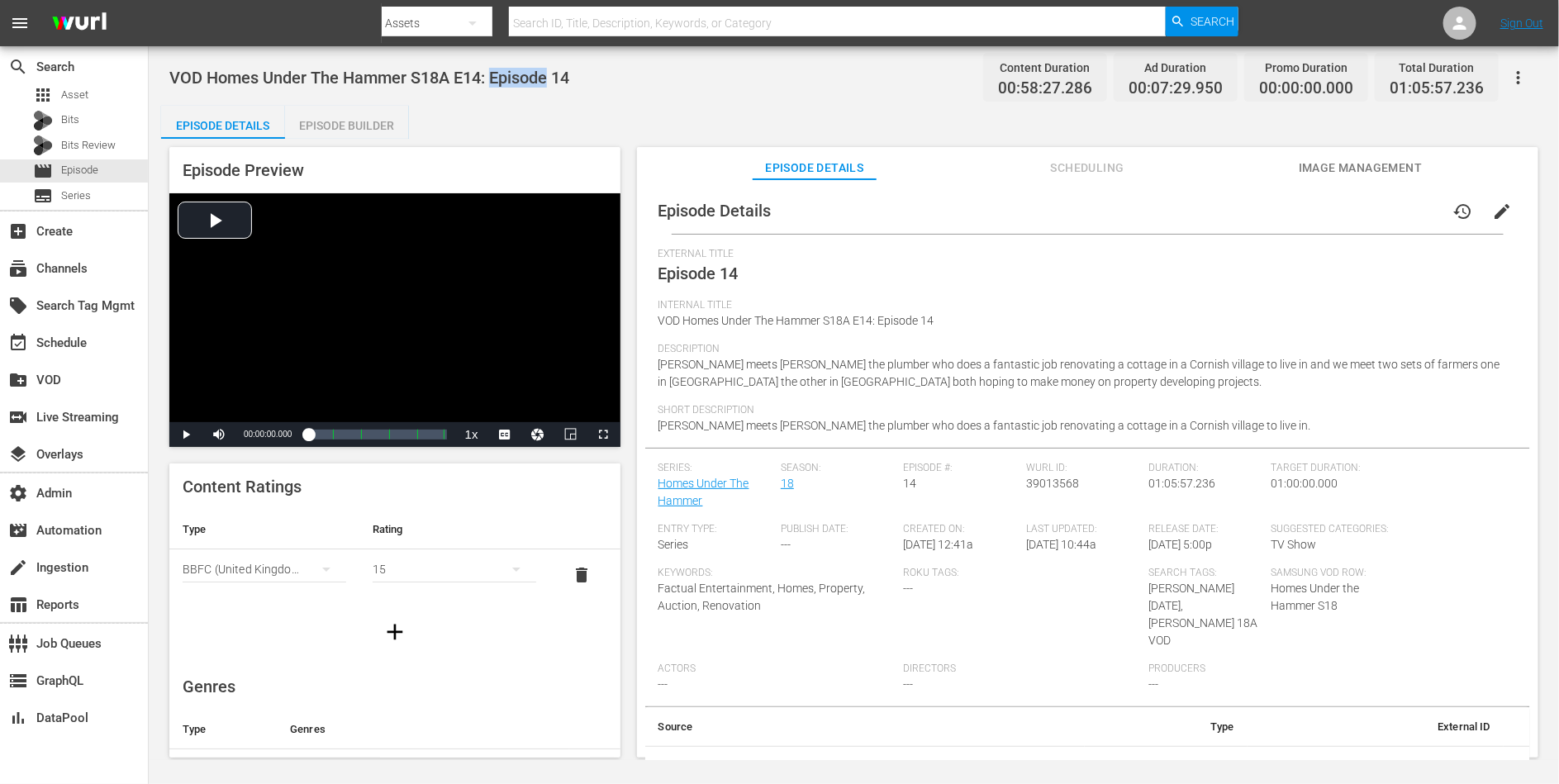
click at [532, 78] on span "VOD Homes Under The Hammer S18A E14: Episode 14" at bounding box center [369, 78] width 400 height 20
copy span "VOD Homes Under The Hammer S18A E14: Episode 14"
click at [547, 79] on span "VOD Homes Under The Hammer S18A E15: Episode 15" at bounding box center [369, 78] width 400 height 20
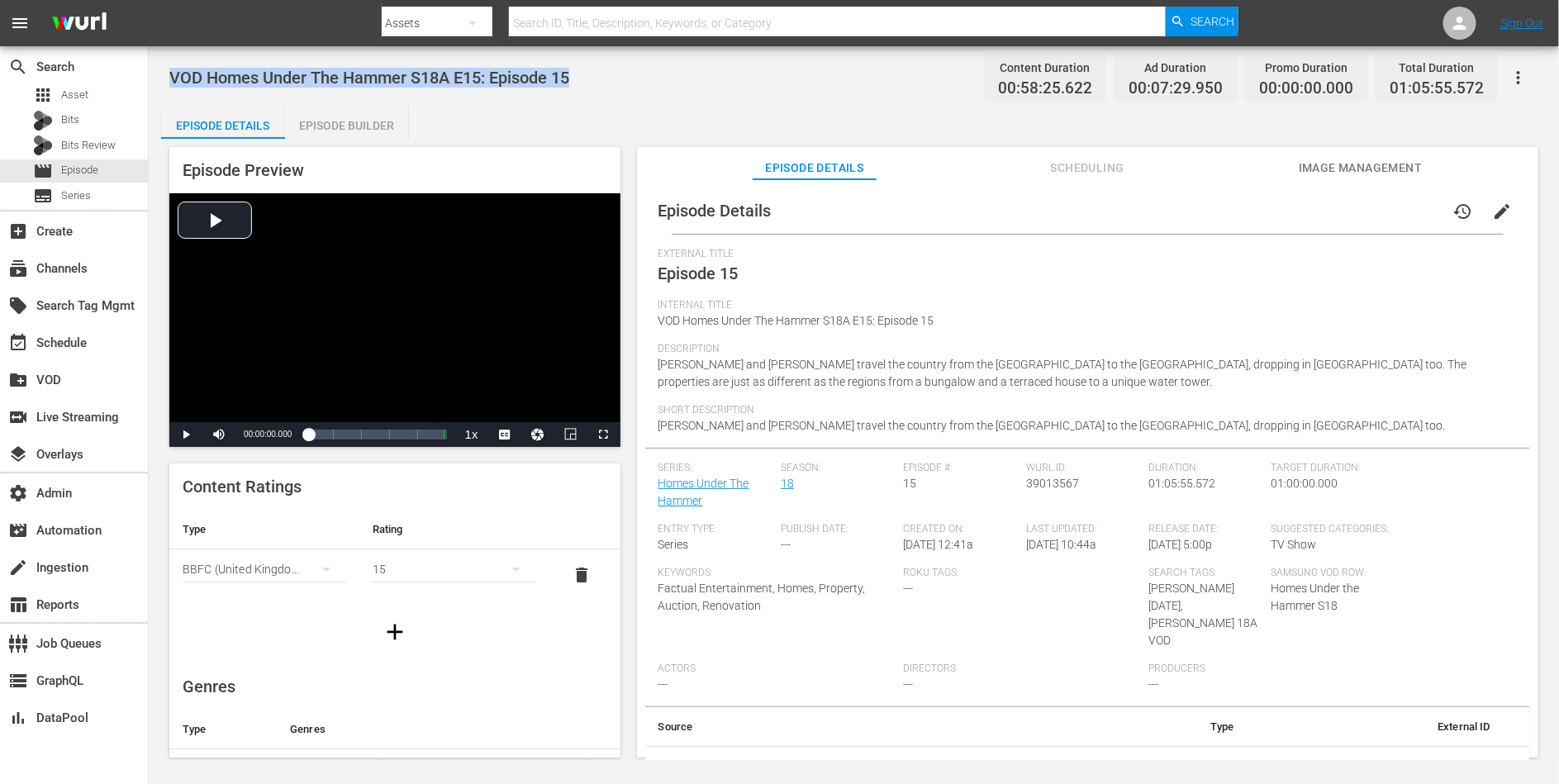
click at [547, 79] on span "VOD Homes Under The Hammer S18A E15: Episode 15" at bounding box center [369, 78] width 400 height 20
copy span "VOD Homes Under The Hammer S18A E15: Episode 15"
click at [623, 116] on div "Episode Details Episode Builder Episode Preview Video Player is loading. Play V…" at bounding box center [854, 438] width 1386 height 665
click at [558, 70] on span "VOD Homes Under The Hammer S18A E15: Episode 15" at bounding box center [369, 78] width 400 height 20
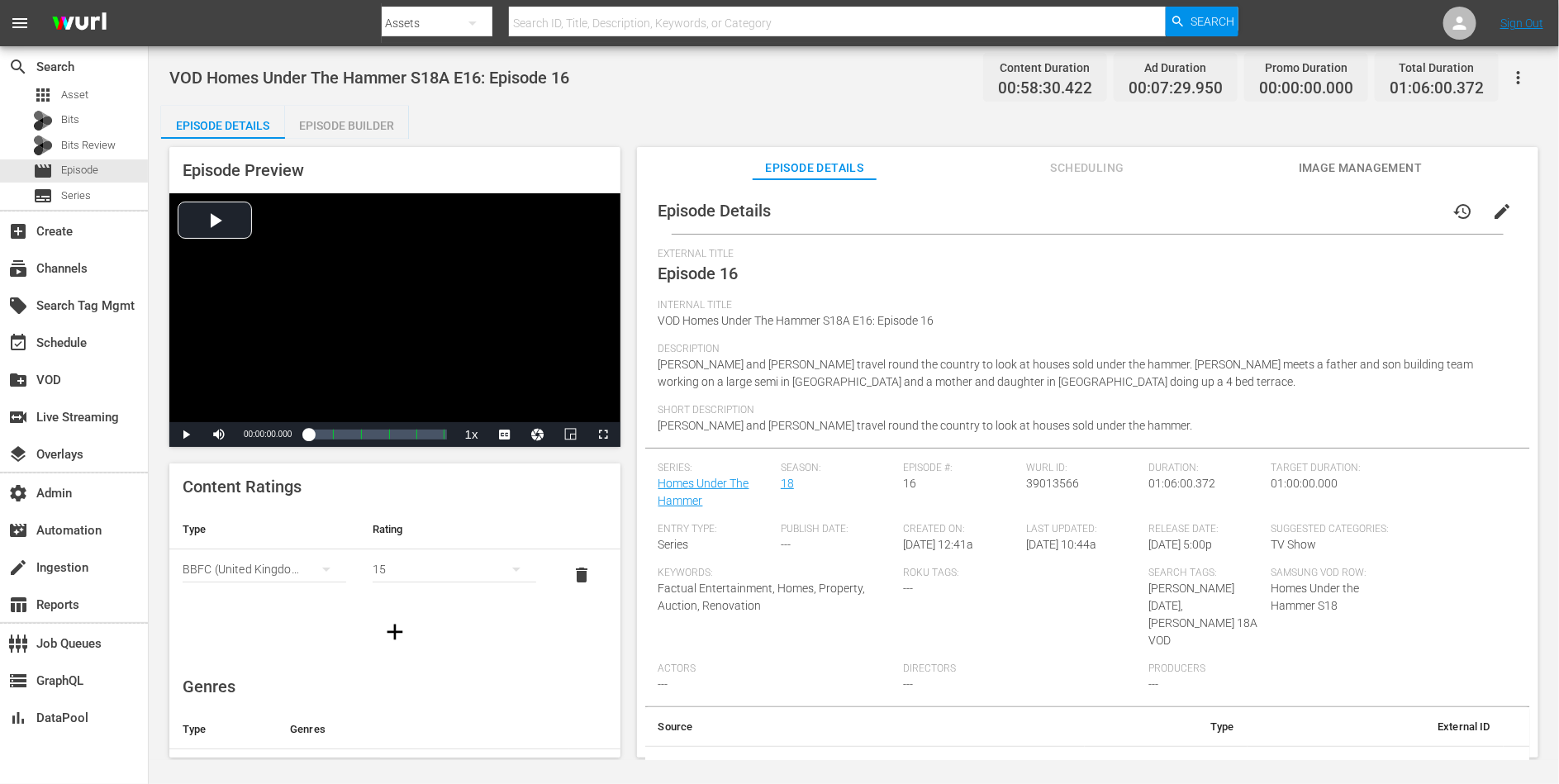
click at [557, 70] on span "VOD Homes Under The Hammer S18A E16: Episode 16" at bounding box center [369, 78] width 400 height 20
copy span "VOD Homes Under The Hammer S18A E16: Episode 16"
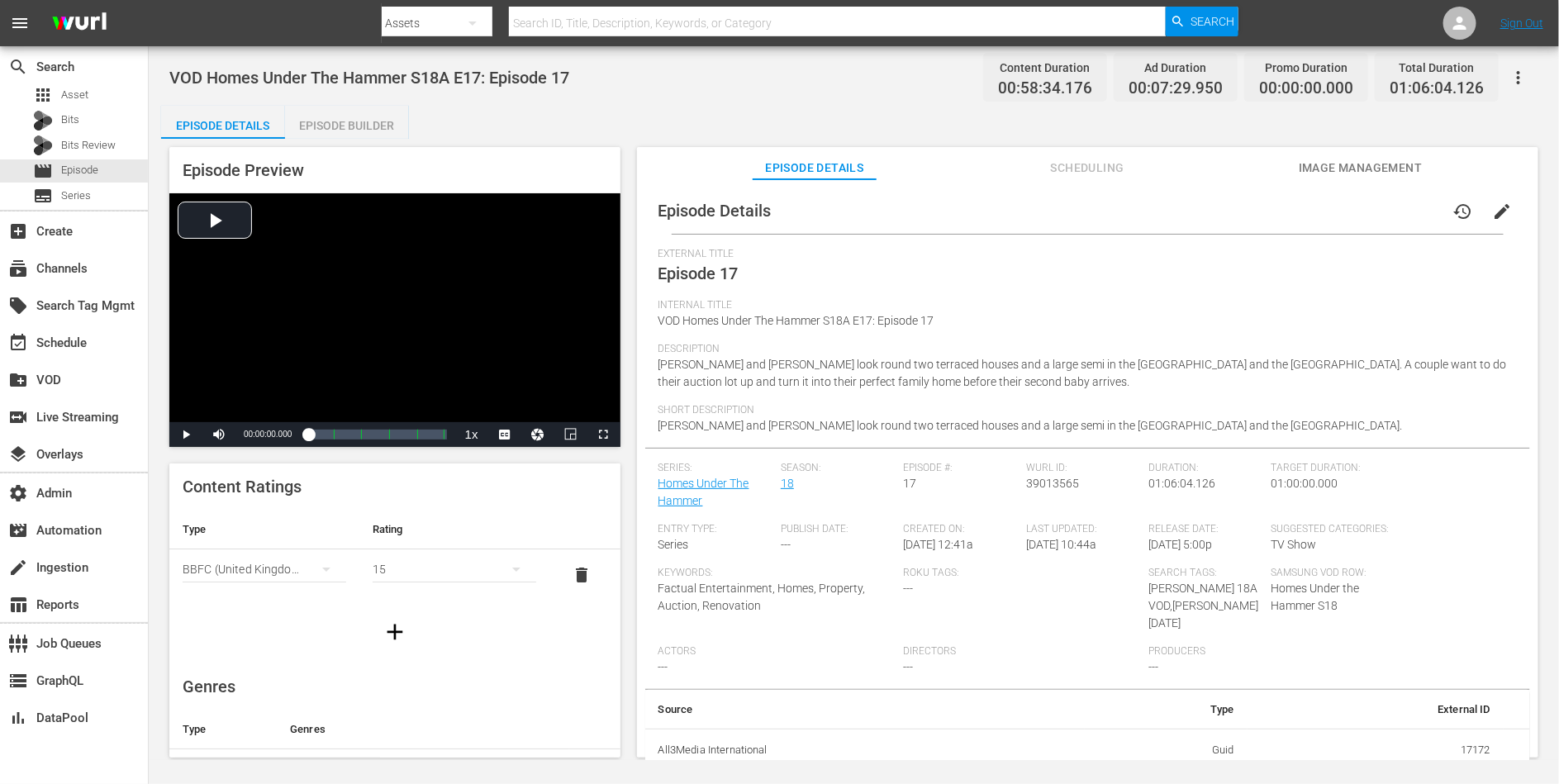
click at [517, 78] on span "VOD Homes Under The Hammer S18A E17: Episode 17" at bounding box center [369, 78] width 400 height 20
copy span "VOD Homes Under The Hammer S18A E17: Episode 17"
click at [555, 75] on span "VOD Homes Under The Hammer S18A E18: Episode 18" at bounding box center [369, 78] width 400 height 20
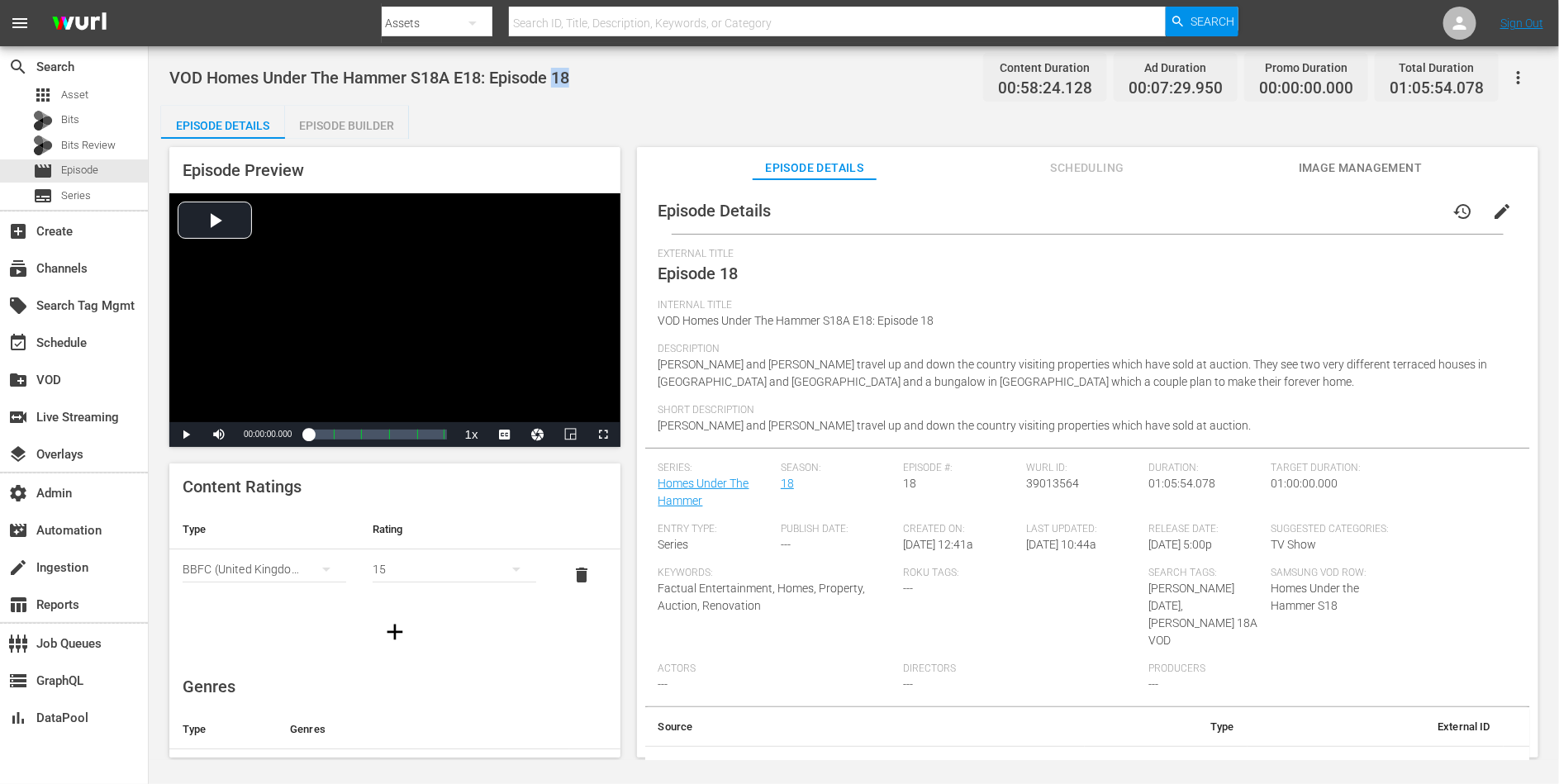
click at [555, 75] on span "VOD Homes Under The Hammer S18A E18: Episode 18" at bounding box center [369, 78] width 400 height 20
copy span "VOD Homes Under The Hammer S18A E18: Episode 18"
click at [564, 83] on span "VOD Homes Under The Hammer S18A E18: Episode 18" at bounding box center [369, 78] width 400 height 20
click at [524, 83] on span "VOD Homes Under The Hammer S18A E18: Episode 18" at bounding box center [369, 78] width 400 height 20
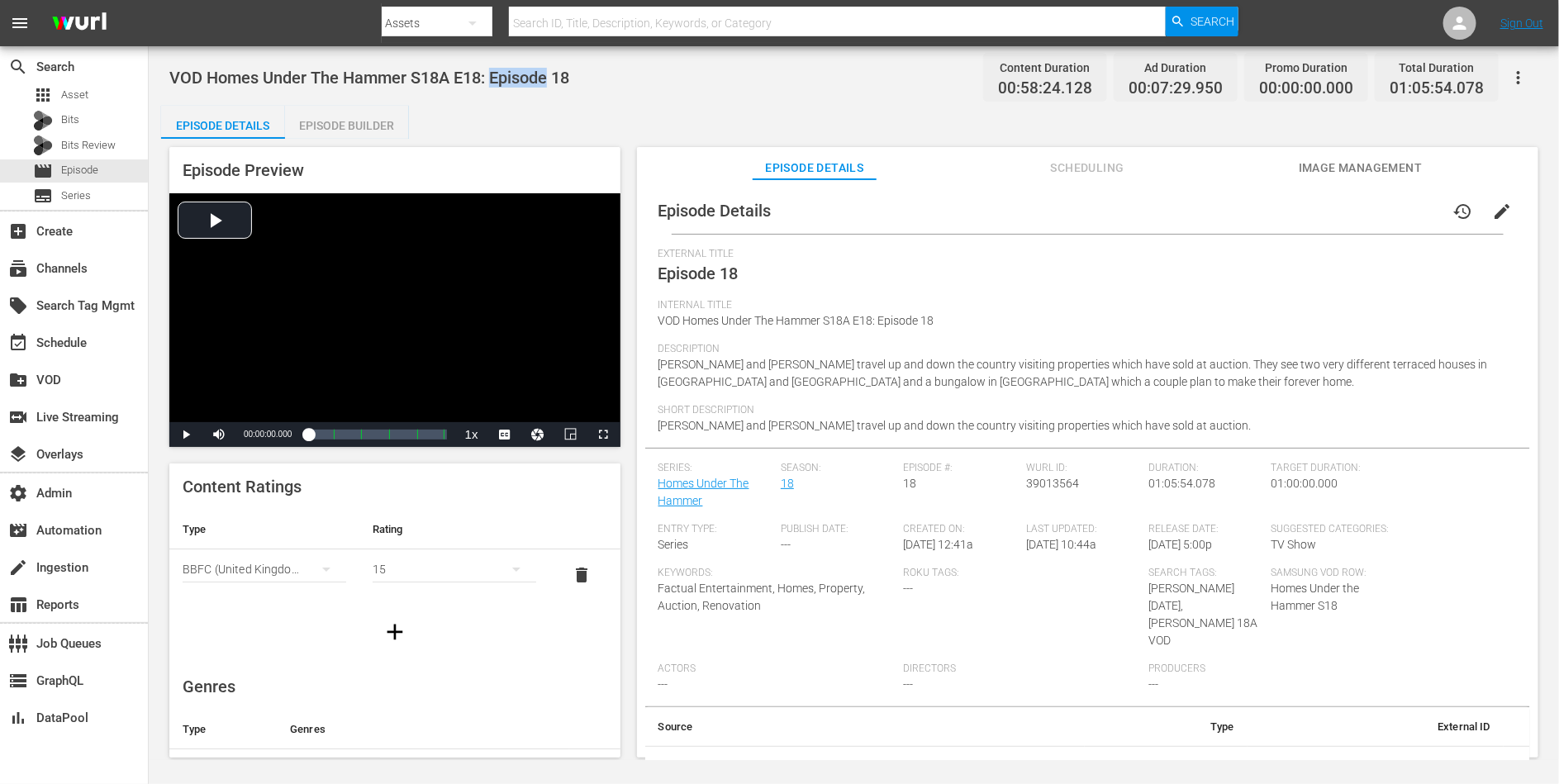
click at [524, 83] on span "VOD Homes Under The Hammer S18A E18: Episode 18" at bounding box center [369, 78] width 400 height 20
copy span "VOD Homes Under The Hammer S18A E18: Episode 18"
click at [527, 87] on span "VOD Homes Under The Hammer S18A E19: Episode 19" at bounding box center [369, 78] width 400 height 20
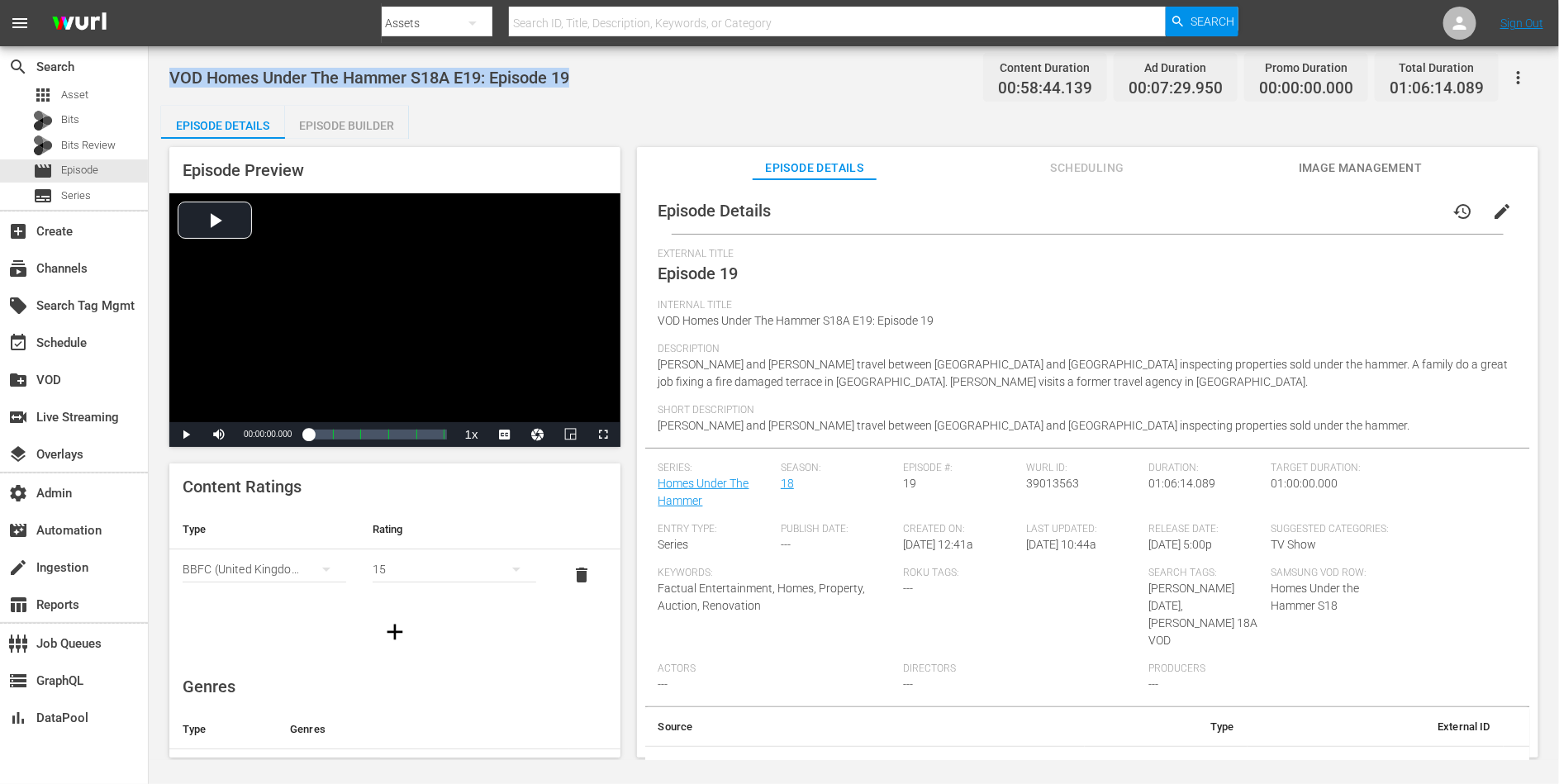
click at [527, 87] on span "VOD Homes Under The Hammer S18A E19: Episode 19" at bounding box center [369, 78] width 400 height 20
copy span "VOD Homes Under The Hammer S18A E19: Episode 19"
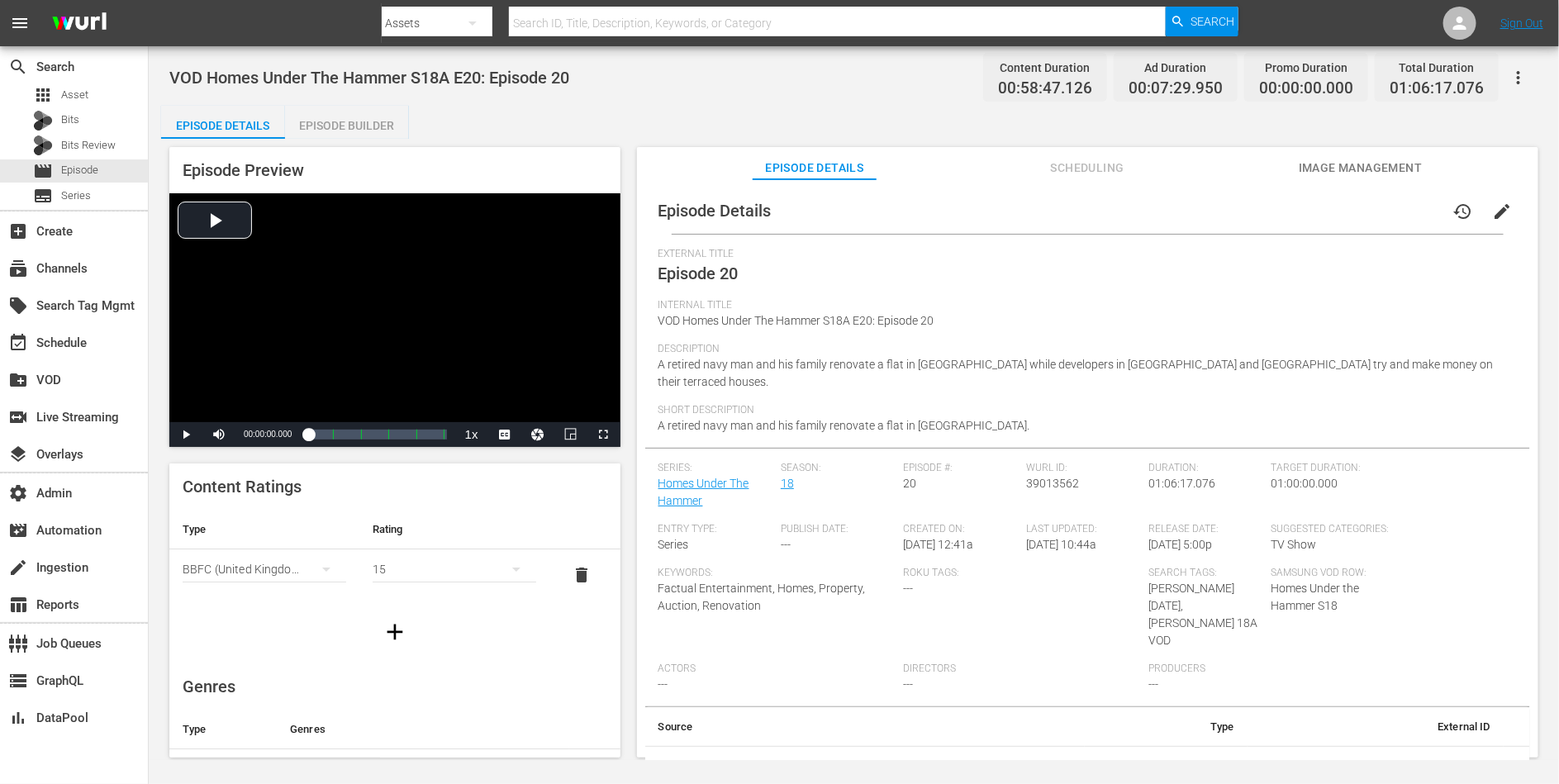
click at [526, 75] on span "VOD Homes Under The Hammer S18A E20: Episode 20" at bounding box center [369, 78] width 400 height 20
copy span "VOD Homes Under The Hammer S18A E20: Episode 20"
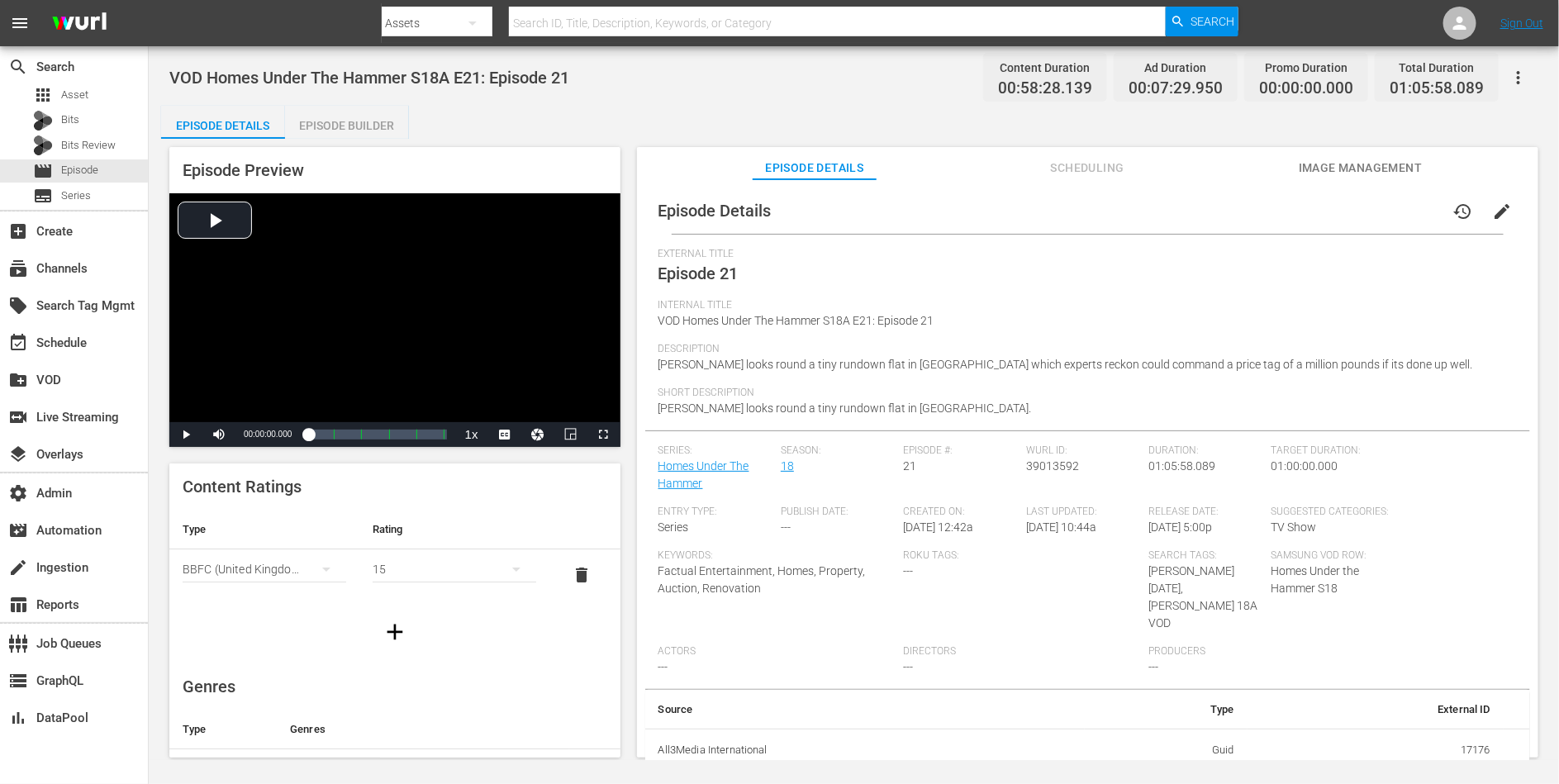
click at [535, 68] on span "VOD Homes Under The Hammer S18A E21: Episode 21" at bounding box center [369, 78] width 400 height 20
copy span "VOD Homes Under The Hammer S18A E21: Episode 21"
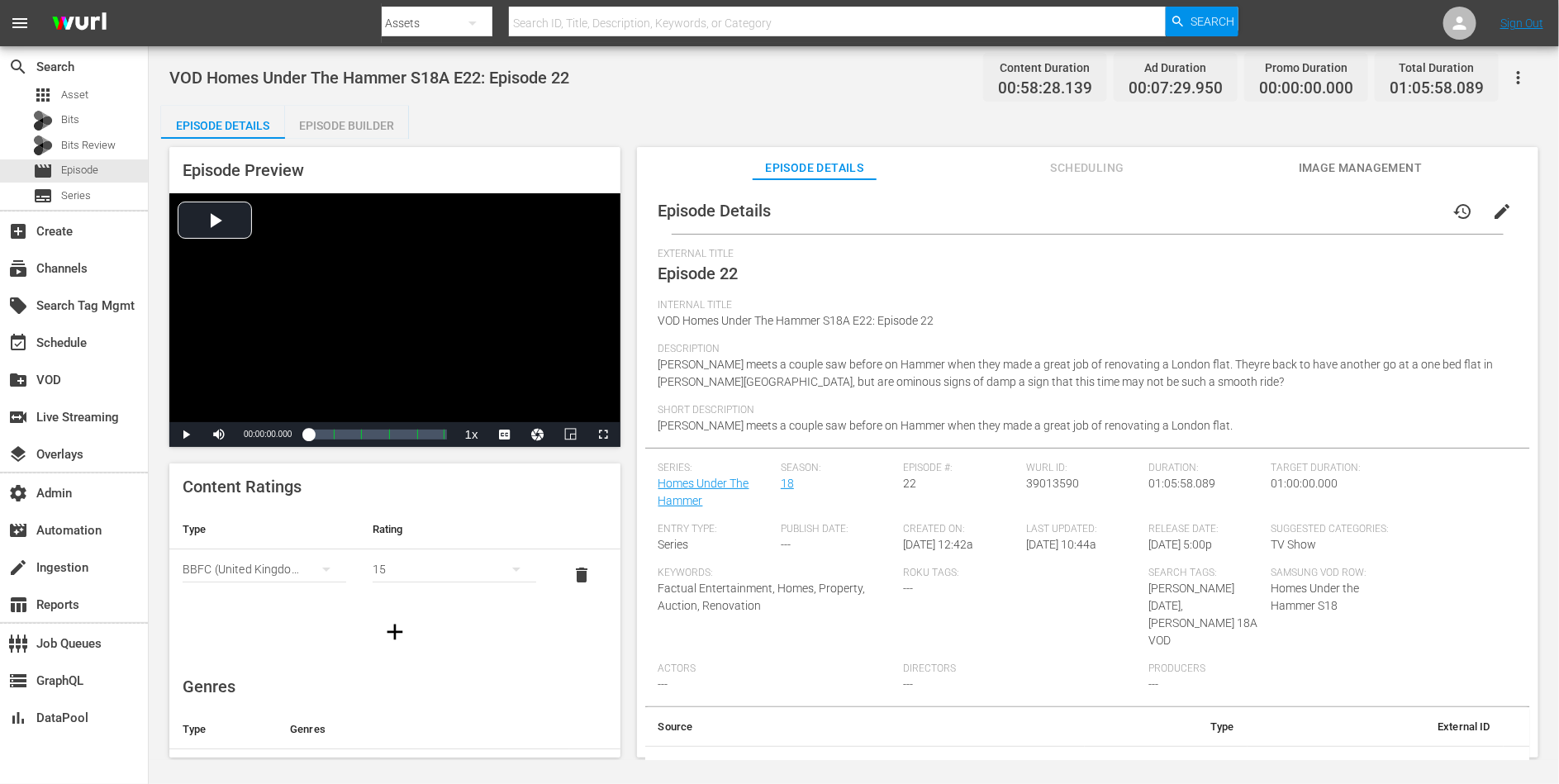
click at [521, 79] on span "VOD Homes Under The Hammer S18A E22: Episode 22" at bounding box center [369, 78] width 400 height 20
copy span "VOD Homes Under The Hammer S18A E22: Episode 22"
click at [521, 73] on span "VOD Homes Under The Hammer S18A E23: Episode 23" at bounding box center [369, 78] width 400 height 20
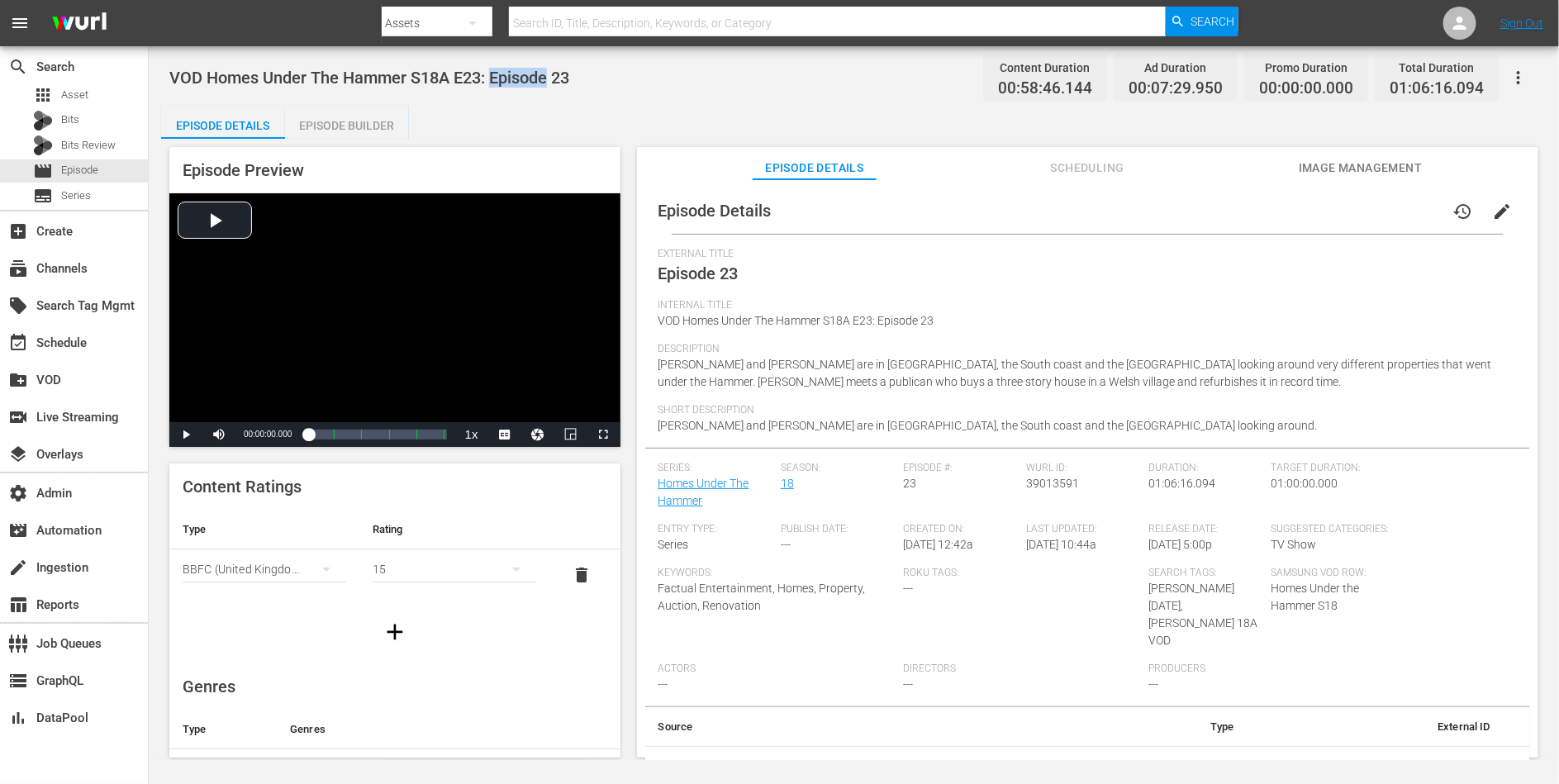
click at [521, 73] on span "VOD Homes Under The Hammer S18A E23: Episode 23" at bounding box center [369, 78] width 400 height 20
copy span "VOD Homes Under The Hammer S18A E23: Episode 23"
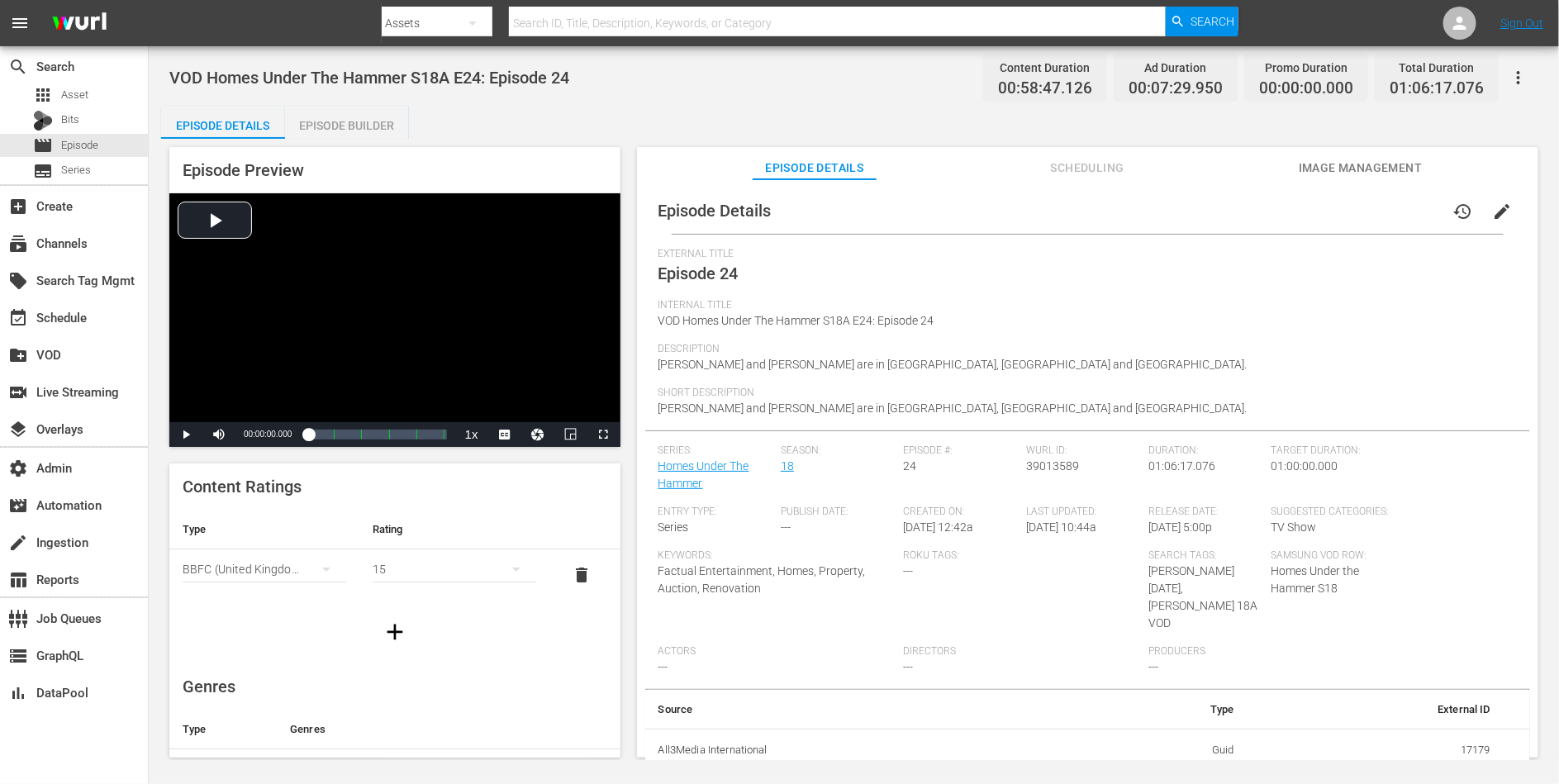
click at [534, 76] on span "VOD Homes Under The Hammer S18A E24: Episode 24" at bounding box center [369, 78] width 400 height 20
copy span "VOD Homes Under The Hammer S18A E24: Episode 24"
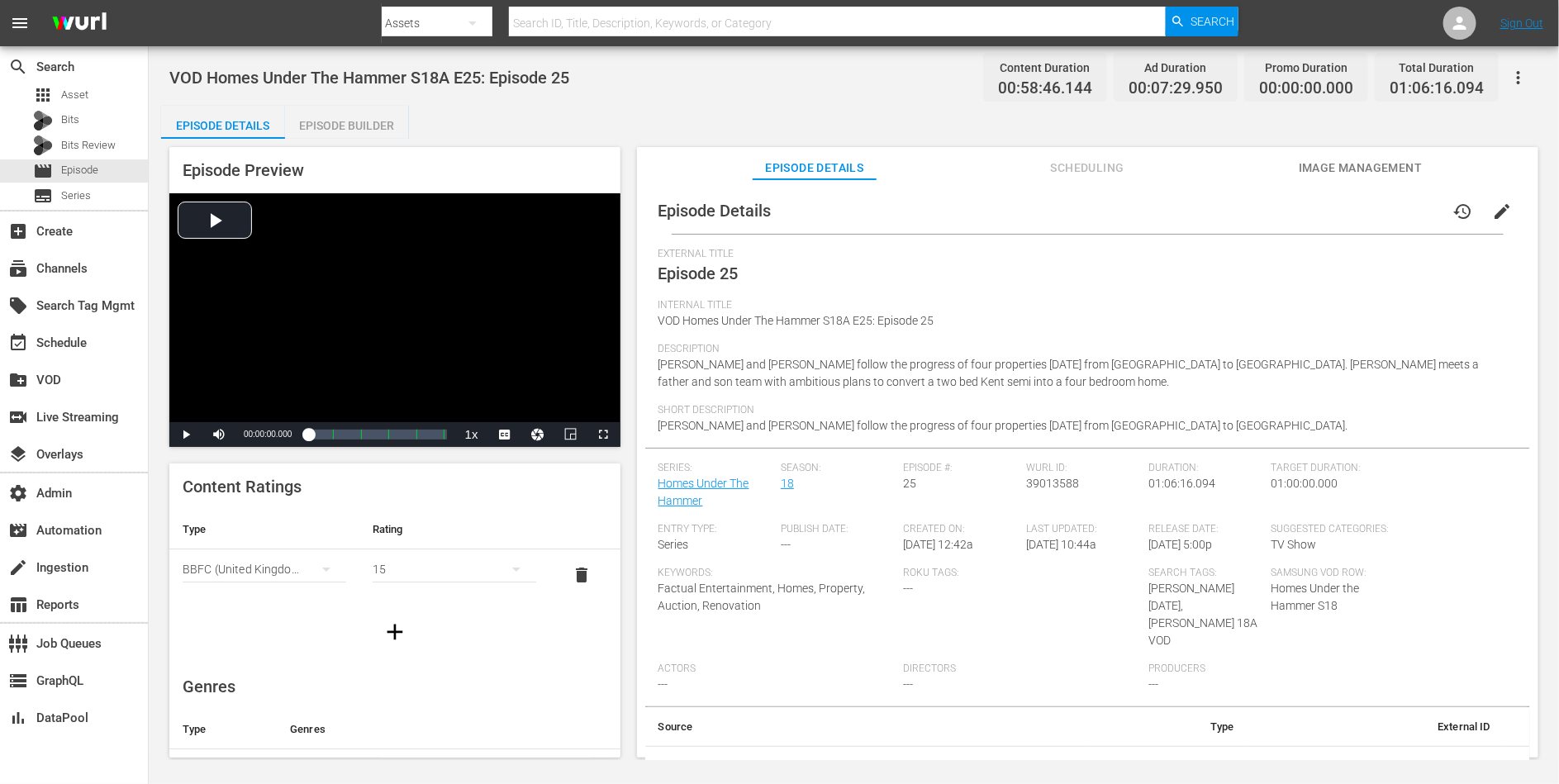
click at [520, 78] on span "VOD Homes Under The Hammer S18A E25: Episode 25" at bounding box center [369, 78] width 400 height 20
copy span "VOD Homes Under The Hammer S18A E25: Episode 25"
click at [562, 83] on span "VOD Homes Under The Hammer S18A E26: Episode 26" at bounding box center [369, 78] width 400 height 20
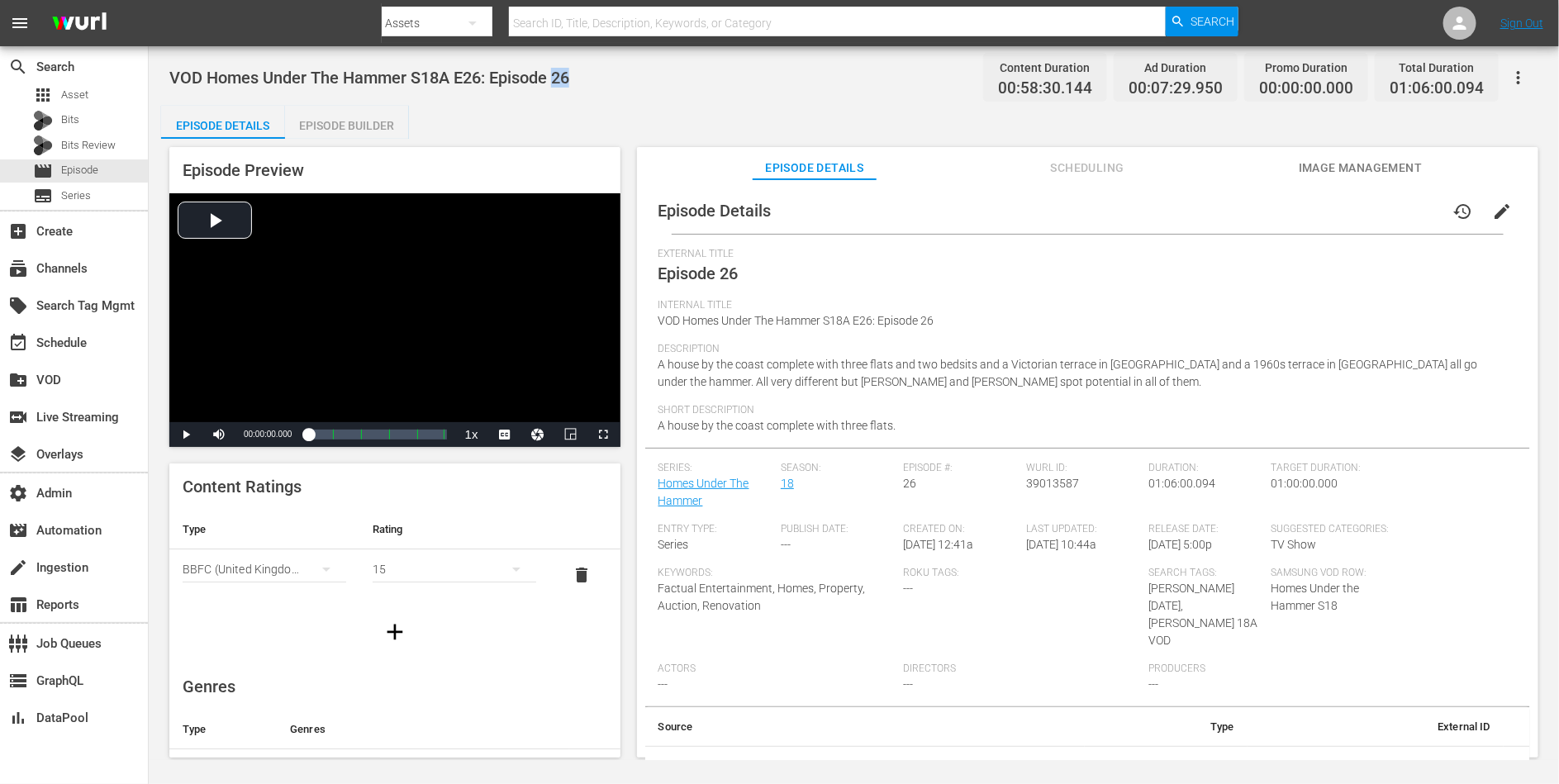
click at [562, 83] on span "VOD Homes Under The Hammer S18A E26: Episode 26" at bounding box center [369, 78] width 400 height 20
copy span "VOD Homes Under The Hammer S18A E26: Episode 26"
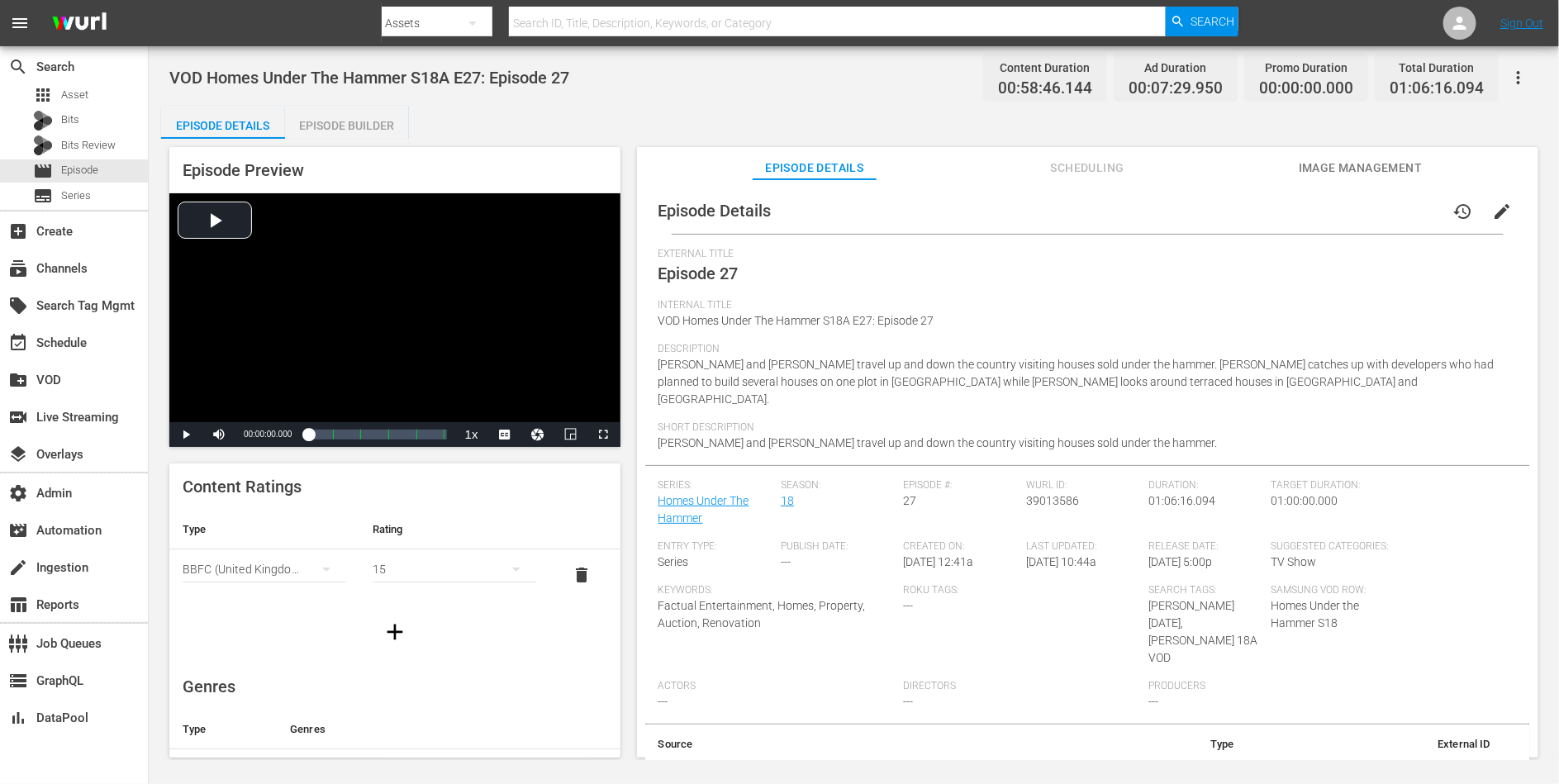
click at [531, 73] on span "VOD Homes Under The Hammer S18A E27: Episode 27" at bounding box center [369, 78] width 400 height 20
copy span "VOD Homes Under The Hammer S18A E27: Episode 27"
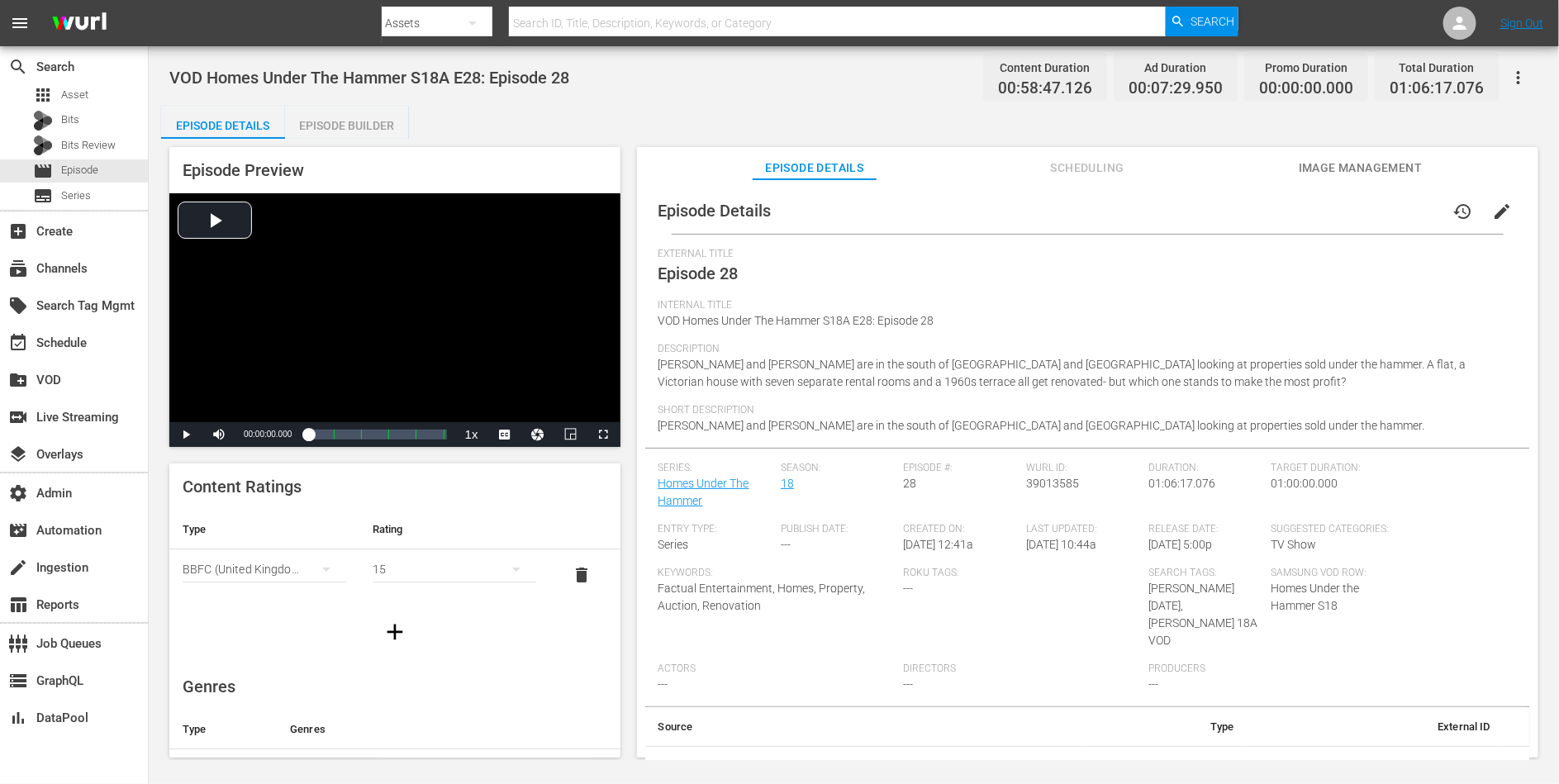
click at [521, 73] on span "VOD Homes Under The Hammer S18A E28: Episode 28" at bounding box center [369, 78] width 400 height 20
copy span "VOD Homes Under The Hammer S18A E28: Episode 28"
click at [535, 76] on span "VOD Homes Under The Hammer S18A E29: Episode 29" at bounding box center [369, 78] width 400 height 20
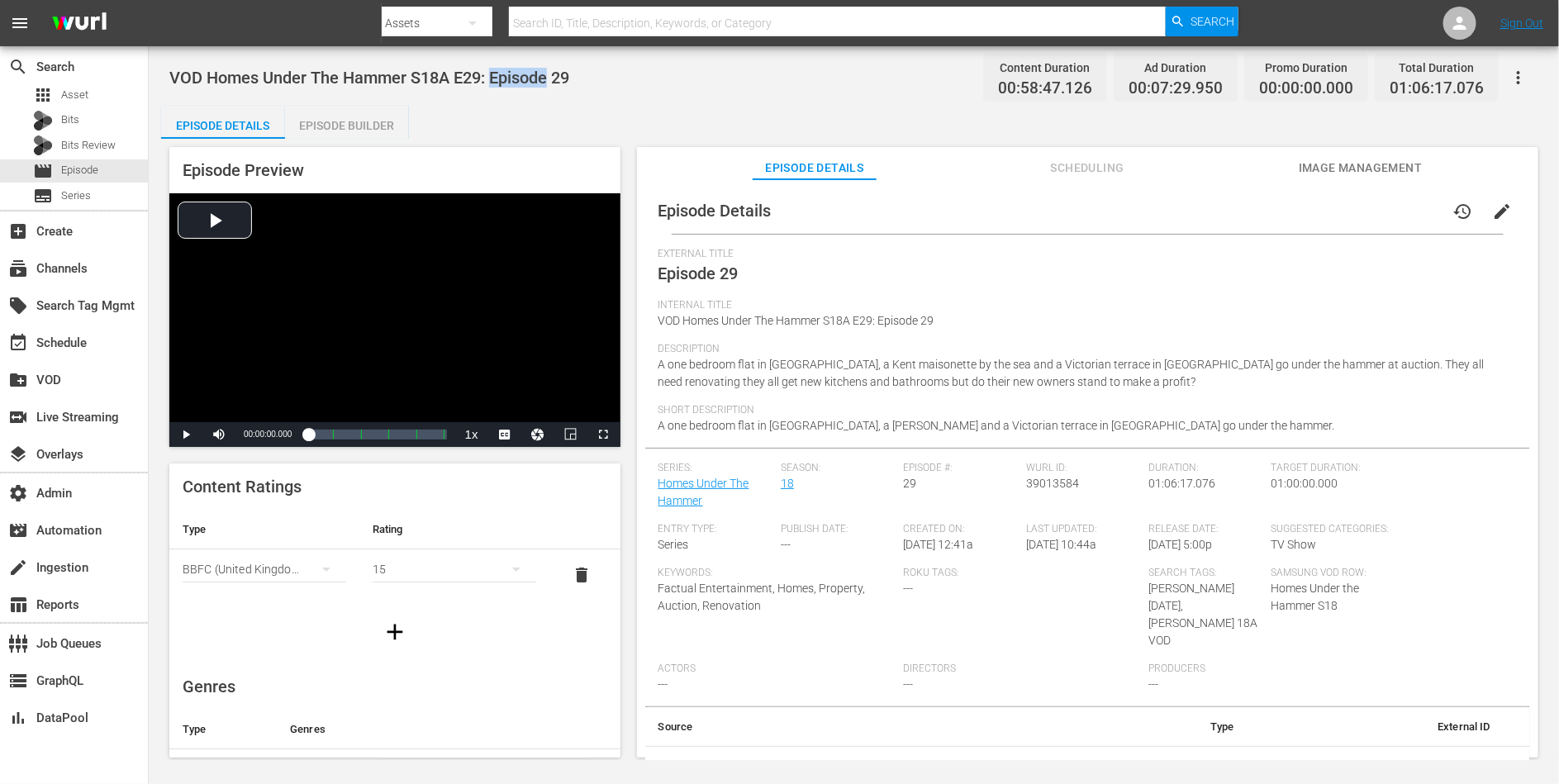
click at [535, 76] on span "VOD Homes Under The Hammer S18A E29: Episode 29" at bounding box center [369, 78] width 400 height 20
copy span "VOD Homes Under The Hammer S18A E29: Episode 29"
click at [529, 80] on span "VOD Homes Under The Hammer S18A E30: Episode 30" at bounding box center [369, 78] width 400 height 20
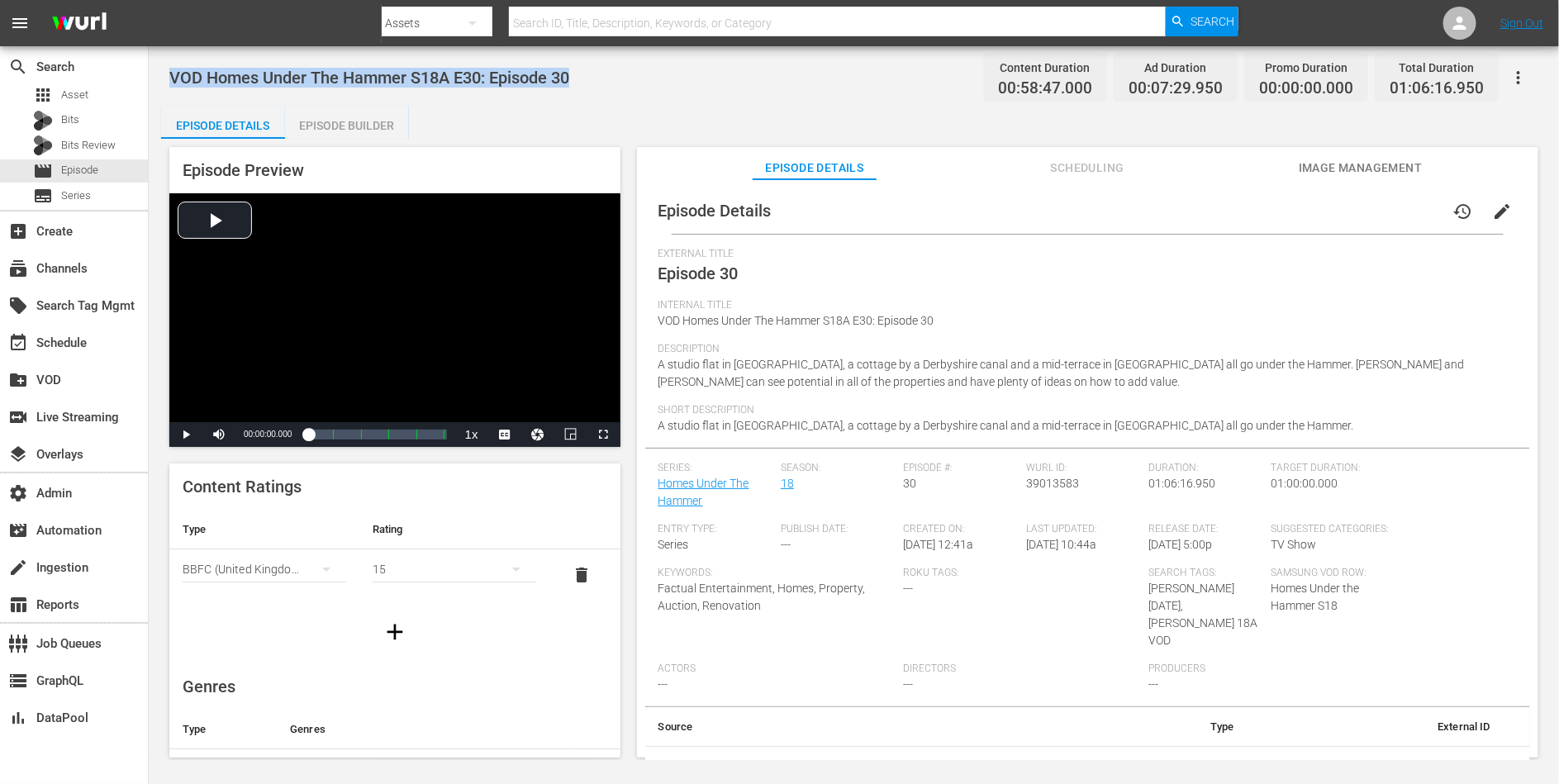
click at [529, 80] on span "VOD Homes Under The Hammer S18A E30: Episode 30" at bounding box center [369, 78] width 400 height 20
copy span "VOD Homes Under The Hammer S18A E30: Episode 30"
